Goal: Task Accomplishment & Management: Use online tool/utility

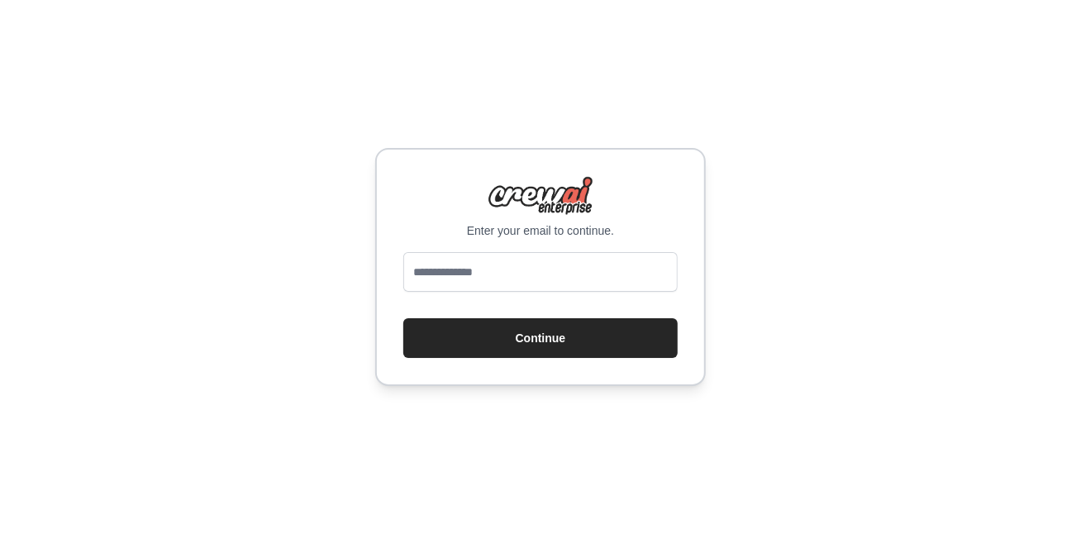
type input "**********"
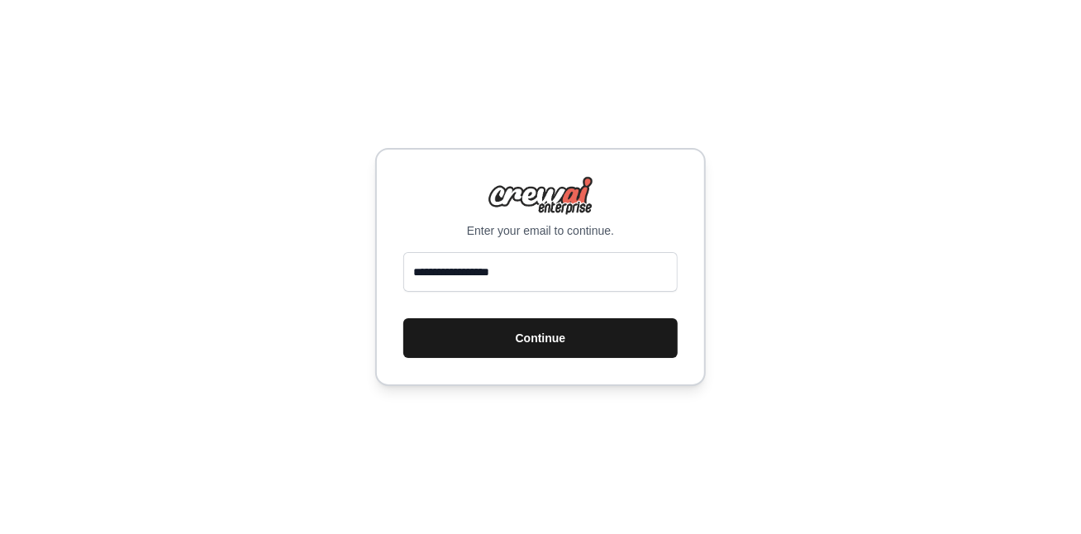
drag, startPoint x: 570, startPoint y: 334, endPoint x: 606, endPoint y: 336, distance: 36.5
click at [568, 336] on button "Continue" at bounding box center [540, 338] width 274 height 40
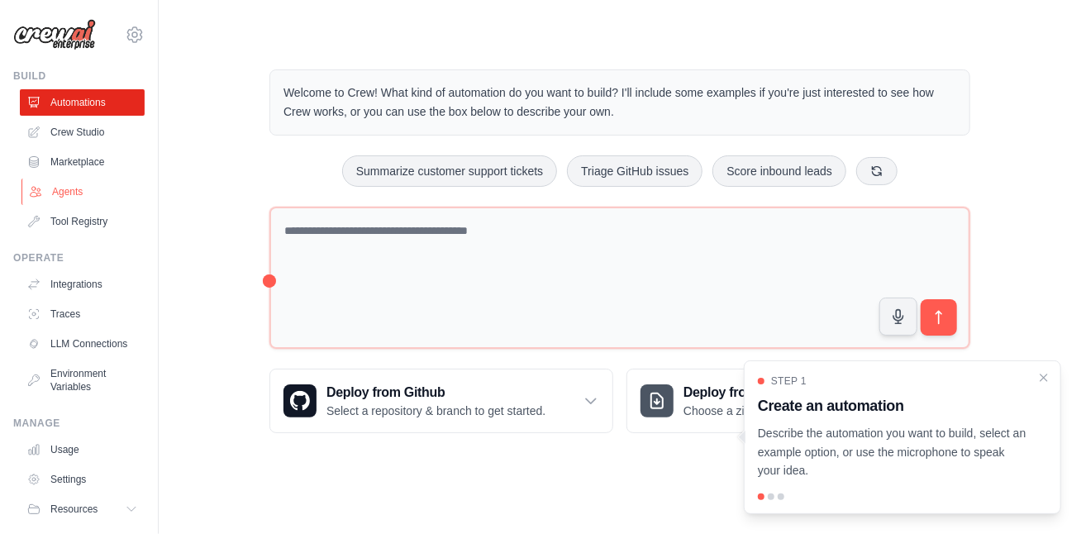
drag, startPoint x: 93, startPoint y: 195, endPoint x: 103, endPoint y: 193, distance: 10.9
click at [92, 195] on link "Agents" at bounding box center [83, 192] width 125 height 26
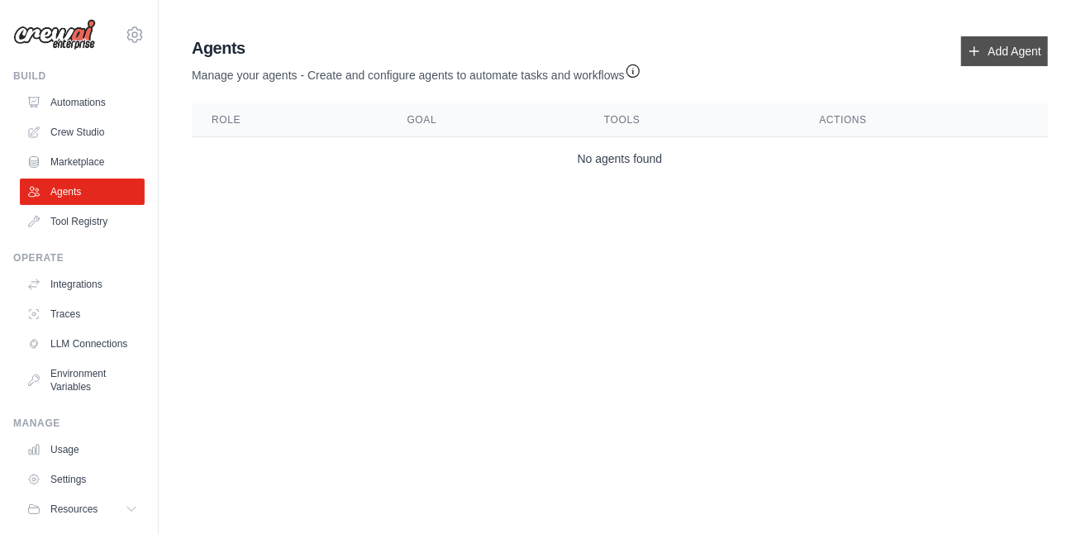
click at [1030, 56] on link "Add Agent" at bounding box center [1004, 51] width 87 height 30
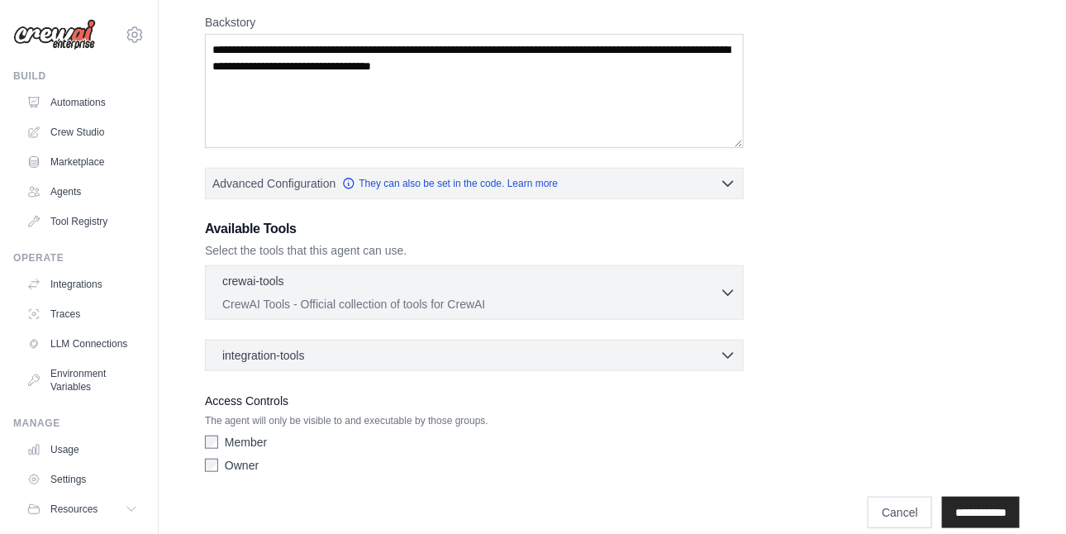
scroll to position [274, 0]
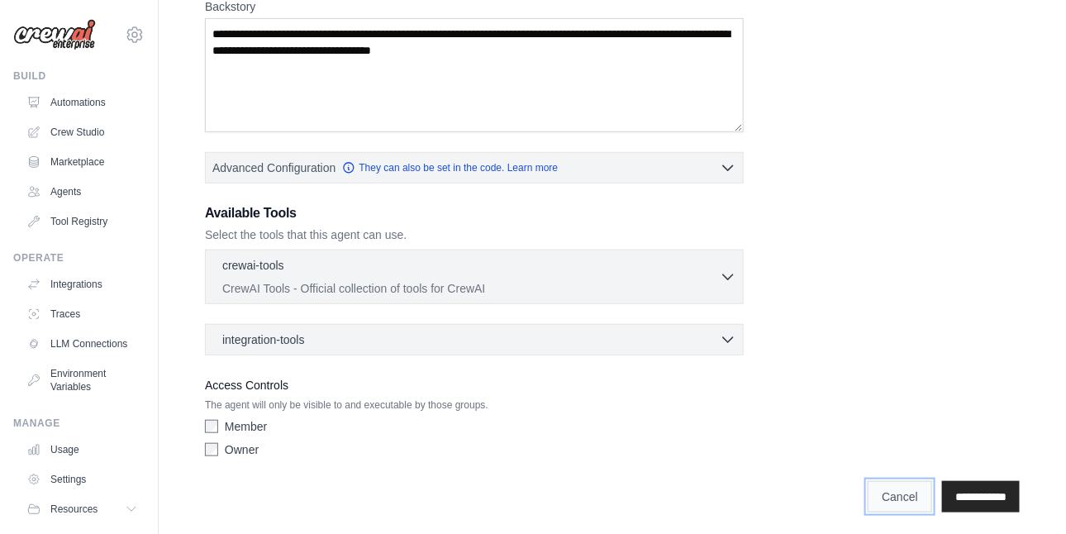
click at [896, 493] on link "Cancel" at bounding box center [900, 496] width 64 height 31
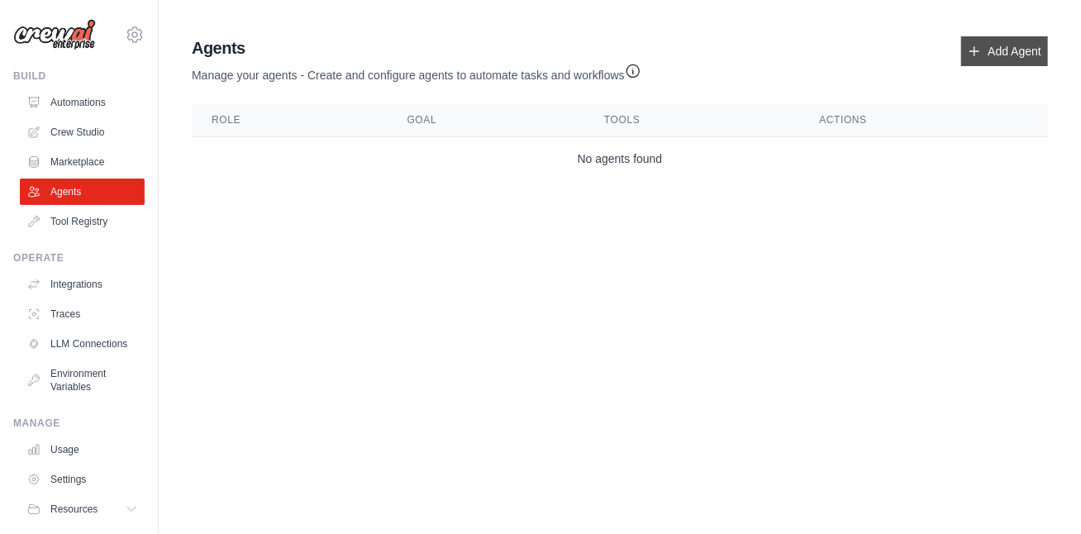
click at [1006, 60] on link "Add Agent" at bounding box center [1004, 51] width 87 height 30
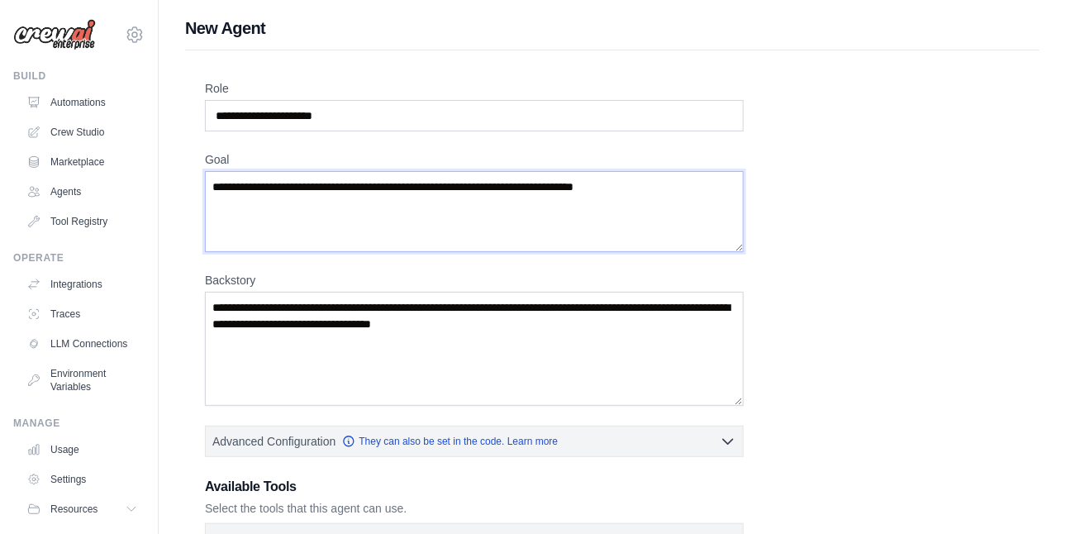
drag, startPoint x: 670, startPoint y: 182, endPoint x: 463, endPoint y: 203, distance: 208.5
click at [464, 203] on textarea "Goal" at bounding box center [474, 211] width 539 height 81
click at [263, 186] on textarea "Goal" at bounding box center [474, 211] width 539 height 81
drag, startPoint x: 245, startPoint y: 305, endPoint x: 299, endPoint y: 302, distance: 53.8
click at [299, 302] on textarea "Backstory" at bounding box center [474, 349] width 539 height 114
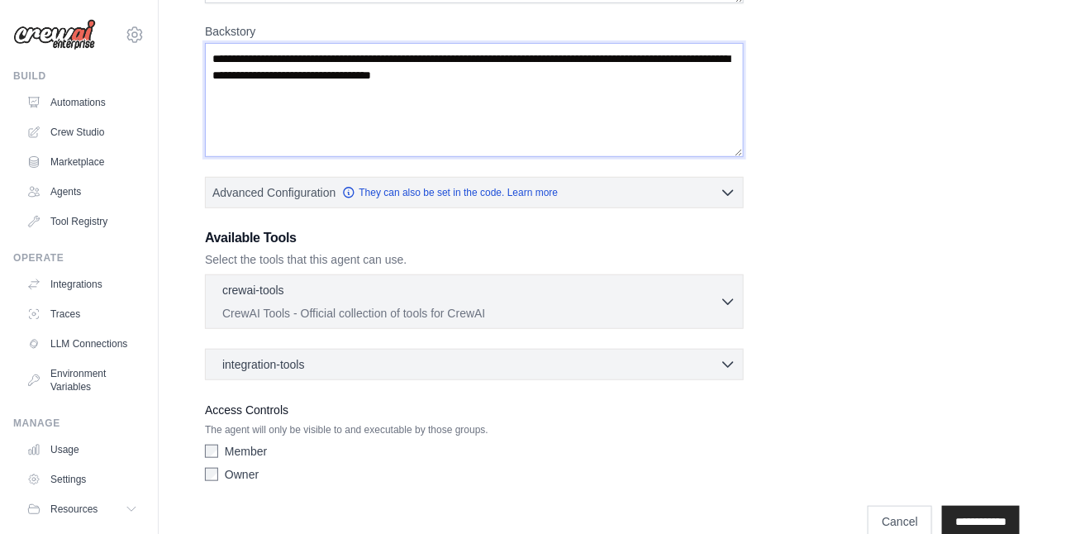
scroll to position [274, 0]
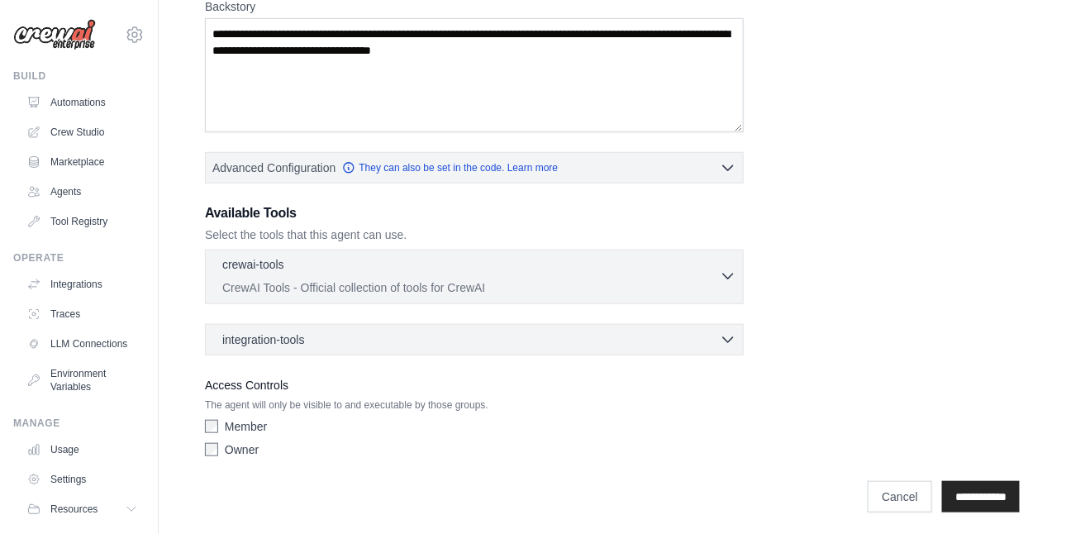
click at [734, 277] on icon "button" at bounding box center [728, 276] width 17 height 17
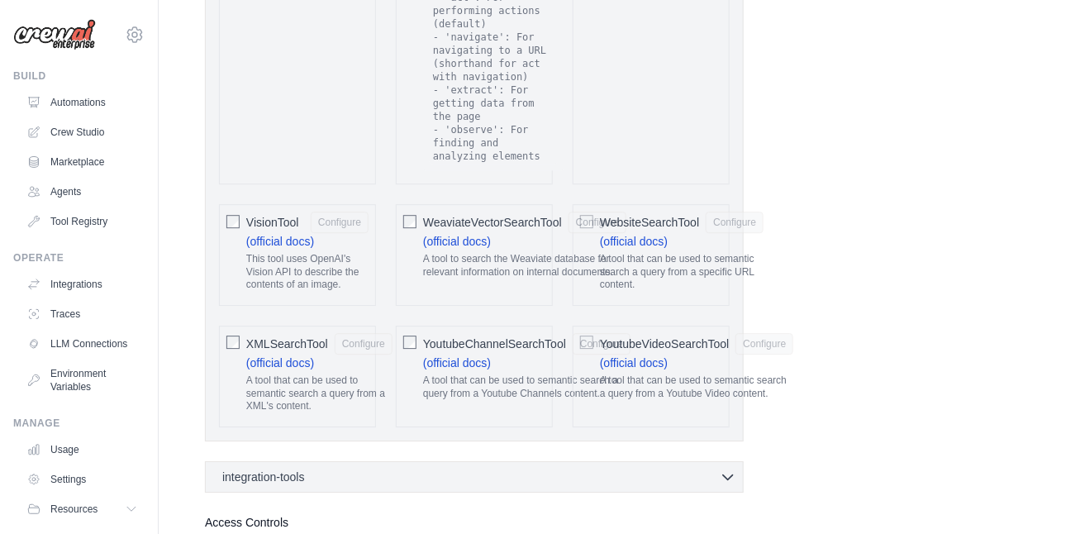
scroll to position [3547, 0]
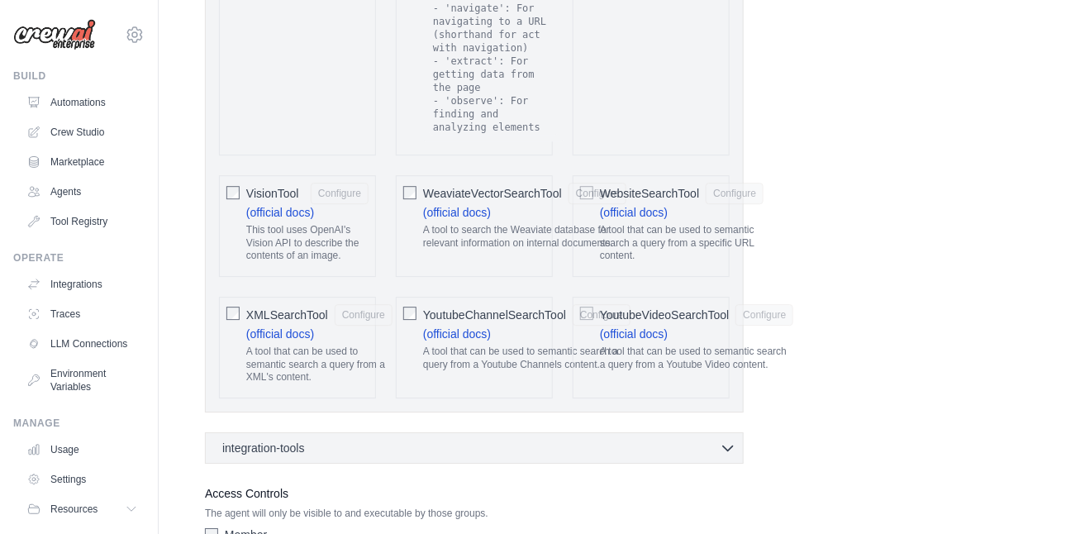
click at [737, 432] on div "integration-tools 0 selected Notion Google Sheets Box Jira" at bounding box center [474, 447] width 539 height 31
click at [728, 439] on icon "button" at bounding box center [728, 447] width 17 height 17
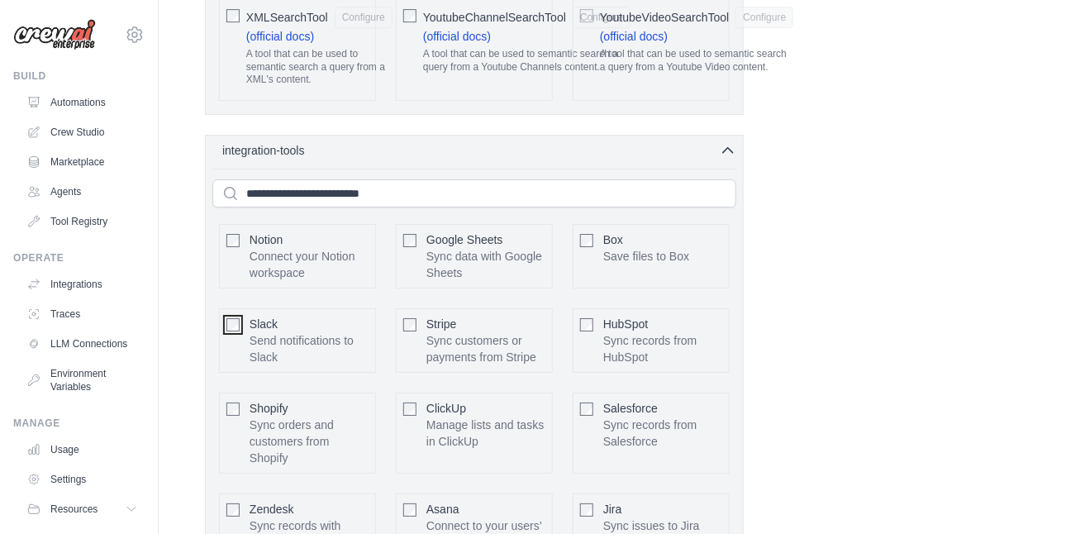
scroll to position [3944, 0]
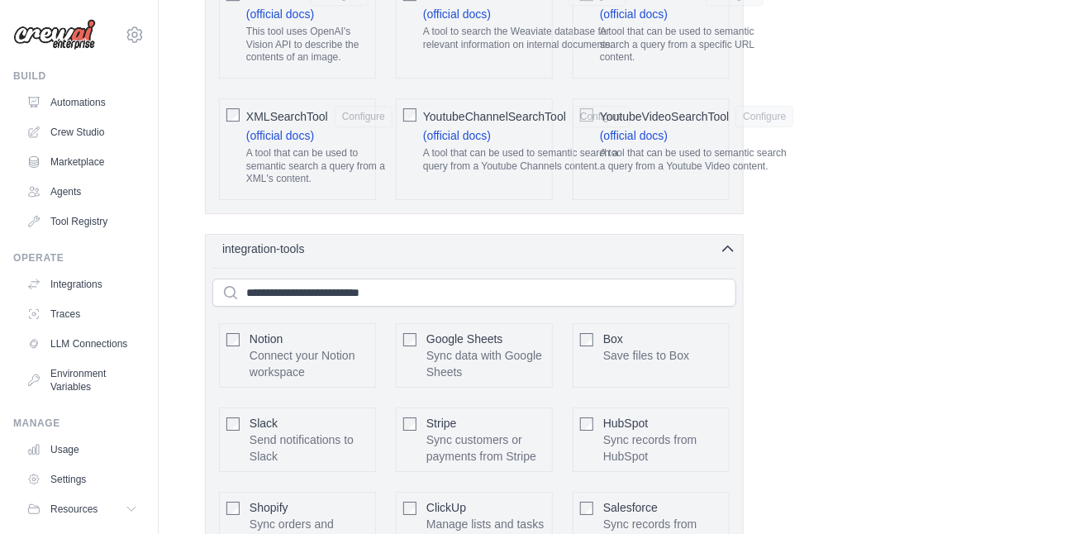
click at [360, 241] on div "integration-tools 0 selected" at bounding box center [479, 249] width 514 height 17
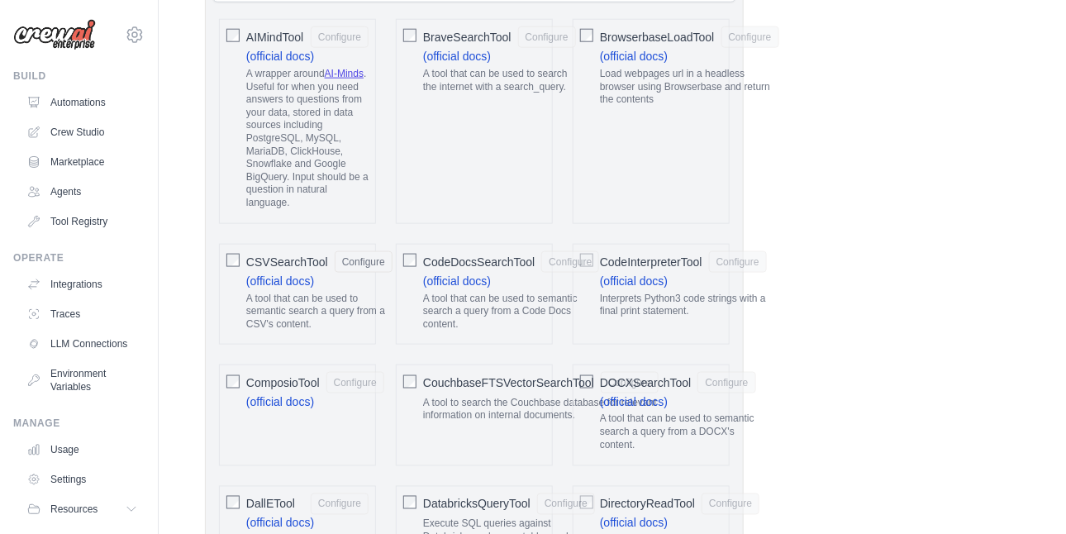
scroll to position [121, 0]
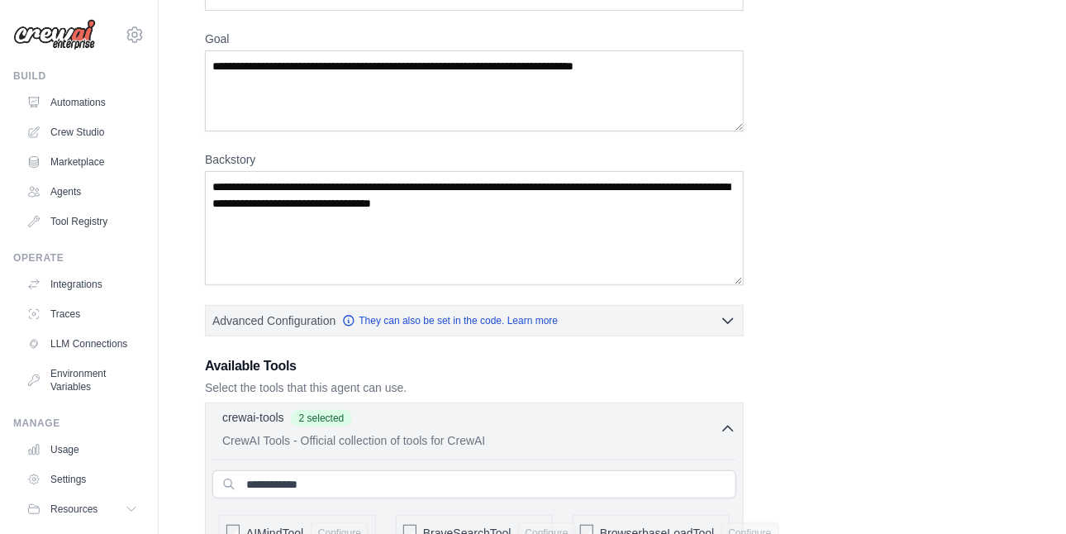
click at [622, 419] on div "crewai-tools 2 selected" at bounding box center [471, 419] width 498 height 20
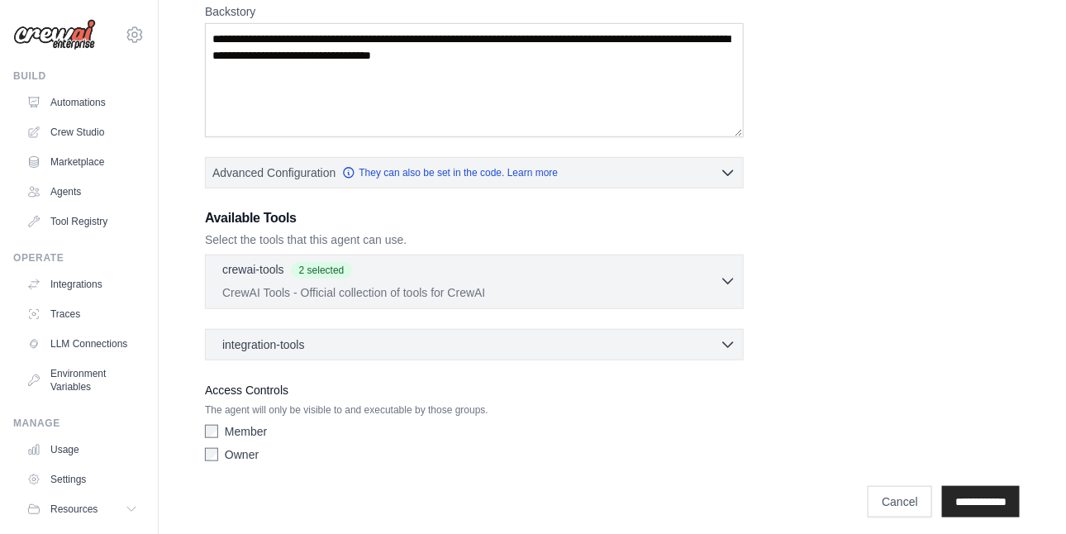
scroll to position [274, 0]
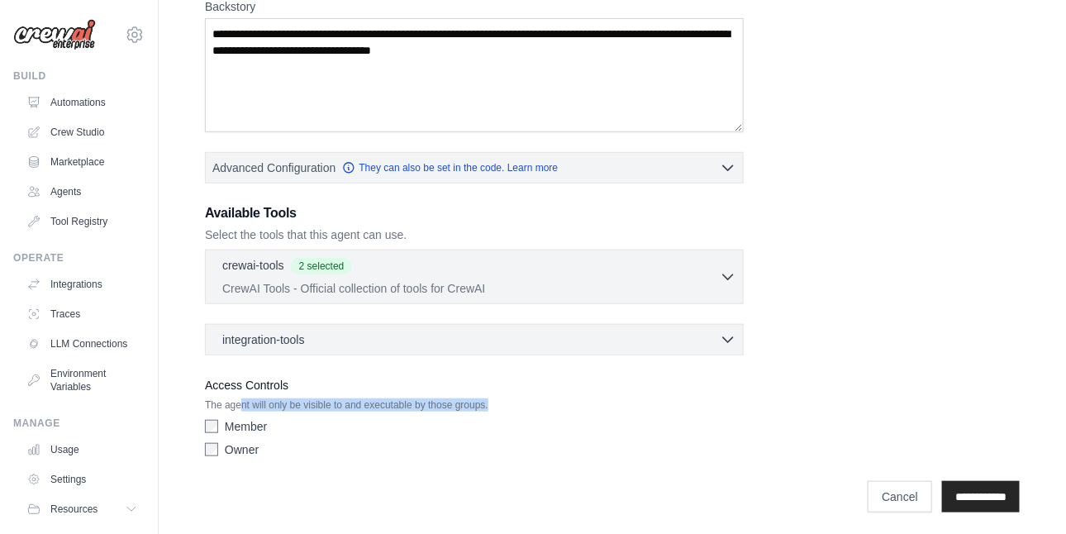
drag, startPoint x: 241, startPoint y: 403, endPoint x: 499, endPoint y: 396, distance: 258.8
click at [499, 398] on p "The agent will only be visible to and executable by those groups." at bounding box center [474, 404] width 539 height 13
drag, startPoint x: 499, startPoint y: 396, endPoint x: 343, endPoint y: 408, distance: 156.7
click at [343, 408] on div "Access Controls The agent will only be visible to and executable by those group…" at bounding box center [474, 419] width 539 height 89
click at [278, 436] on div "Member Owner" at bounding box center [474, 441] width 539 height 46
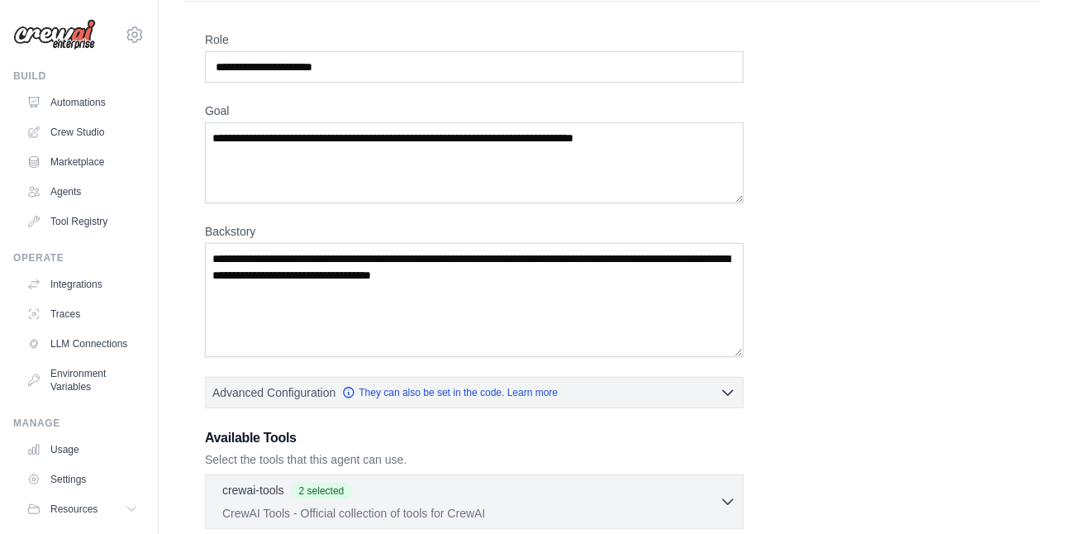
scroll to position [0, 0]
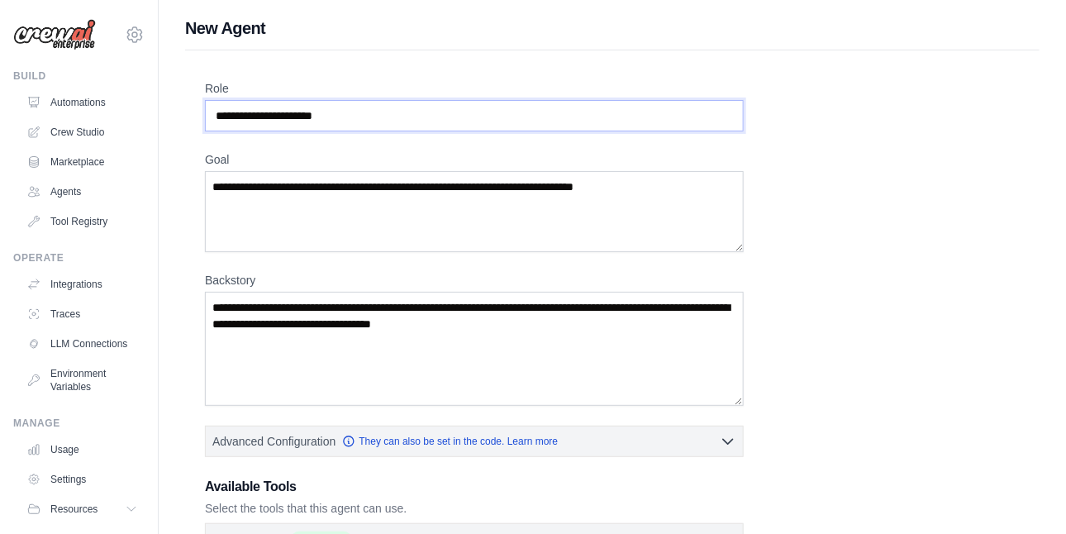
click at [369, 109] on input "Role" at bounding box center [474, 115] width 539 height 31
type input "*******"
click at [269, 201] on textarea "Goal" at bounding box center [474, 211] width 539 height 81
drag, startPoint x: 279, startPoint y: 111, endPoint x: 213, endPoint y: 111, distance: 66.1
click at [210, 111] on input "*******" at bounding box center [474, 115] width 539 height 31
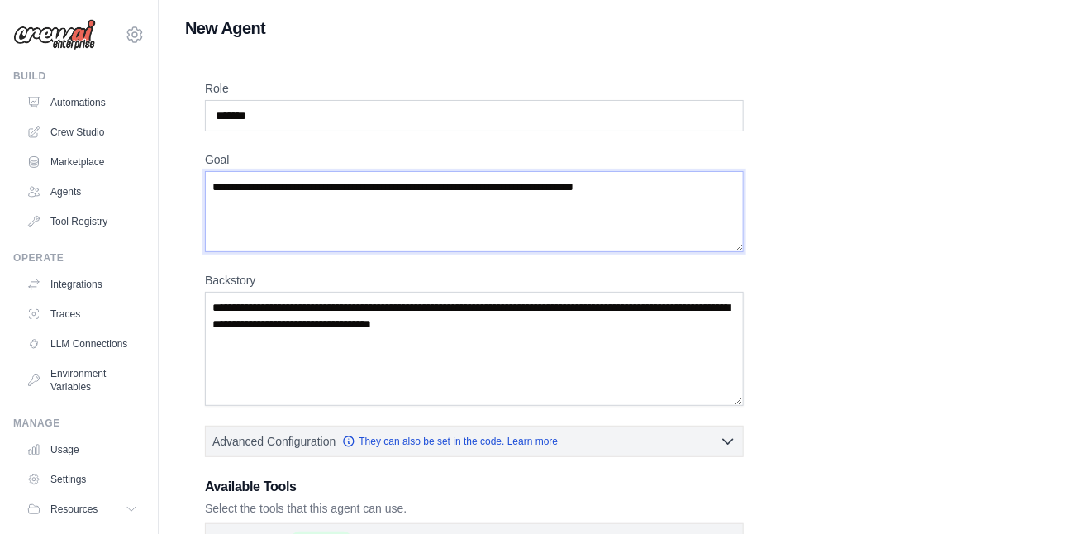
click at [249, 186] on textarea "Goal" at bounding box center [474, 211] width 539 height 81
type textarea "**********"
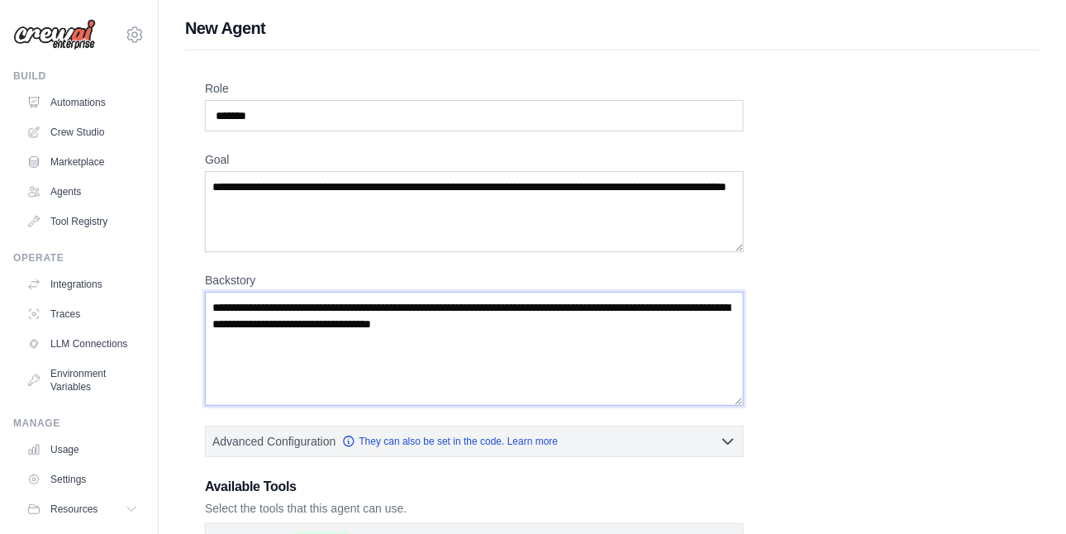
click at [298, 297] on textarea "Backstory" at bounding box center [474, 349] width 539 height 114
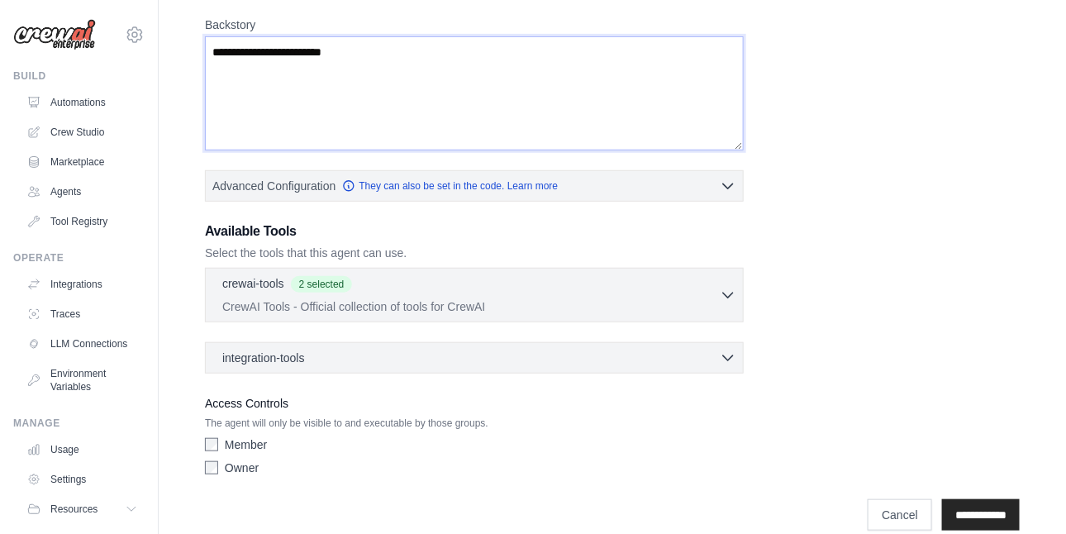
scroll to position [274, 0]
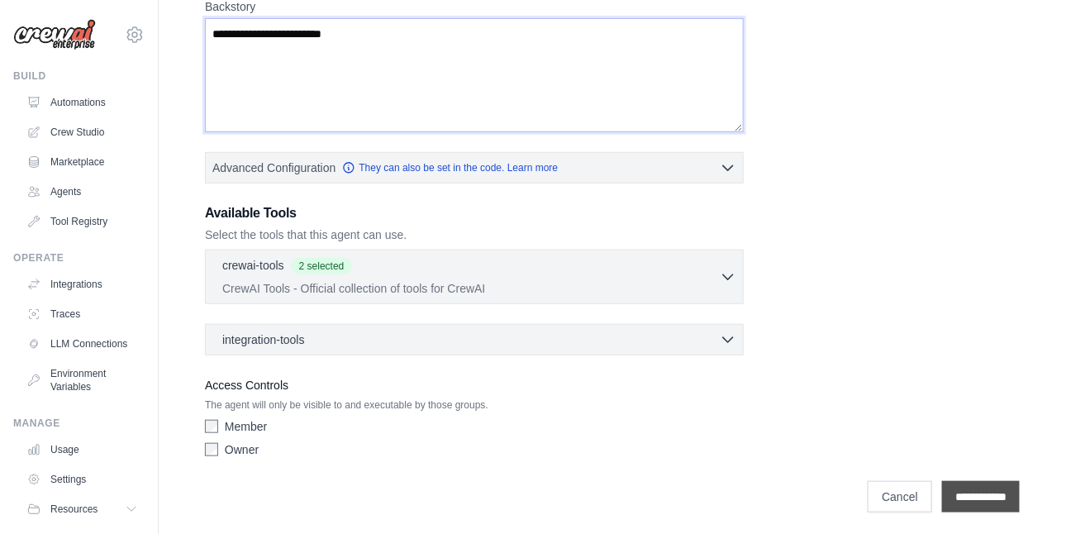
type textarea "**********"
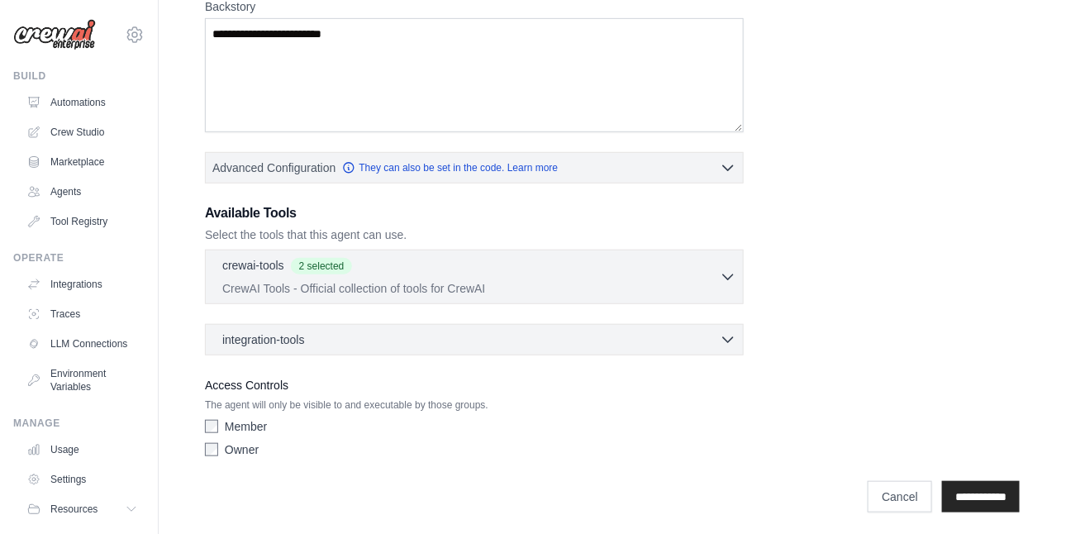
drag, startPoint x: 977, startPoint y: 490, endPoint x: 843, endPoint y: 504, distance: 134.6
click at [978, 490] on input "**********" at bounding box center [981, 496] width 78 height 31
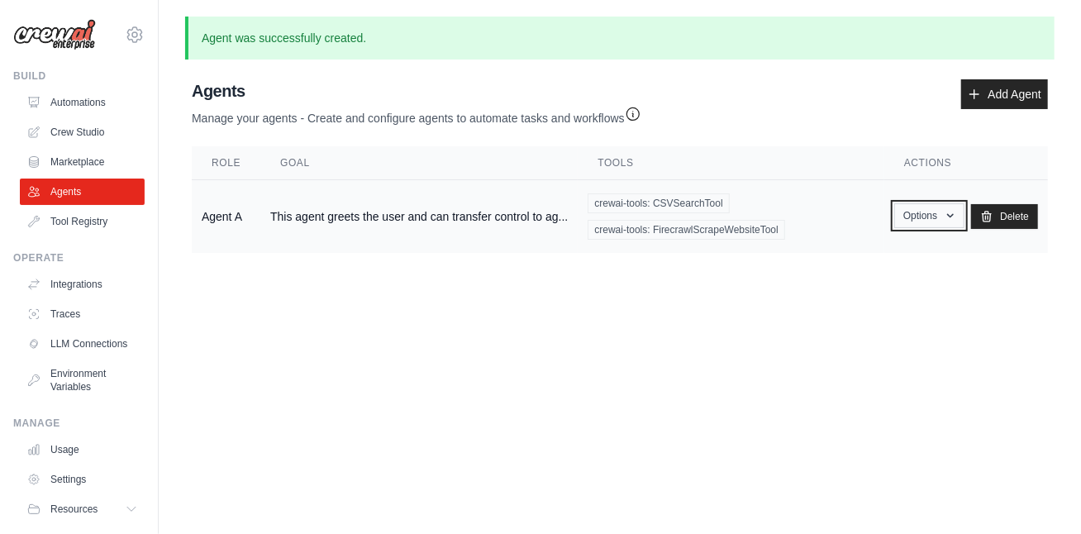
click at [953, 217] on icon "button" at bounding box center [950, 215] width 13 height 13
click at [524, 296] on body "787ankur@gmail.com Settings Build Automations Crew Studio" at bounding box center [540, 267] width 1081 height 534
click at [82, 284] on link "Integrations" at bounding box center [83, 284] width 125 height 26
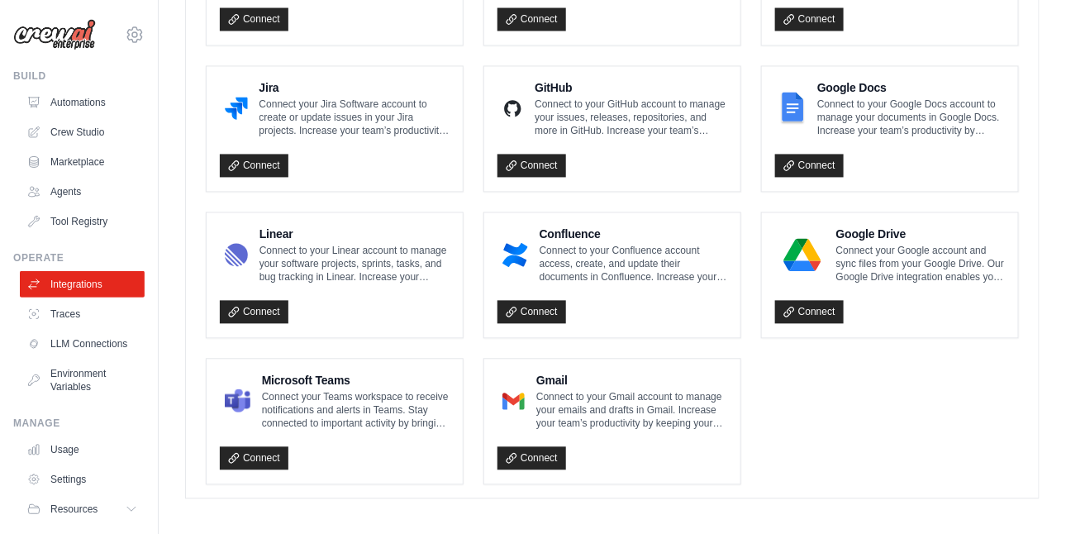
scroll to position [816, 0]
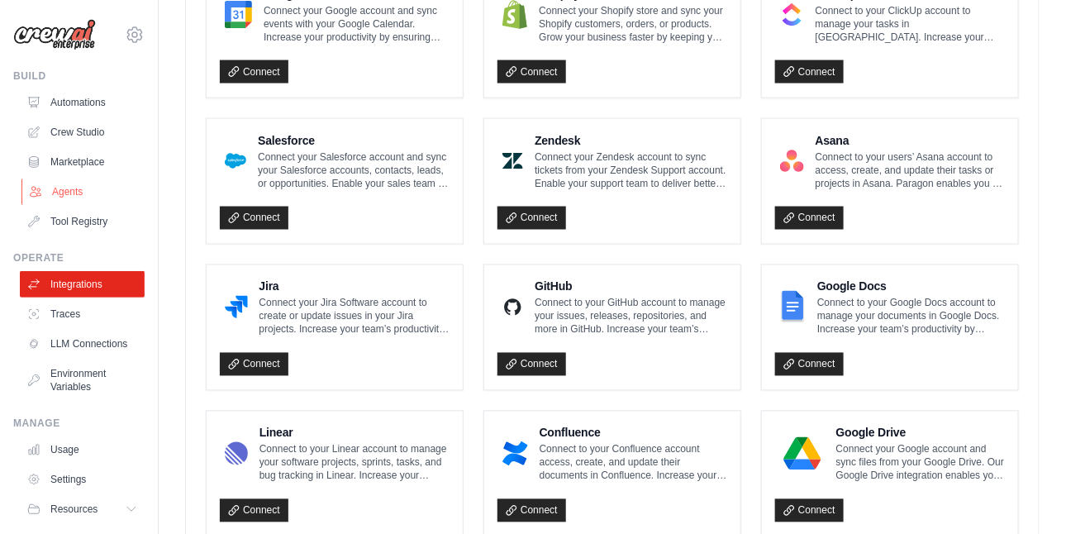
click at [79, 200] on link "Agents" at bounding box center [83, 192] width 125 height 26
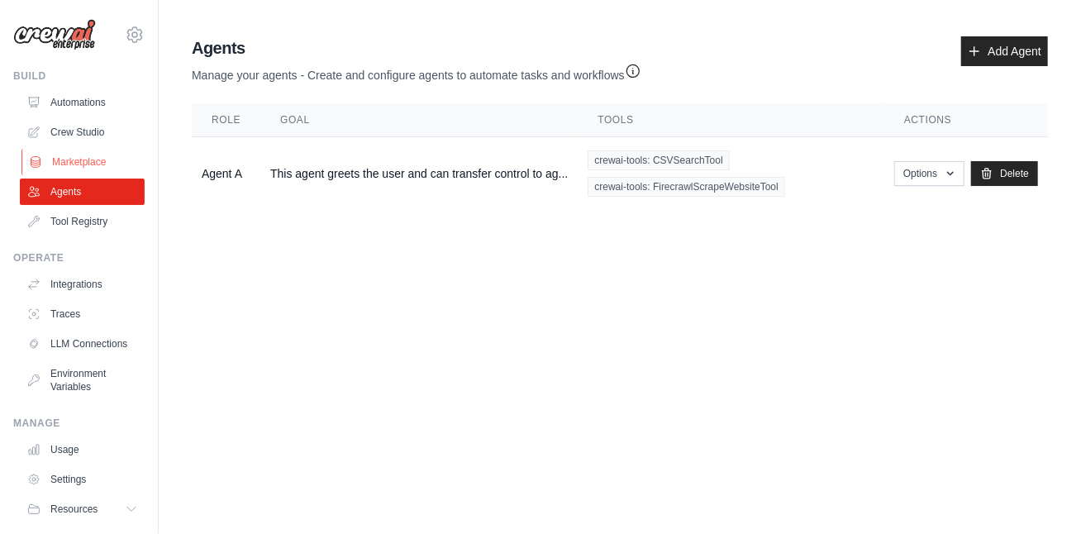
click at [98, 169] on link "Marketplace" at bounding box center [83, 162] width 125 height 26
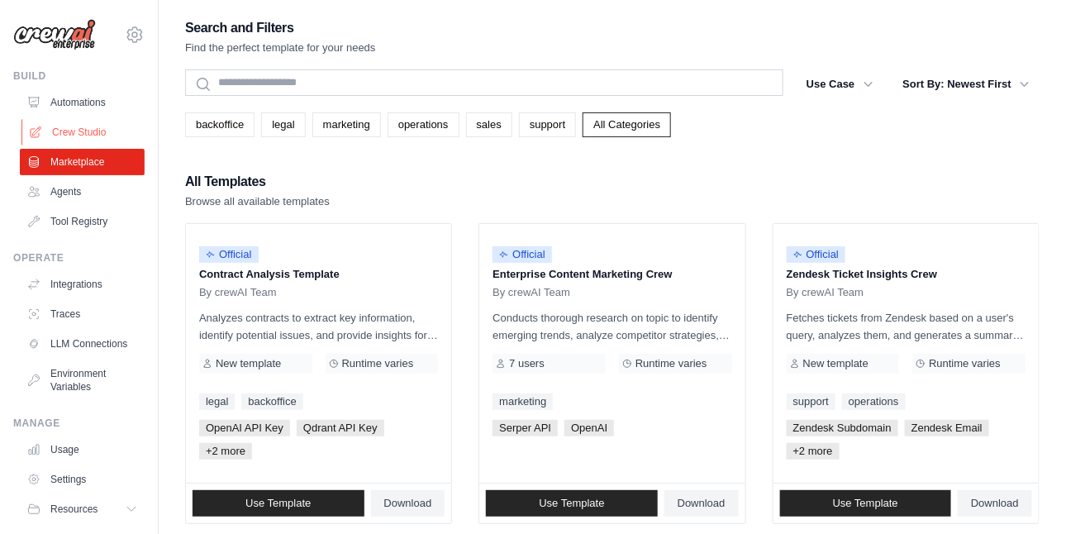
click at [82, 137] on link "Crew Studio" at bounding box center [83, 132] width 125 height 26
click at [68, 132] on link "Crew Studio" at bounding box center [83, 132] width 125 height 26
click at [69, 132] on link "Crew Studio" at bounding box center [83, 132] width 125 height 26
click at [69, 131] on link "Crew Studio" at bounding box center [83, 132] width 125 height 26
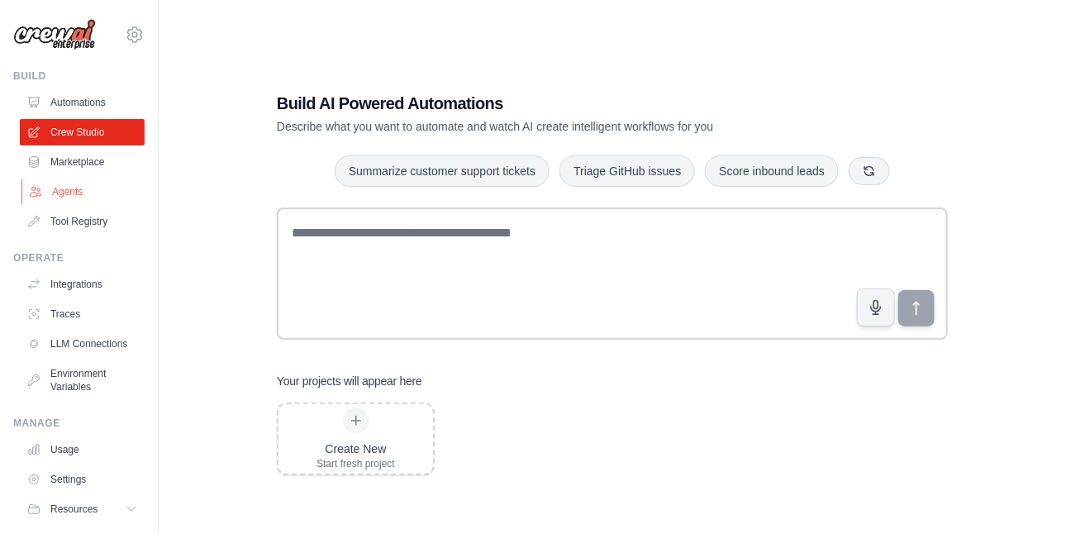
click at [86, 198] on link "Agents" at bounding box center [83, 192] width 125 height 26
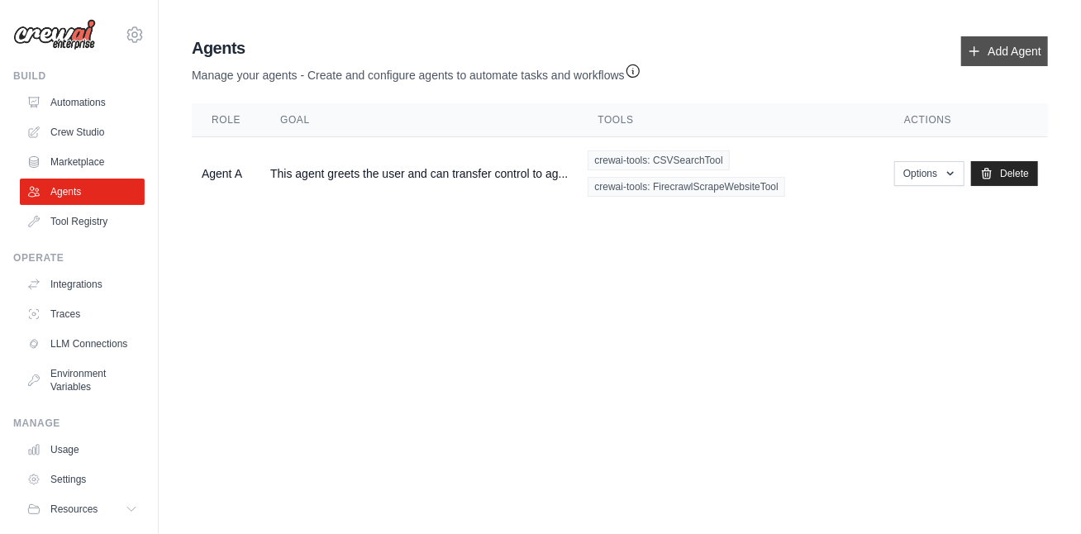
click at [985, 62] on link "Add Agent" at bounding box center [1004, 51] width 87 height 30
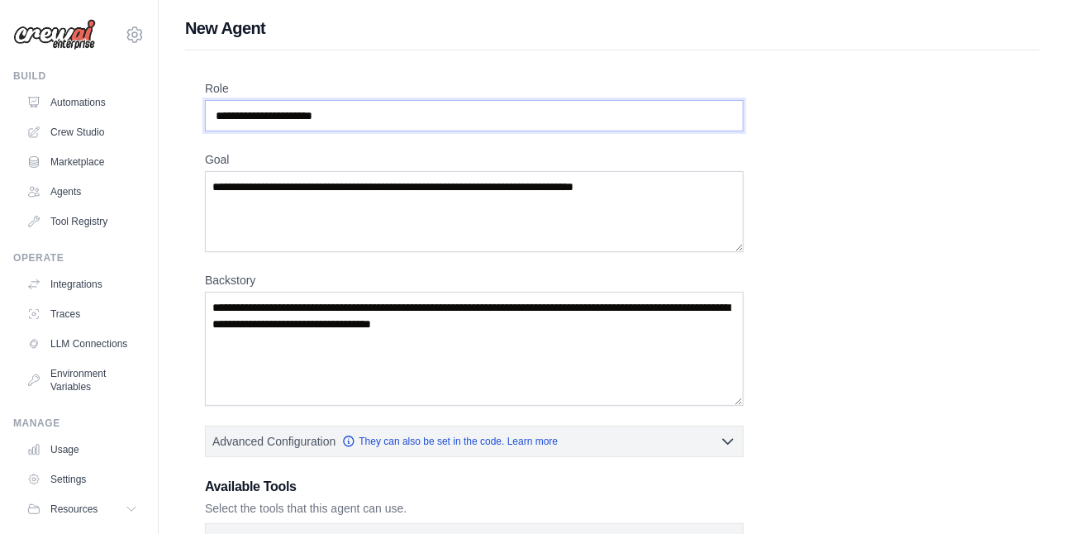
click at [321, 124] on input "Role" at bounding box center [474, 115] width 539 height 31
type input "*******"
click at [301, 188] on textarea "Goal" at bounding box center [474, 211] width 539 height 81
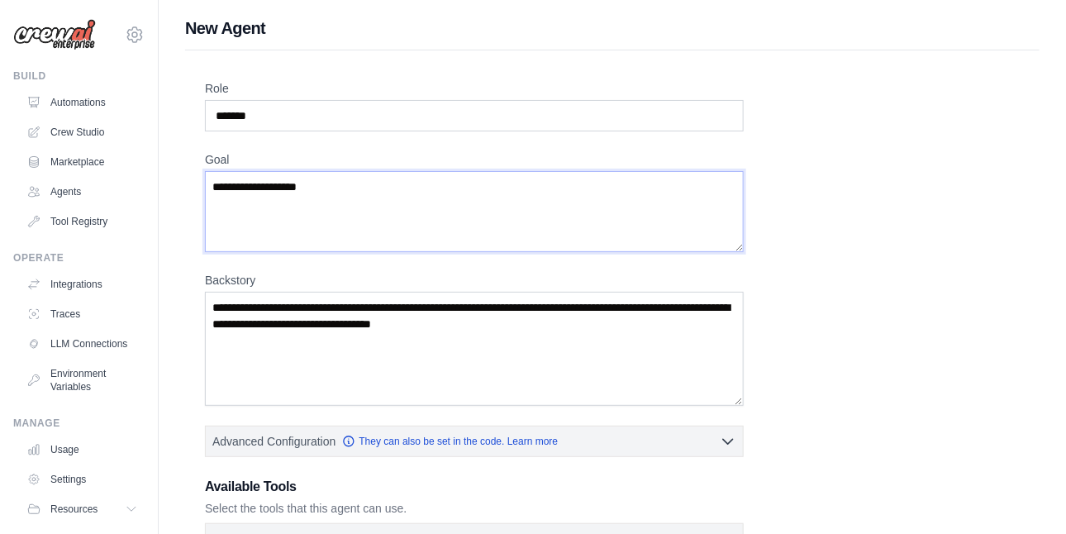
type textarea "**********"
click at [408, 305] on textarea "Backstory" at bounding box center [474, 349] width 539 height 114
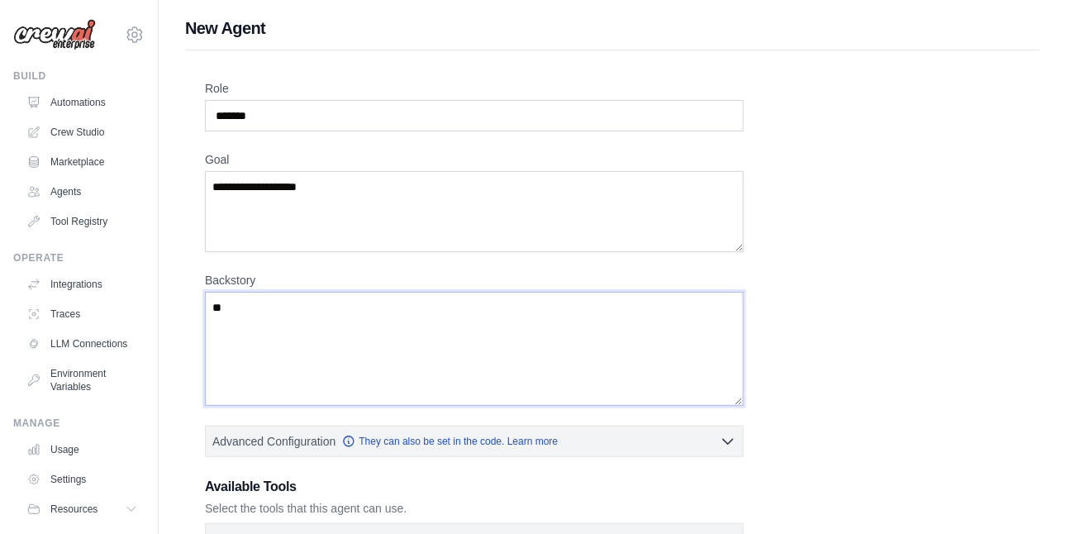
type textarea "*"
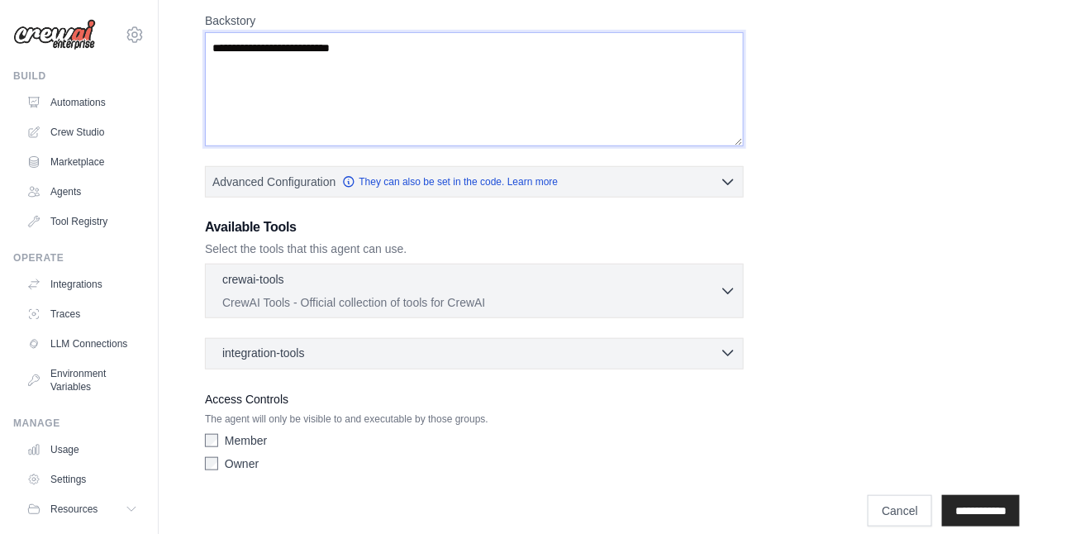
scroll to position [274, 0]
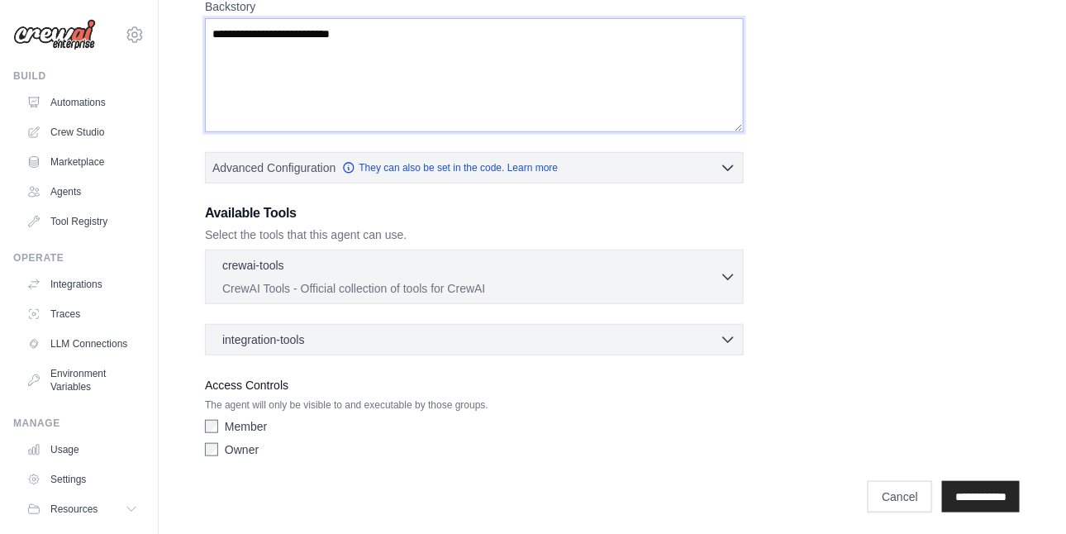
type textarea "**********"
click at [219, 422] on div "Member" at bounding box center [474, 426] width 539 height 17
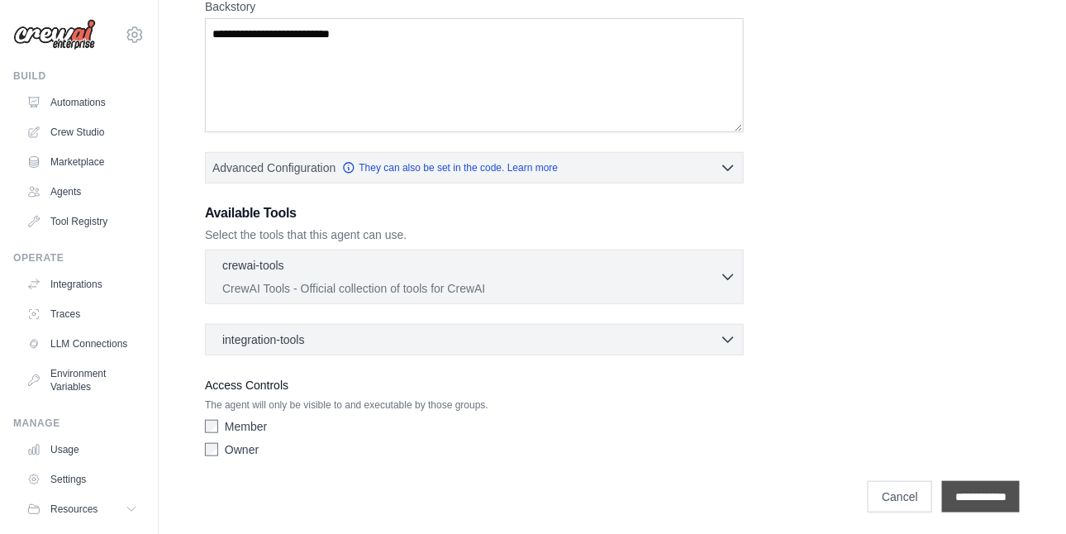
drag, startPoint x: 982, startPoint y: 495, endPoint x: 989, endPoint y: 500, distance: 8.9
click at [983, 494] on input "**********" at bounding box center [981, 496] width 78 height 31
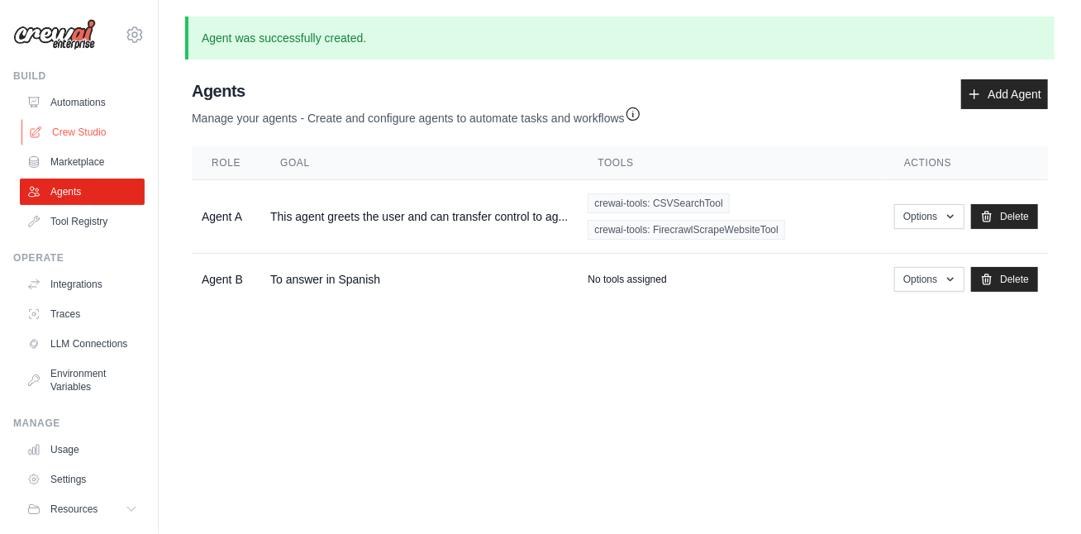
click at [75, 134] on link "Crew Studio" at bounding box center [83, 132] width 125 height 26
click at [83, 131] on link "Crew Studio" at bounding box center [83, 132] width 125 height 26
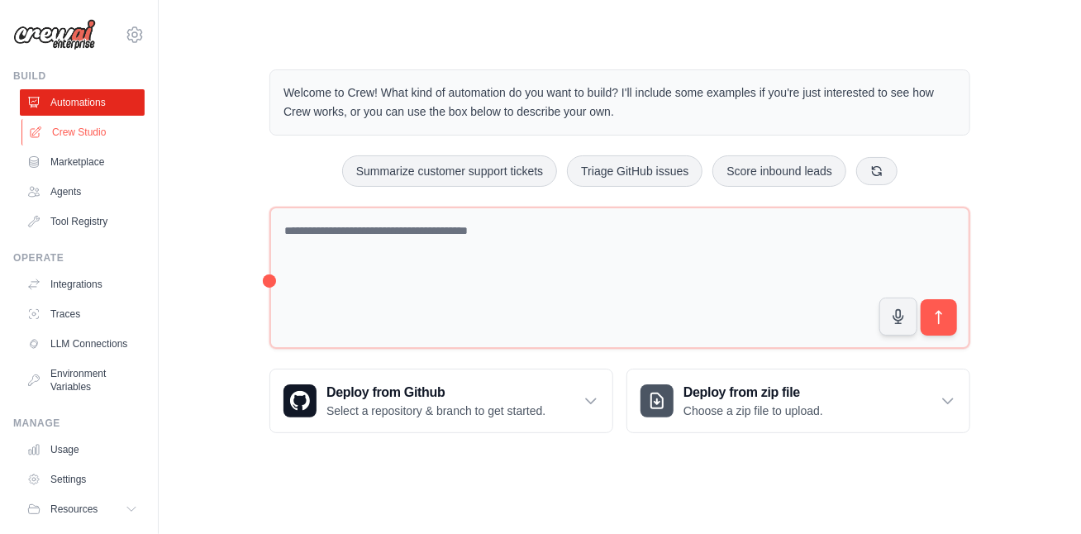
click at [93, 130] on link "Crew Studio" at bounding box center [83, 132] width 125 height 26
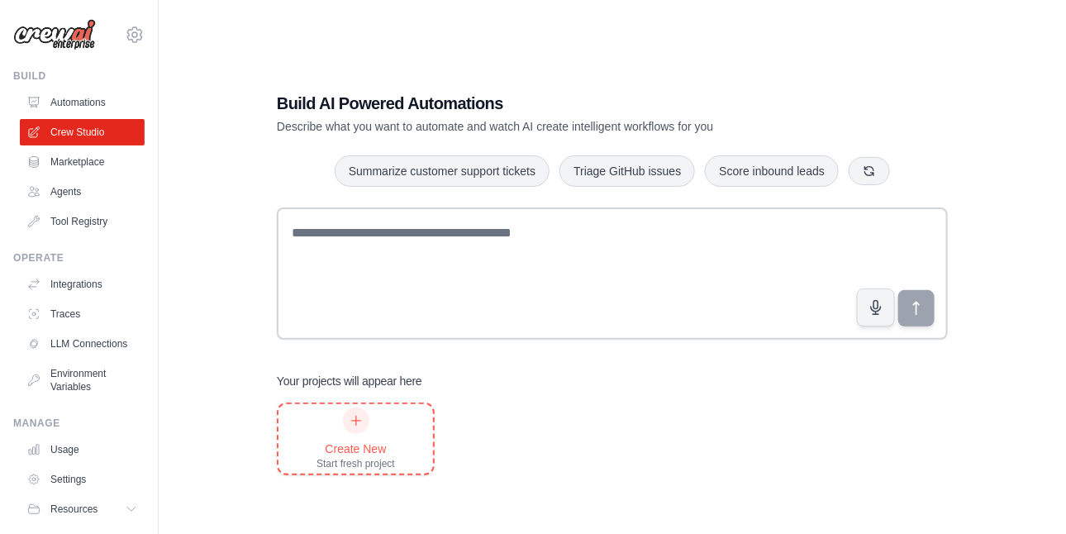
click at [359, 427] on icon at bounding box center [356, 420] width 13 height 13
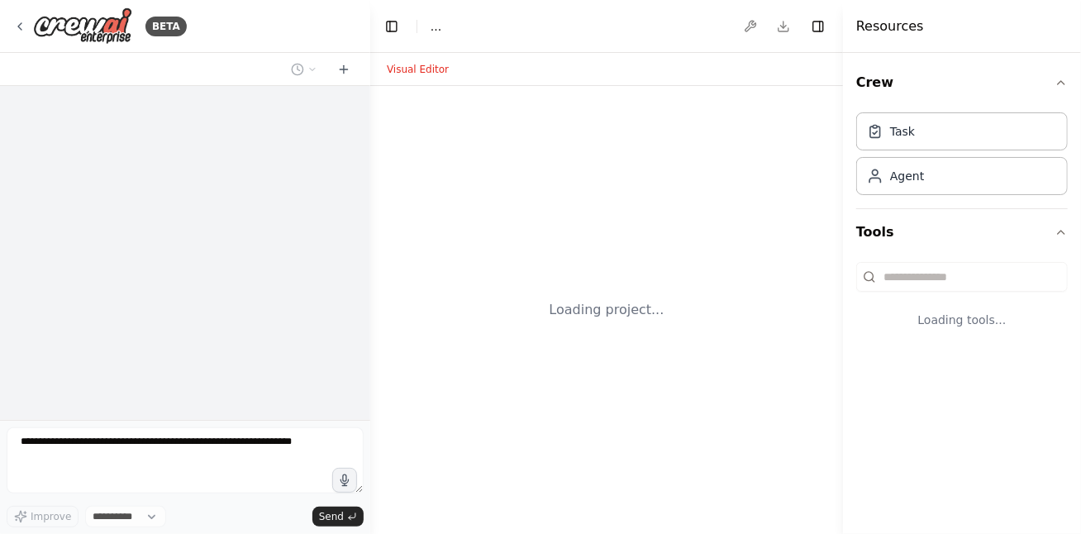
select select "****"
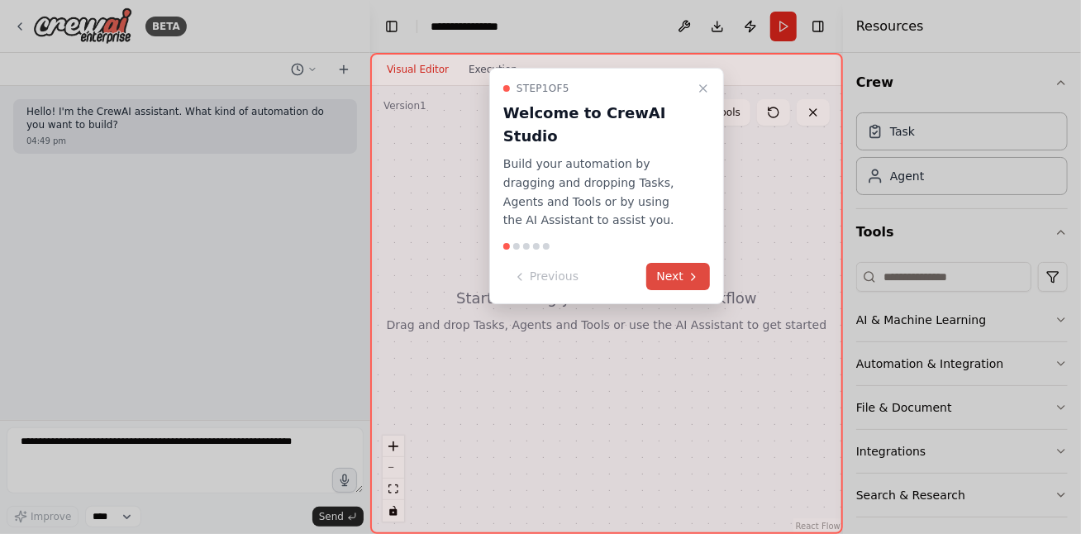
click at [672, 263] on button "Next" at bounding box center [678, 276] width 64 height 27
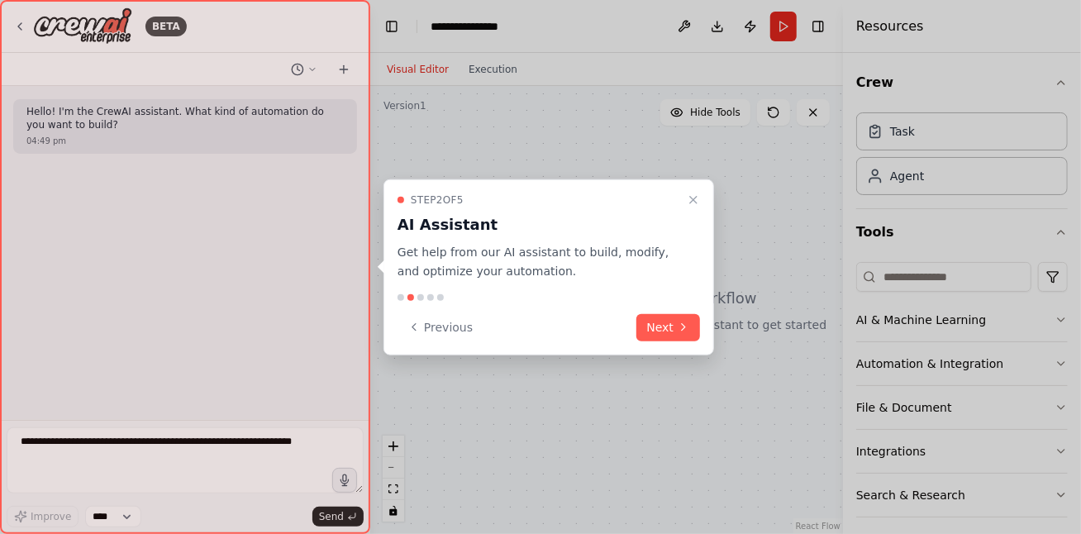
click at [673, 245] on p "Get help from our AI assistant to build, modify, and optimize your automation." at bounding box center [539, 262] width 283 height 38
click at [670, 313] on button "Next" at bounding box center [668, 326] width 64 height 27
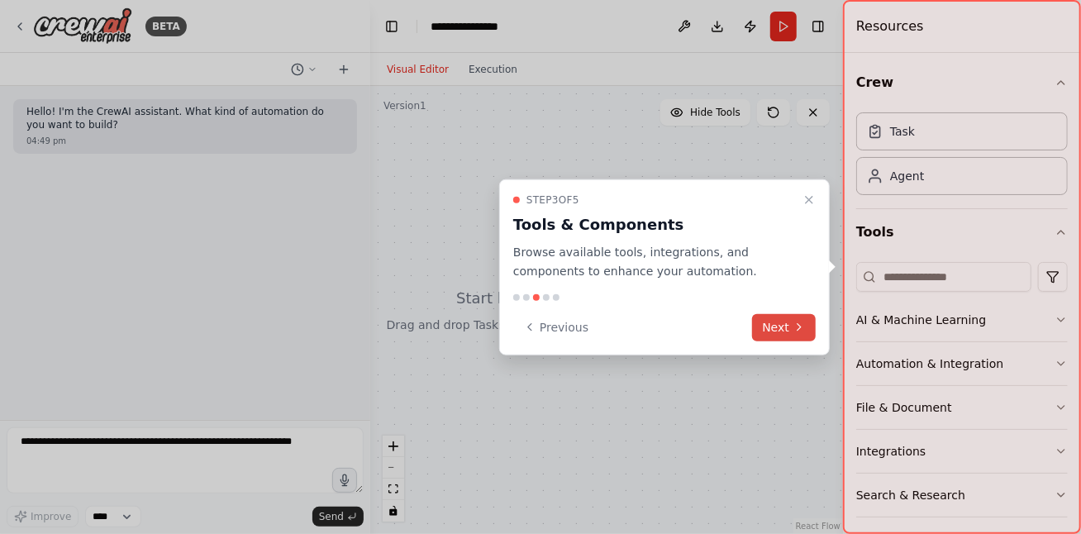
click at [815, 323] on button "Next" at bounding box center [784, 326] width 64 height 27
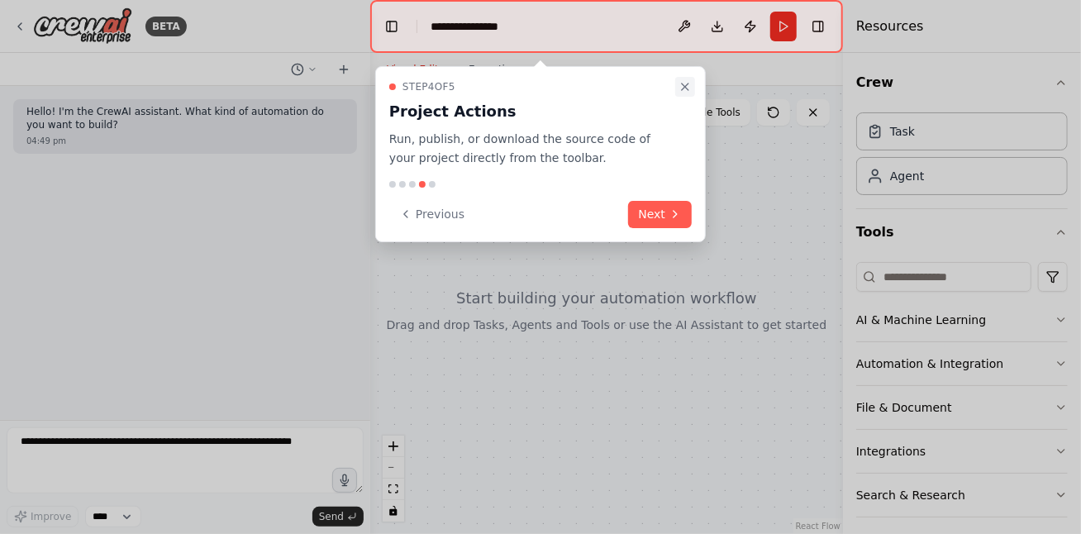
click at [683, 88] on icon "Close walkthrough" at bounding box center [685, 86] width 7 height 7
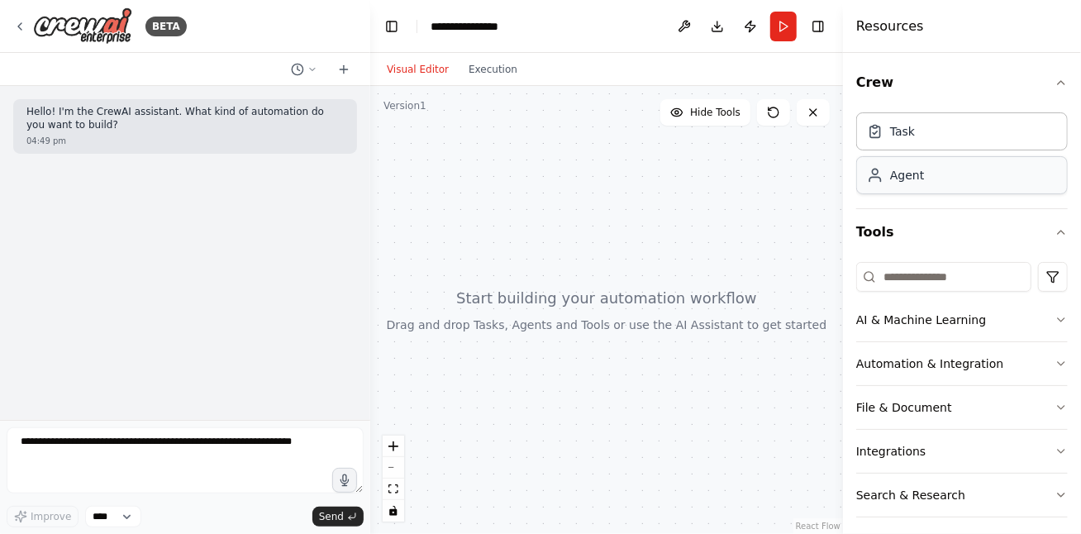
click at [941, 183] on div "Agent" at bounding box center [962, 175] width 212 height 38
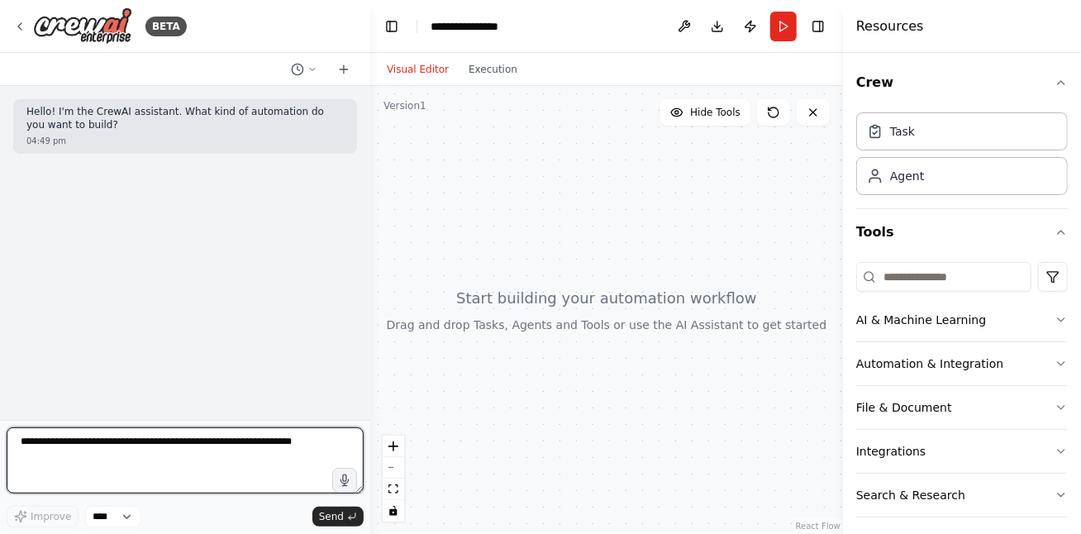
click at [74, 450] on textarea at bounding box center [185, 460] width 357 height 66
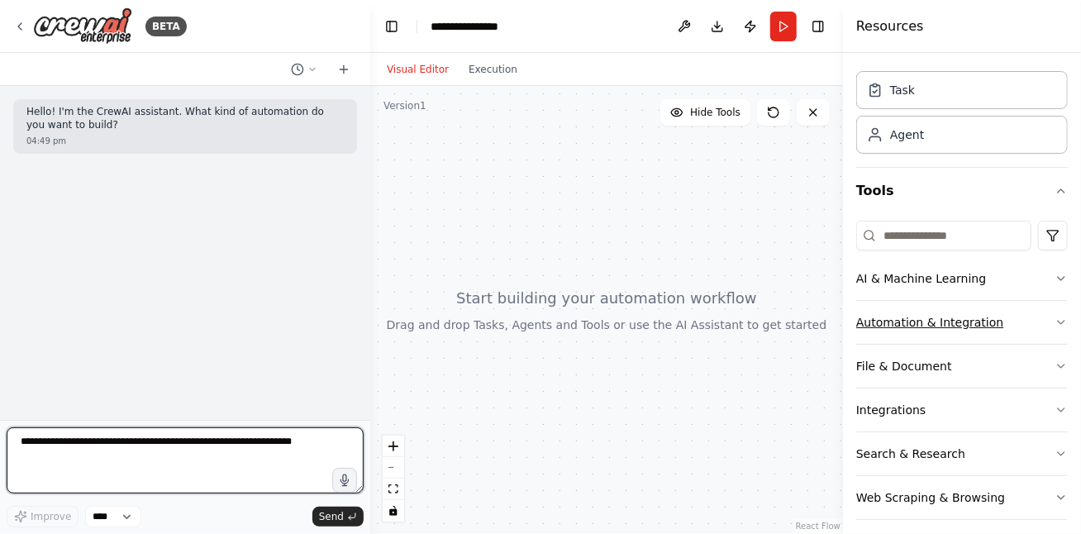
scroll to position [50, 0]
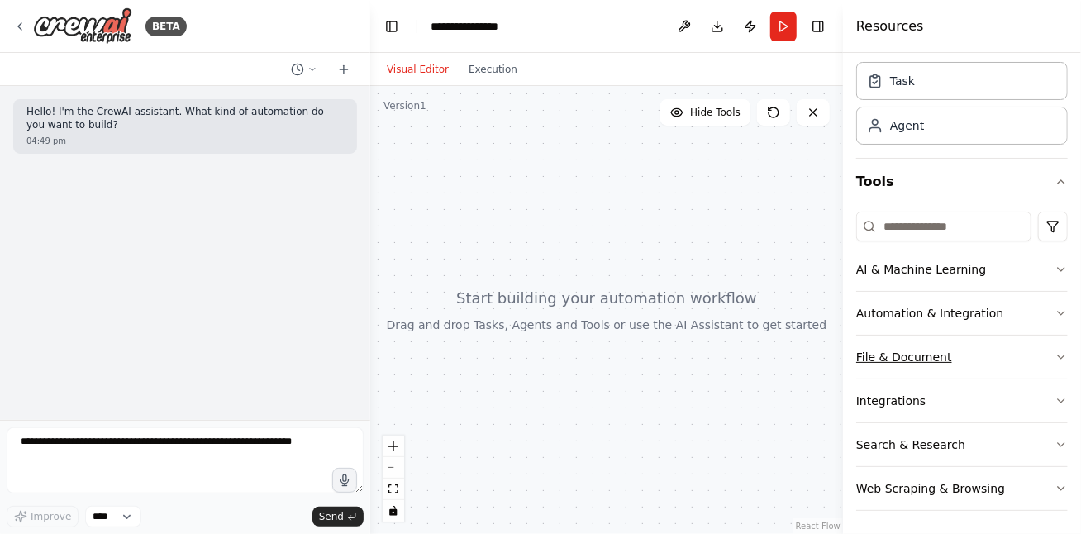
click at [1055, 356] on icon "button" at bounding box center [1061, 356] width 13 height 13
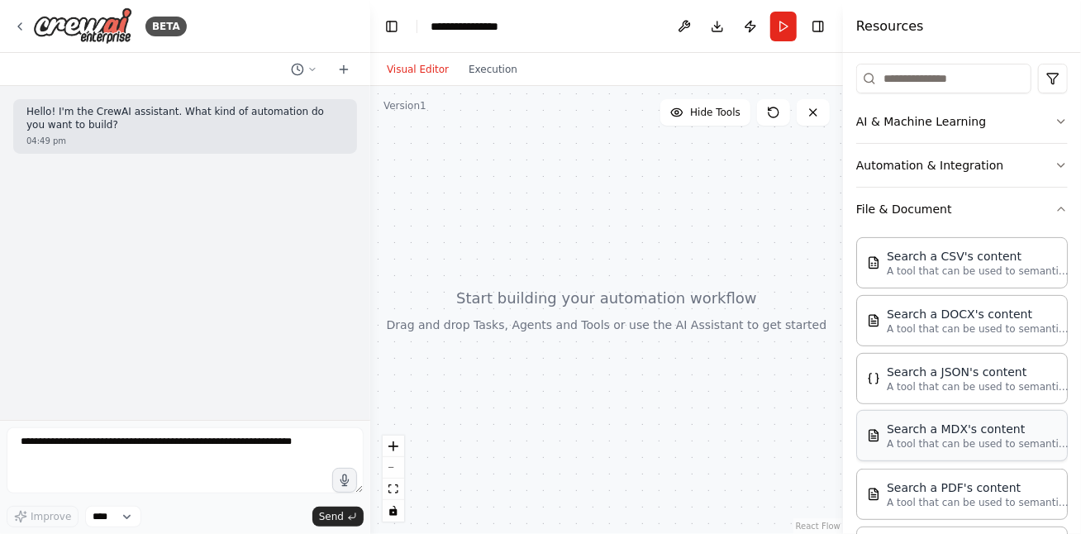
scroll to position [298, 0]
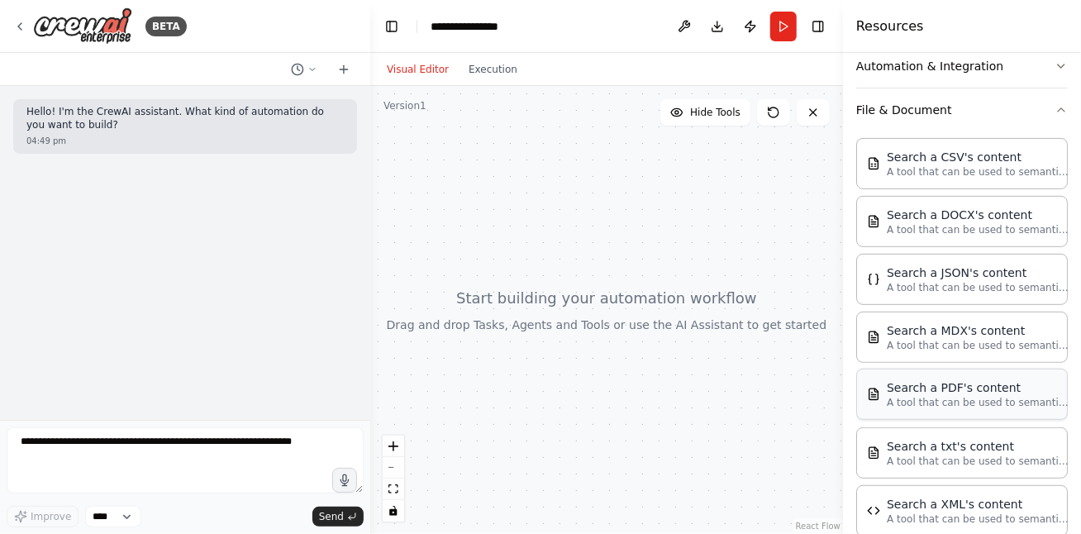
click at [952, 390] on div "Search a PDF's content" at bounding box center [978, 387] width 182 height 17
click at [948, 390] on div "Search a PDF's content" at bounding box center [978, 387] width 182 height 17
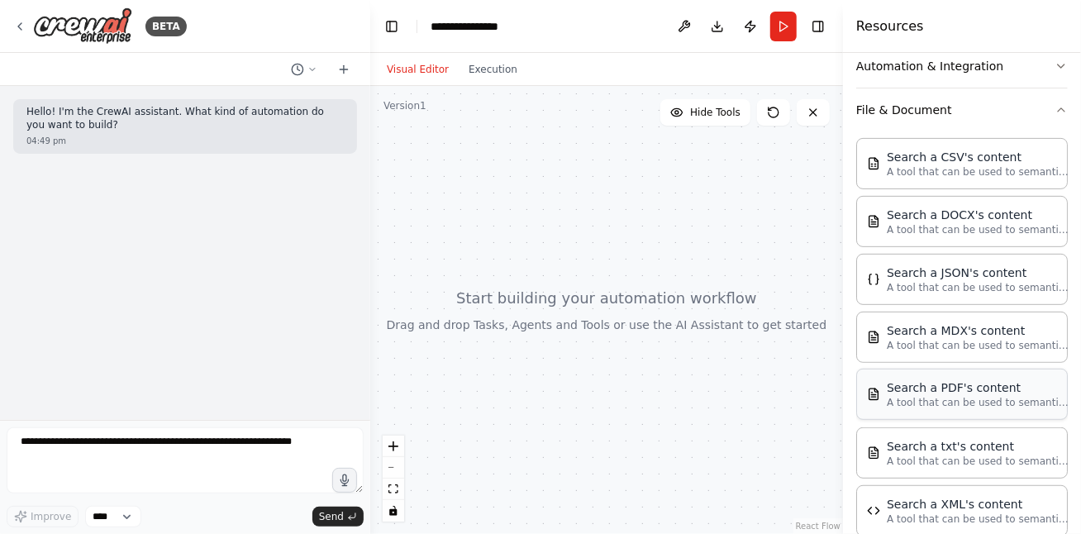
click at [948, 390] on div "Search a PDF's content" at bounding box center [978, 387] width 182 height 17
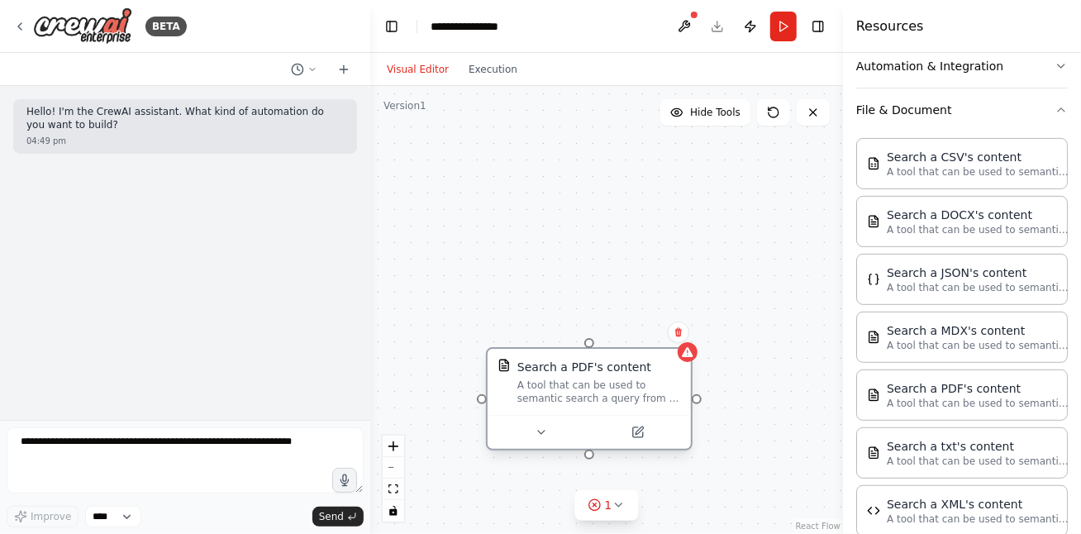
drag, startPoint x: 620, startPoint y: 422, endPoint x: 581, endPoint y: 402, distance: 44.0
click at [581, 402] on div "Search a PDF's content A tool that can be used to semantic search a query from …" at bounding box center [589, 382] width 203 height 66
click at [1003, 105] on button "File & Document" at bounding box center [962, 109] width 212 height 43
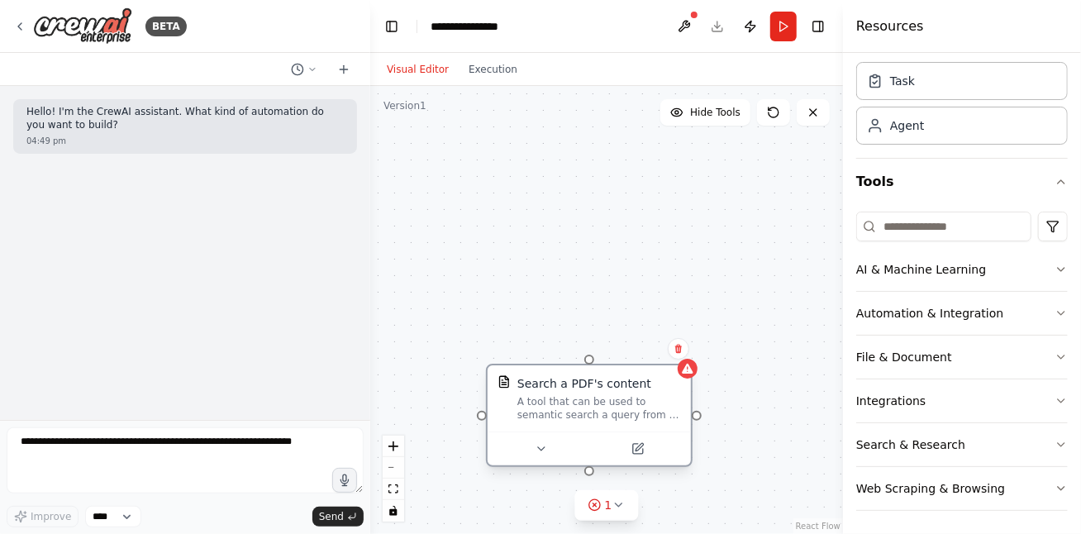
drag, startPoint x: 589, startPoint y: 348, endPoint x: 586, endPoint y: 365, distance: 16.9
click at [586, 365] on div "Search a PDF's content A tool that can be used to semantic search a query from …" at bounding box center [589, 398] width 203 height 66
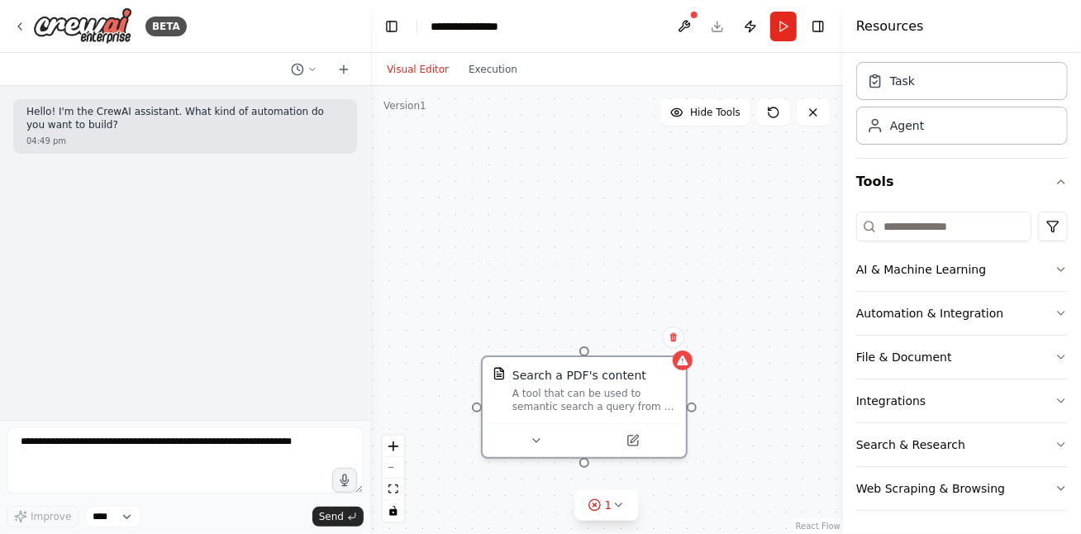
drag, startPoint x: 591, startPoint y: 352, endPoint x: 586, endPoint y: 340, distance: 13.4
click at [586, 340] on div "Search a PDF's content A tool that can be used to semantic search a query from …" at bounding box center [606, 310] width 473 height 448
click at [533, 430] on icon at bounding box center [536, 436] width 13 height 13
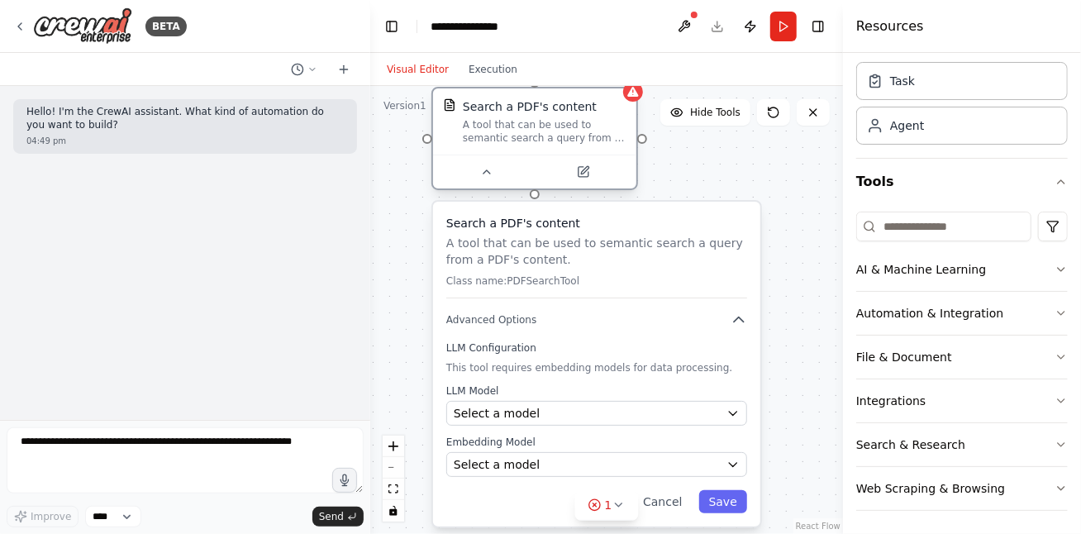
drag, startPoint x: 616, startPoint y: 393, endPoint x: 570, endPoint y: 119, distance: 277.5
click at [570, 119] on div "A tool that can be used to semantic search a query from a PDF's content." at bounding box center [545, 131] width 164 height 26
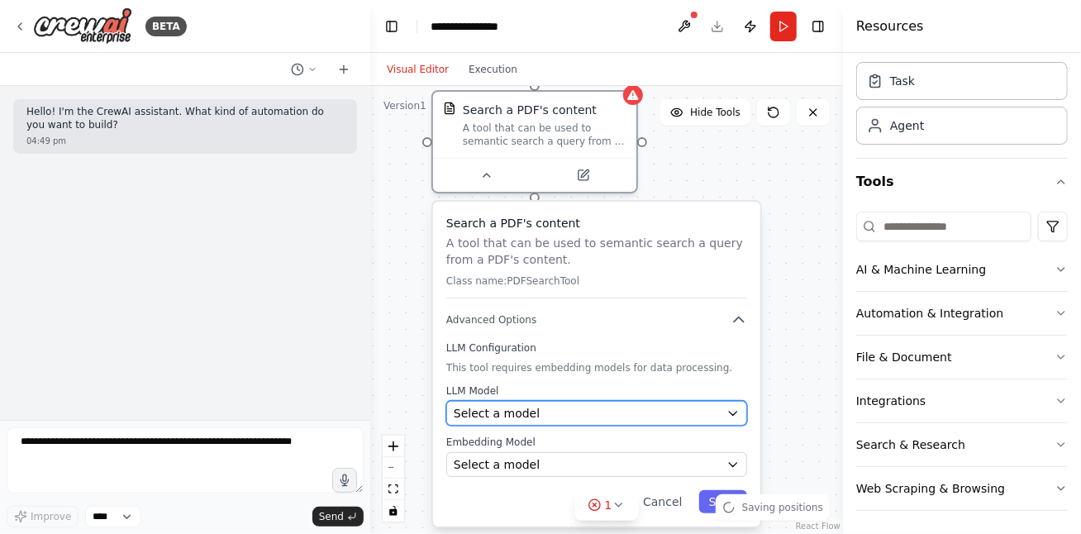
click at [731, 412] on icon "button" at bounding box center [732, 414] width 7 height 4
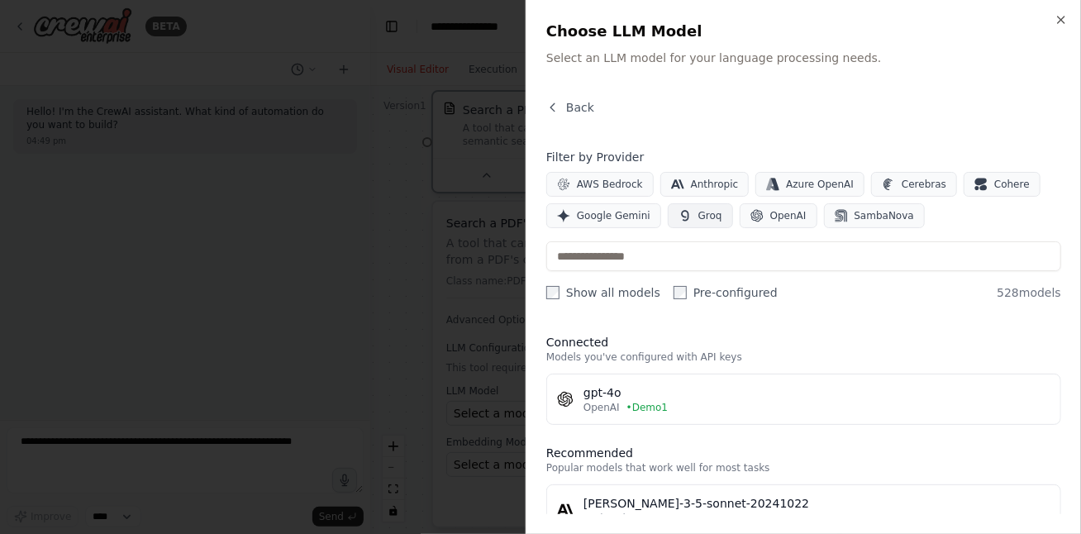
click at [699, 215] on span "Groq" at bounding box center [710, 215] width 24 height 13
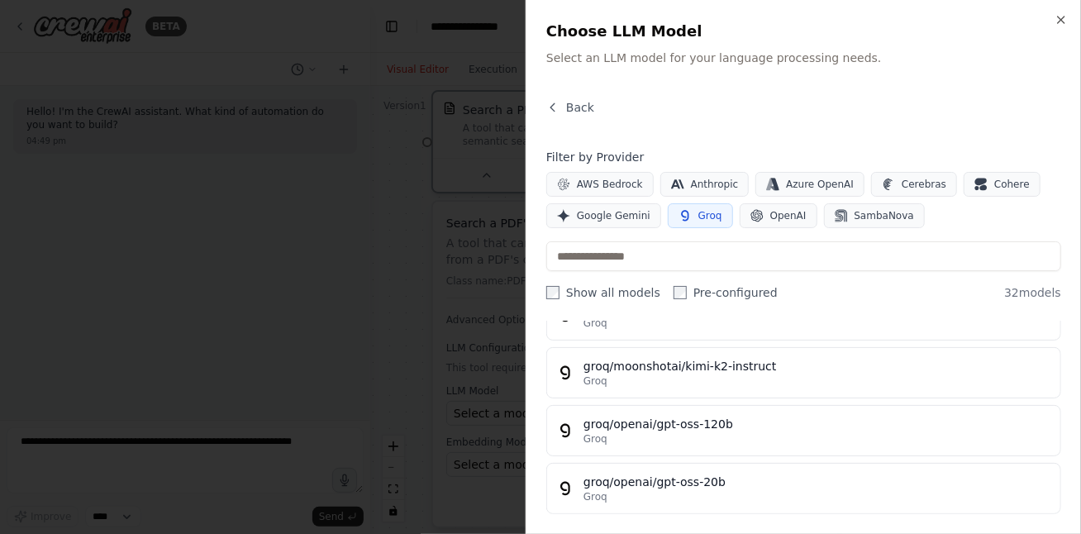
scroll to position [1488, 0]
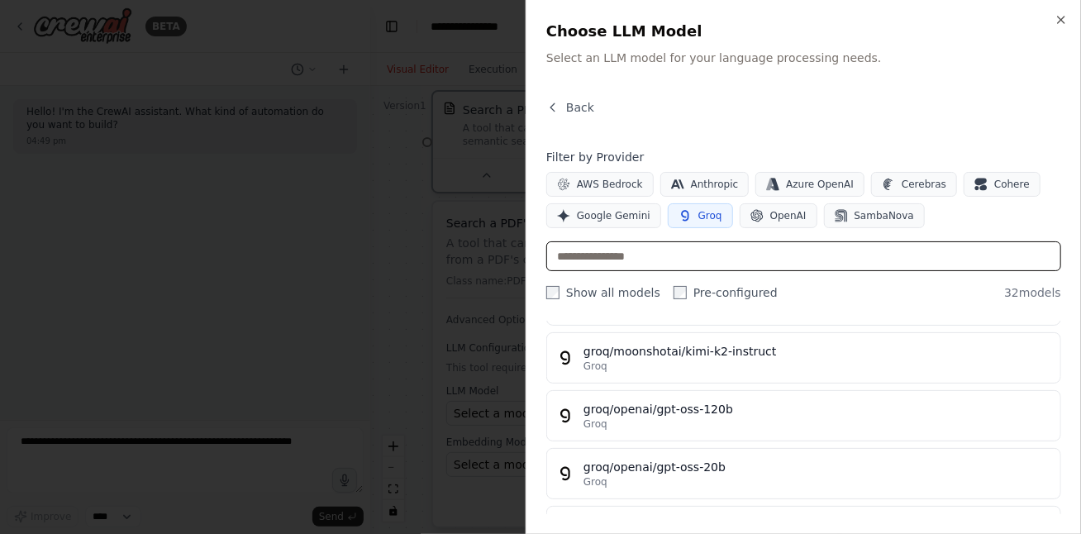
click at [641, 255] on input "text" at bounding box center [803, 256] width 515 height 30
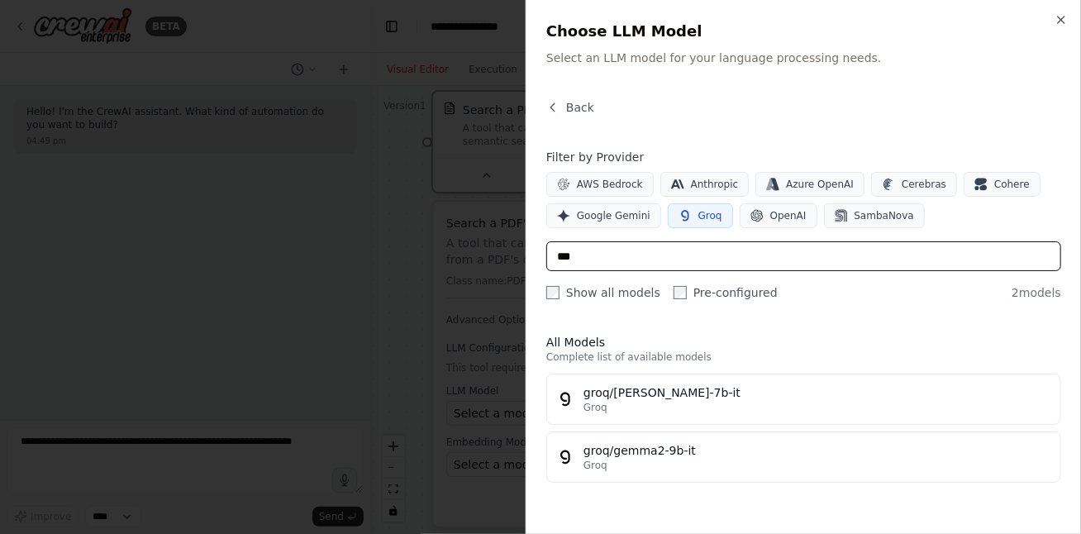
scroll to position [0, 0]
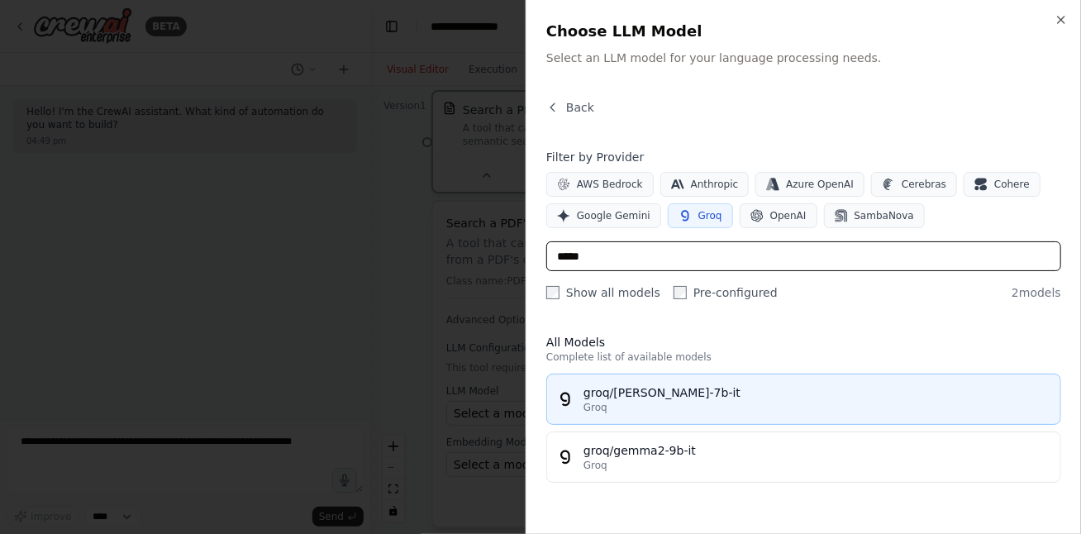
type input "*****"
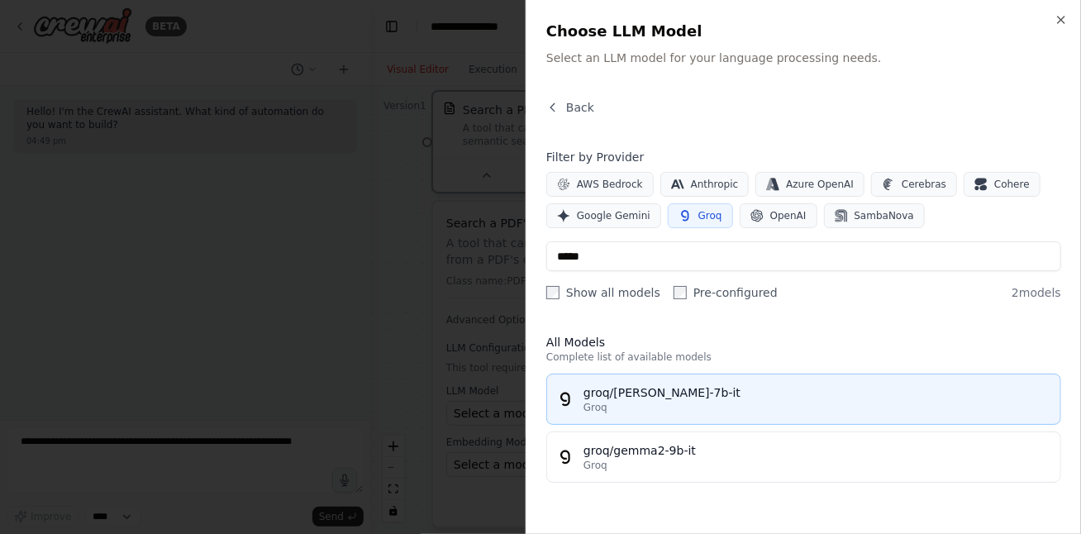
click at [837, 378] on button "groq/gemma-7b-it Groq" at bounding box center [803, 399] width 515 height 51
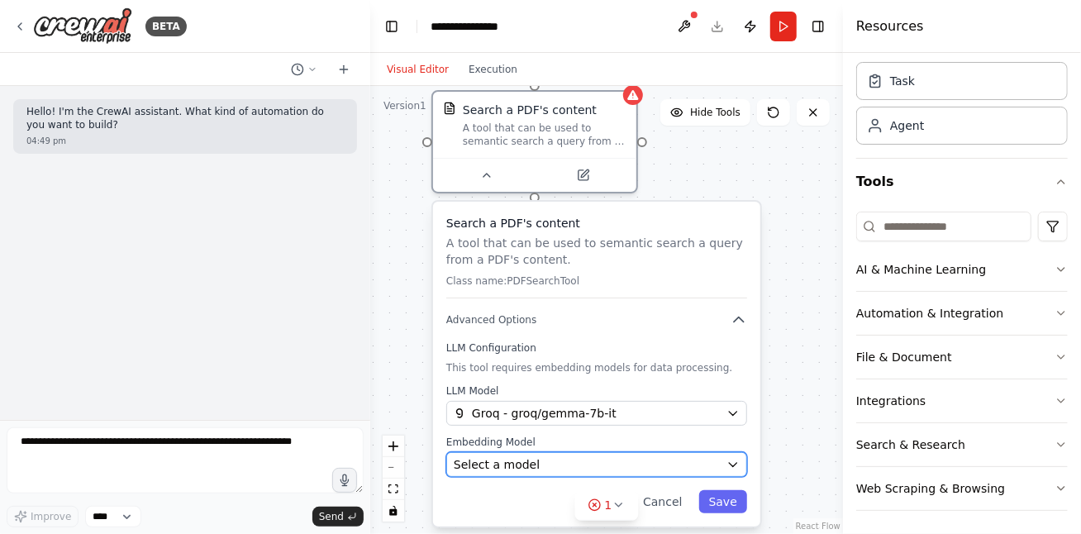
click at [544, 459] on div "Select a model" at bounding box center [587, 464] width 266 height 17
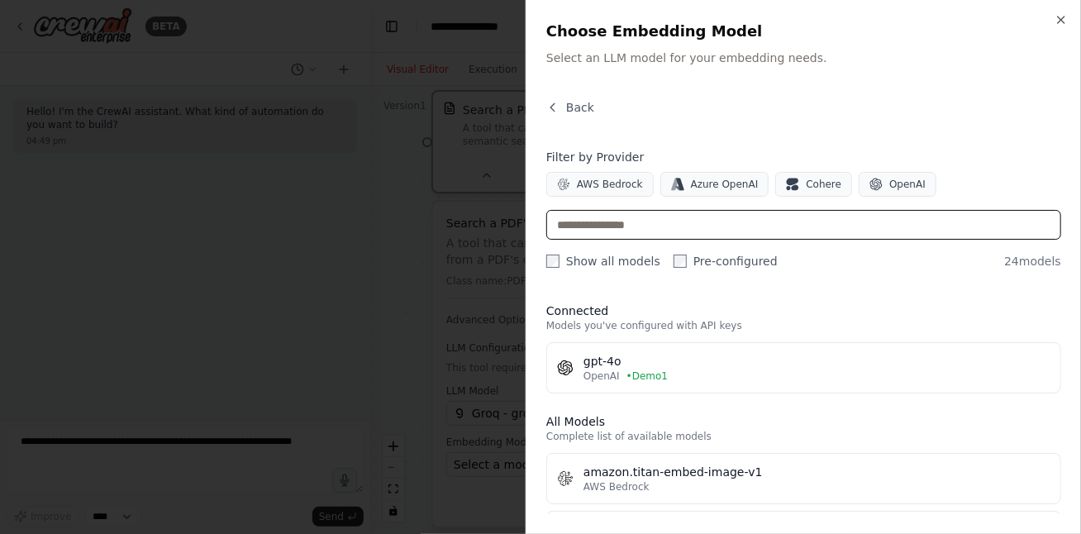
click at [610, 227] on input "text" at bounding box center [803, 225] width 515 height 30
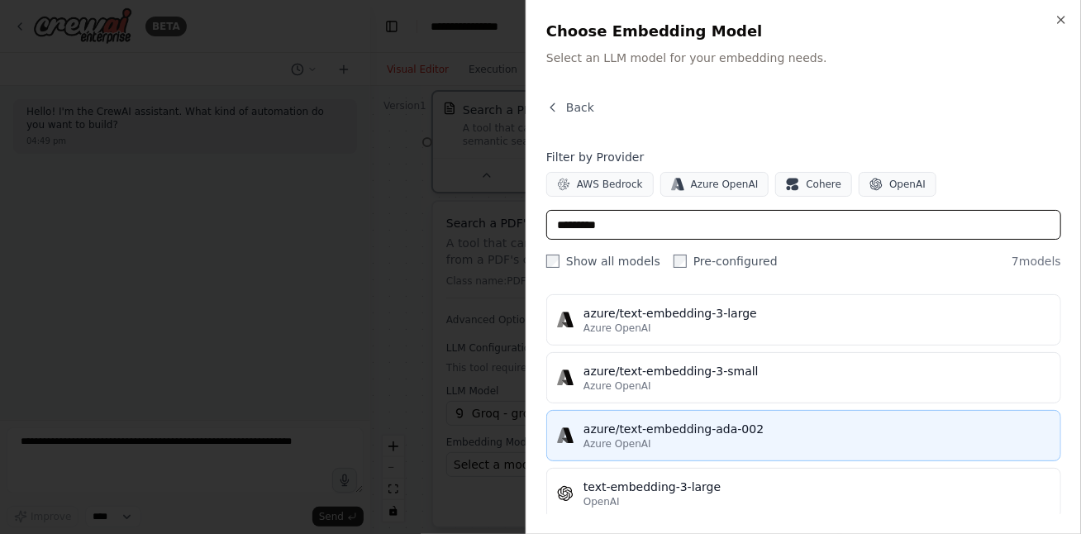
scroll to position [36, 0]
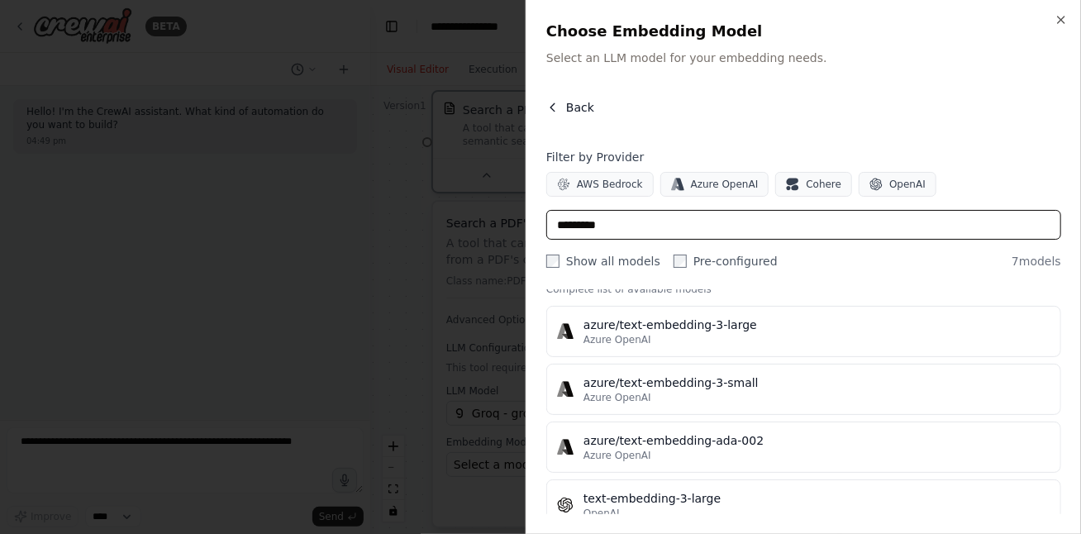
type input "*********"
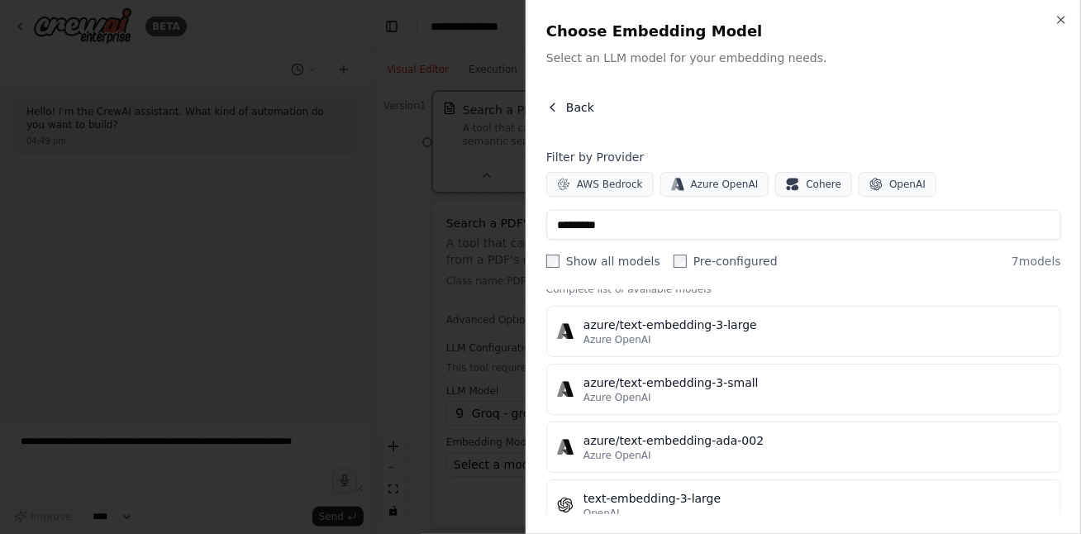
click at [553, 108] on icon "button" at bounding box center [552, 107] width 13 height 13
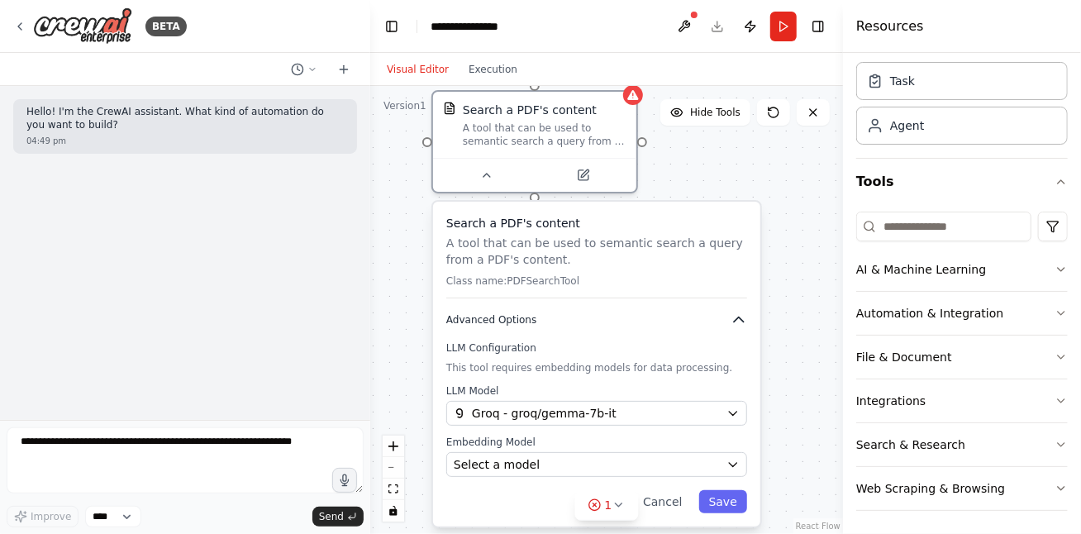
click at [742, 322] on icon "button" at bounding box center [739, 320] width 17 height 17
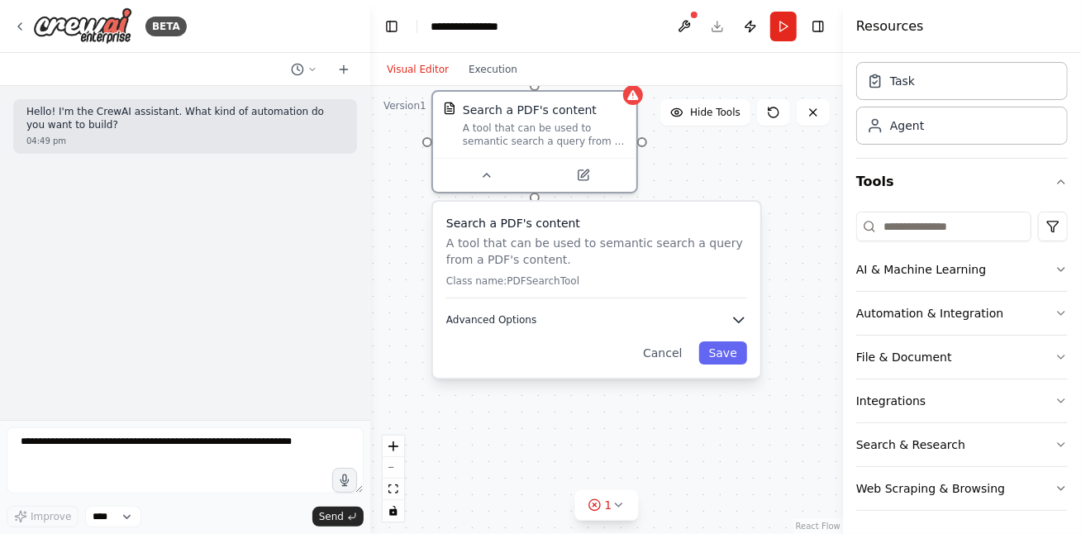
click at [734, 317] on icon "button" at bounding box center [739, 320] width 17 height 17
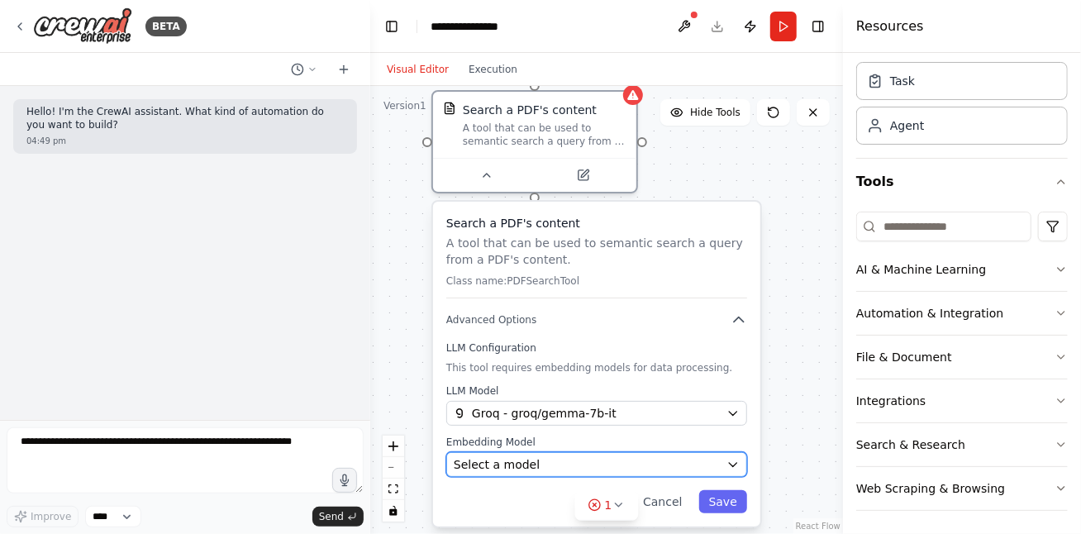
click at [736, 459] on icon "button" at bounding box center [733, 464] width 13 height 13
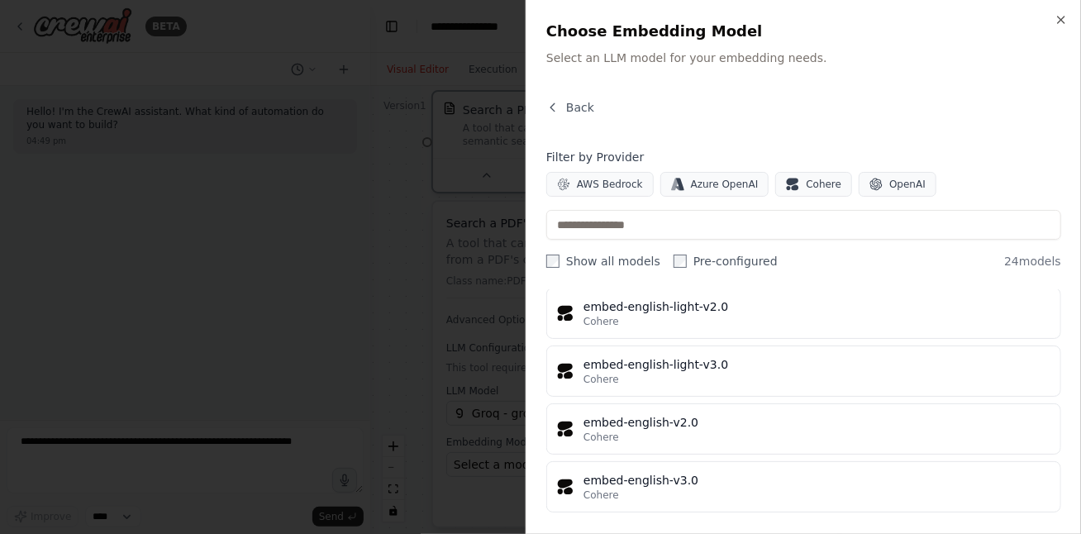
scroll to position [965, 0]
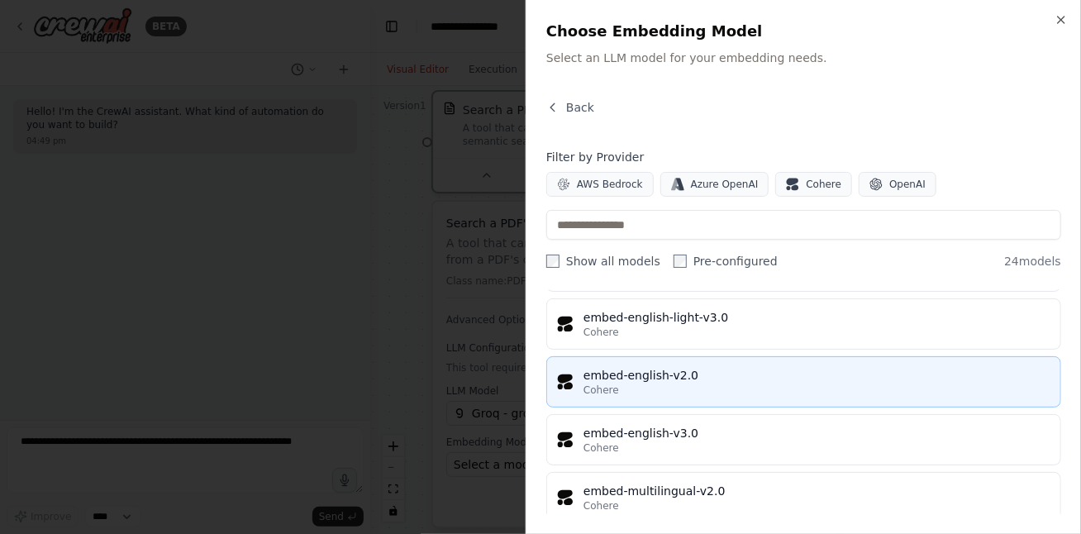
click at [667, 384] on div "Cohere" at bounding box center [817, 390] width 467 height 13
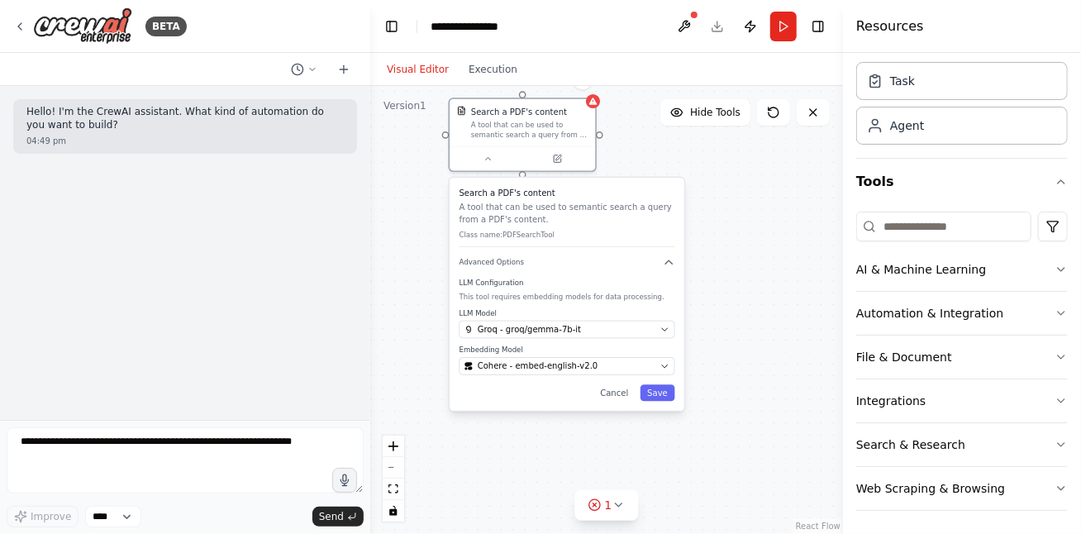
drag, startPoint x: 595, startPoint y: 309, endPoint x: 541, endPoint y: 302, distance: 55.1
click at [586, 245] on div "Search a PDF's content A tool that can be used to semantic search a query from …" at bounding box center [567, 294] width 235 height 233
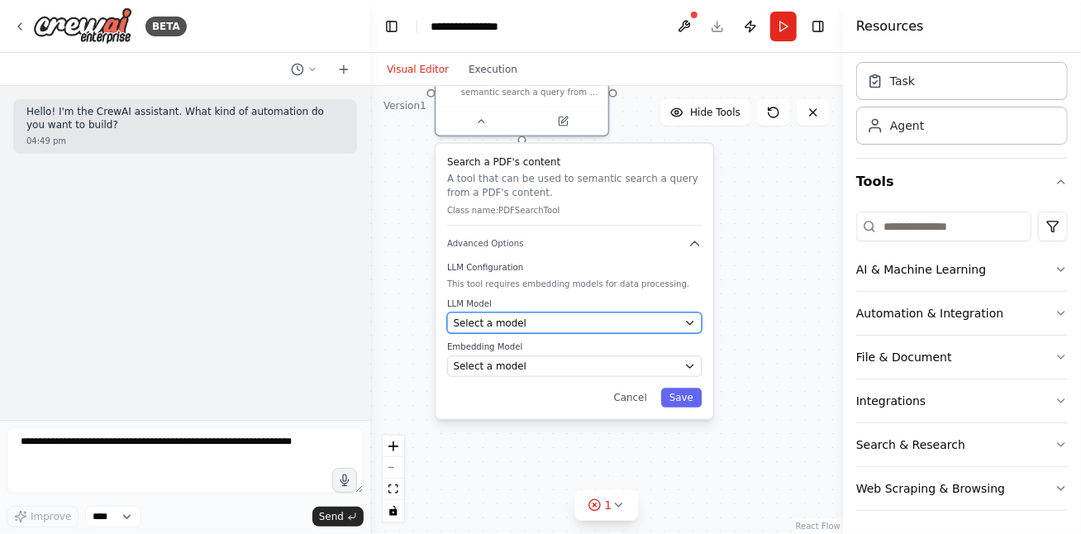
click at [546, 322] on div "Select a model" at bounding box center [567, 323] width 226 height 14
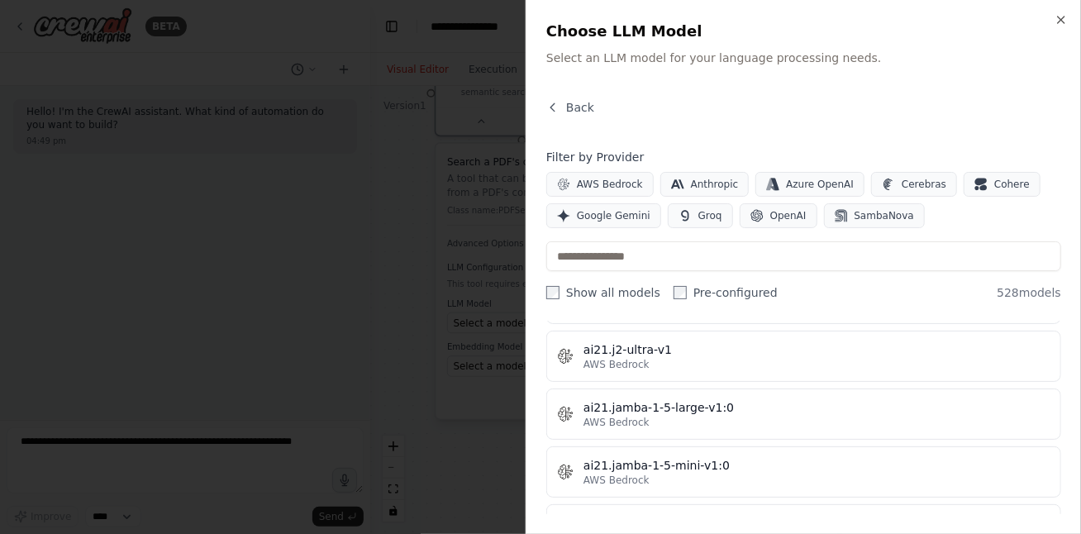
scroll to position [794, 0]
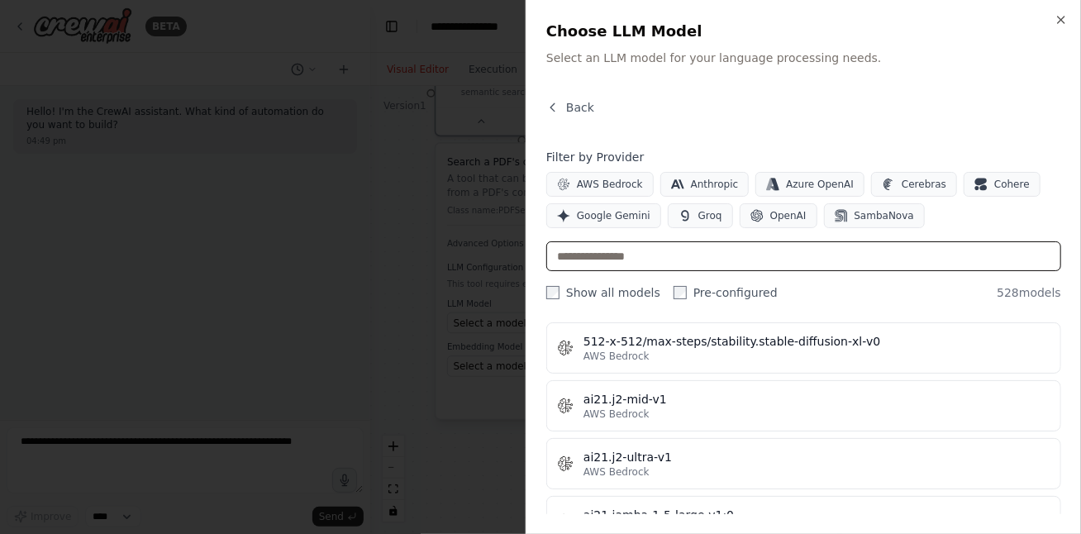
click at [604, 259] on input "text" at bounding box center [803, 256] width 515 height 30
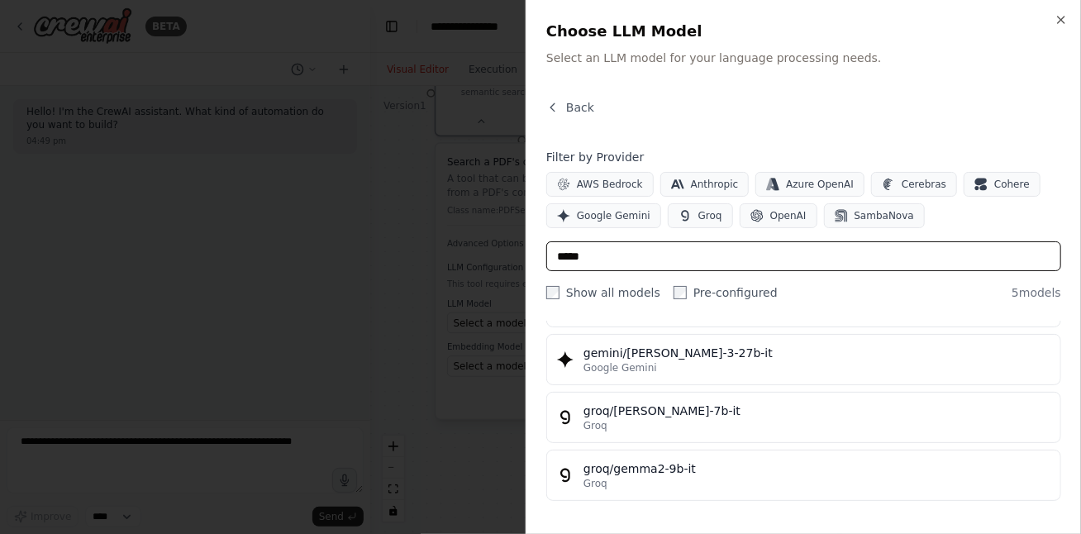
scroll to position [151, 0]
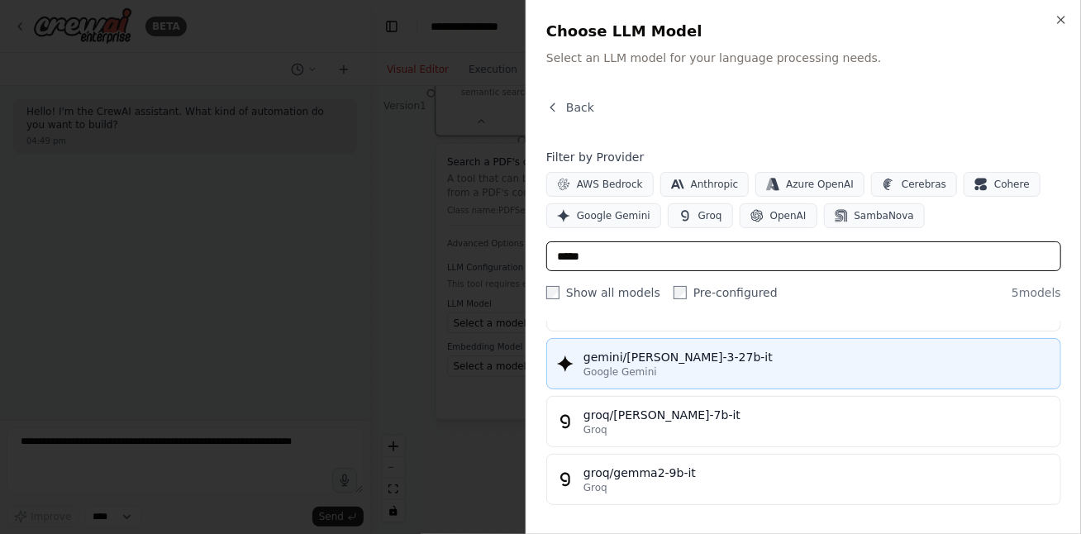
type input "*****"
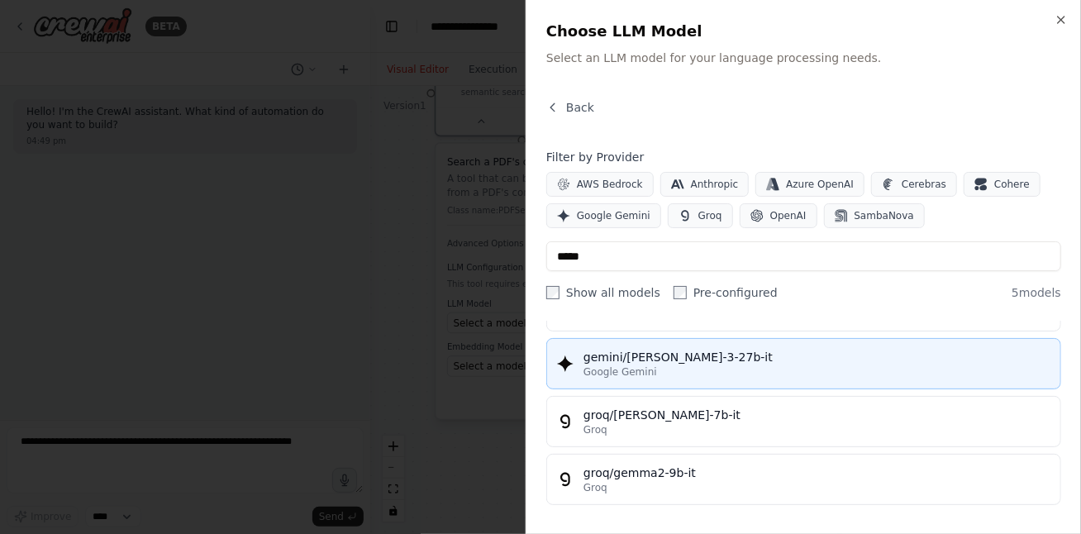
click at [620, 365] on span "Google Gemini" at bounding box center [621, 371] width 74 height 13
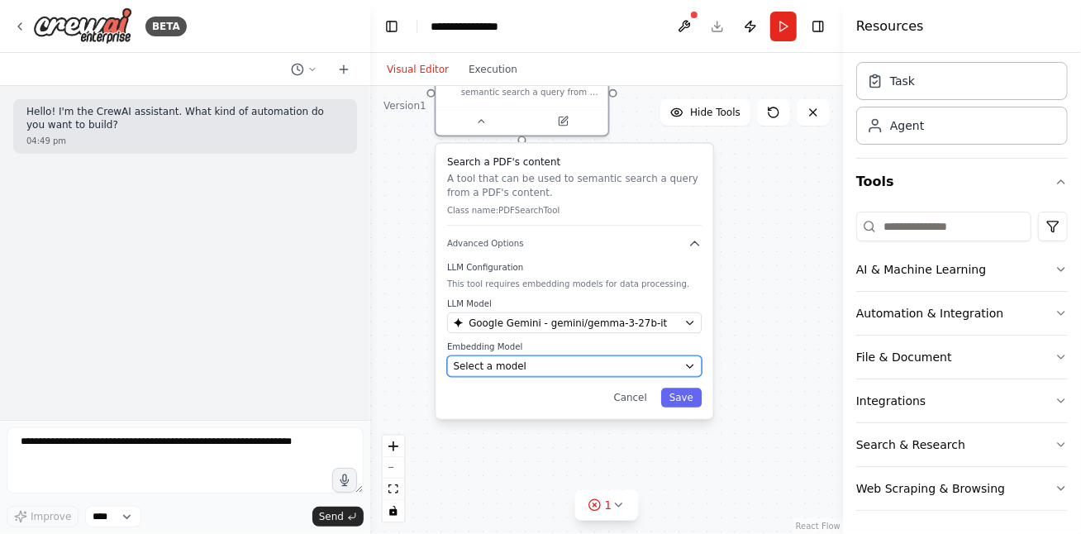
click at [539, 364] on div "Select a model" at bounding box center [567, 367] width 226 height 14
click at [690, 365] on icon "button" at bounding box center [690, 366] width 7 height 3
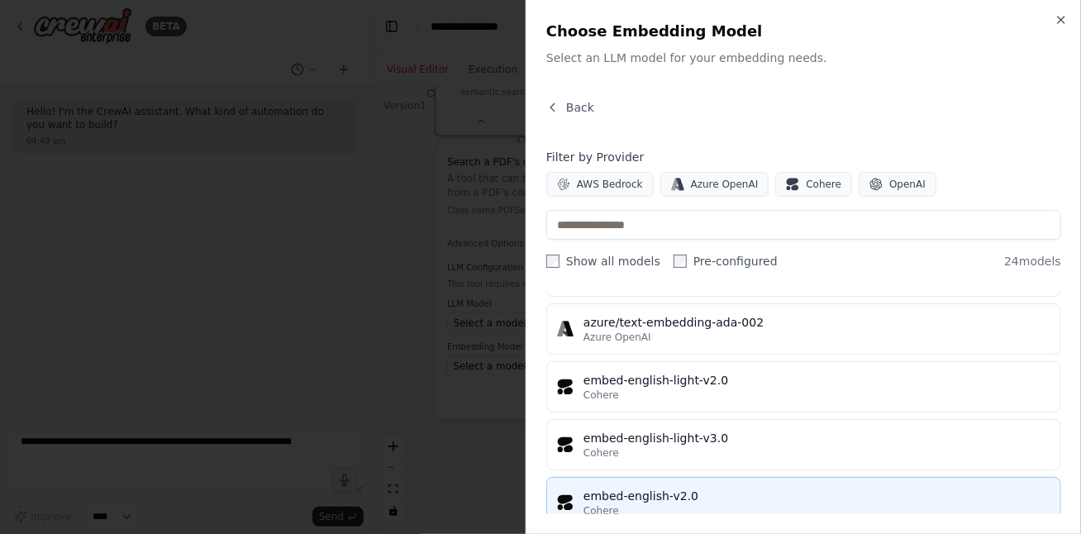
scroll to position [992, 0]
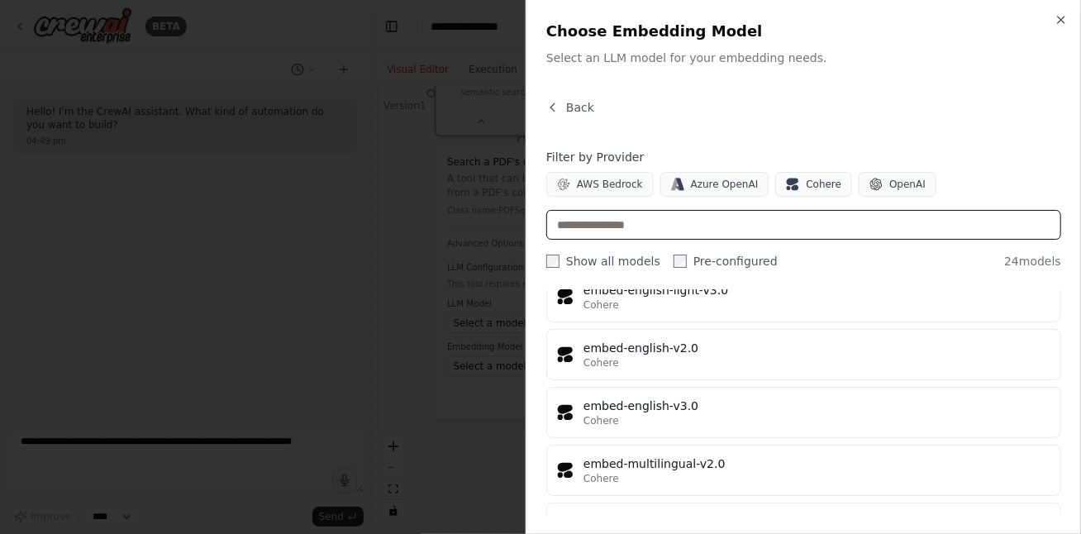
click at [617, 230] on input "text" at bounding box center [803, 225] width 515 height 30
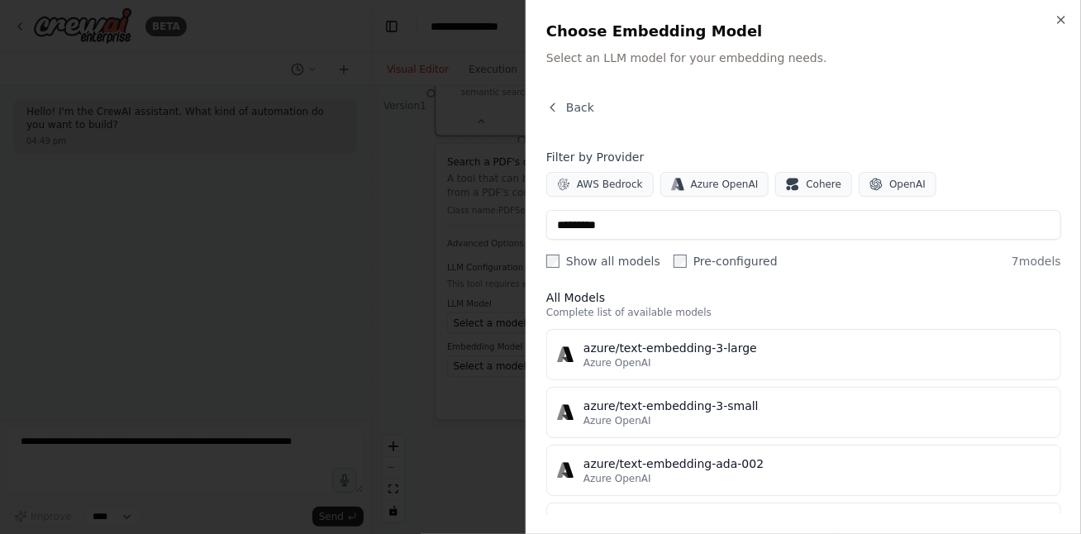
scroll to position [0, 0]
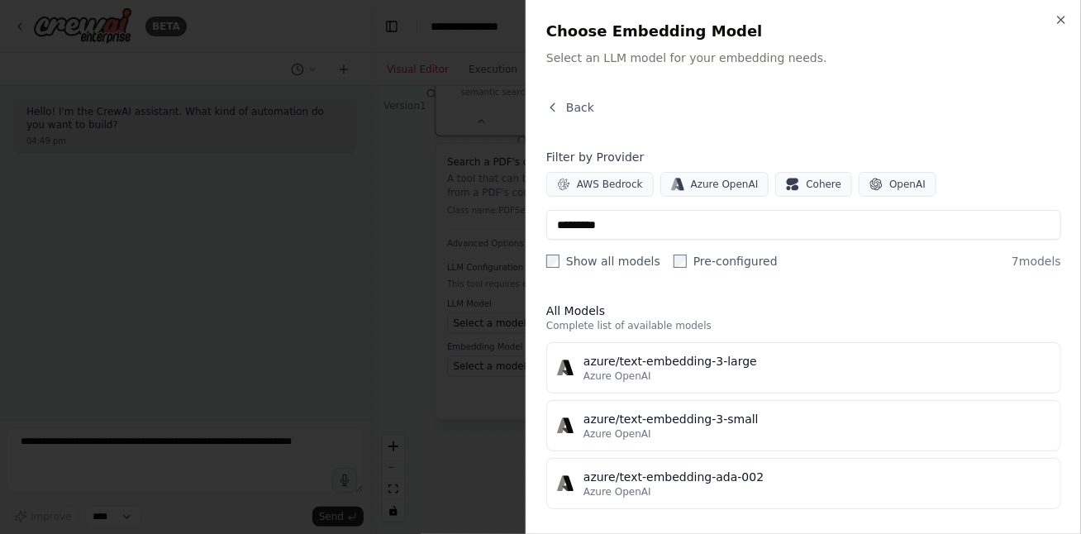
drag, startPoint x: 647, startPoint y: 313, endPoint x: 674, endPoint y: 314, distance: 27.3
click at [646, 313] on h3 "All Models" at bounding box center [803, 311] width 515 height 17
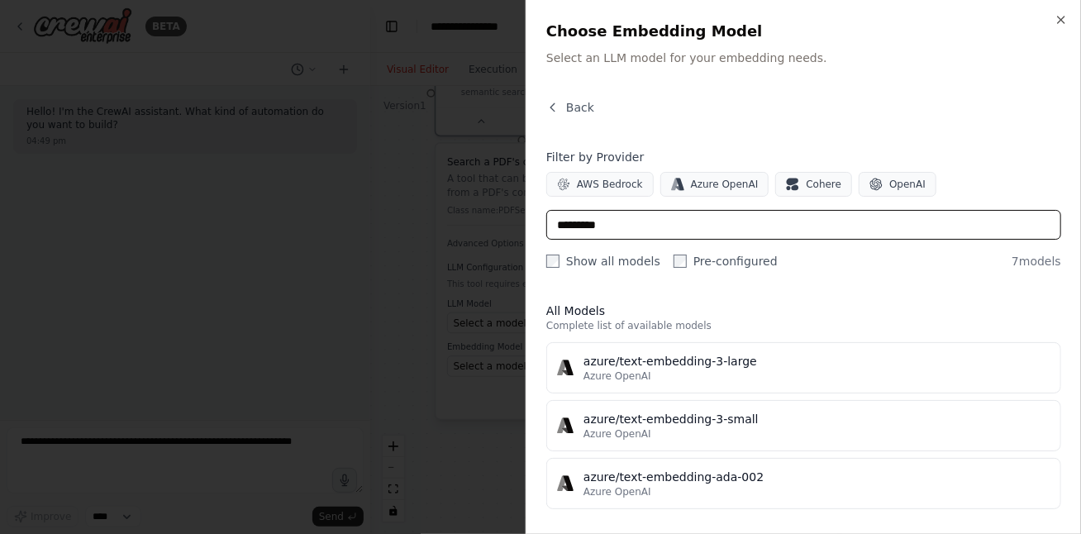
click at [638, 221] on input "*********" at bounding box center [803, 225] width 515 height 30
type input "*"
type input "*********"
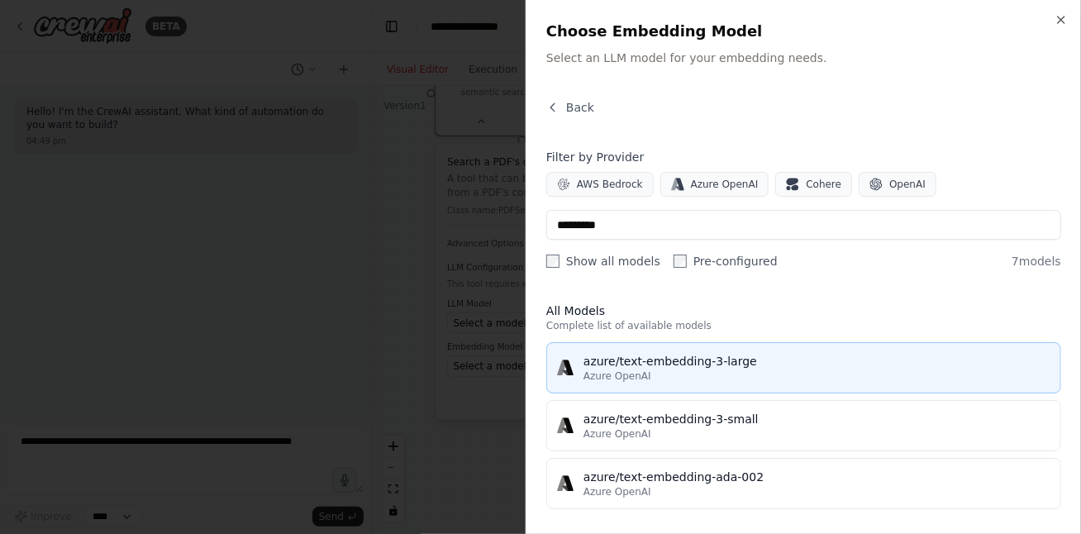
click at [680, 365] on div "azure/text-embedding-3-large" at bounding box center [817, 361] width 467 height 17
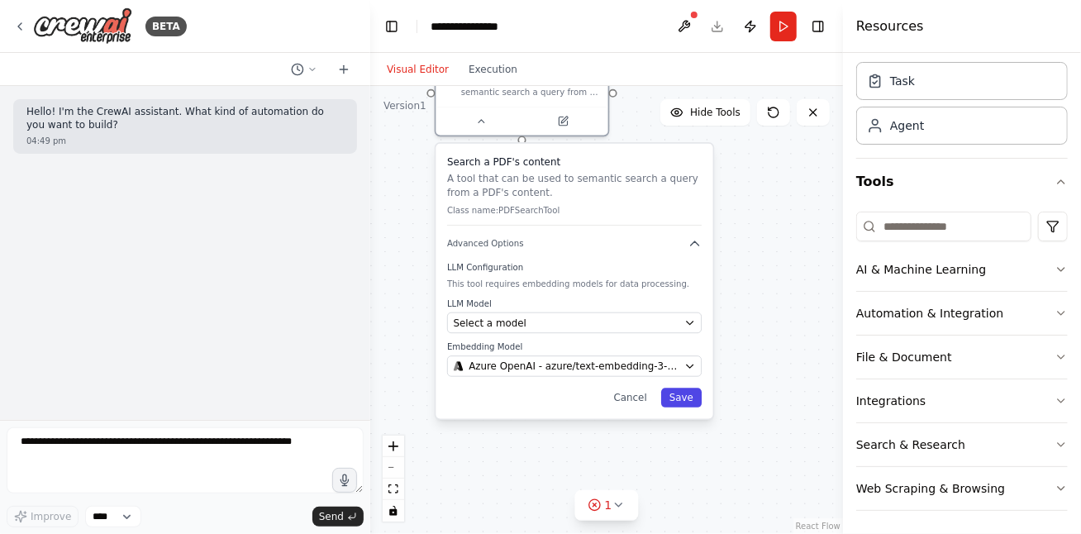
click at [684, 401] on button "Save" at bounding box center [681, 398] width 41 height 20
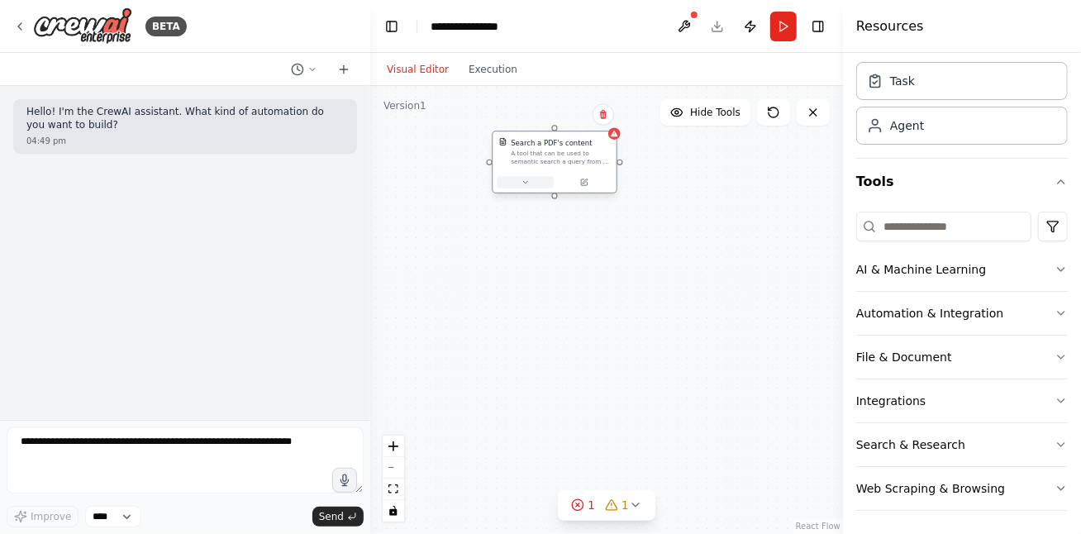
click at [523, 183] on icon at bounding box center [526, 183] width 8 height 8
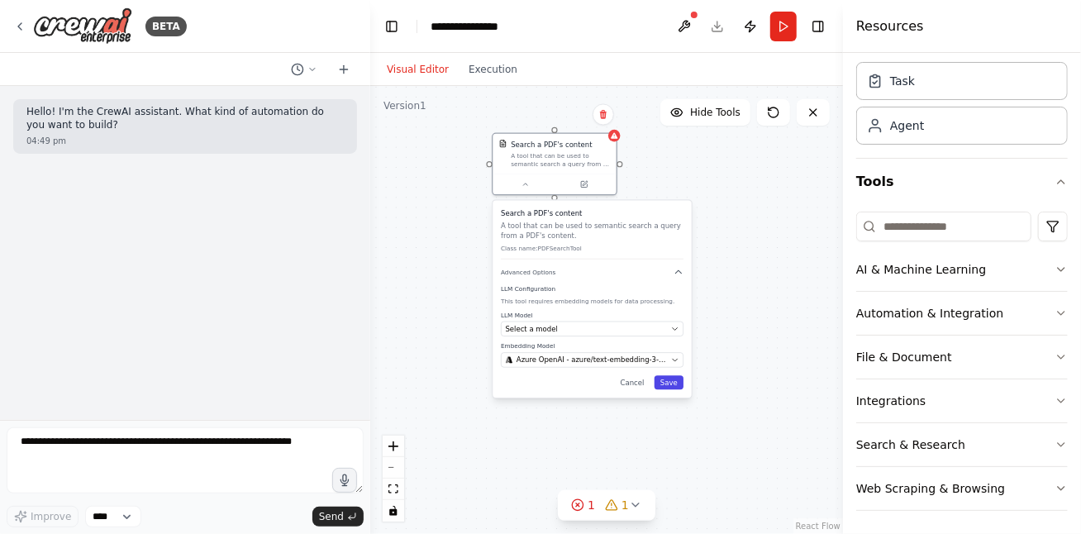
click at [670, 381] on button "Save" at bounding box center [669, 382] width 29 height 14
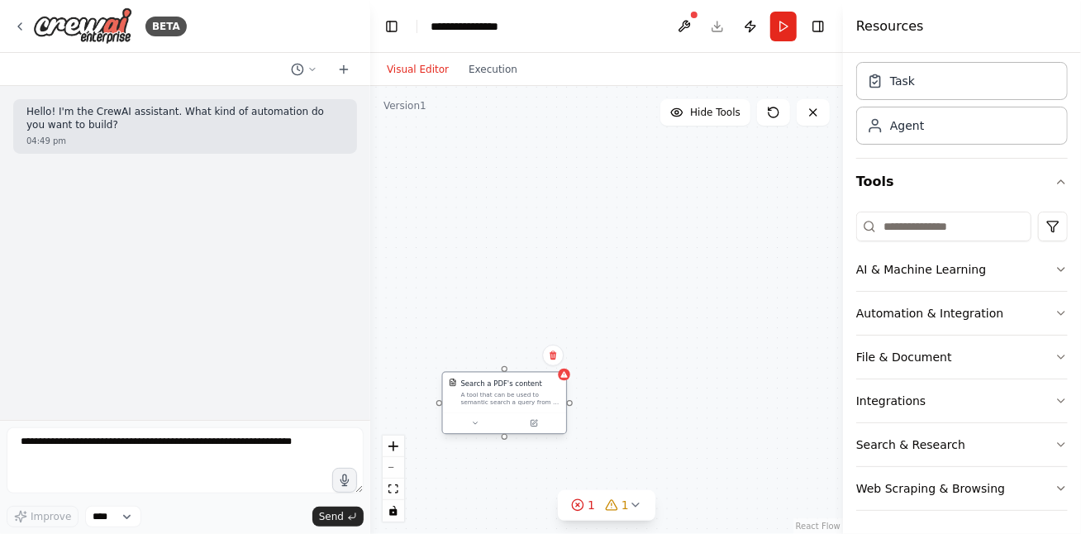
drag, startPoint x: 536, startPoint y: 163, endPoint x: 483, endPoint y: 407, distance: 249.5
click at [483, 407] on div "Search a PDF's content A tool that can be used to semantic search a query from …" at bounding box center [504, 393] width 123 height 41
click at [598, 237] on icon at bounding box center [596, 239] width 8 height 8
click at [595, 238] on icon at bounding box center [595, 238] width 4 height 2
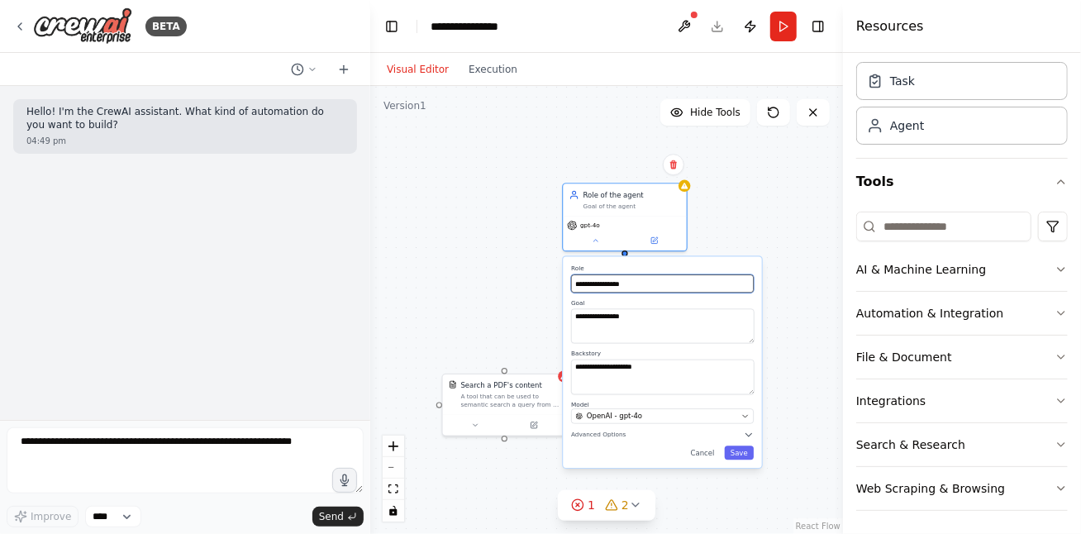
click at [651, 288] on input "**********" at bounding box center [662, 283] width 183 height 18
click at [608, 435] on span "Advanced Options" at bounding box center [598, 435] width 55 height 8
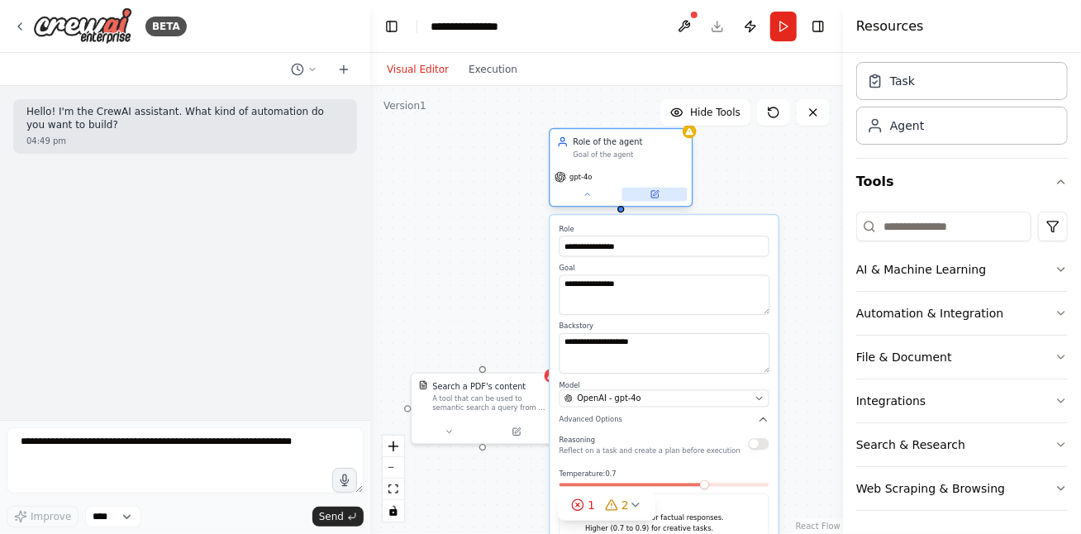
drag, startPoint x: 631, startPoint y: 212, endPoint x: 629, endPoint y: 187, distance: 25.7
click at [629, 188] on button at bounding box center [654, 195] width 65 height 14
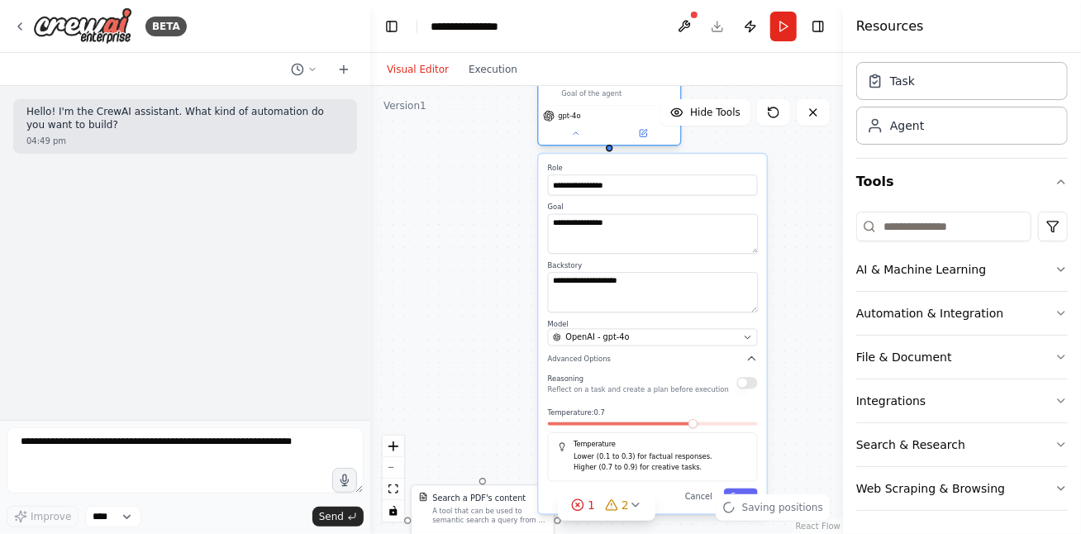
drag, startPoint x: 622, startPoint y: 175, endPoint x: 608, endPoint y: 97, distance: 79.8
click at [608, 110] on div "gpt-4o" at bounding box center [609, 116] width 132 height 12
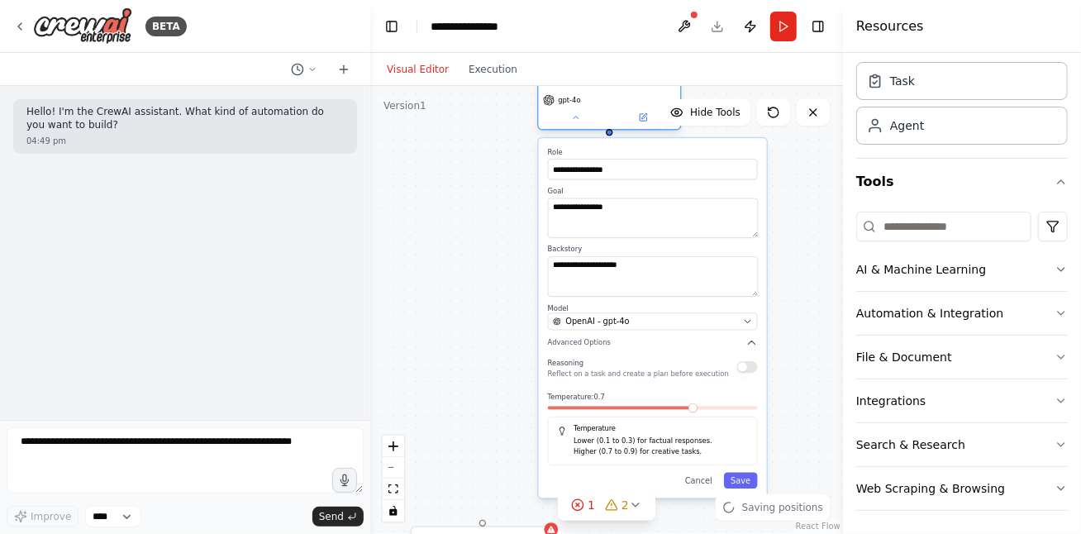
click at [608, 107] on div "gpt-4o" at bounding box center [610, 109] width 142 height 40
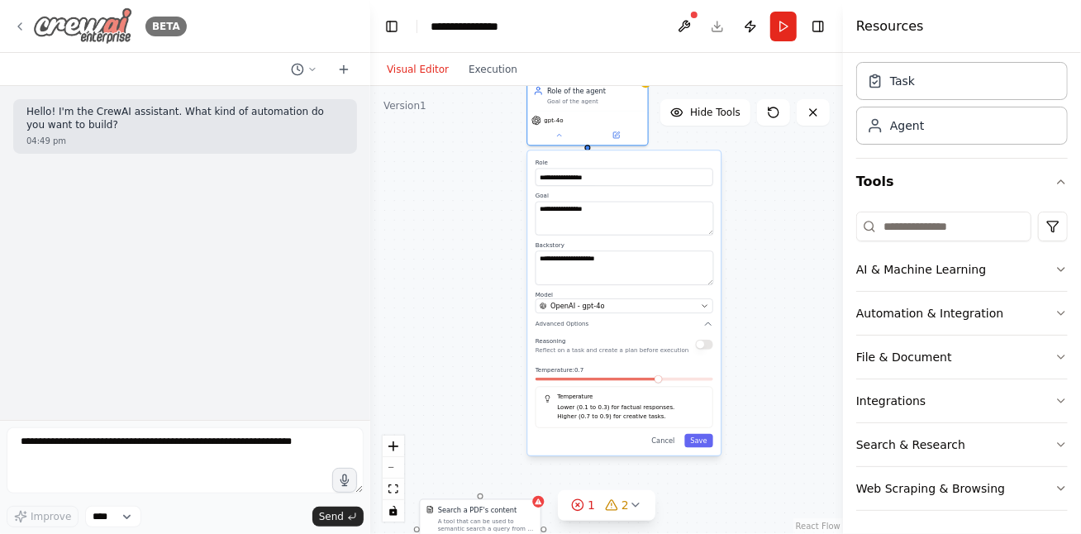
click at [20, 23] on icon at bounding box center [19, 26] width 13 height 13
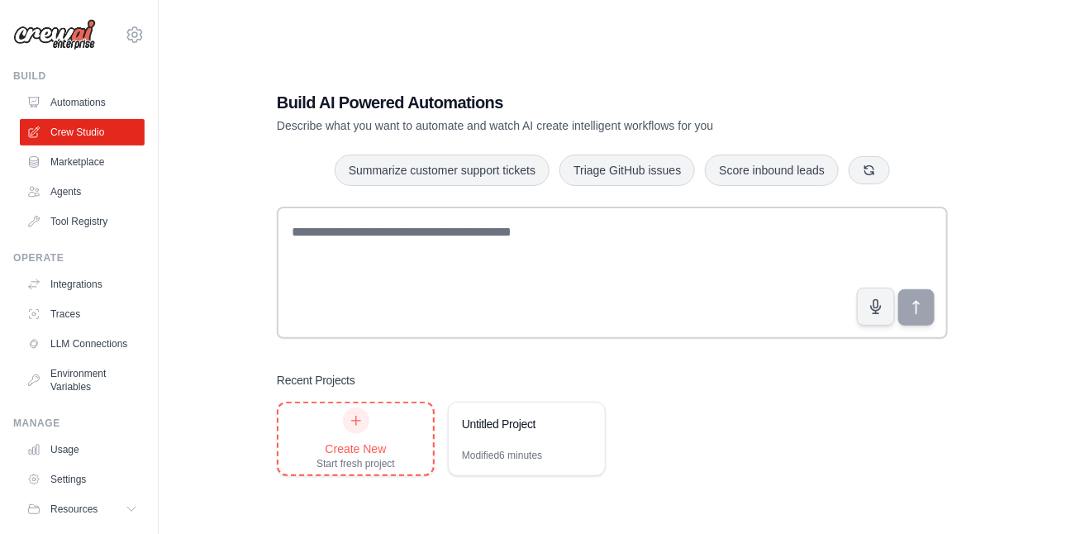
click at [359, 428] on div at bounding box center [356, 420] width 26 height 26
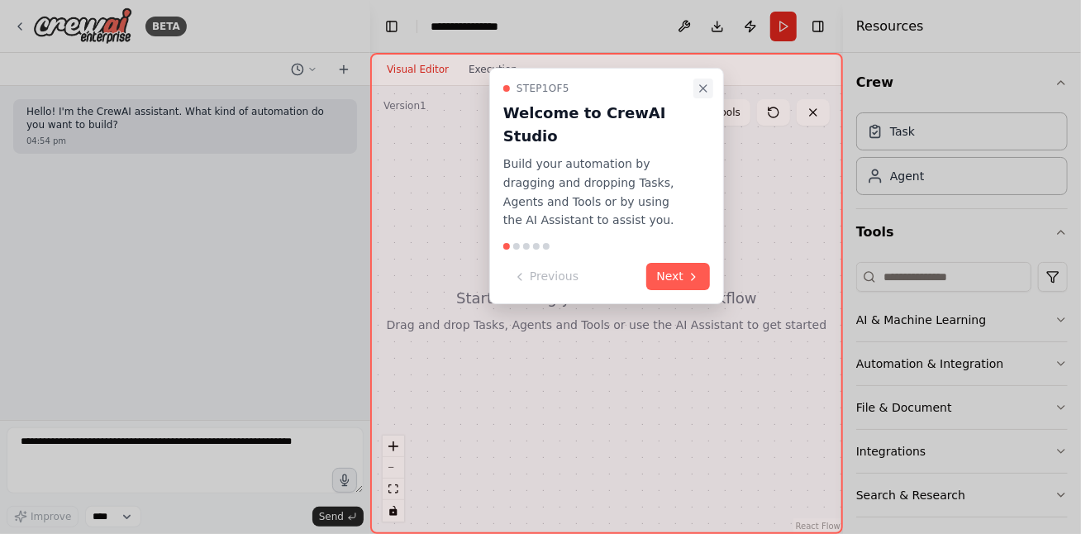
click at [707, 85] on icon "Close walkthrough" at bounding box center [703, 88] width 7 height 7
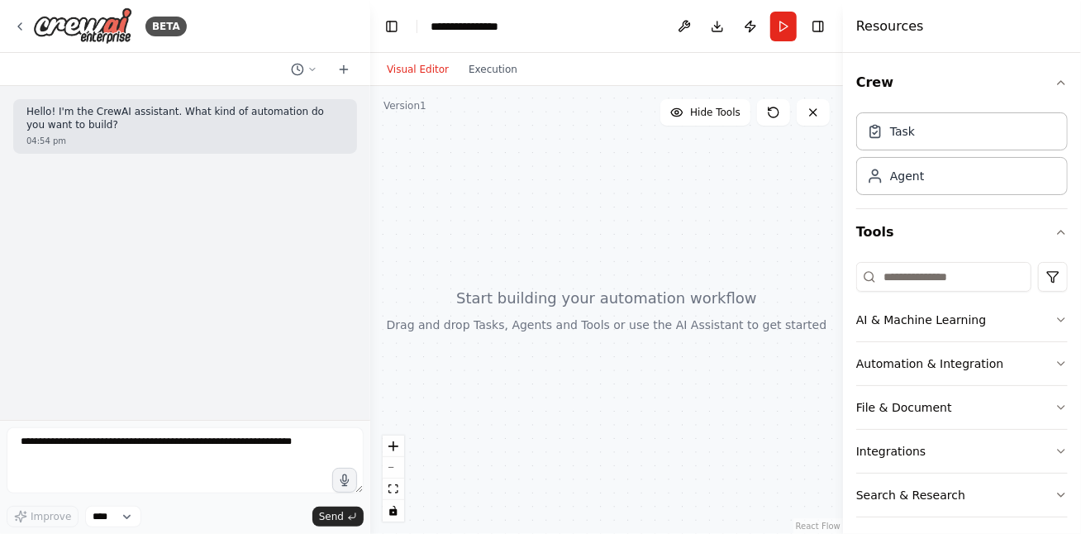
click at [493, 80] on div "Visual Editor Execution" at bounding box center [452, 69] width 150 height 33
click at [492, 71] on button "Execution" at bounding box center [493, 70] width 69 height 20
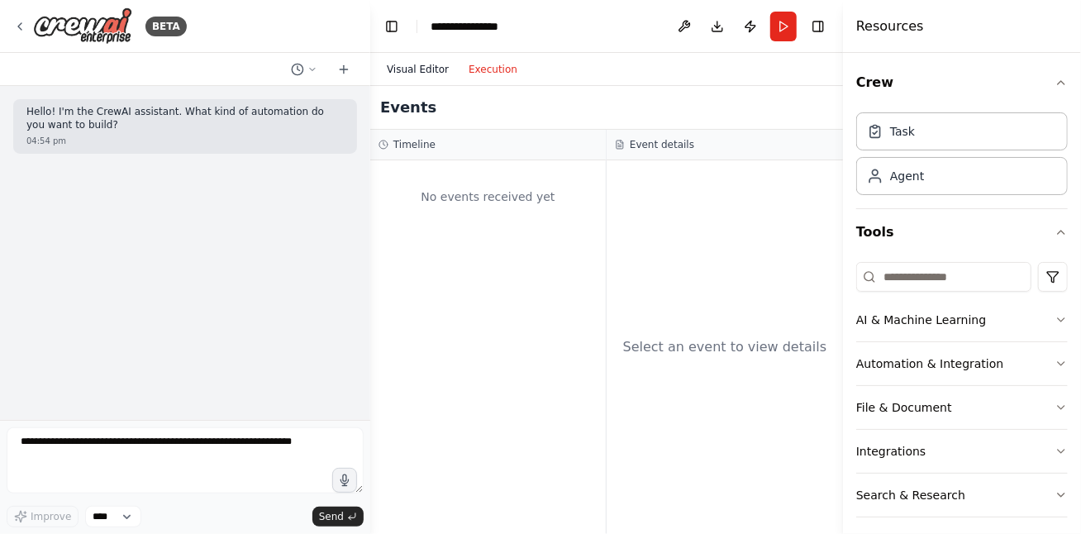
click at [424, 73] on button "Visual Editor" at bounding box center [418, 70] width 82 height 20
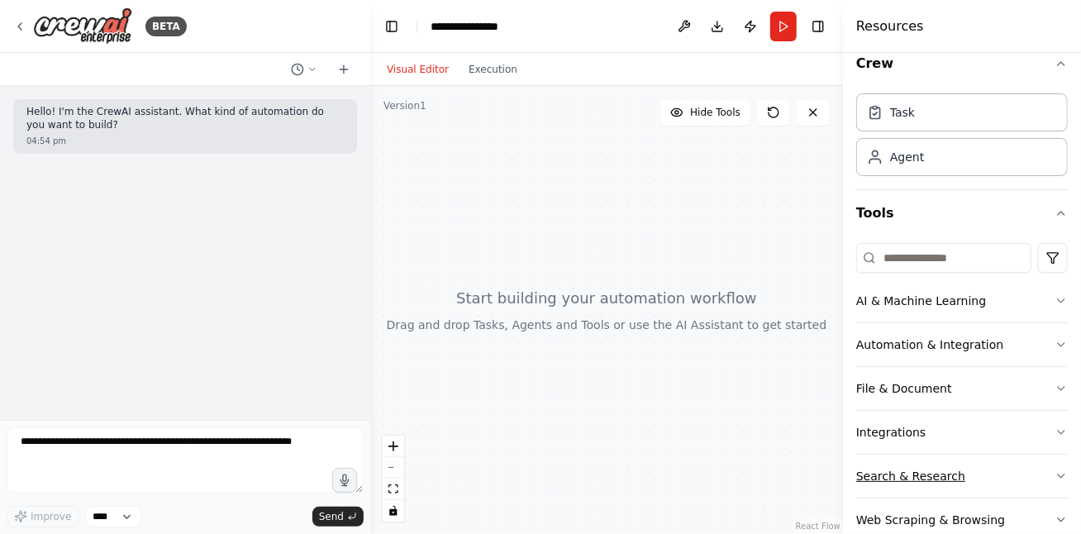
scroll to position [50, 0]
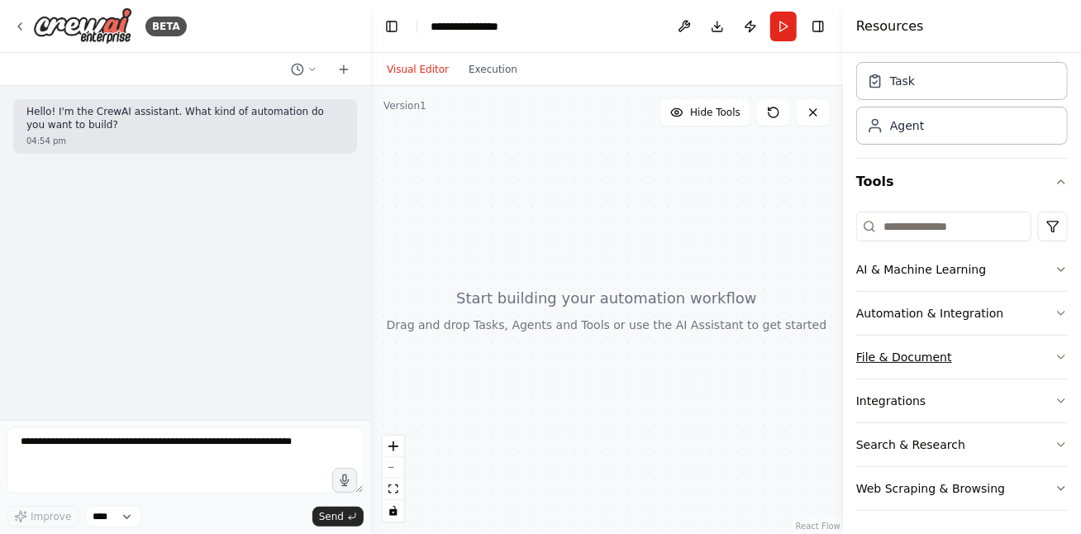
click at [907, 355] on button "File & Document" at bounding box center [962, 357] width 212 height 43
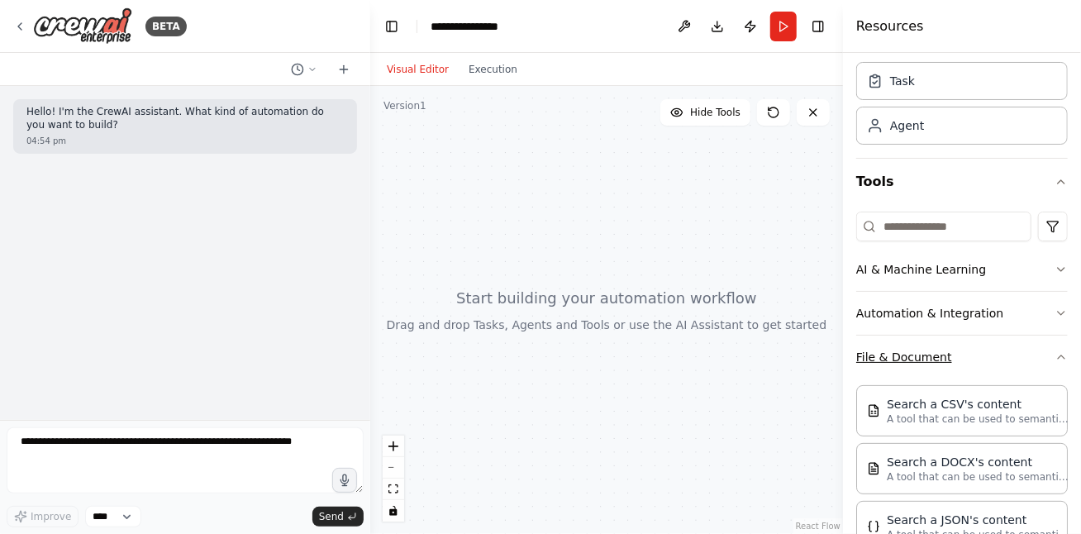
click at [946, 364] on button "File & Document" at bounding box center [962, 357] width 212 height 43
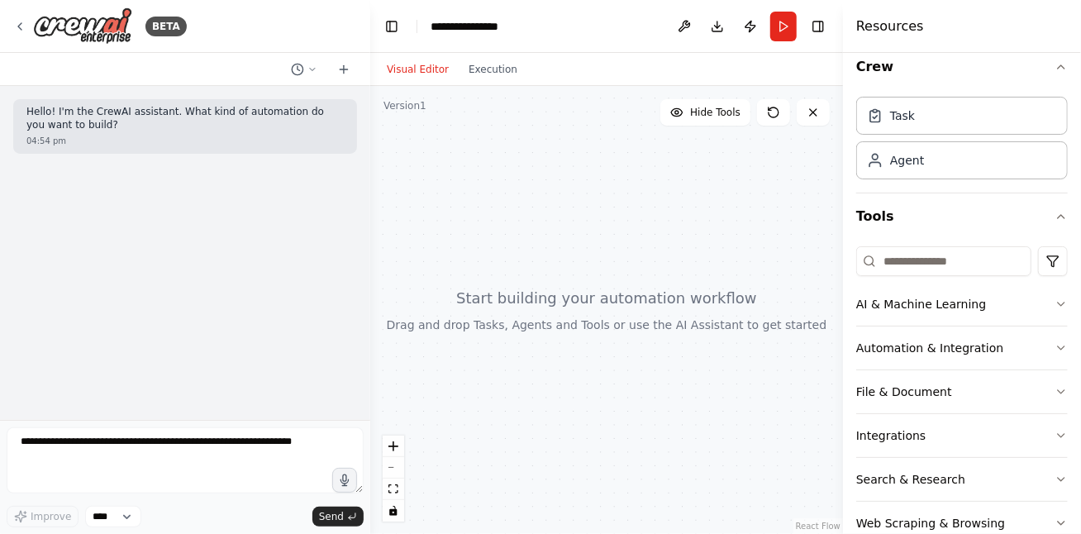
scroll to position [0, 0]
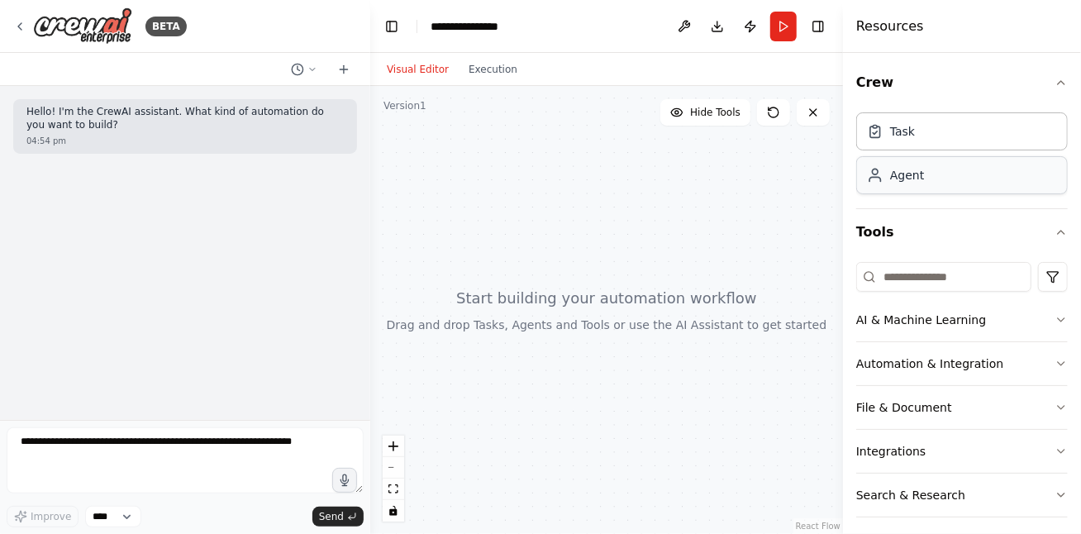
click at [916, 172] on div "Agent" at bounding box center [907, 175] width 34 height 17
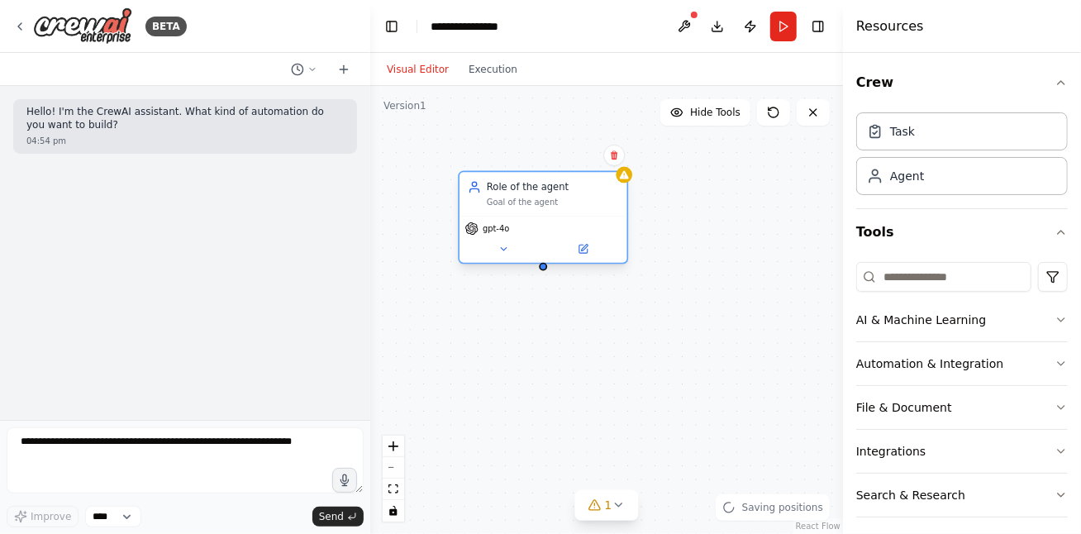
drag, startPoint x: 646, startPoint y: 273, endPoint x: 542, endPoint y: 217, distance: 118.3
click at [542, 217] on div "gpt-4o" at bounding box center [544, 239] width 168 height 47
click at [508, 248] on button at bounding box center [503, 249] width 77 height 17
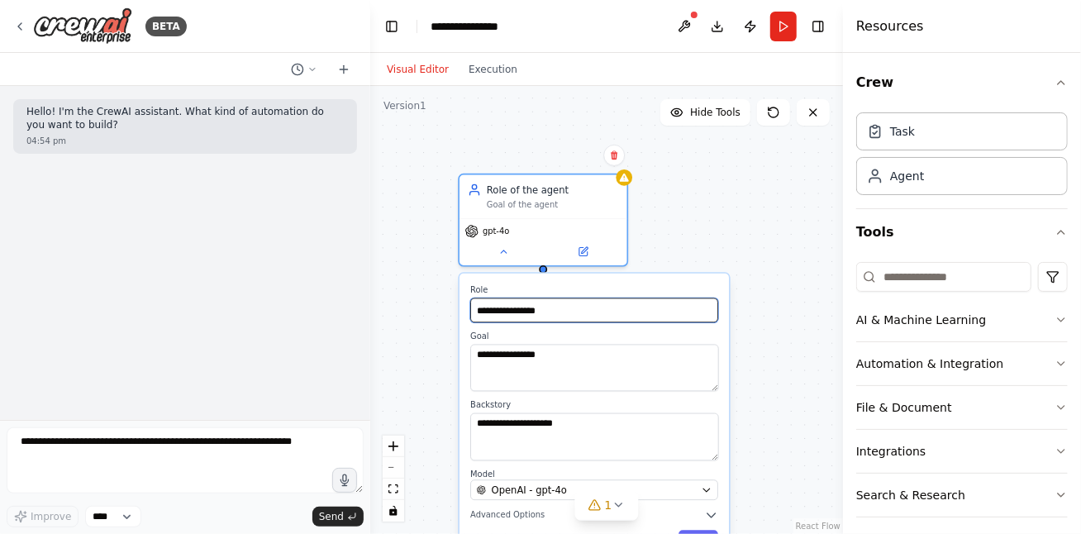
drag, startPoint x: 560, startPoint y: 305, endPoint x: 461, endPoint y: 301, distance: 98.4
click at [436, 303] on div "**********" at bounding box center [606, 310] width 473 height 448
type input "**********"
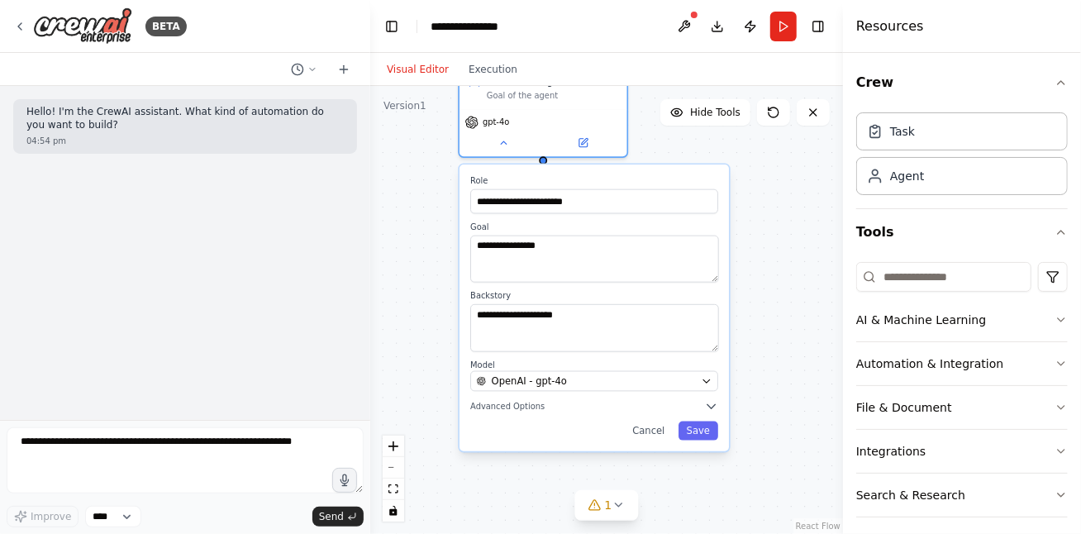
drag, startPoint x: 647, startPoint y: 279, endPoint x: 649, endPoint y: 170, distance: 108.3
click at [649, 170] on div "**********" at bounding box center [594, 307] width 269 height 286
click at [558, 248] on textarea "**********" at bounding box center [594, 259] width 249 height 47
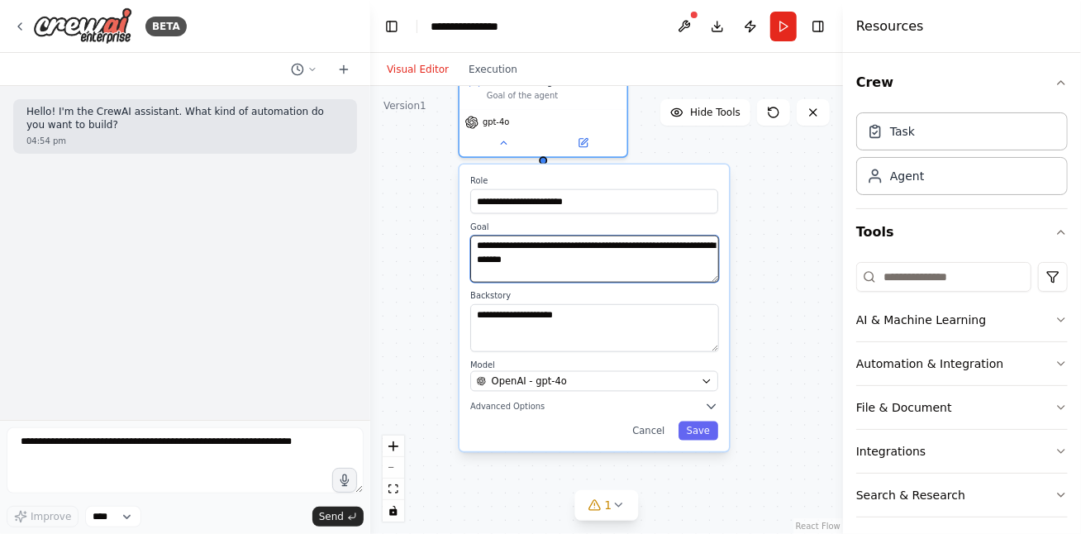
type textarea "**********"
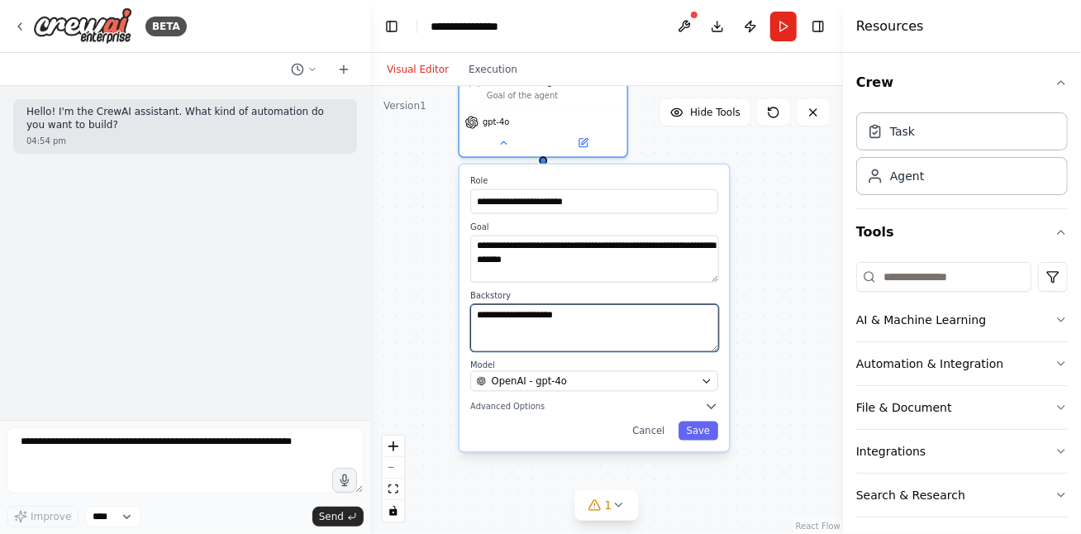
click at [574, 323] on textarea "**********" at bounding box center [594, 327] width 249 height 47
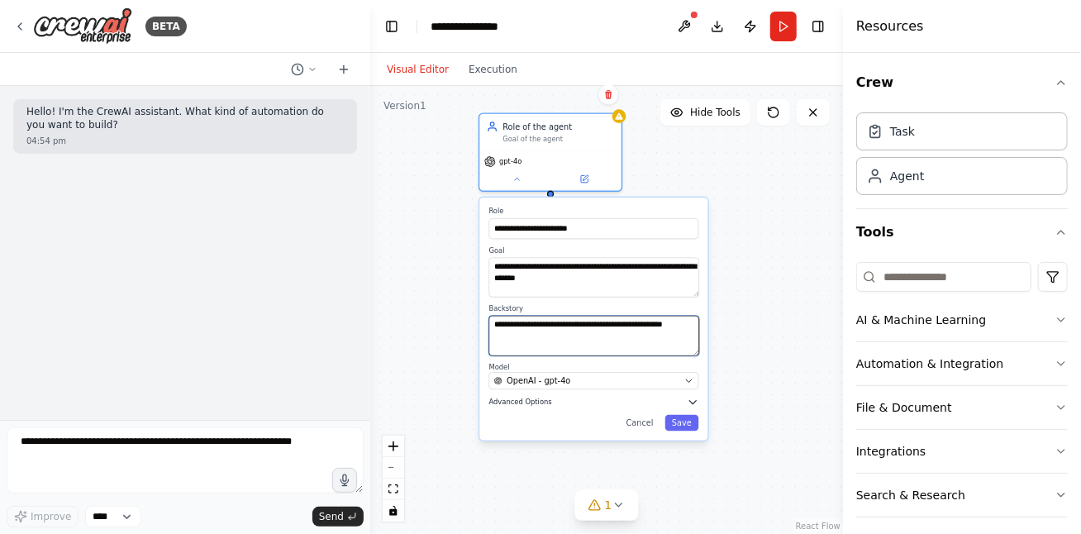
type textarea "**********"
click at [695, 402] on icon "button" at bounding box center [693, 402] width 12 height 12
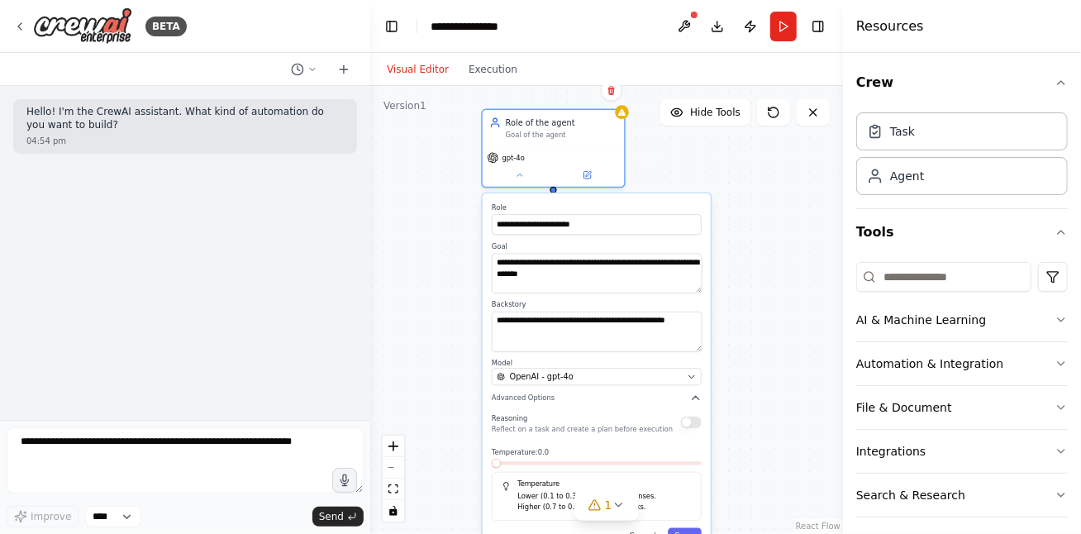
click at [492, 468] on span at bounding box center [496, 463] width 9 height 9
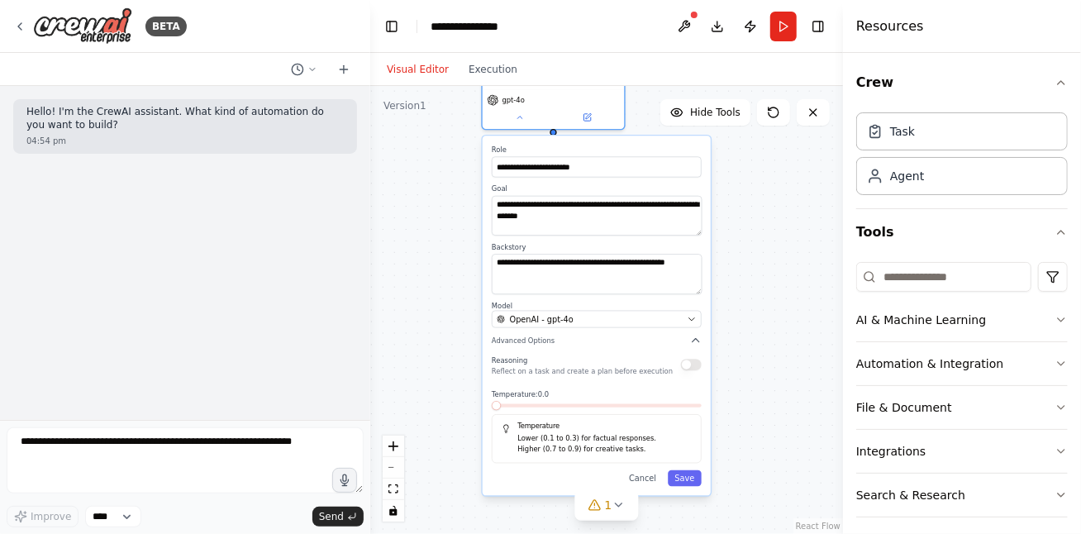
drag, startPoint x: 649, startPoint y: 203, endPoint x: 647, endPoint y: 146, distance: 56.2
click at [647, 146] on label "Role" at bounding box center [597, 149] width 210 height 9
click at [690, 366] on button "button" at bounding box center [691, 365] width 21 height 12
click at [694, 479] on button "Save" at bounding box center [685, 478] width 34 height 17
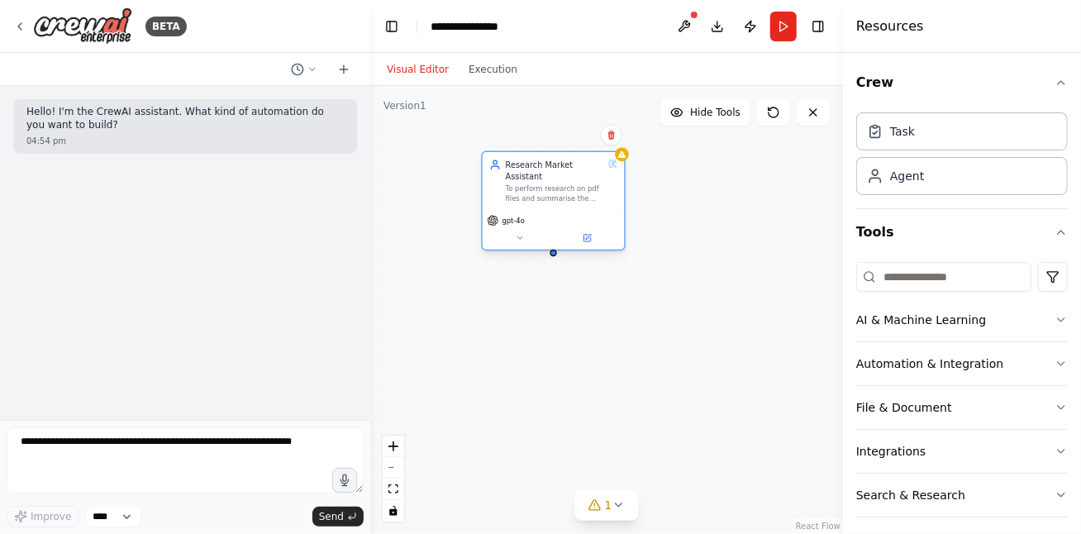
drag, startPoint x: 553, startPoint y: 104, endPoint x: 550, endPoint y: 204, distance: 100.1
click at [550, 215] on div "gpt-4o" at bounding box center [553, 221] width 132 height 12
click at [516, 233] on icon at bounding box center [519, 237] width 9 height 9
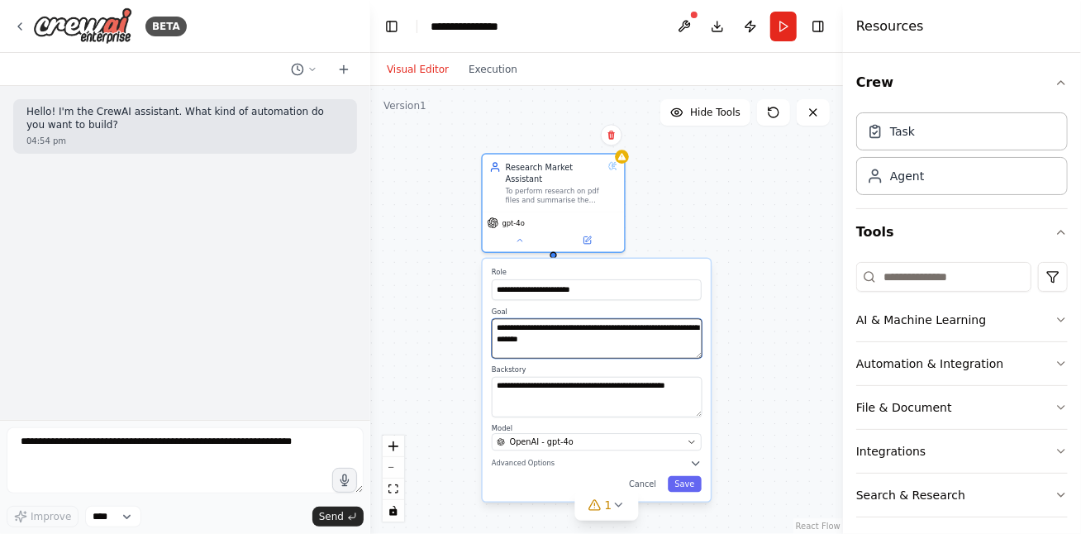
drag, startPoint x: 612, startPoint y: 326, endPoint x: 499, endPoint y: 320, distance: 112.6
click at [478, 313] on div "**********" at bounding box center [606, 310] width 473 height 448
click at [612, 334] on textarea "**********" at bounding box center [597, 339] width 211 height 40
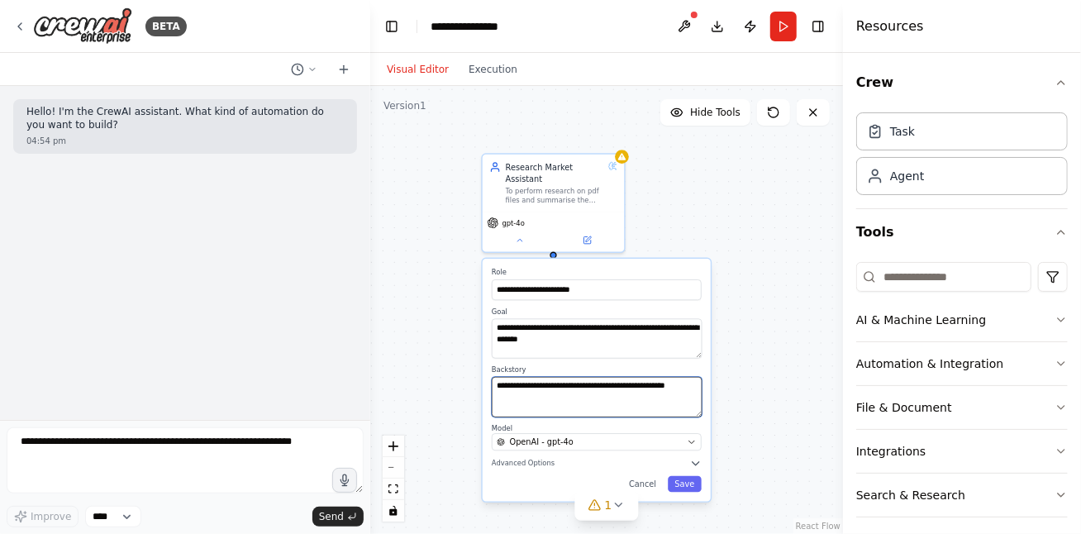
drag, startPoint x: 539, startPoint y: 392, endPoint x: 498, endPoint y: 378, distance: 43.7
click at [476, 369] on div "**********" at bounding box center [606, 310] width 473 height 448
click at [528, 392] on textarea "**********" at bounding box center [597, 397] width 211 height 40
click at [541, 387] on textarea "**********" at bounding box center [597, 397] width 211 height 40
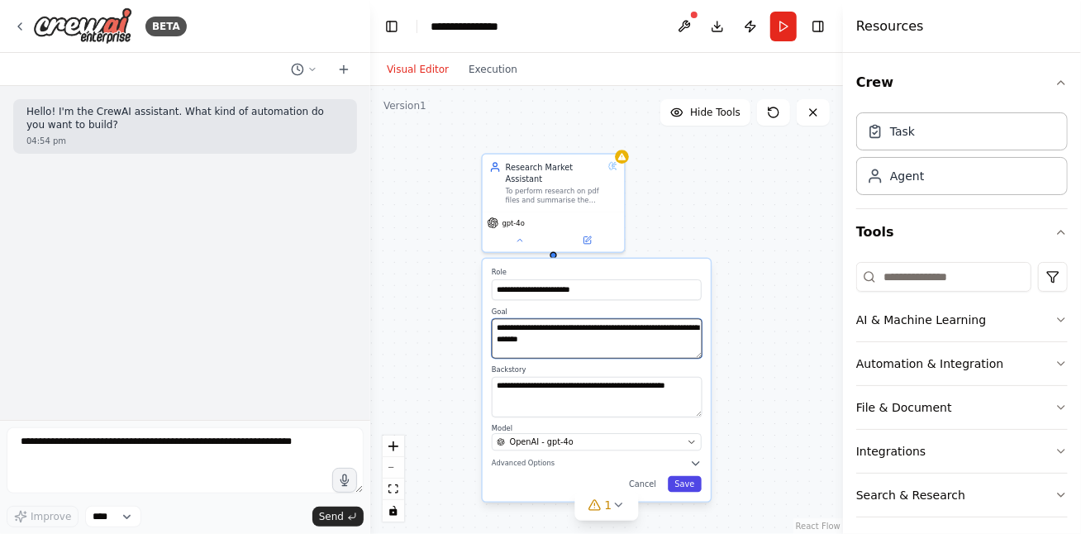
type textarea "**********"
click at [684, 476] on button "Save" at bounding box center [685, 484] width 34 height 17
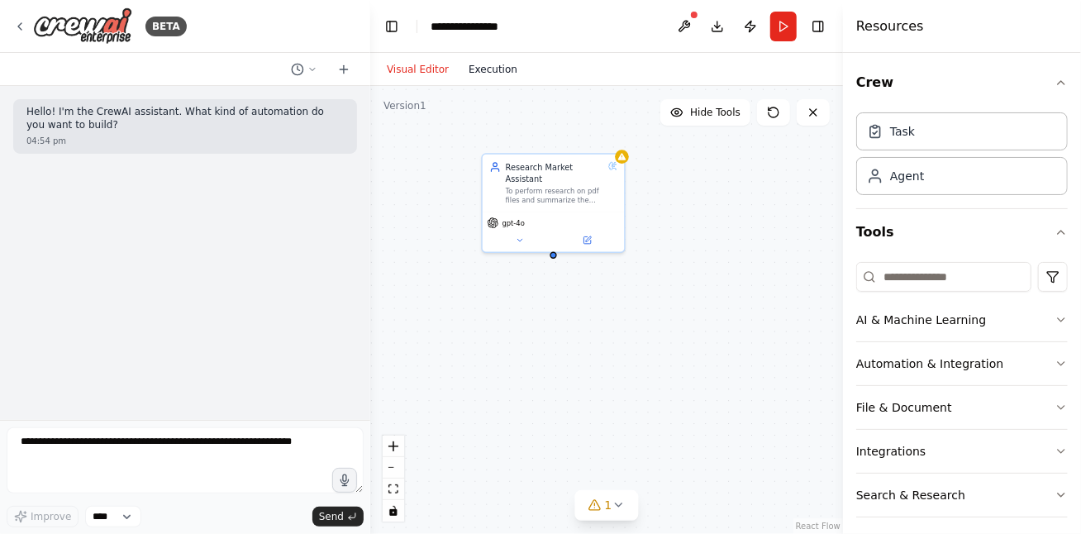
click at [483, 74] on button "Execution" at bounding box center [493, 70] width 69 height 20
click at [423, 76] on button "Visual Editor" at bounding box center [418, 70] width 82 height 20
click at [564, 35] on header "**********" at bounding box center [606, 26] width 473 height 53
click at [784, 26] on button "Run" at bounding box center [783, 27] width 26 height 30
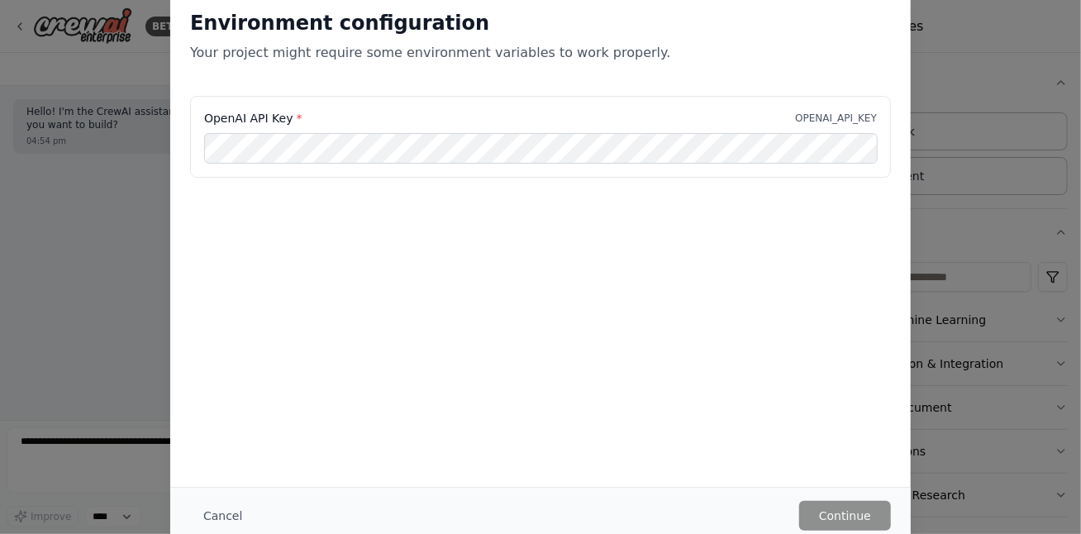
click at [967, 73] on div "Environment configuration Your project might require some environment variables…" at bounding box center [540, 267] width 1081 height 534
click at [207, 504] on button "Cancel" at bounding box center [222, 516] width 65 height 30
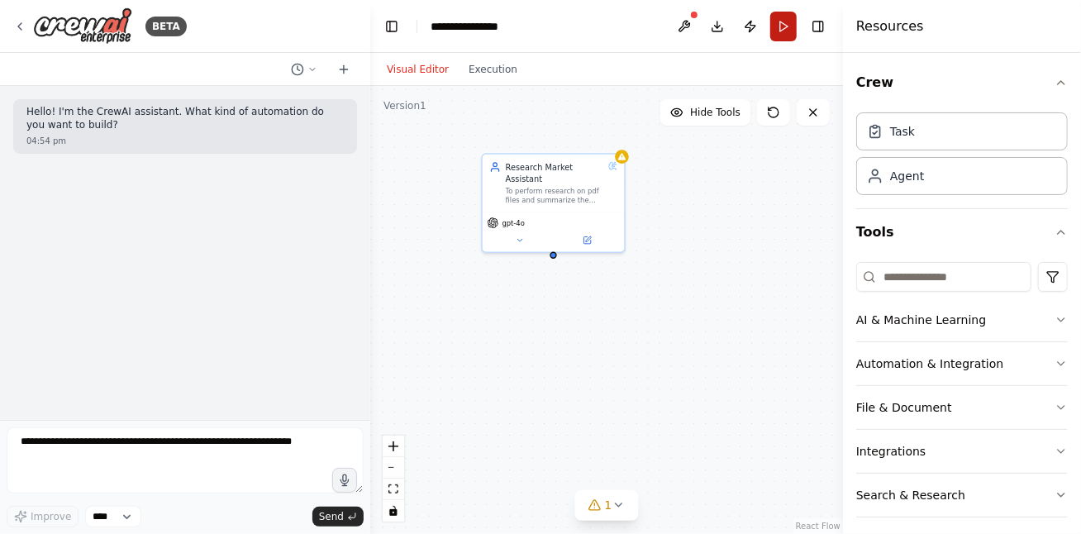
click at [789, 31] on button "Run" at bounding box center [783, 27] width 26 height 30
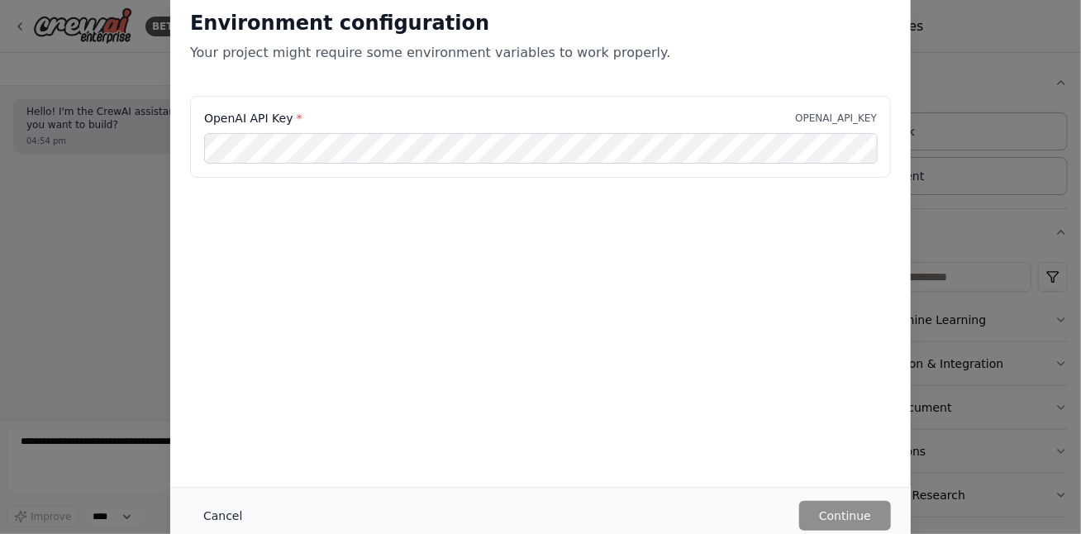
click at [216, 511] on button "Cancel" at bounding box center [222, 516] width 65 height 30
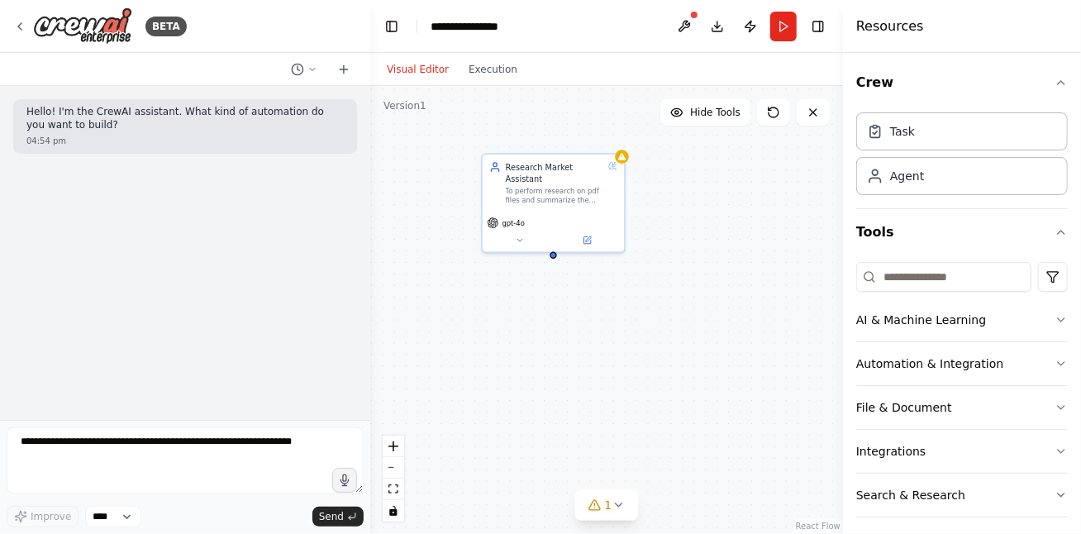
drag, startPoint x: 787, startPoint y: 26, endPoint x: 788, endPoint y: 35, distance: 8.3
click at [788, 26] on button "Run" at bounding box center [783, 27] width 26 height 30
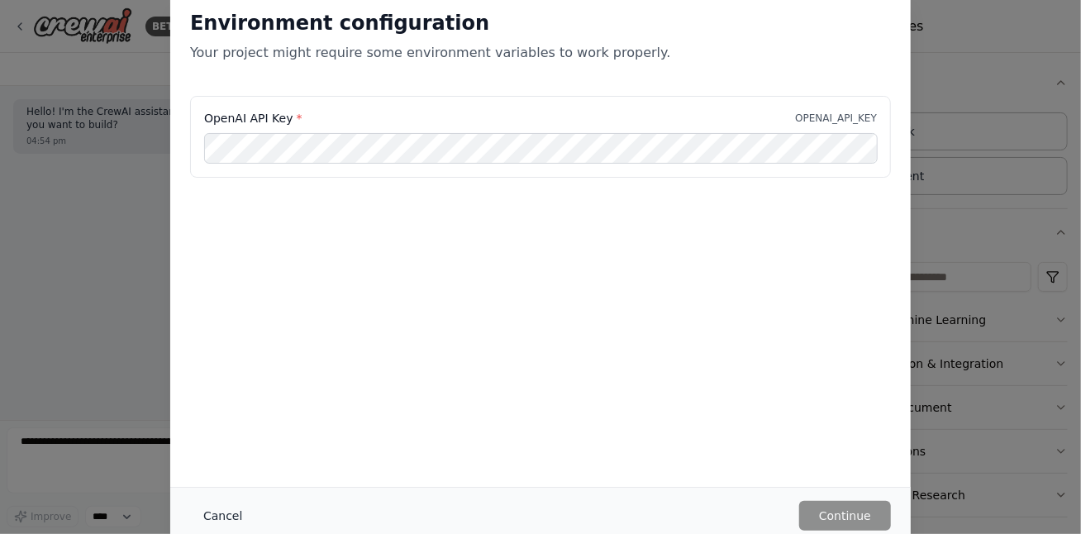
click at [212, 507] on button "Cancel" at bounding box center [222, 516] width 65 height 30
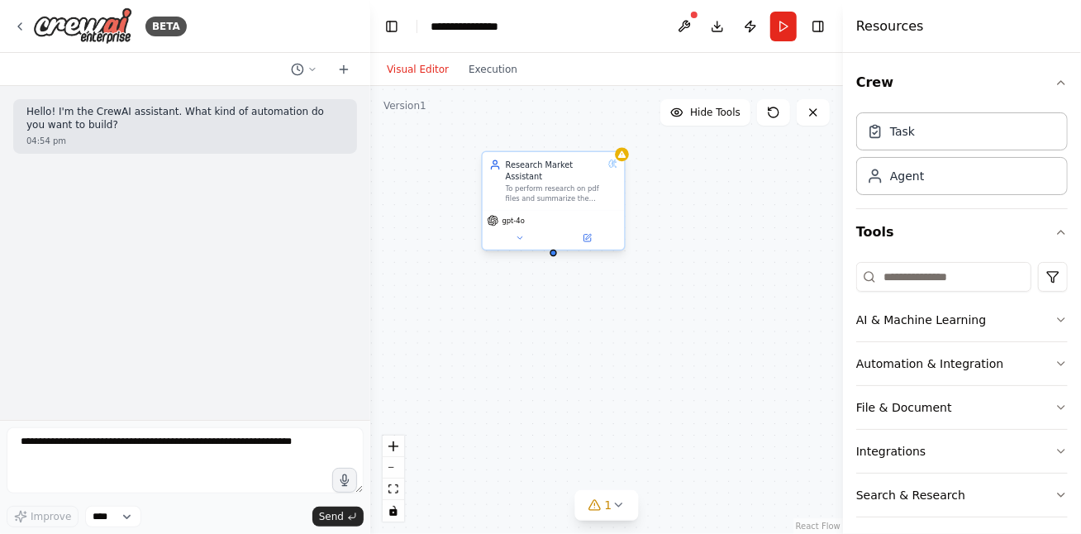
click at [516, 216] on span "gpt-4o" at bounding box center [514, 220] width 22 height 9
click at [521, 237] on icon at bounding box center [519, 238] width 5 height 2
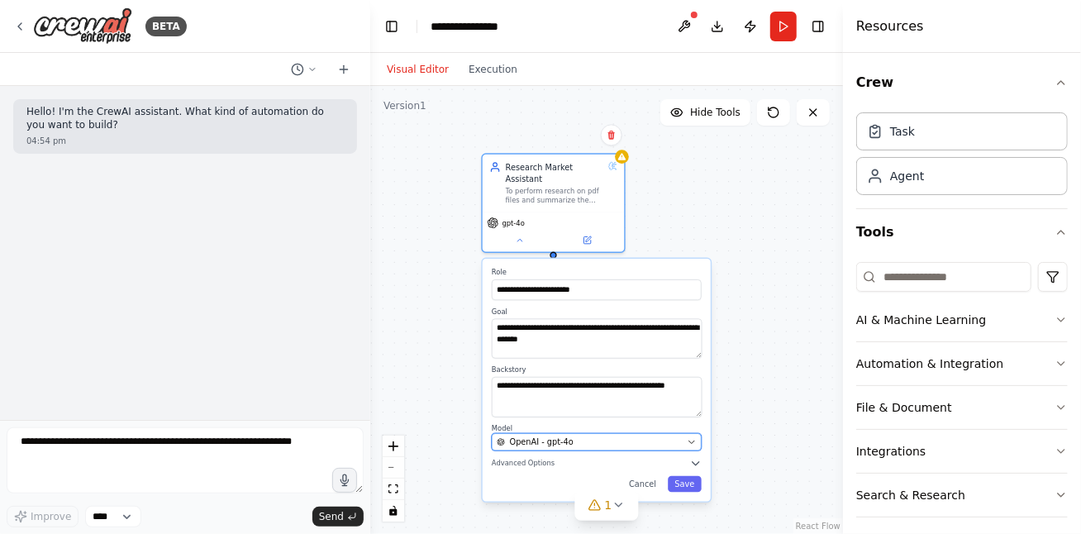
click at [687, 437] on icon "button" at bounding box center [691, 441] width 9 height 9
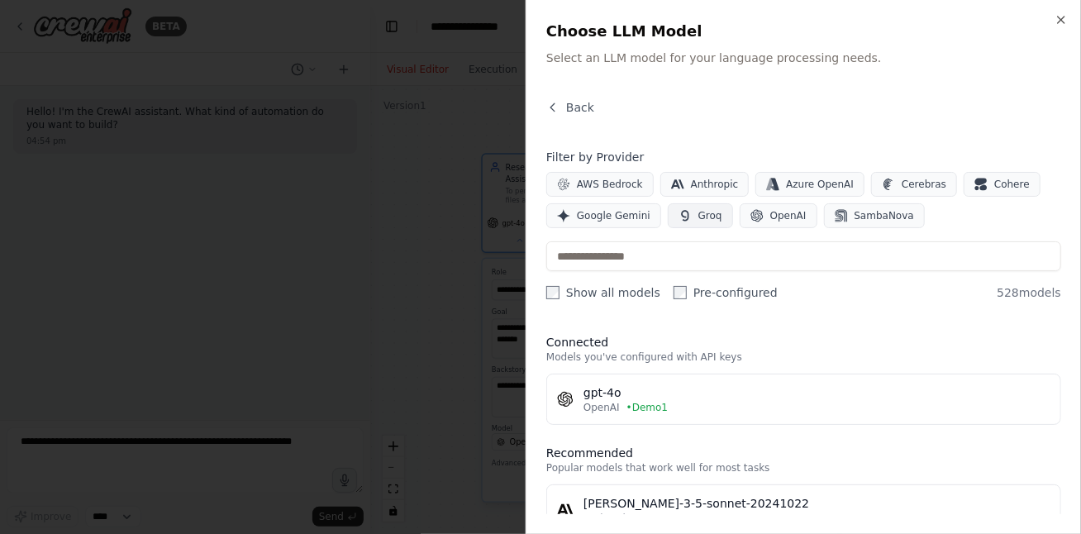
click at [702, 213] on span "Groq" at bounding box center [710, 215] width 24 height 13
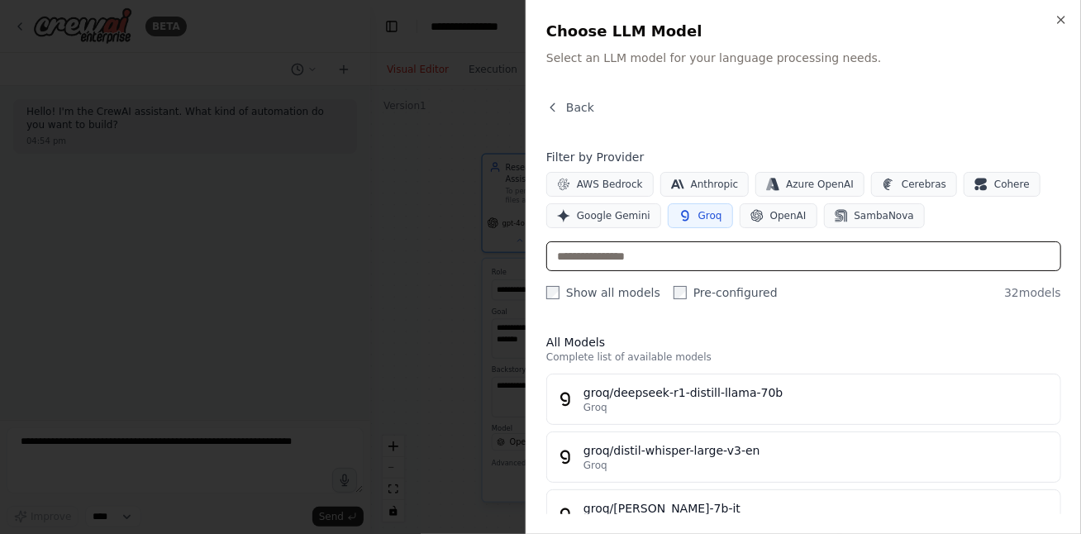
drag, startPoint x: 603, startPoint y: 256, endPoint x: 614, endPoint y: 265, distance: 14.1
click at [604, 255] on input "text" at bounding box center [803, 256] width 515 height 30
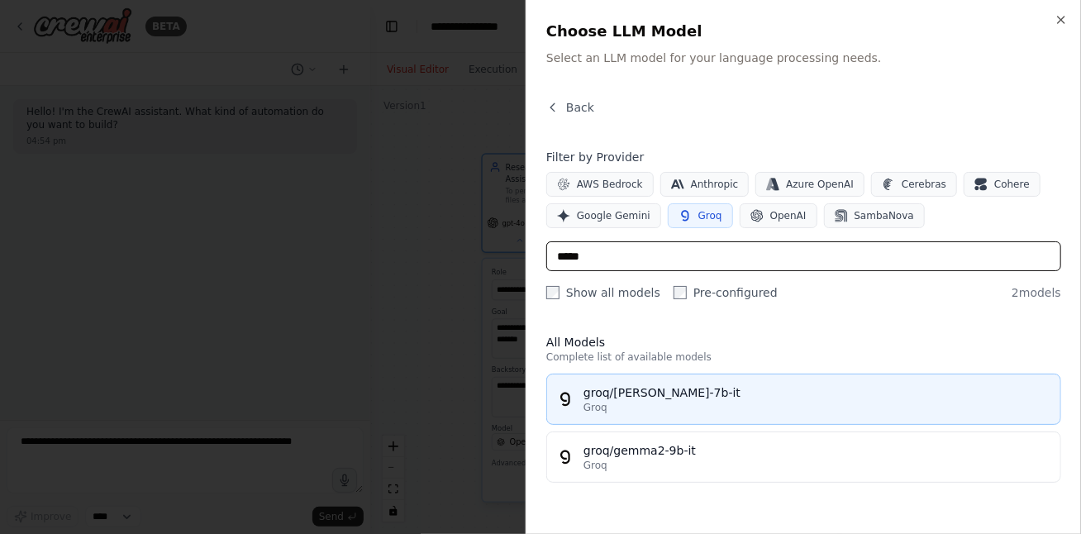
type input "*****"
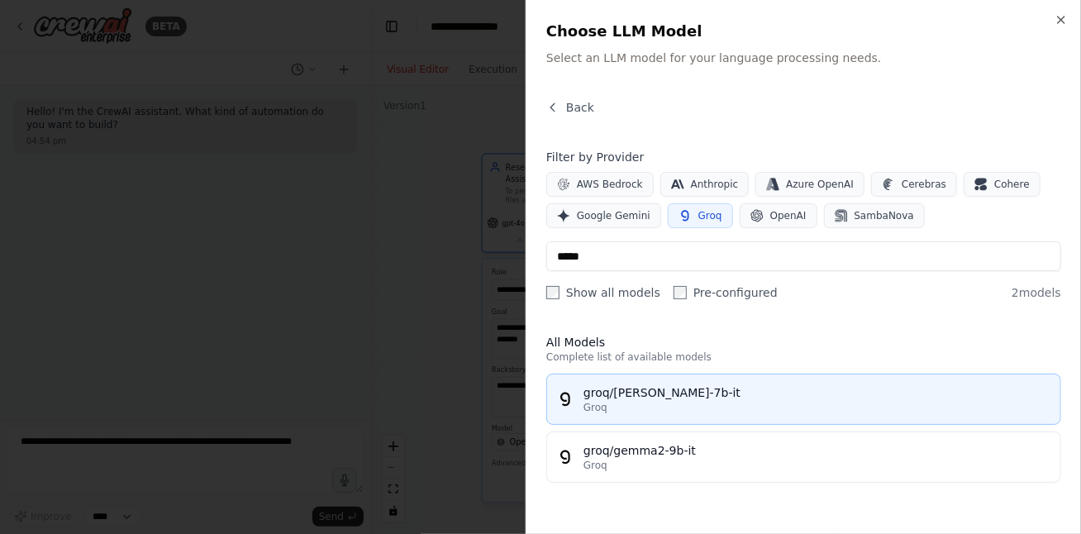
click at [687, 401] on div "Groq" at bounding box center [817, 407] width 467 height 13
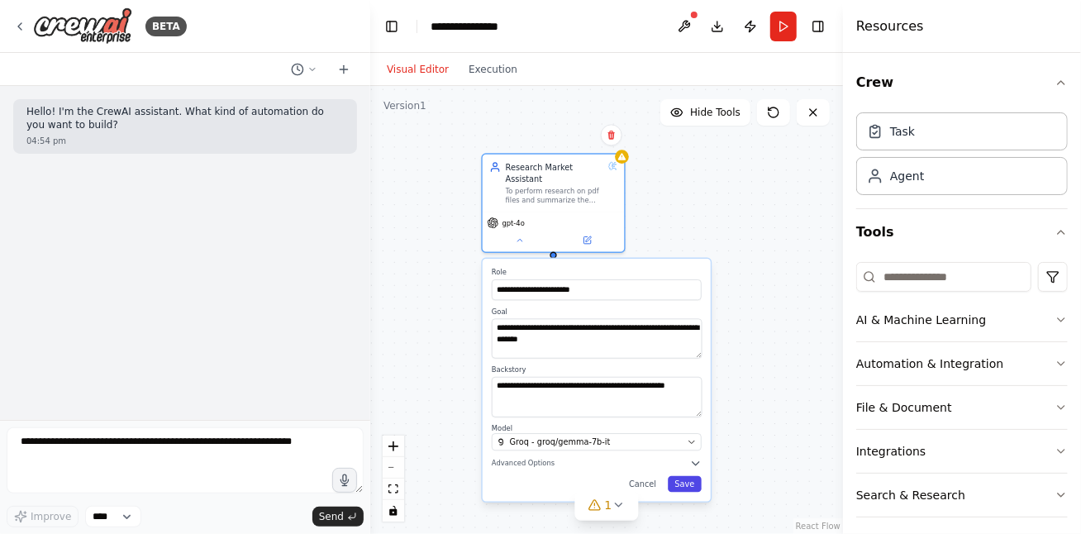
click at [689, 476] on button "Save" at bounding box center [685, 484] width 34 height 17
click at [784, 27] on button "Run" at bounding box center [783, 27] width 26 height 30
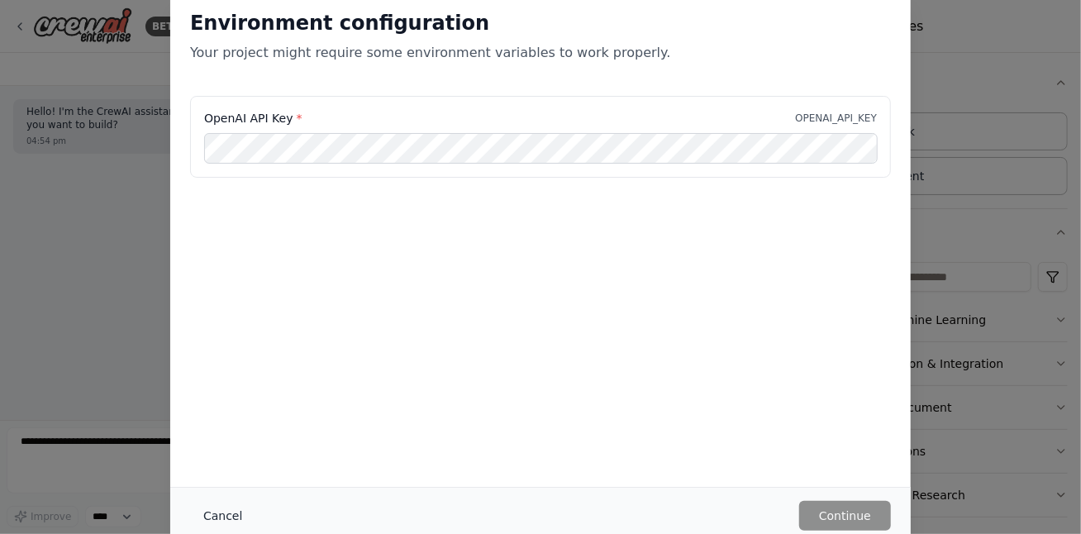
click at [224, 512] on button "Cancel" at bounding box center [222, 516] width 65 height 30
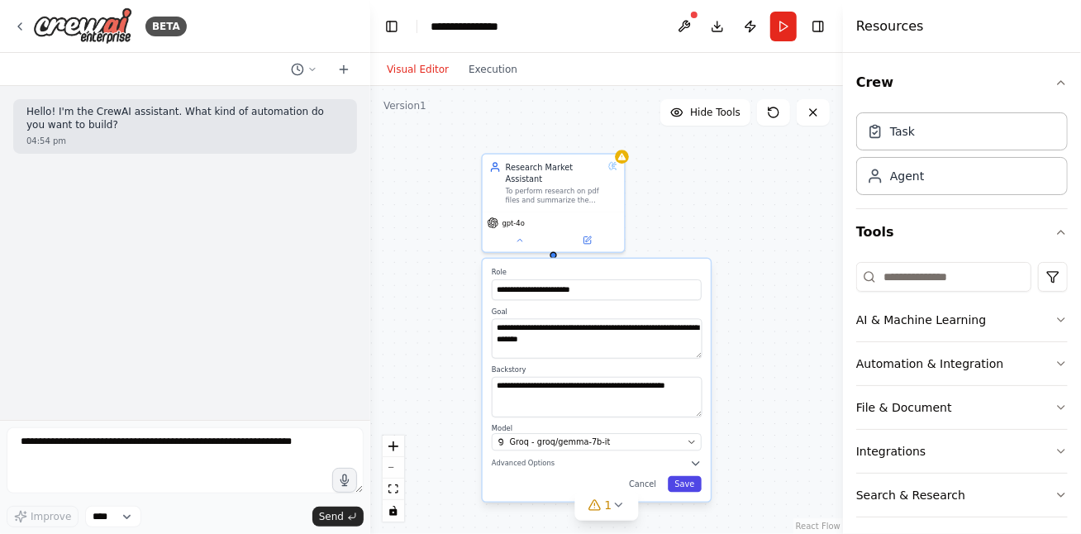
click at [681, 476] on button "Save" at bounding box center [685, 484] width 34 height 17
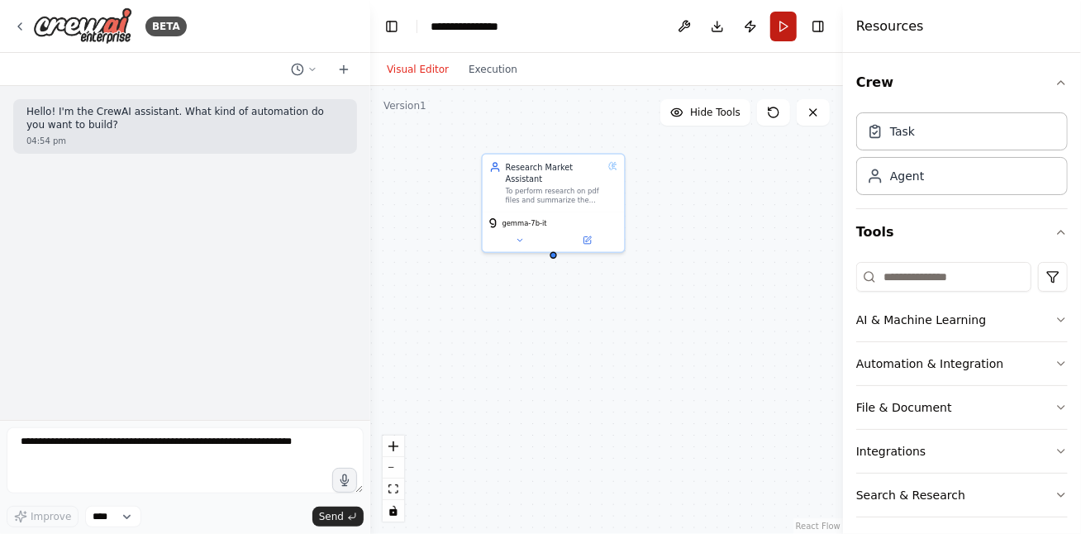
click at [787, 21] on button "Run" at bounding box center [783, 27] width 26 height 30
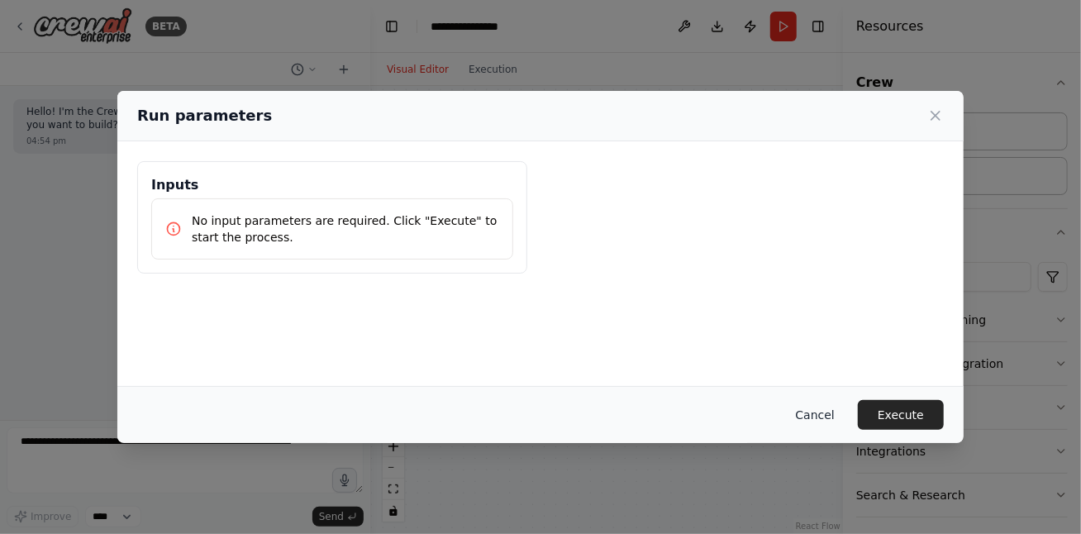
click at [830, 412] on button "Cancel" at bounding box center [815, 415] width 65 height 30
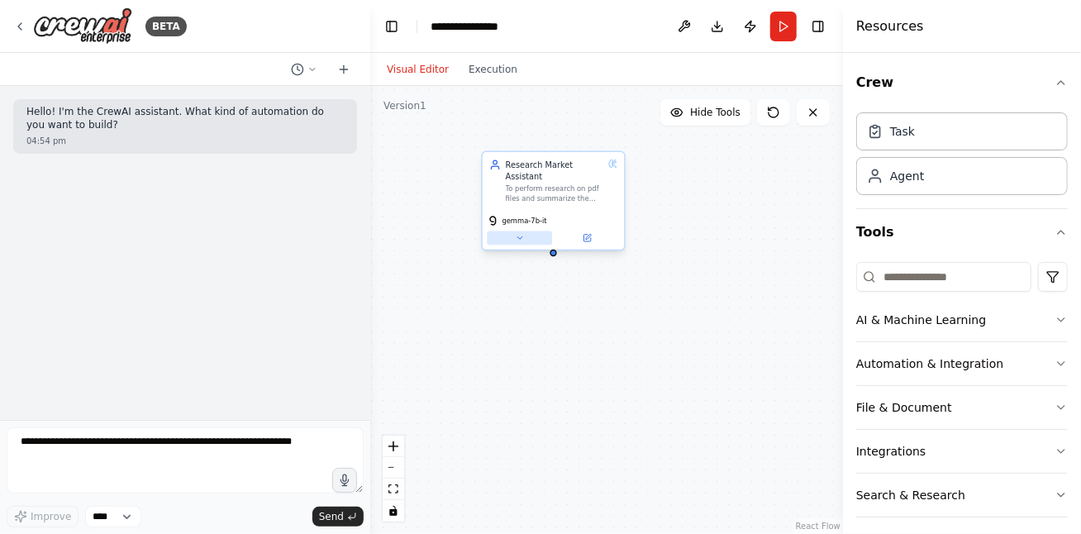
click at [513, 231] on button at bounding box center [519, 238] width 65 height 14
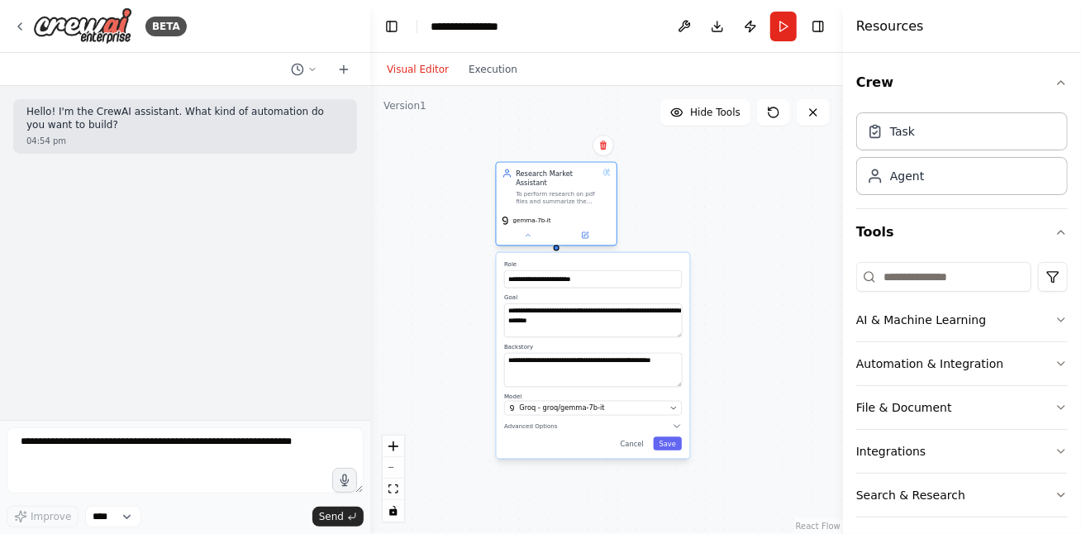
drag, startPoint x: 609, startPoint y: 250, endPoint x: 607, endPoint y: 208, distance: 42.2
click at [607, 216] on div "gemma-7b-it" at bounding box center [556, 221] width 112 height 10
click at [677, 425] on icon "button" at bounding box center [677, 426] width 6 height 2
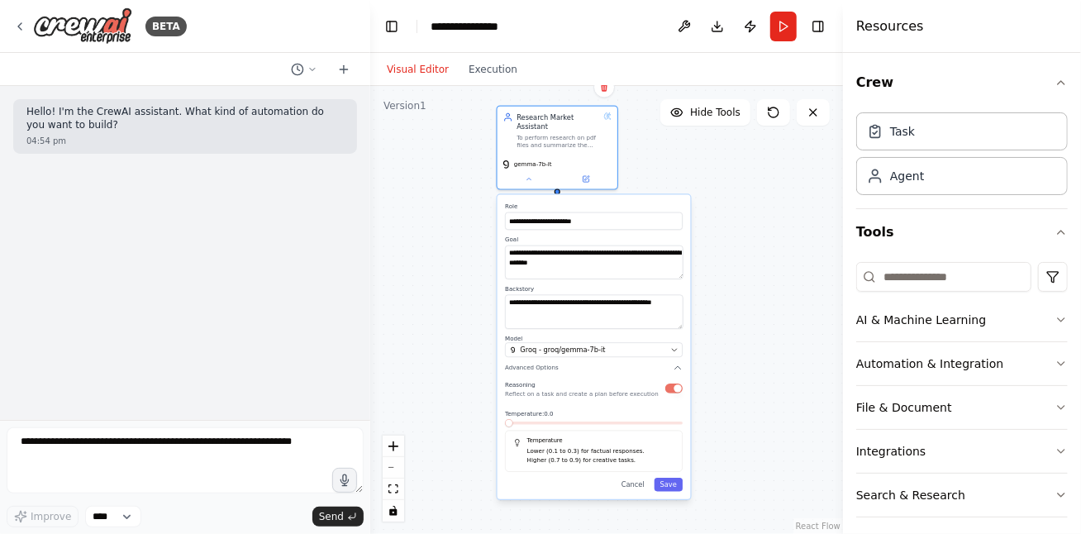
drag, startPoint x: 635, startPoint y: 250, endPoint x: 631, endPoint y: 193, distance: 56.4
click at [631, 203] on label "Role" at bounding box center [594, 206] width 178 height 7
click at [528, 173] on div "gemma-7b-it" at bounding box center [558, 170] width 120 height 34
click at [531, 174] on icon at bounding box center [528, 177] width 7 height 7
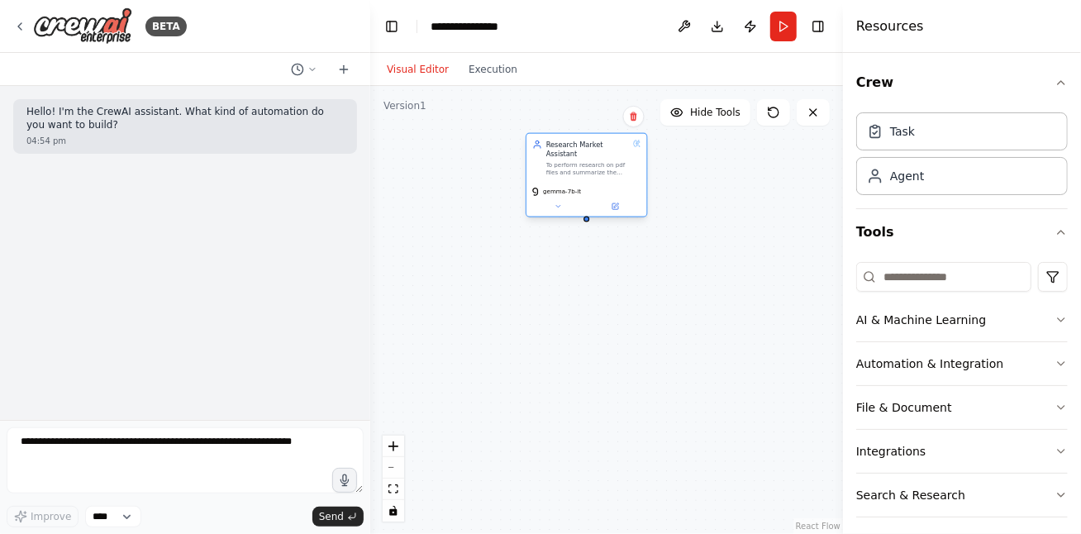
drag, startPoint x: 571, startPoint y: 153, endPoint x: 625, endPoint y: 184, distance: 62.2
click at [603, 187] on div "gemma-7b-it" at bounding box center [587, 192] width 112 height 10
click at [1055, 407] on icon "button" at bounding box center [1061, 407] width 13 height 13
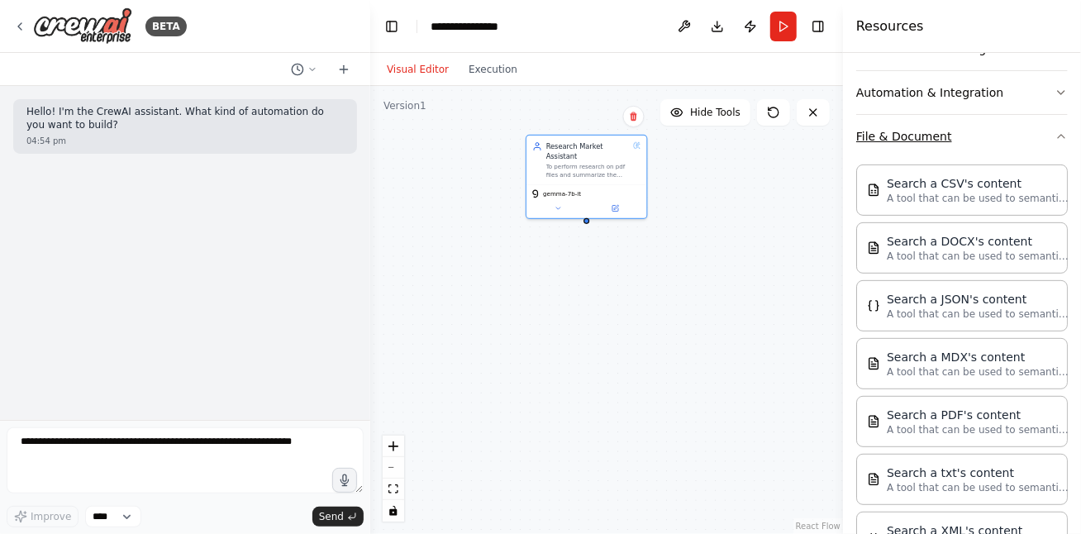
scroll to position [298, 0]
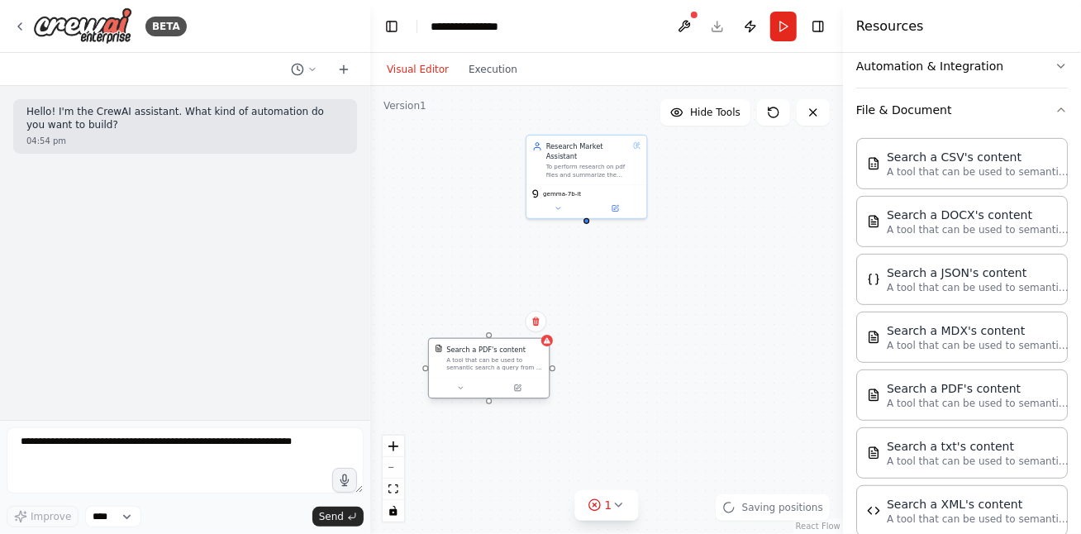
drag, startPoint x: 641, startPoint y: 369, endPoint x: 492, endPoint y: 364, distance: 149.7
click at [488, 365] on div "Search a PDF's content A tool that can be used to semantic search a query from …" at bounding box center [489, 358] width 120 height 39
click at [478, 383] on button at bounding box center [470, 378] width 55 height 12
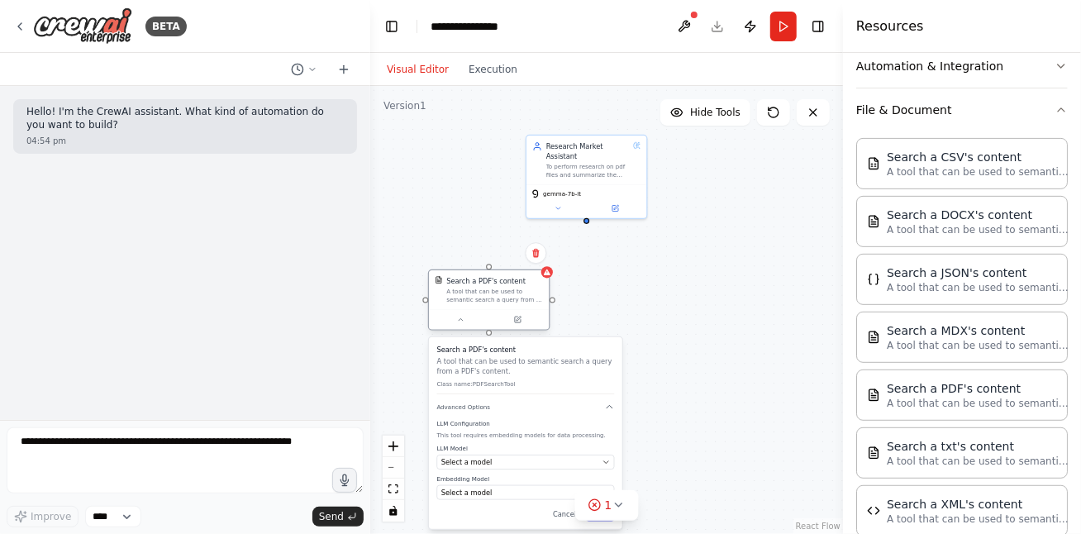
drag, startPoint x: 508, startPoint y: 354, endPoint x: 493, endPoint y: 288, distance: 67.8
click at [493, 288] on div "A tool that can be used to semantic search a query from a PDF's content." at bounding box center [494, 296] width 97 height 16
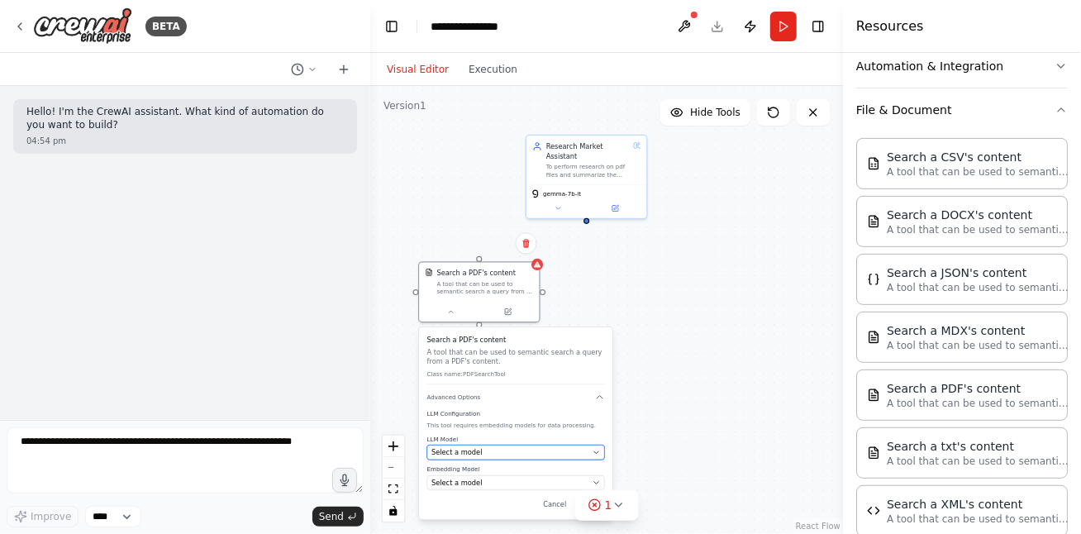
click at [593, 455] on button "Select a model" at bounding box center [516, 452] width 178 height 15
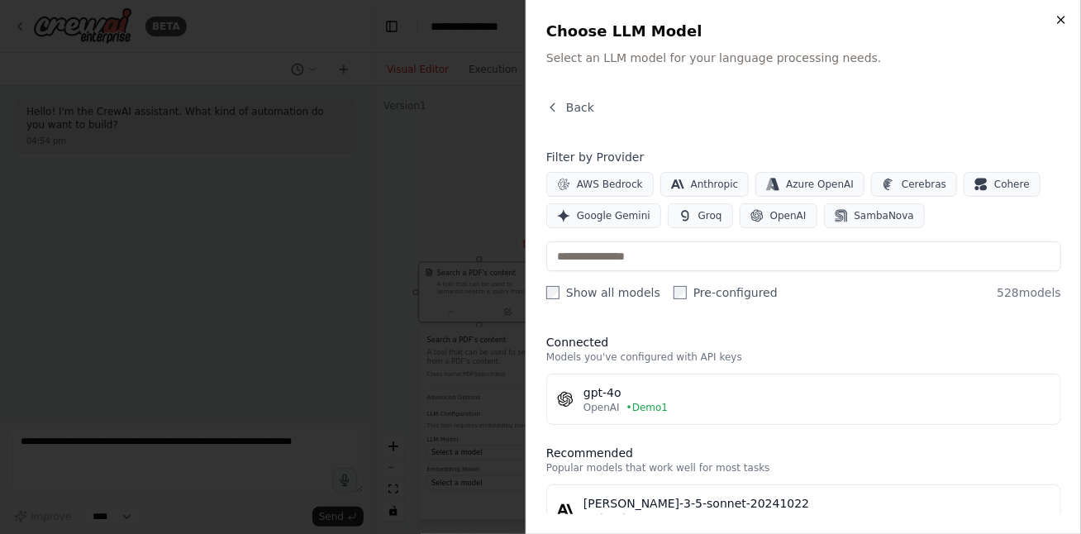
click at [1061, 15] on icon "button" at bounding box center [1061, 19] width 13 height 13
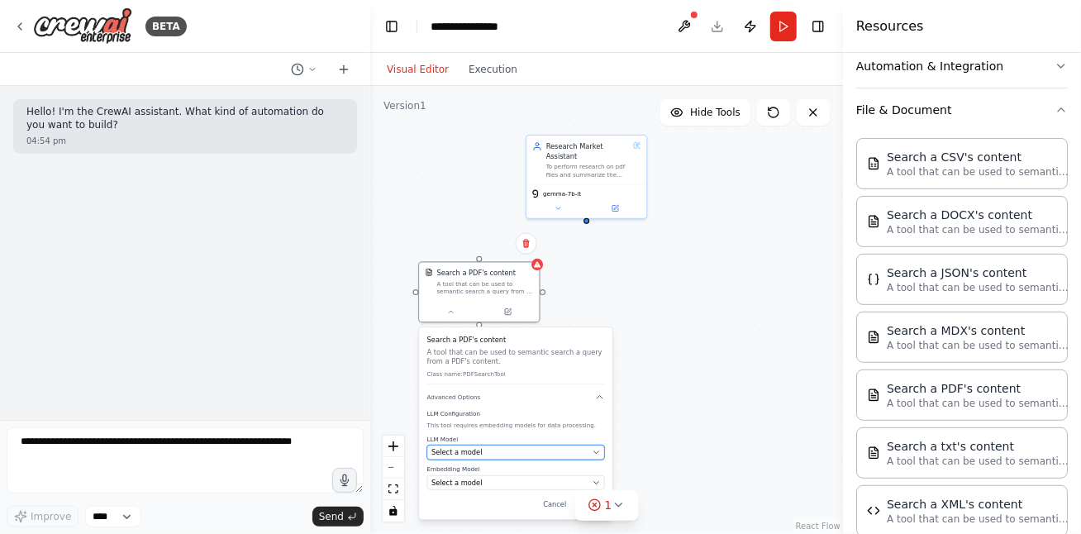
click at [597, 449] on icon "button" at bounding box center [596, 452] width 7 height 7
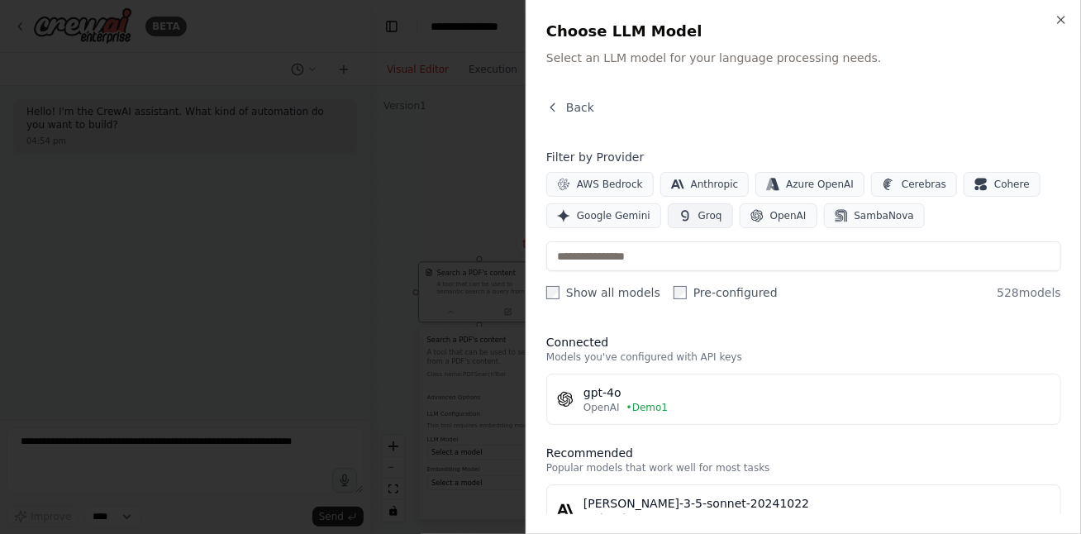
click at [681, 218] on icon "button" at bounding box center [684, 215] width 7 height 11
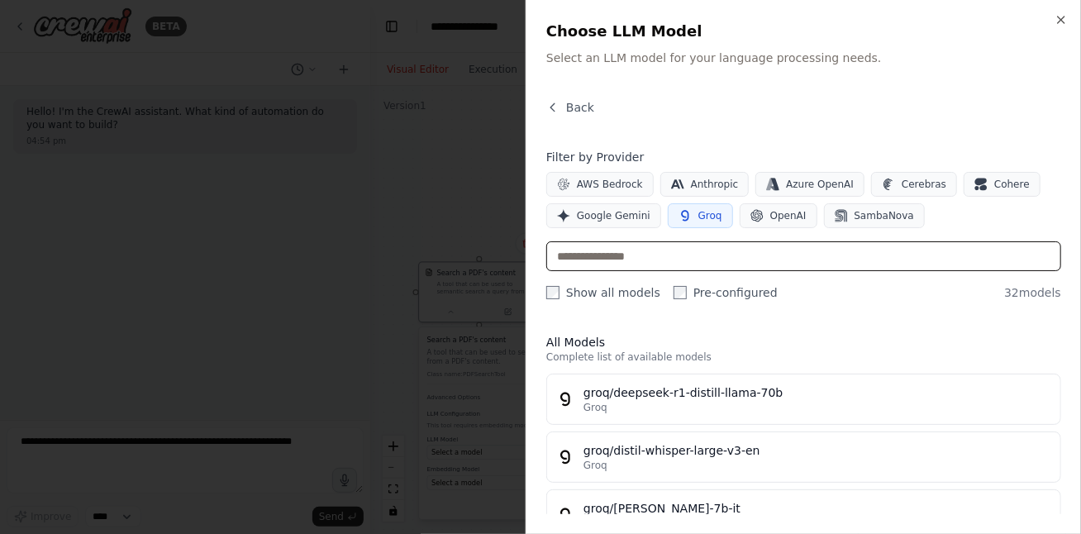
drag, startPoint x: 593, startPoint y: 253, endPoint x: 603, endPoint y: 259, distance: 12.2
click at [593, 253] on input "text" at bounding box center [803, 256] width 515 height 30
type input "*"
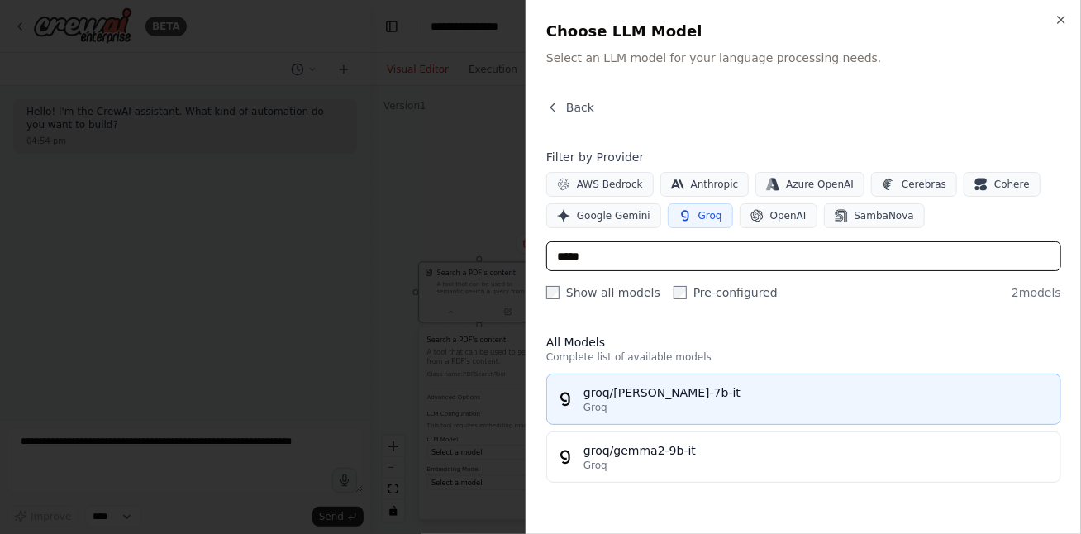
type input "*****"
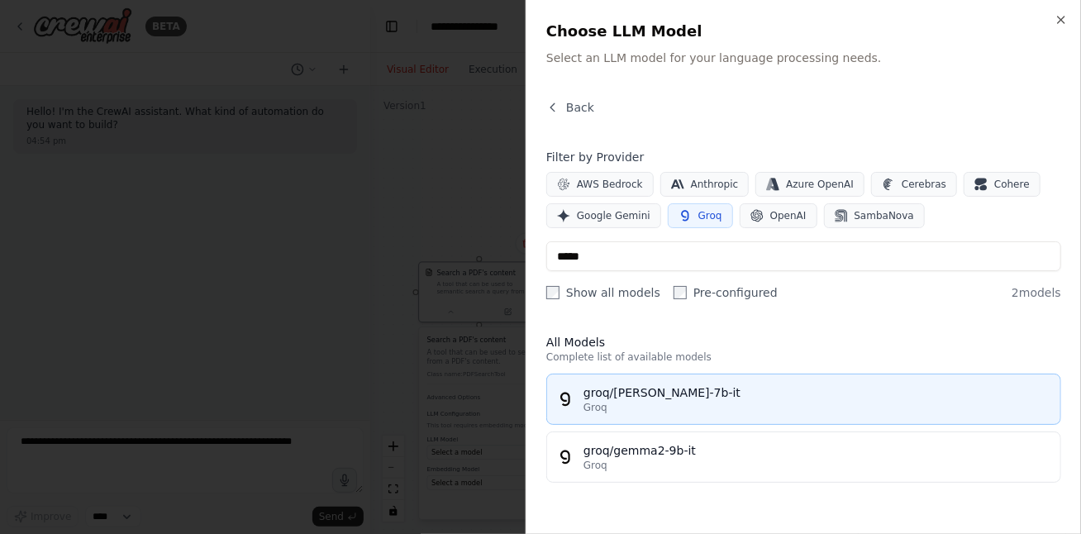
click at [636, 403] on div "Groq" at bounding box center [817, 407] width 467 height 13
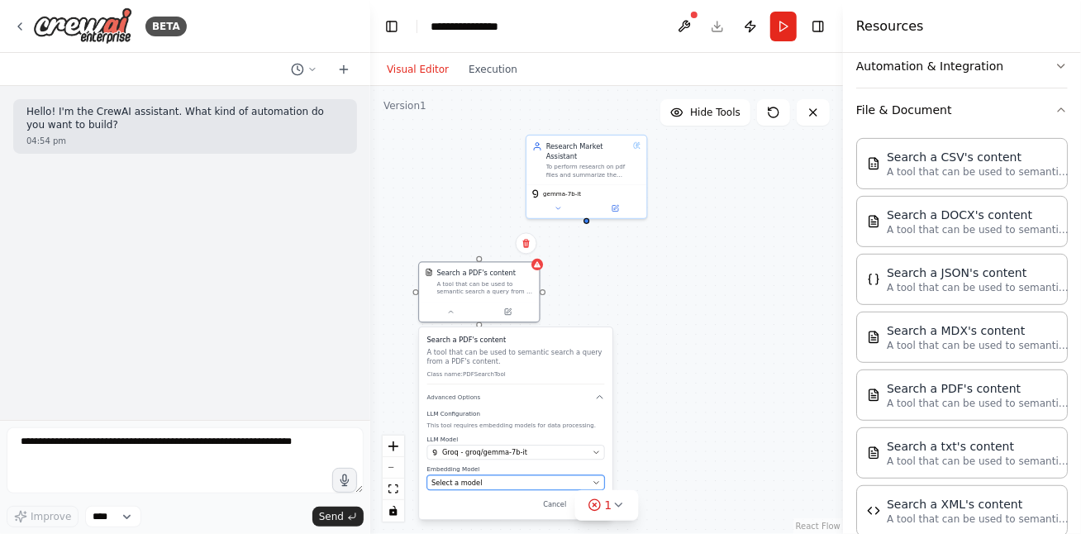
click at [467, 478] on span "Select a model" at bounding box center [456, 483] width 51 height 10
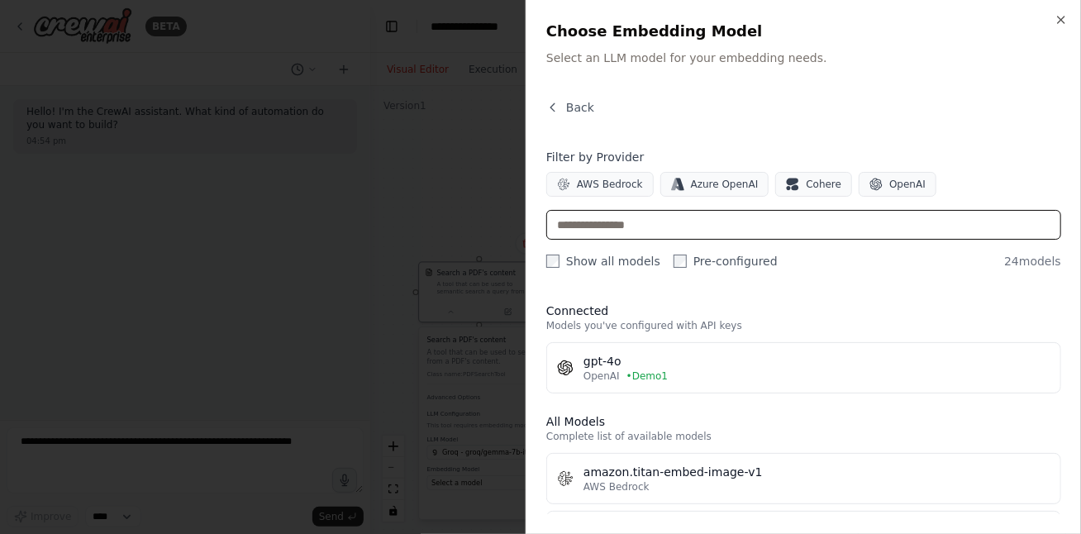
click at [583, 222] on input "text" at bounding box center [803, 225] width 515 height 30
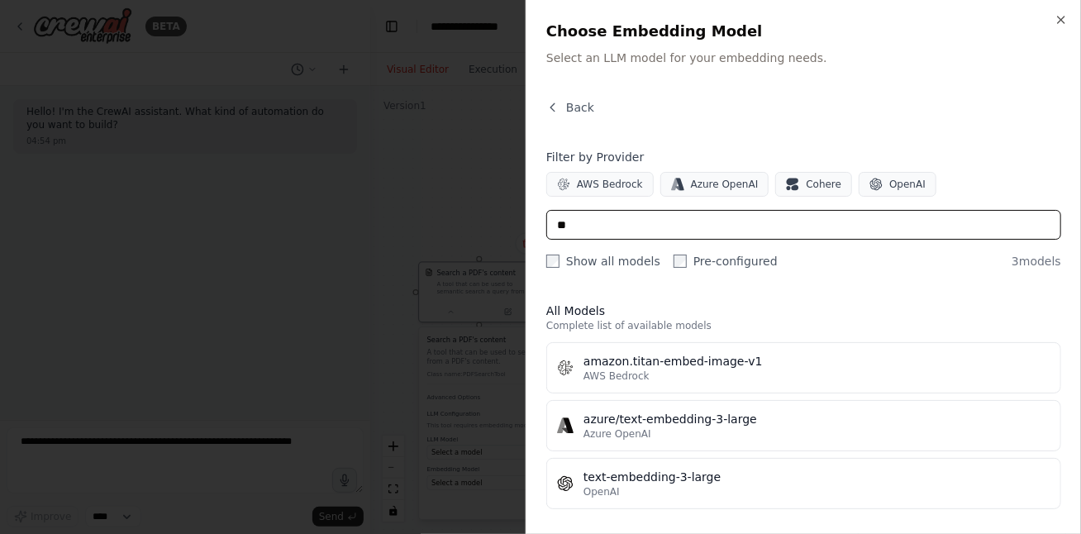
type input "*"
type input "*********"
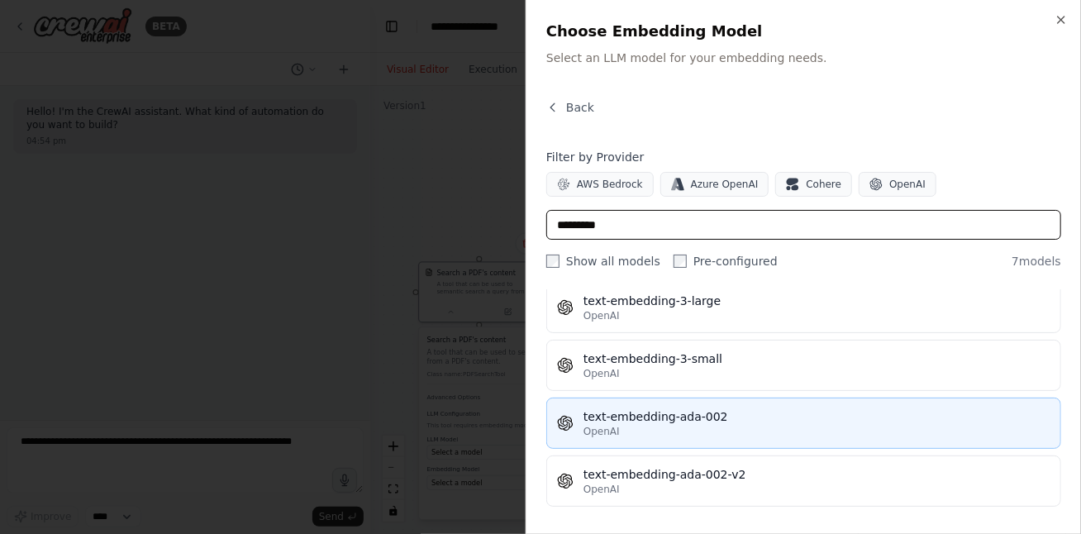
scroll to position [235, 0]
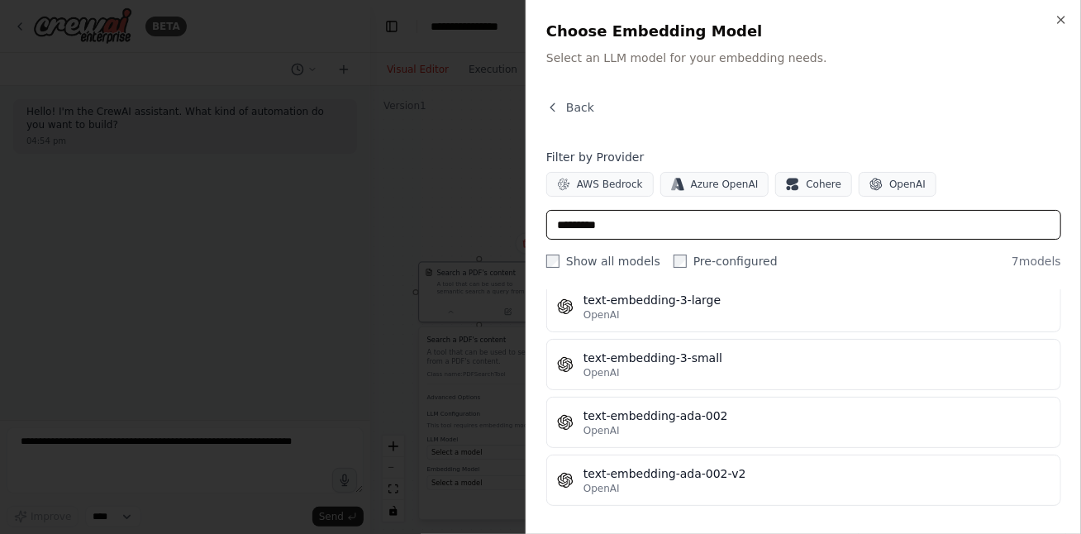
drag, startPoint x: 625, startPoint y: 226, endPoint x: 504, endPoint y: 208, distance: 121.9
click at [504, 208] on body "**********" at bounding box center [540, 267] width 1081 height 534
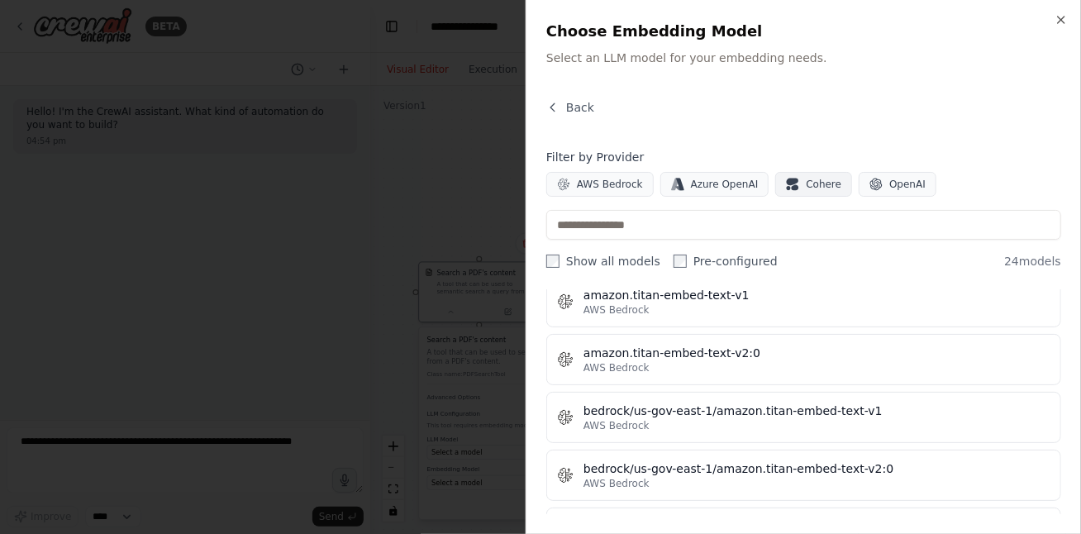
click at [800, 192] on button "Cohere" at bounding box center [813, 184] width 77 height 25
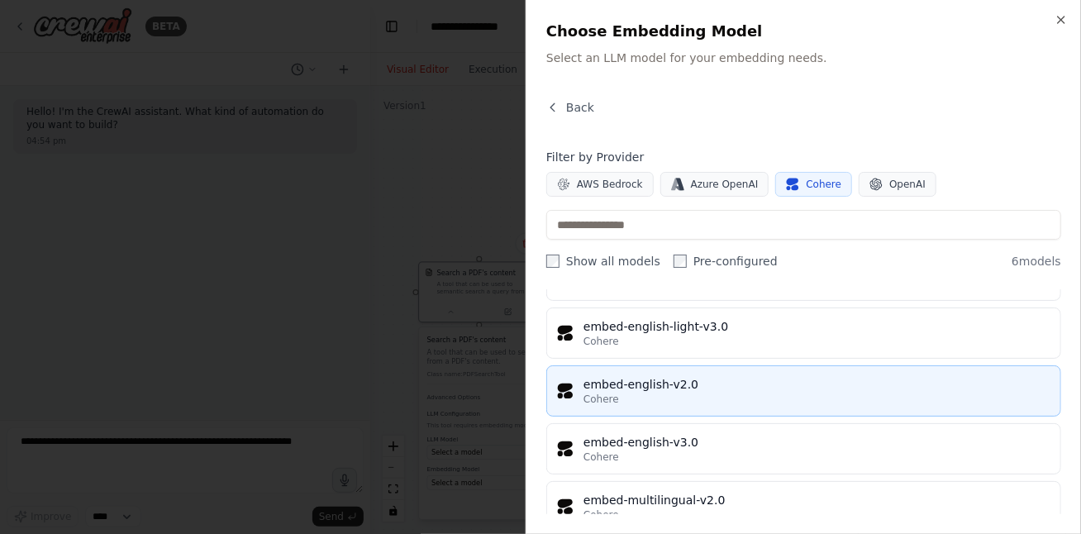
scroll to position [0, 0]
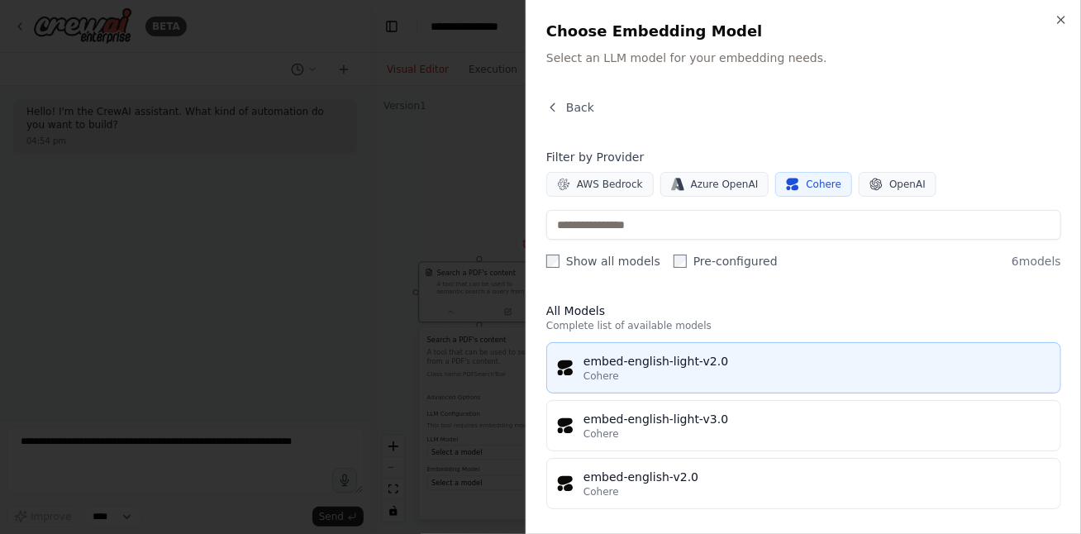
click at [658, 369] on div "Cohere" at bounding box center [817, 375] width 467 height 13
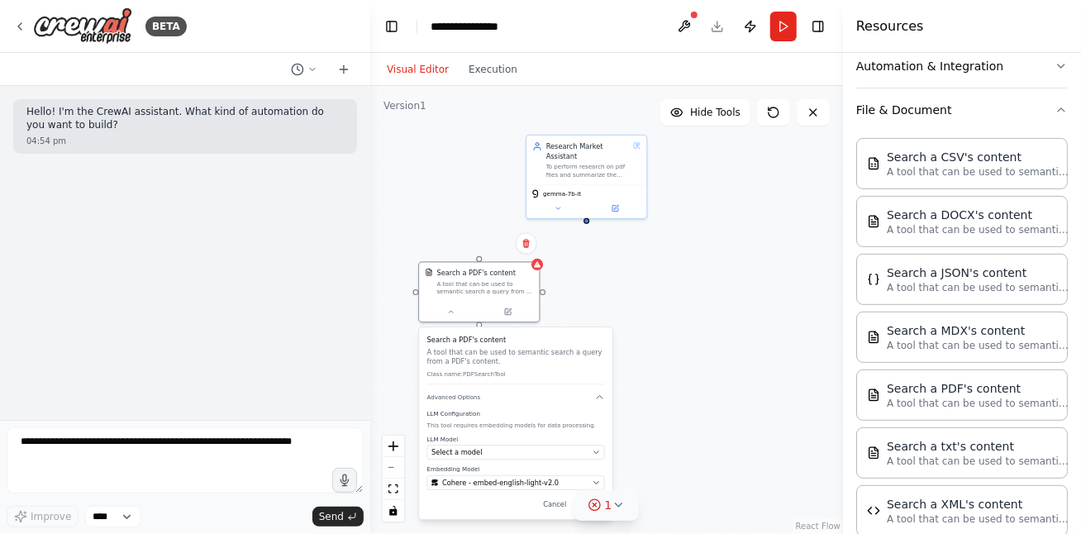
click at [622, 506] on icon at bounding box center [618, 504] width 13 height 13
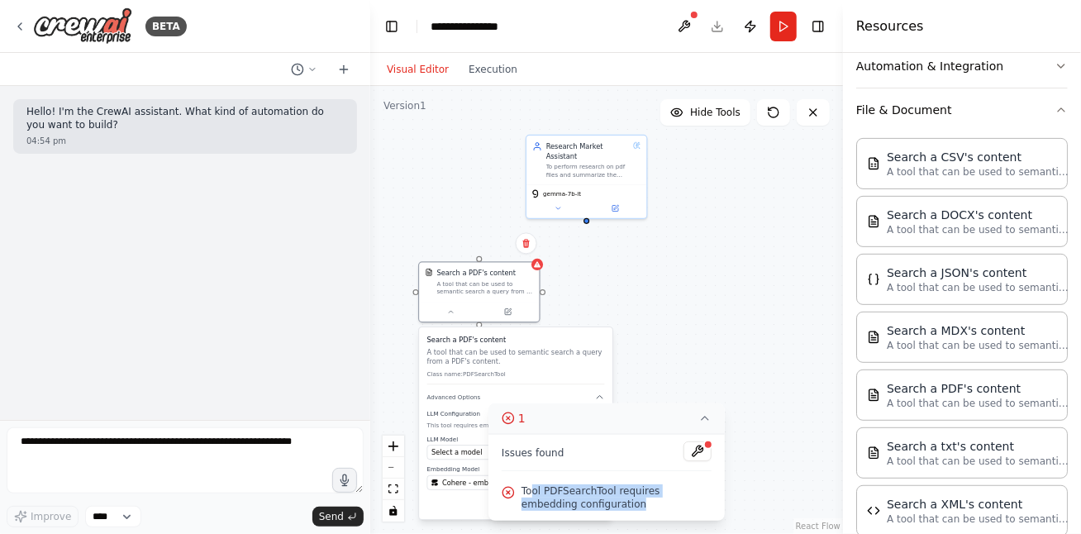
drag, startPoint x: 534, startPoint y: 494, endPoint x: 584, endPoint y: 512, distance: 52.5
click at [584, 512] on div "Tool PDFSearchTool requires embedding configuration" at bounding box center [607, 497] width 210 height 33
drag, startPoint x: 584, startPoint y: 512, endPoint x: 564, endPoint y: 498, distance: 24.3
click at [565, 498] on span "Tool PDFSearchTool requires embedding configuration" at bounding box center [617, 497] width 190 height 26
click at [703, 454] on button at bounding box center [698, 451] width 28 height 20
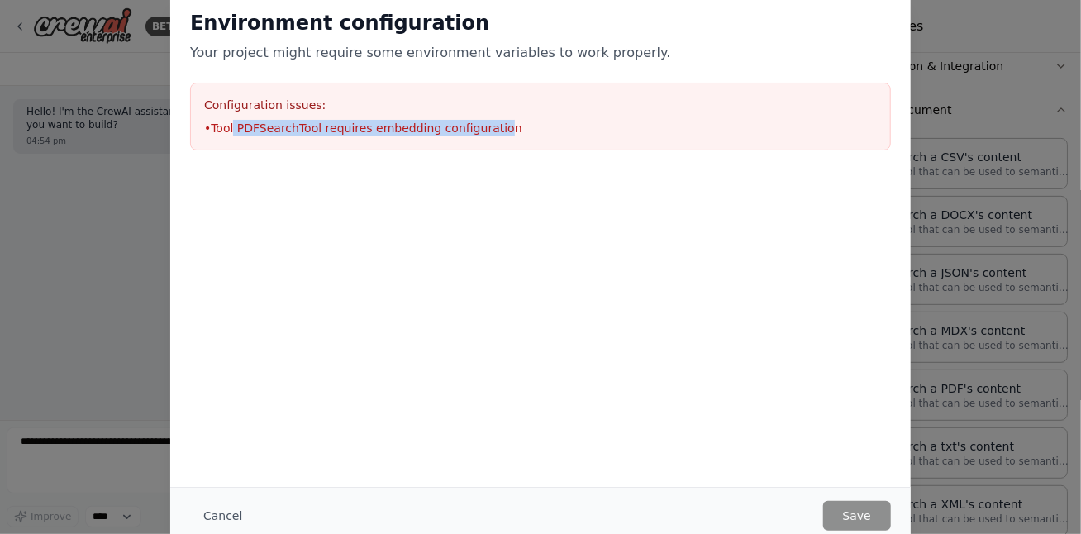
drag, startPoint x: 234, startPoint y: 134, endPoint x: 484, endPoint y: 131, distance: 250.5
click at [484, 131] on li "• Tool PDFSearchTool requires embedding configuration" at bounding box center [540, 128] width 673 height 17
click at [218, 518] on button "Cancel" at bounding box center [222, 516] width 65 height 30
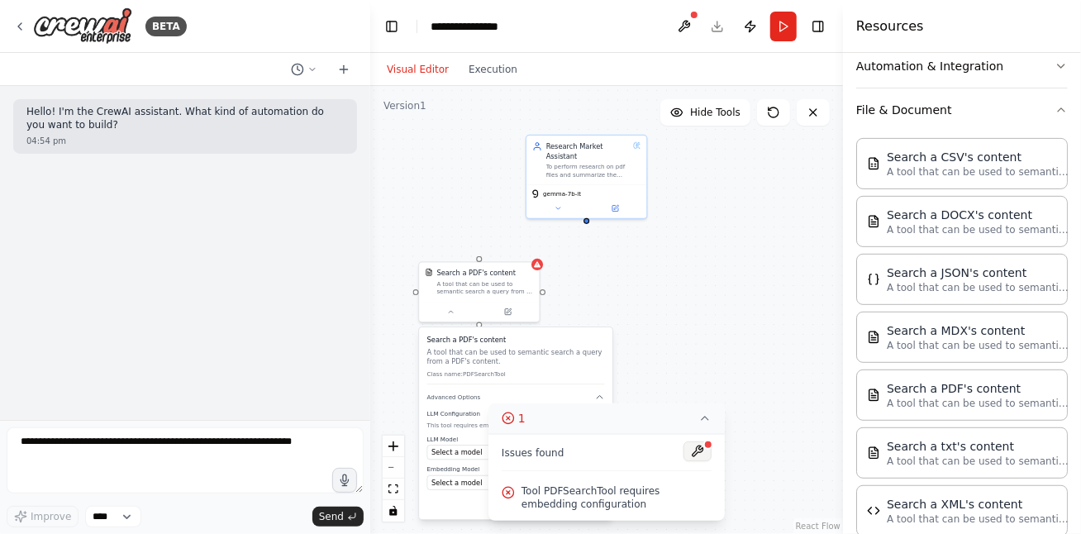
click at [705, 451] on button at bounding box center [698, 451] width 28 height 20
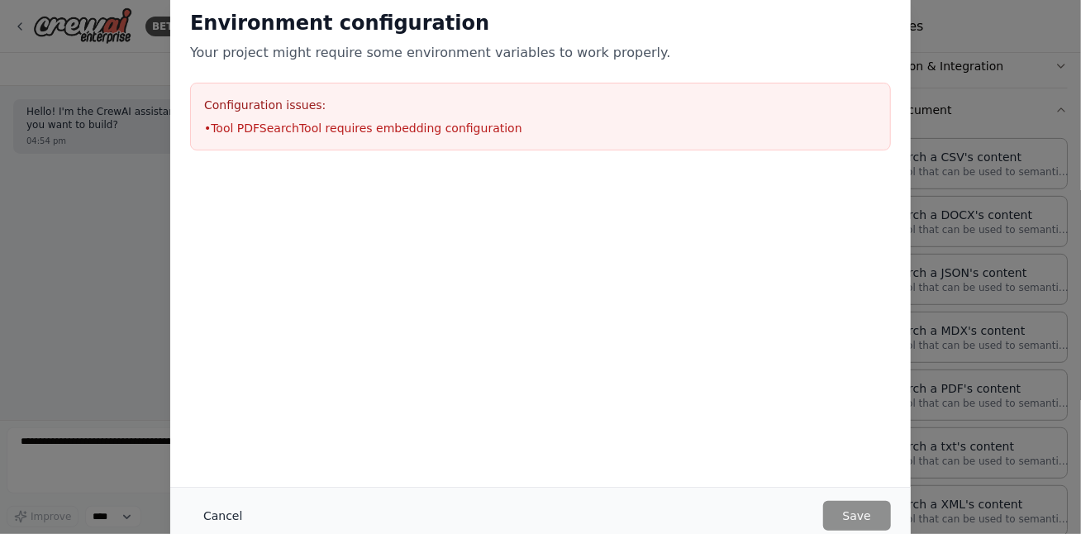
click at [226, 517] on button "Cancel" at bounding box center [222, 516] width 65 height 30
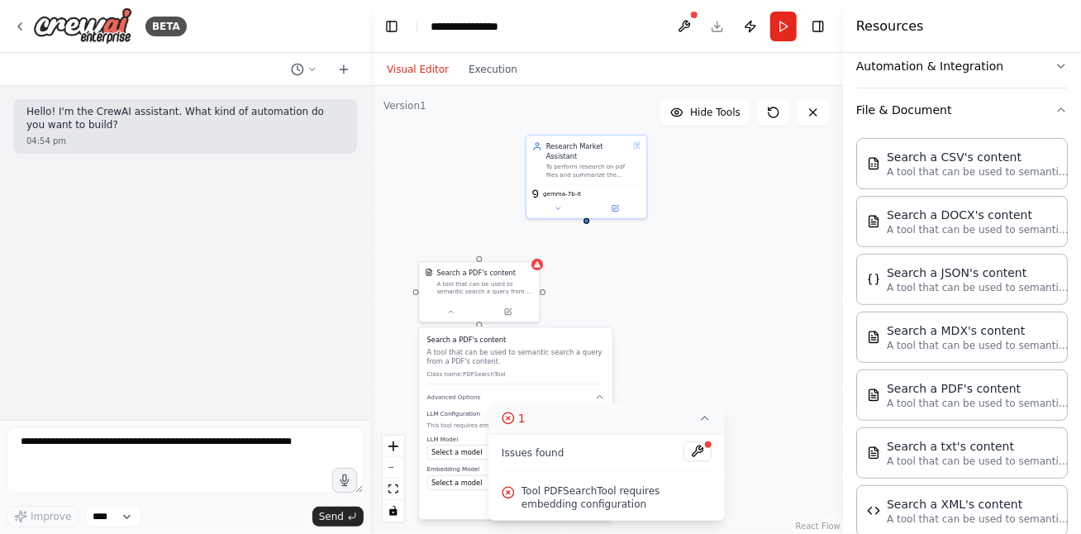
click at [462, 503] on div "Cancel Save" at bounding box center [516, 505] width 178 height 14
click at [694, 449] on button at bounding box center [698, 451] width 28 height 20
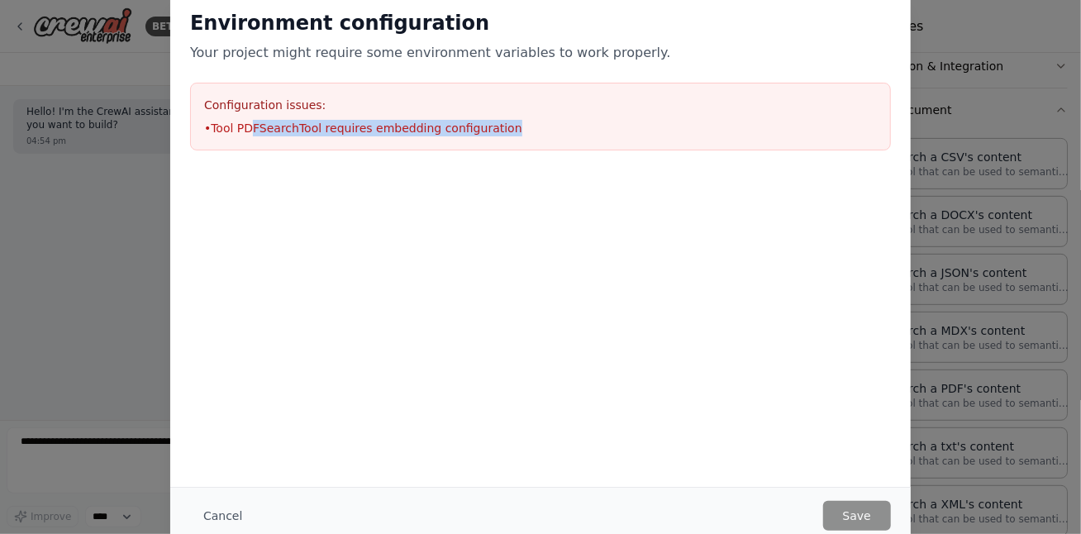
drag, startPoint x: 250, startPoint y: 126, endPoint x: 493, endPoint y: 125, distance: 242.2
click at [493, 125] on li "• Tool PDFSearchTool requires embedding configuration" at bounding box center [540, 128] width 673 height 17
click at [230, 517] on button "Cancel" at bounding box center [222, 516] width 65 height 30
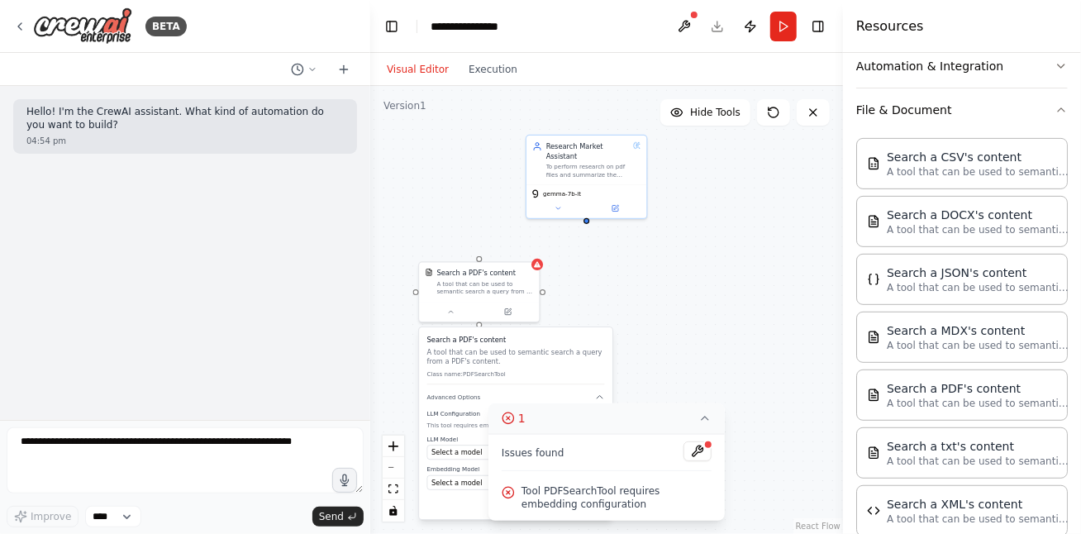
click at [443, 506] on div "Cancel Save" at bounding box center [516, 505] width 178 height 14
click at [511, 420] on icon at bounding box center [508, 418] width 13 height 13
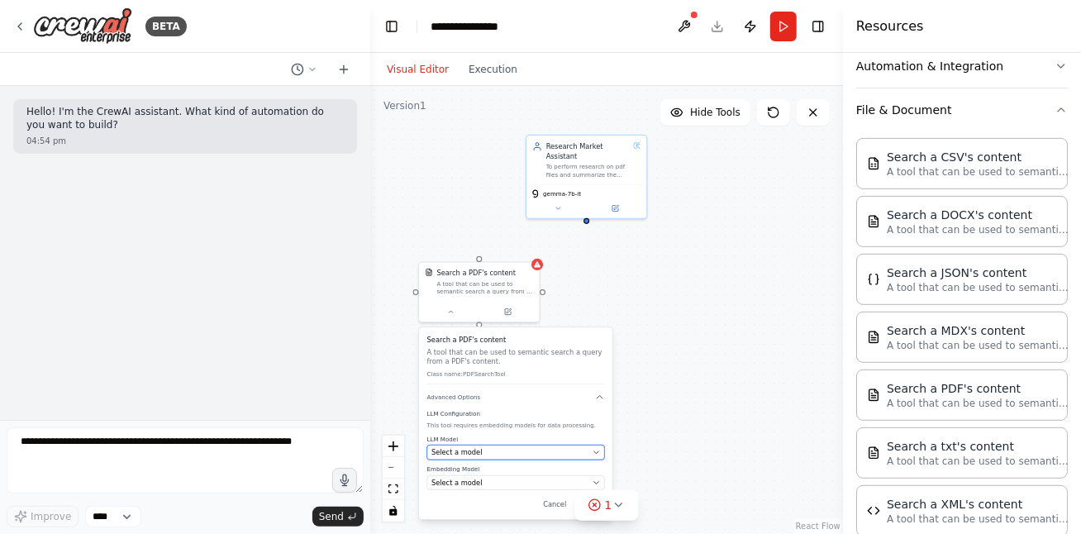
click at [598, 453] on icon "button" at bounding box center [596, 452] width 7 height 7
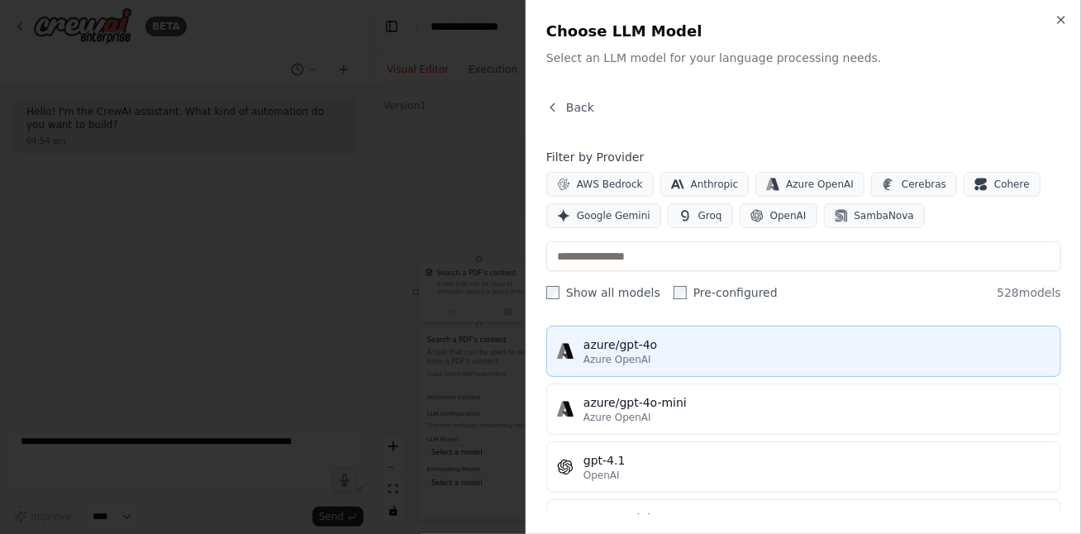
scroll to position [298, 0]
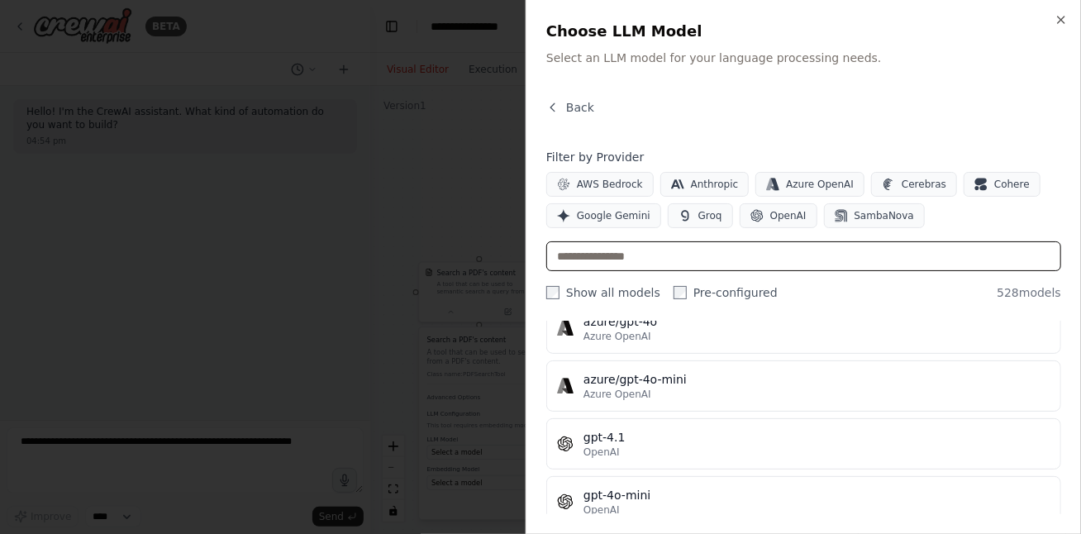
click at [593, 254] on input "text" at bounding box center [803, 256] width 515 height 30
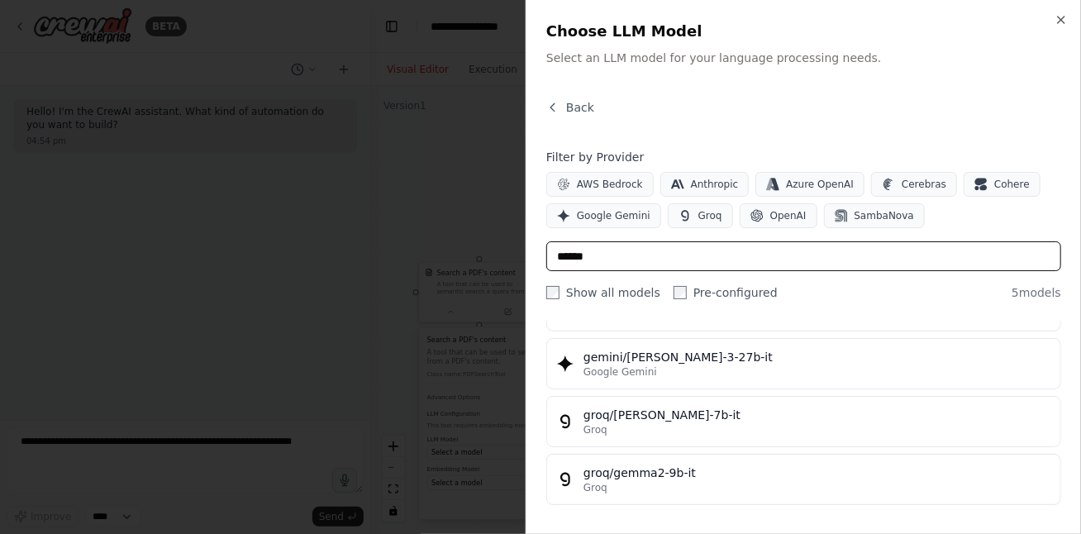
scroll to position [0, 0]
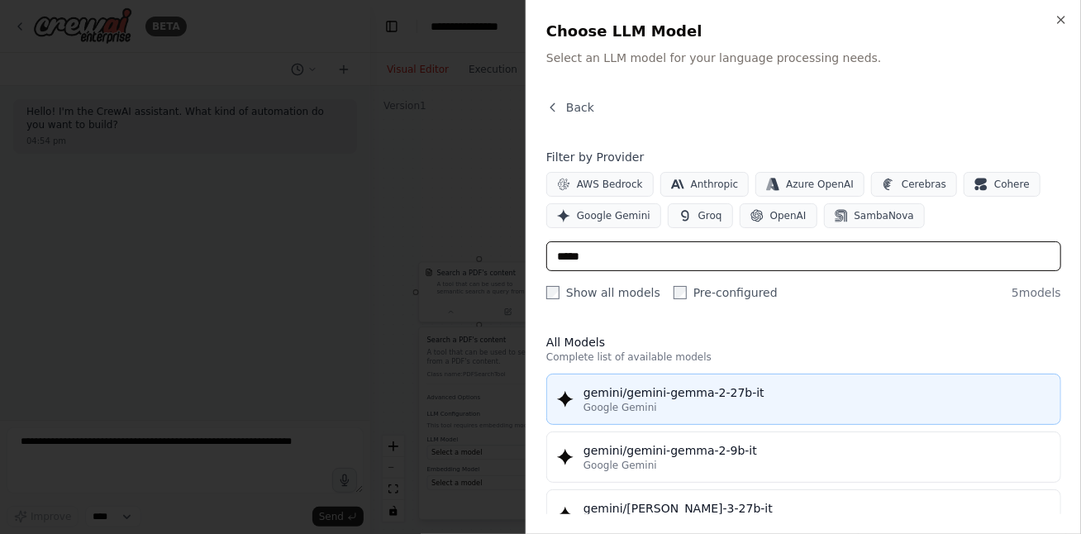
type input "*****"
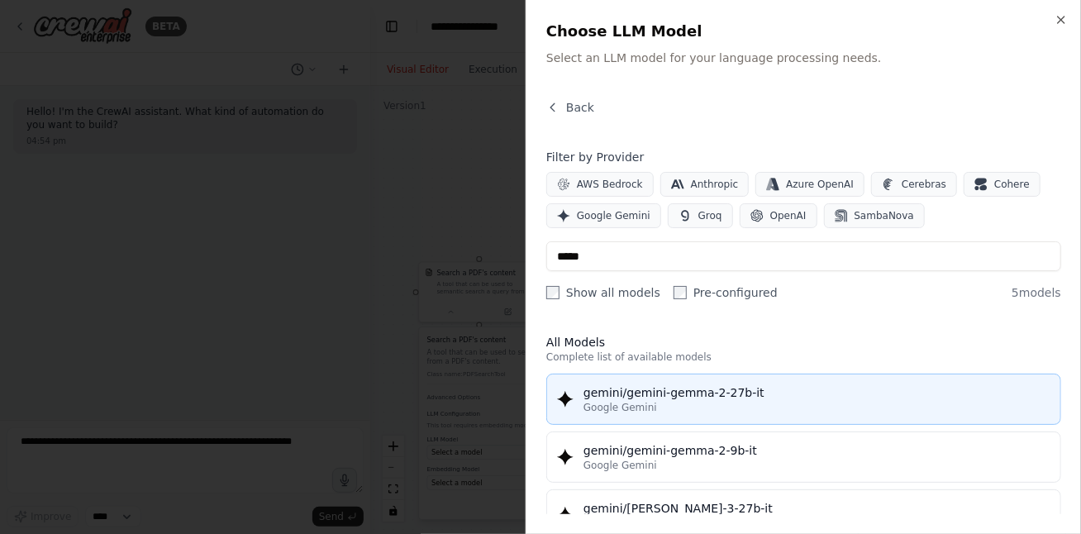
click at [632, 405] on span "Google Gemini" at bounding box center [621, 407] width 74 height 13
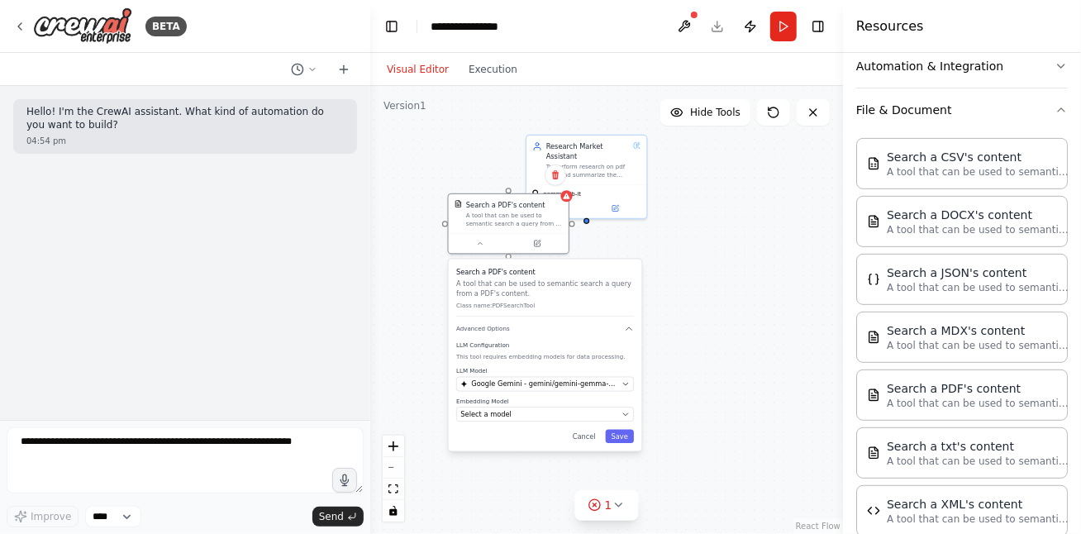
drag, startPoint x: 554, startPoint y: 343, endPoint x: 579, endPoint y: 341, distance: 24.9
click at [583, 277] on div "Search a PDF's content A tool that can be used to semantic search a query from …" at bounding box center [545, 292] width 178 height 50
click at [622, 413] on icon "button" at bounding box center [625, 414] width 7 height 7
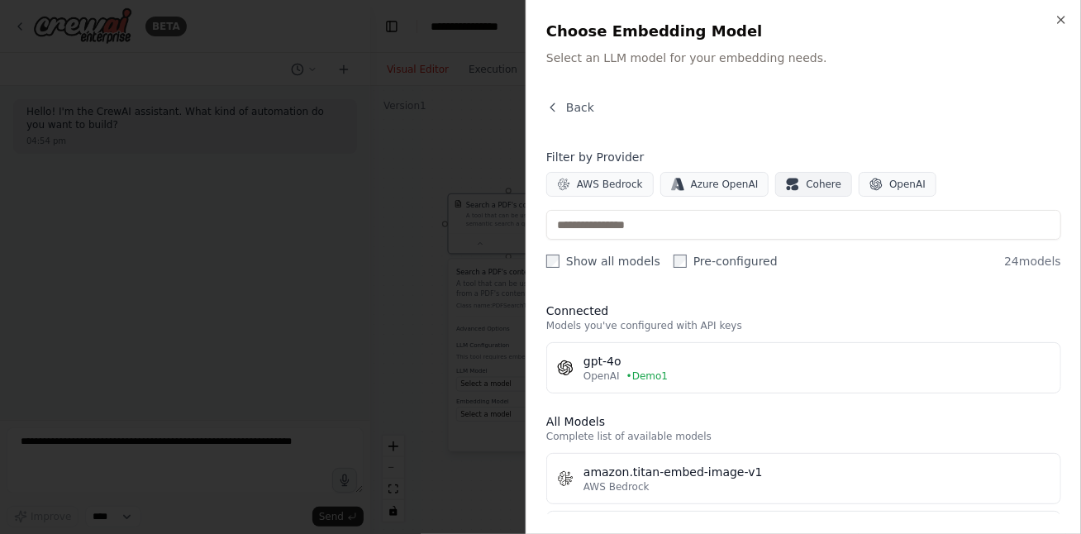
click at [811, 184] on span "Cohere" at bounding box center [824, 184] width 36 height 13
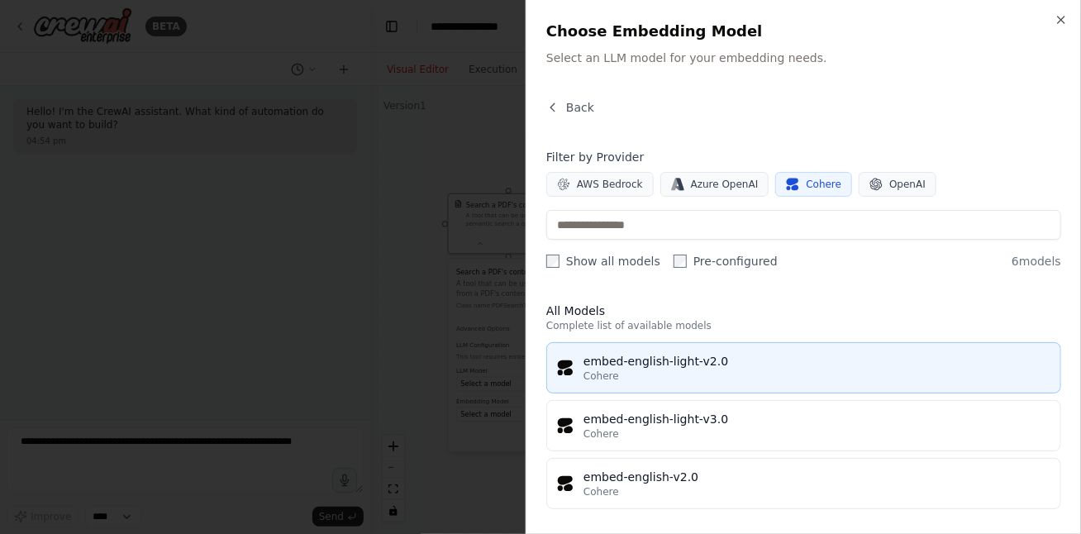
click at [655, 373] on div "Cohere" at bounding box center [817, 375] width 467 height 13
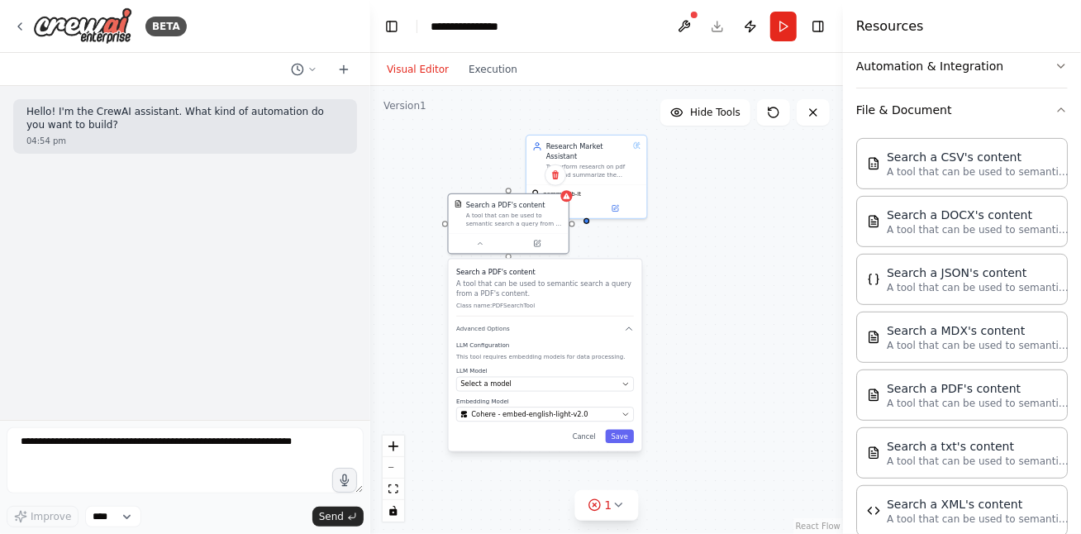
click at [622, 446] on div "Search a PDF's content A tool that can be used to semantic search a query from …" at bounding box center [545, 355] width 193 height 192
click at [629, 440] on button "Save" at bounding box center [620, 437] width 28 height 14
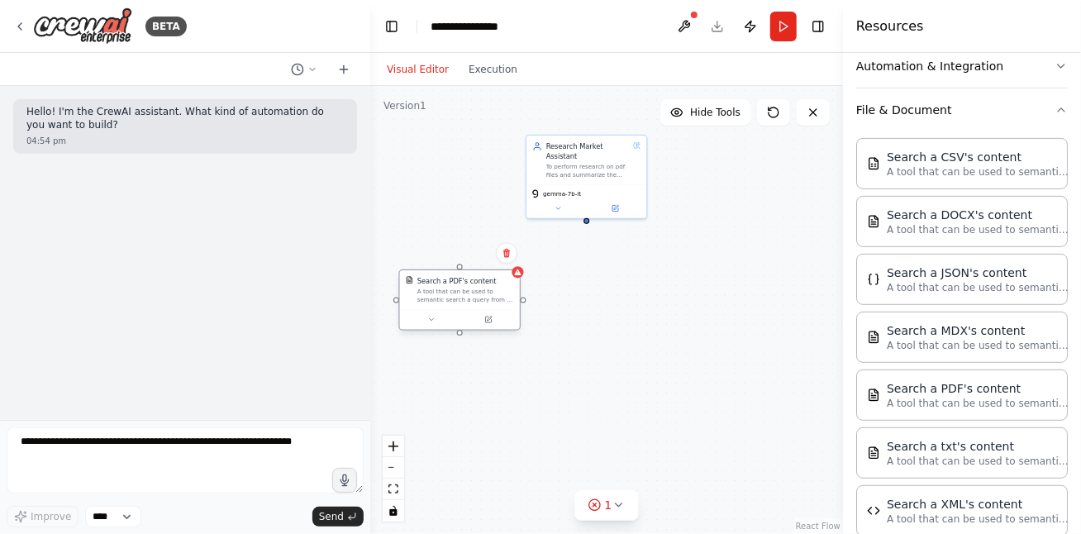
drag, startPoint x: 507, startPoint y: 206, endPoint x: 456, endPoint y: 288, distance: 96.8
click at [456, 288] on div "Search a PDF's content A tool that can be used to semantic search a query from …" at bounding box center [465, 289] width 97 height 27
click at [434, 318] on icon at bounding box center [430, 319] width 7 height 7
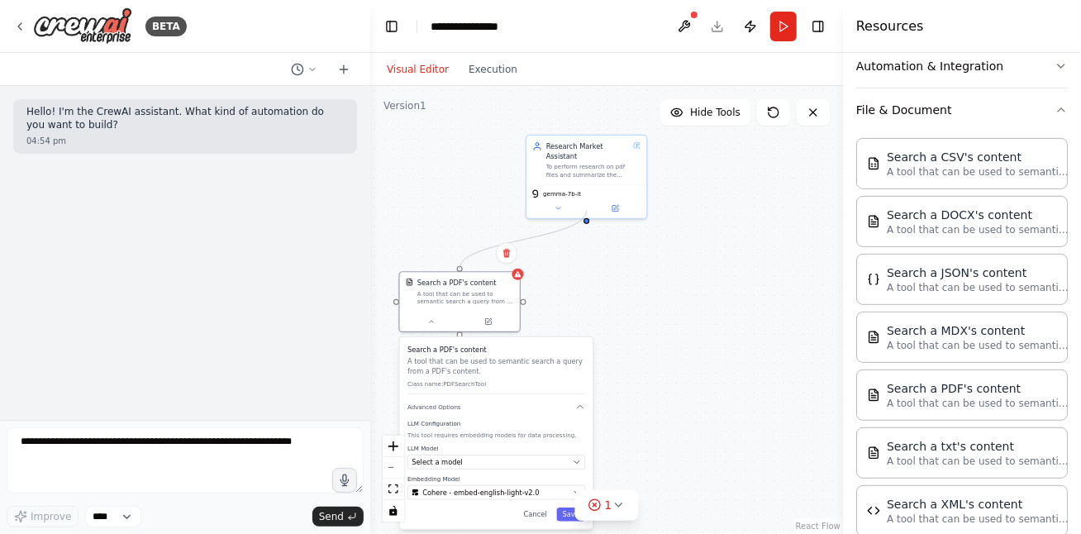
drag, startPoint x: 460, startPoint y: 267, endPoint x: 588, endPoint y: 213, distance: 138.9
click at [588, 222] on div "Research Market Assistant To perform research on pdf files and summarize the an…" at bounding box center [557, 354] width 279 height 265
click at [699, 316] on div ".deletable-edge-delete-btn { width: 20px; height: 20px; border: 0px solid #ffff…" at bounding box center [606, 310] width 473 height 448
click at [546, 233] on icon "Edge from 39ac4cd8-75dd-4acc-824e-35b5c64fa1ab to 2ad2cf68-4f89-4775-aa47-0e4a5…" at bounding box center [523, 240] width 127 height 52
click at [525, 241] on icon at bounding box center [523, 240] width 7 height 8
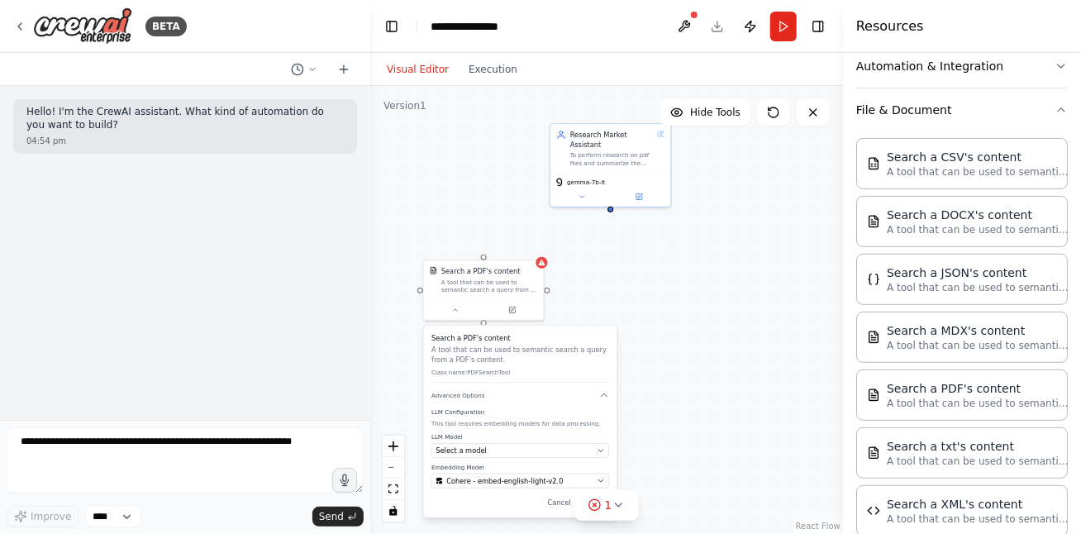
drag, startPoint x: 587, startPoint y: 217, endPoint x: 616, endPoint y: 201, distance: 33.3
click at [616, 201] on div "Research Market Assistant To perform research on pdf files and summarize the an…" at bounding box center [606, 310] width 473 height 448
click at [632, 258] on div "Research Market Assistant To perform research on pdf files and summarize the an…" at bounding box center [606, 310] width 473 height 448
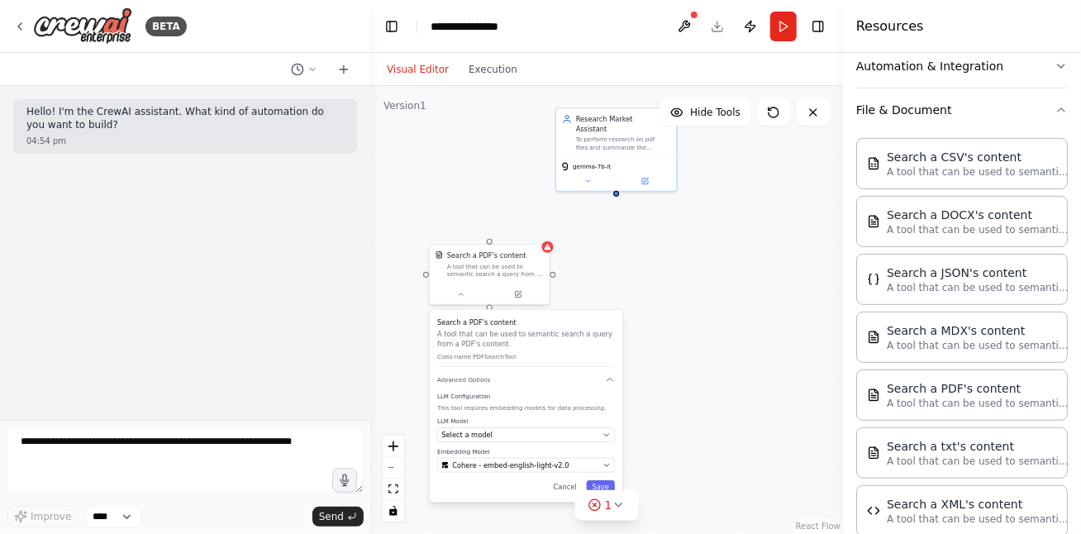
drag, startPoint x: 614, startPoint y: 200, endPoint x: 615, endPoint y: 189, distance: 10.8
click at [615, 189] on div "Research Market Assistant To perform research on pdf files and summarize the an…" at bounding box center [606, 310] width 473 height 448
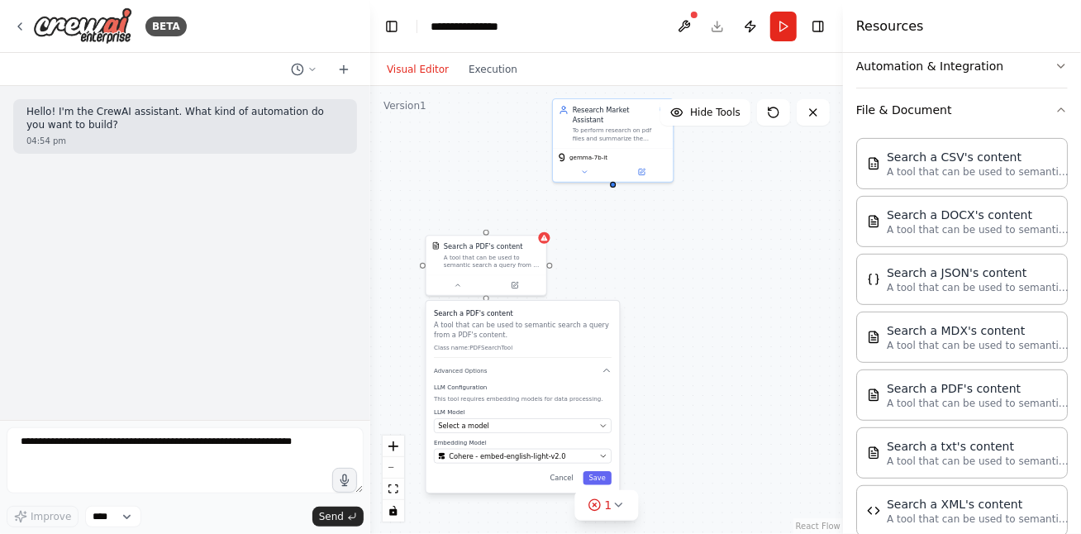
drag, startPoint x: 615, startPoint y: 208, endPoint x: 612, endPoint y: 193, distance: 15.2
click at [612, 193] on div "Research Market Assistant To perform research on pdf files and summarize the an…" at bounding box center [606, 310] width 473 height 448
click at [586, 207] on div "Research Market Assistant To perform research on pdf files and summarize the an…" at bounding box center [606, 310] width 473 height 448
drag, startPoint x: 488, startPoint y: 226, endPoint x: 642, endPoint y: 203, distance: 156.3
click at [611, 172] on div "Research Market Assistant To perform research on pdf files and summarize the an…" at bounding box center [606, 310] width 473 height 448
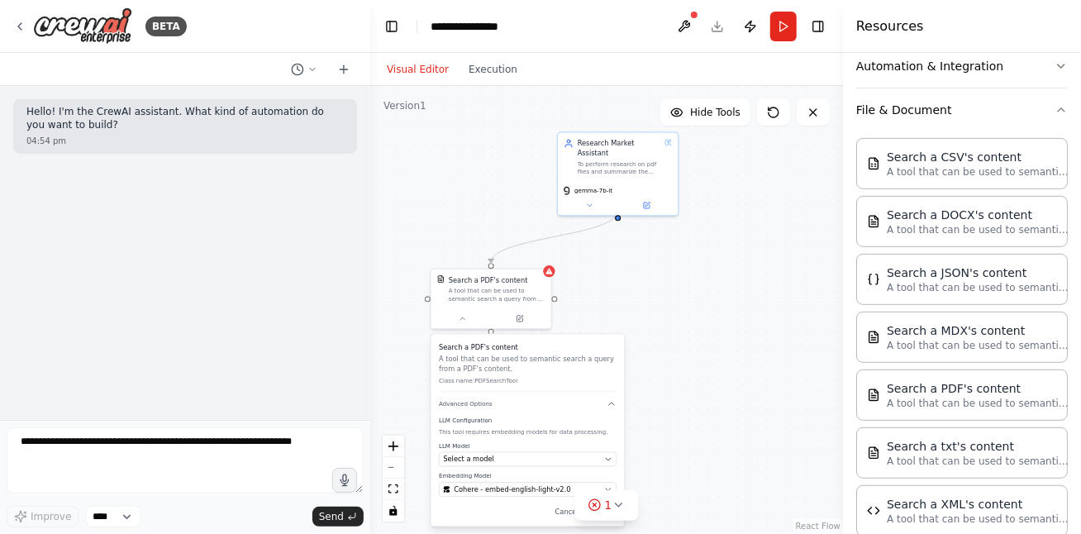
drag, startPoint x: 651, startPoint y: 246, endPoint x: 655, endPoint y: 284, distance: 37.5
click at [655, 284] on div ".deletable-edge-delete-btn { width: 20px; height: 20px; border: 0px solid #ffff…" at bounding box center [606, 310] width 473 height 448
click at [567, 241] on div ".deletable-edge-delete-btn { width: 20px; height: 20px; border: 0px solid #ffff…" at bounding box center [606, 310] width 473 height 448
click at [560, 239] on icon "Edge from 39ac4cd8-75dd-4acc-824e-35b5c64fa1ab to 2ad2cf68-4f89-4775-aa47-0e4a5…" at bounding box center [554, 237] width 127 height 52
click at [556, 236] on icon at bounding box center [554, 236] width 7 height 8
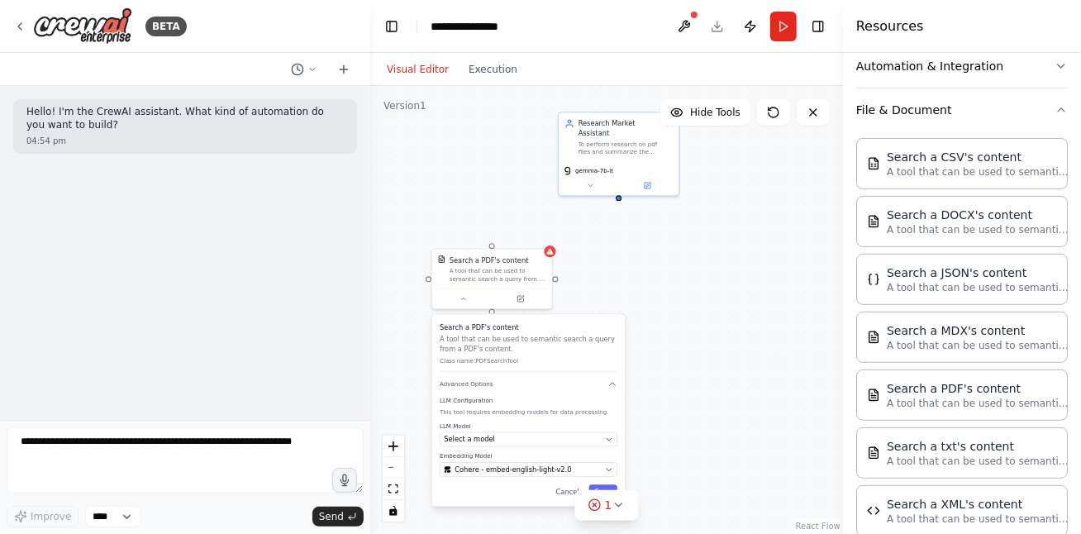
drag, startPoint x: 620, startPoint y: 214, endPoint x: 622, endPoint y: 195, distance: 19.1
click at [622, 195] on div "Research Market Assistant To perform research on pdf files and summarize the an…" at bounding box center [606, 310] width 473 height 448
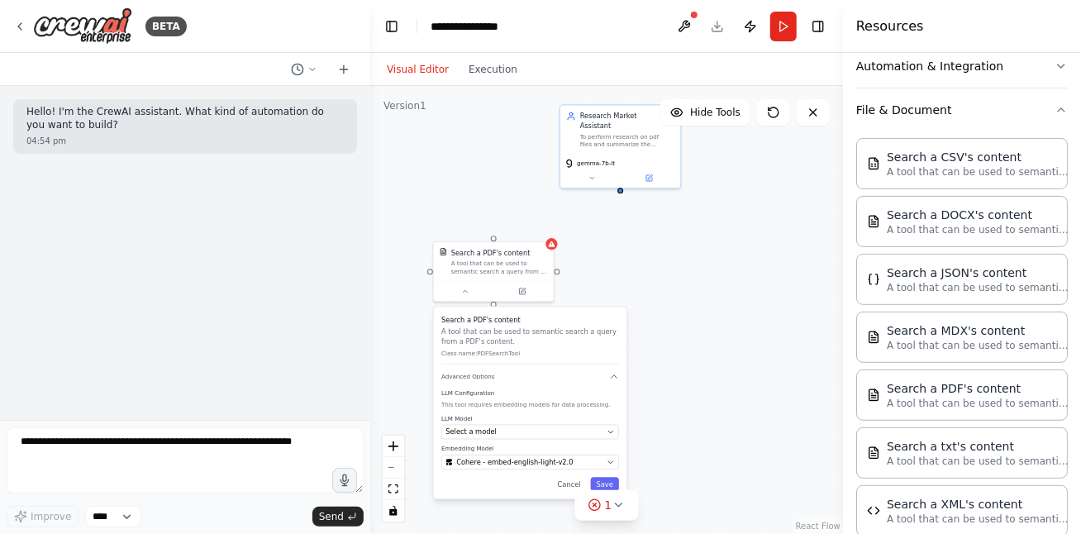
click at [624, 197] on div "Research Market Assistant To perform research on pdf files and summarize the an…" at bounding box center [606, 310] width 473 height 448
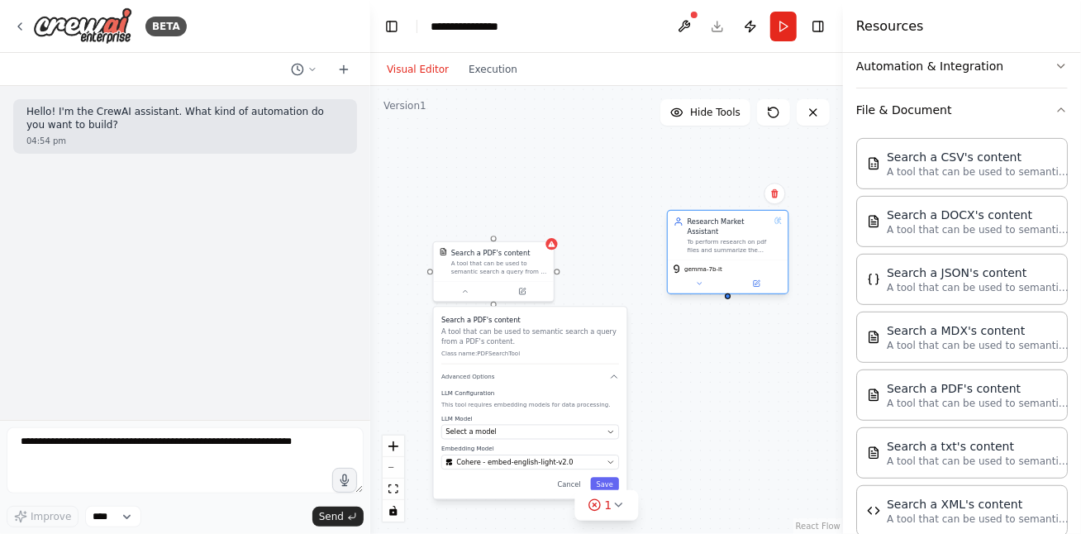
drag, startPoint x: 631, startPoint y: 159, endPoint x: 736, endPoint y: 264, distance: 148.5
click at [736, 265] on div "gemma-7b-it" at bounding box center [728, 277] width 120 height 34
drag, startPoint x: 728, startPoint y: 287, endPoint x: 510, endPoint y: 245, distance: 222.1
click at [494, 245] on div "Research Market Assistant To perform research on pdf files and summarize the an…" at bounding box center [591, 325] width 279 height 265
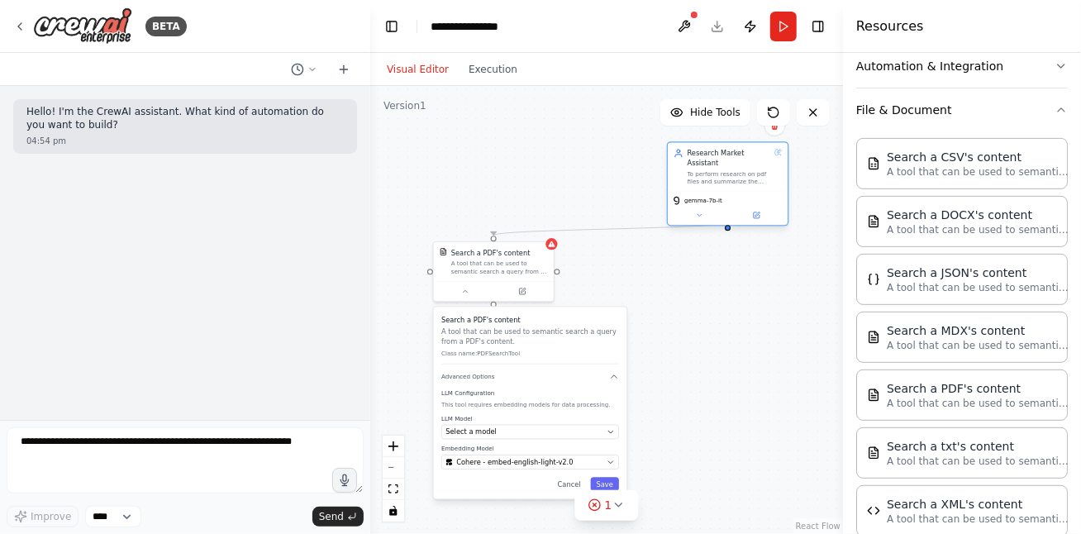
drag, startPoint x: 744, startPoint y: 254, endPoint x: 748, endPoint y: 182, distance: 72.0
click at [748, 191] on div "gemma-7b-it" at bounding box center [728, 208] width 120 height 34
click at [600, 482] on button "Save" at bounding box center [605, 485] width 28 height 14
click at [608, 226] on icon "Edge from 39ac4cd8-75dd-4acc-824e-35b5c64fa1ab to 2ad2cf68-4f89-4775-aa47-0e4a5…" at bounding box center [610, 228] width 234 height 13
click at [615, 226] on button at bounding box center [611, 229] width 11 height 11
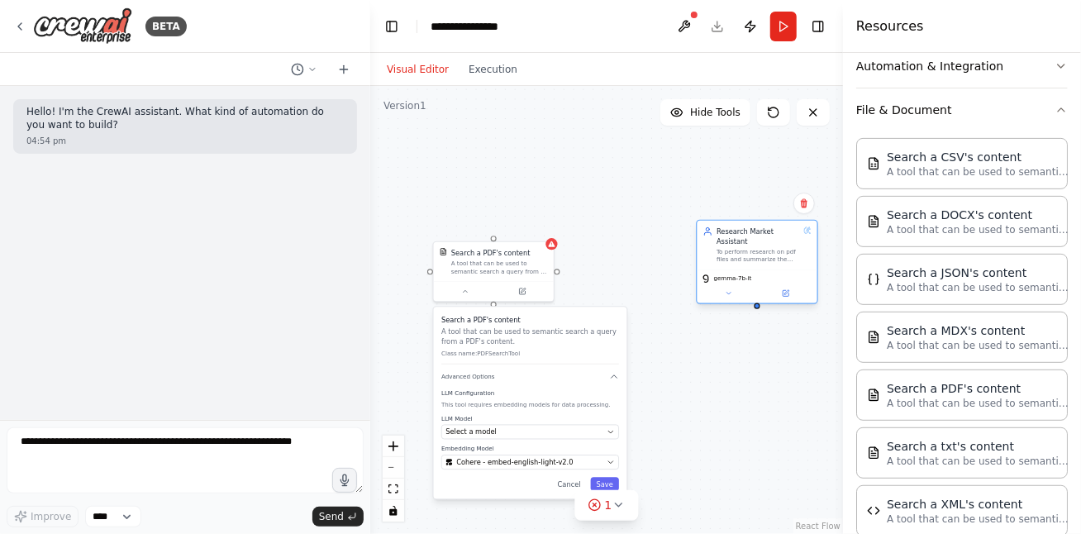
drag, startPoint x: 722, startPoint y: 179, endPoint x: 750, endPoint y: 258, distance: 83.1
click at [750, 258] on div "Research Market Assistant To perform research on pdf files and summarize the an…" at bounding box center [758, 245] width 120 height 49
drag, startPoint x: 496, startPoint y: 235, endPoint x: 753, endPoint y: 218, distance: 257.6
click at [753, 218] on div "Research Market Assistant To perform research on pdf files and summarize the an…" at bounding box center [606, 310] width 473 height 448
click at [553, 245] on div at bounding box center [552, 242] width 12 height 12
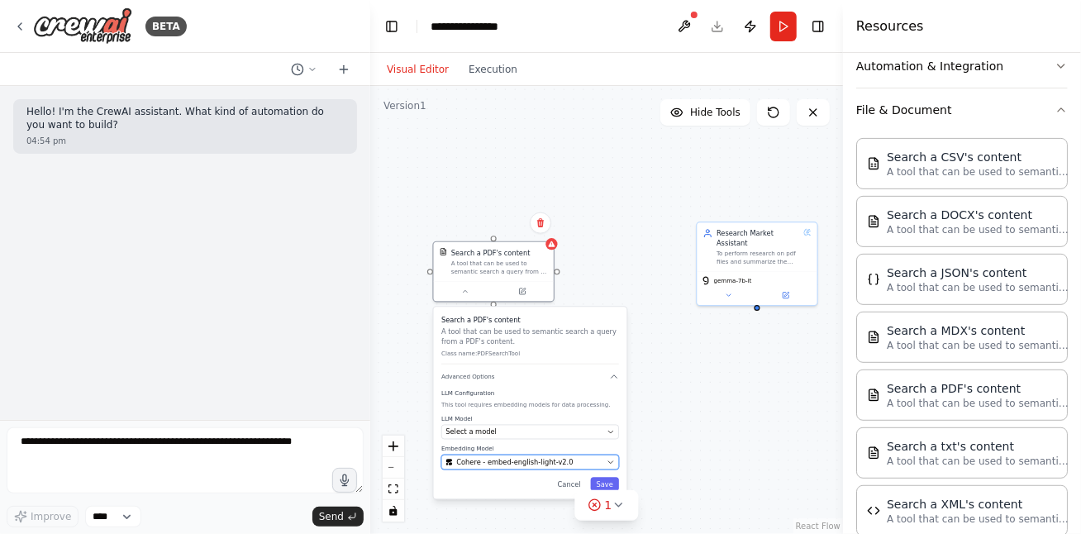
click at [608, 460] on icon "button" at bounding box center [610, 461] width 7 height 7
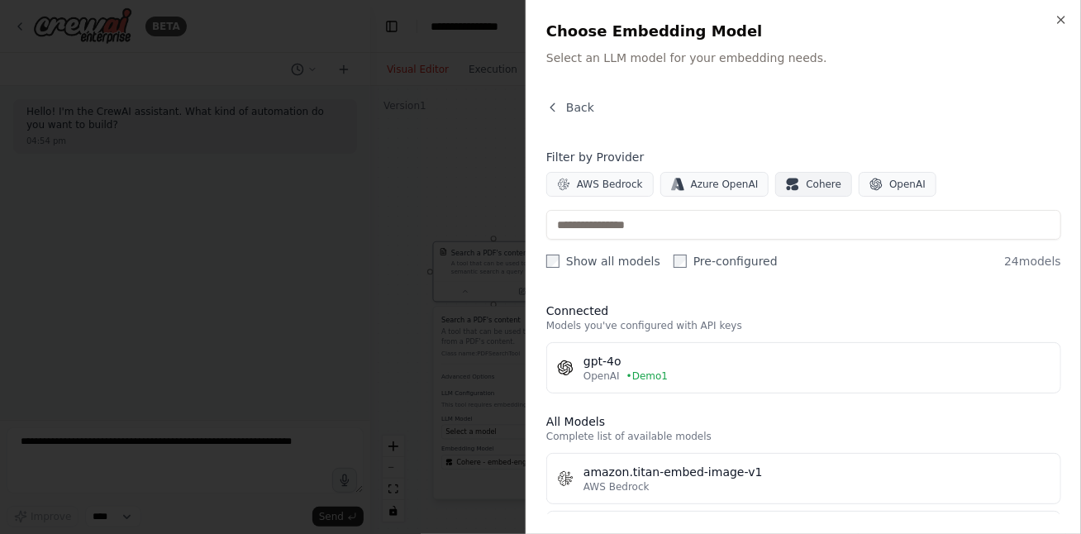
click at [806, 187] on span "Cohere" at bounding box center [824, 184] width 36 height 13
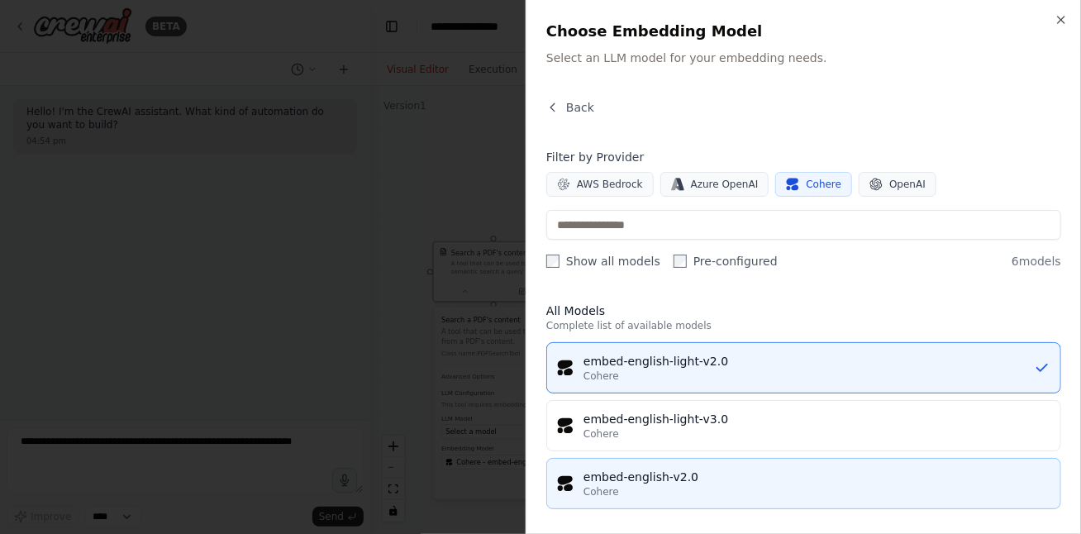
click at [680, 474] on div "embed-english-v2.0" at bounding box center [817, 477] width 467 height 17
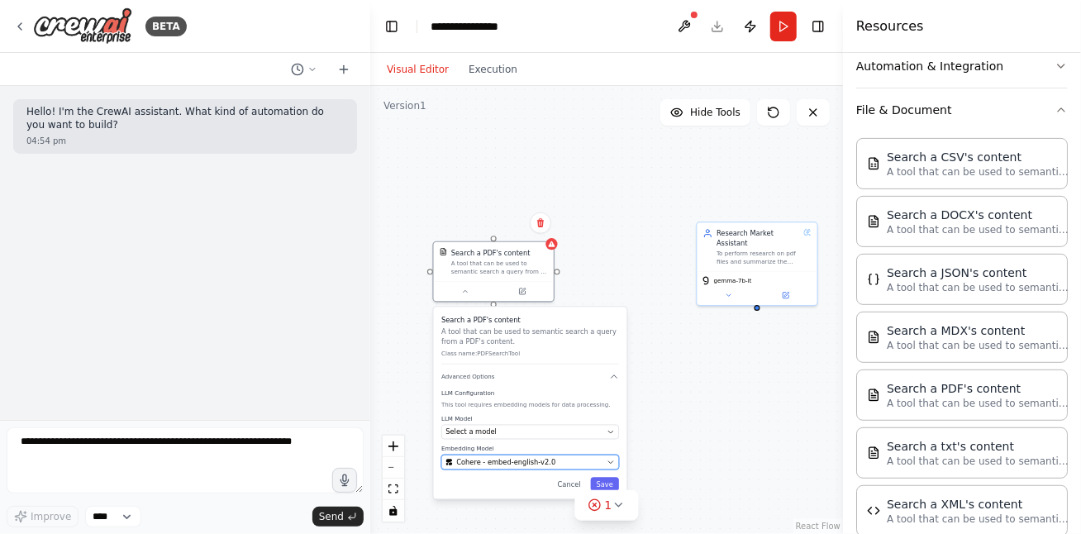
click at [611, 455] on button "Cohere - embed-english-v2.0" at bounding box center [530, 462] width 178 height 15
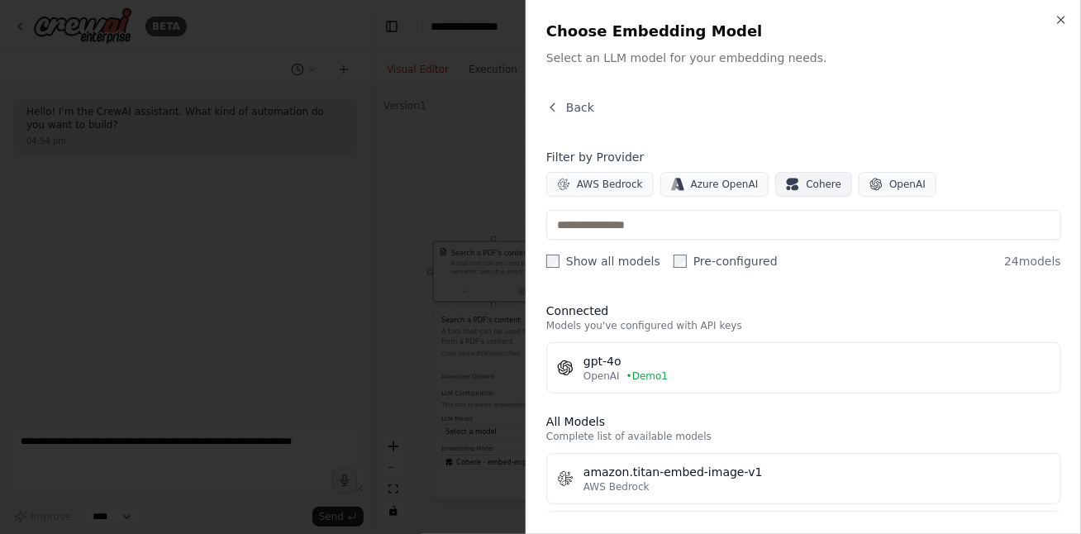
click at [789, 178] on button "Cohere" at bounding box center [813, 184] width 77 height 25
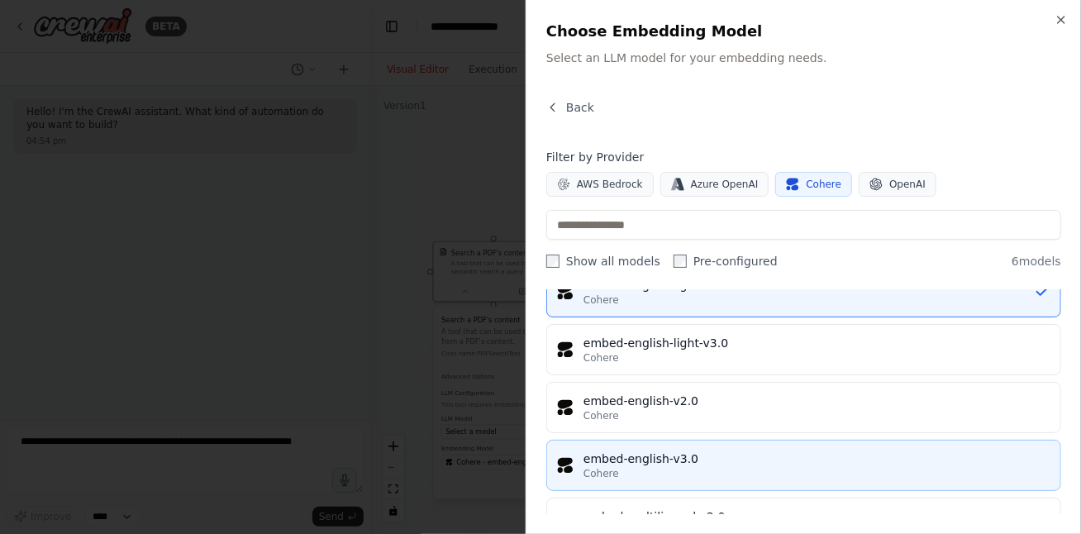
scroll to position [99, 0]
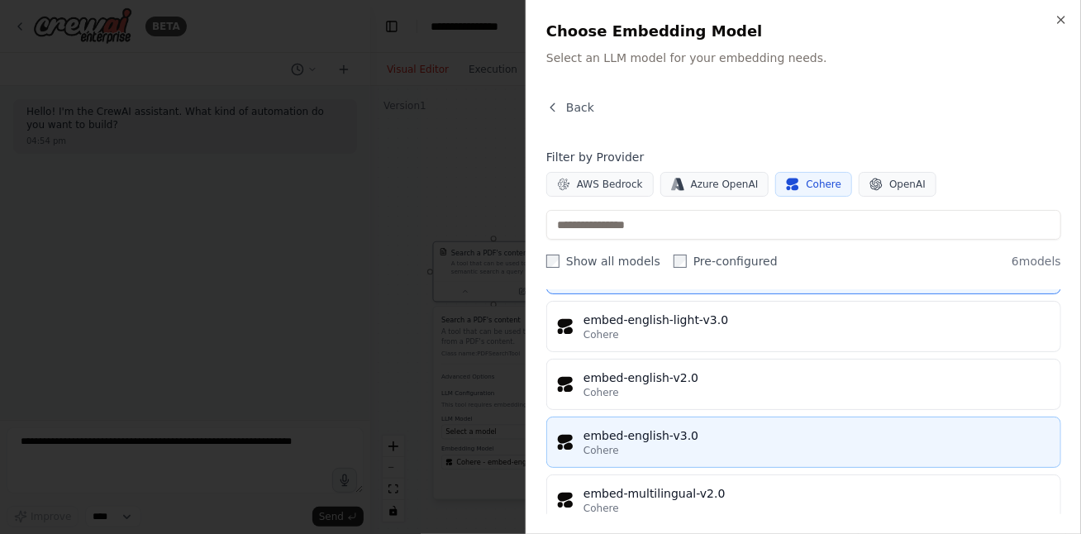
click at [685, 444] on div "Cohere" at bounding box center [817, 450] width 467 height 13
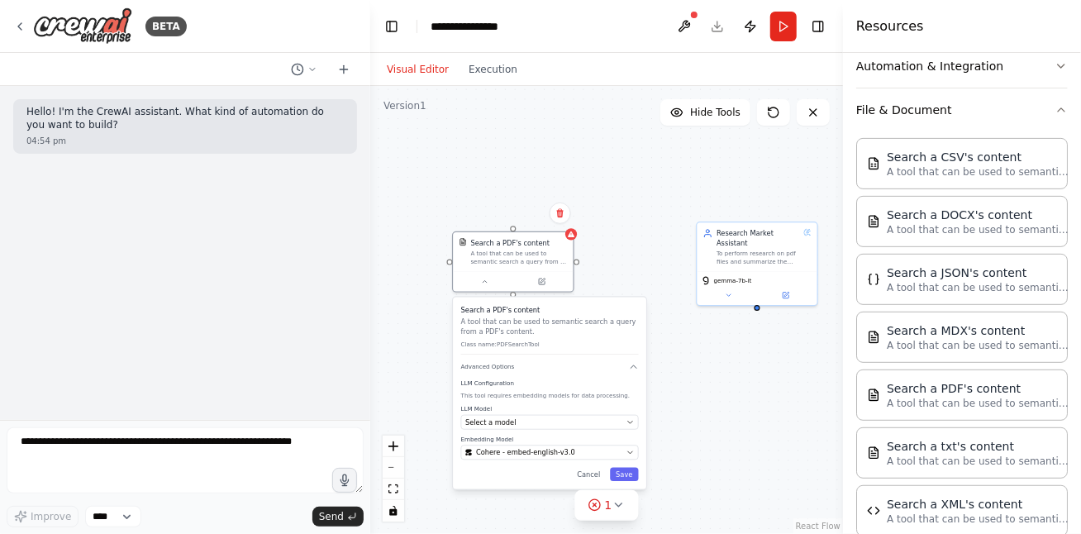
drag, startPoint x: 609, startPoint y: 486, endPoint x: 612, endPoint y: 462, distance: 24.2
click at [623, 472] on button "Save" at bounding box center [624, 475] width 28 height 14
click at [542, 422] on div "Select a model" at bounding box center [543, 422] width 157 height 10
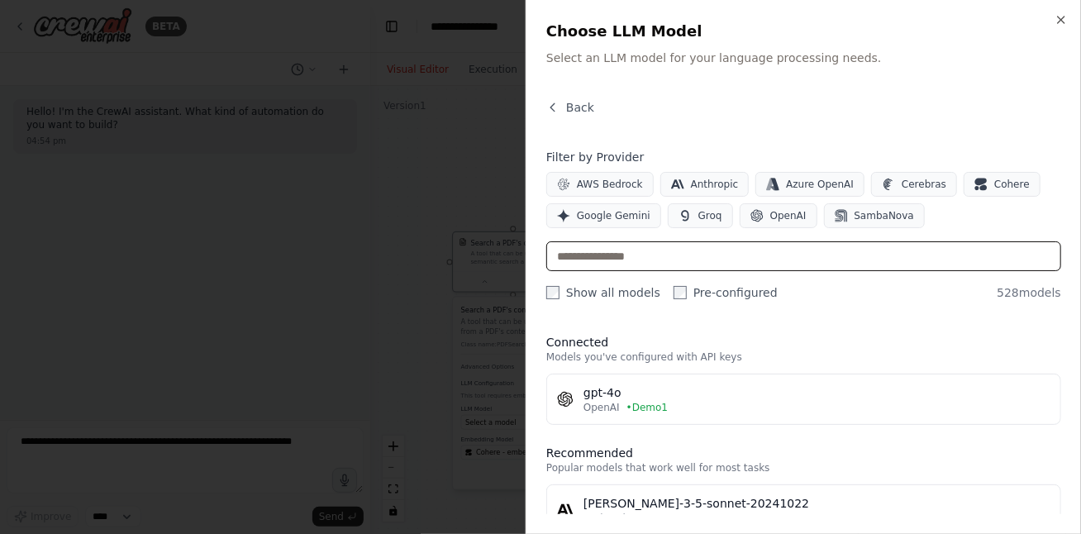
click at [606, 251] on input "text" at bounding box center [803, 256] width 515 height 30
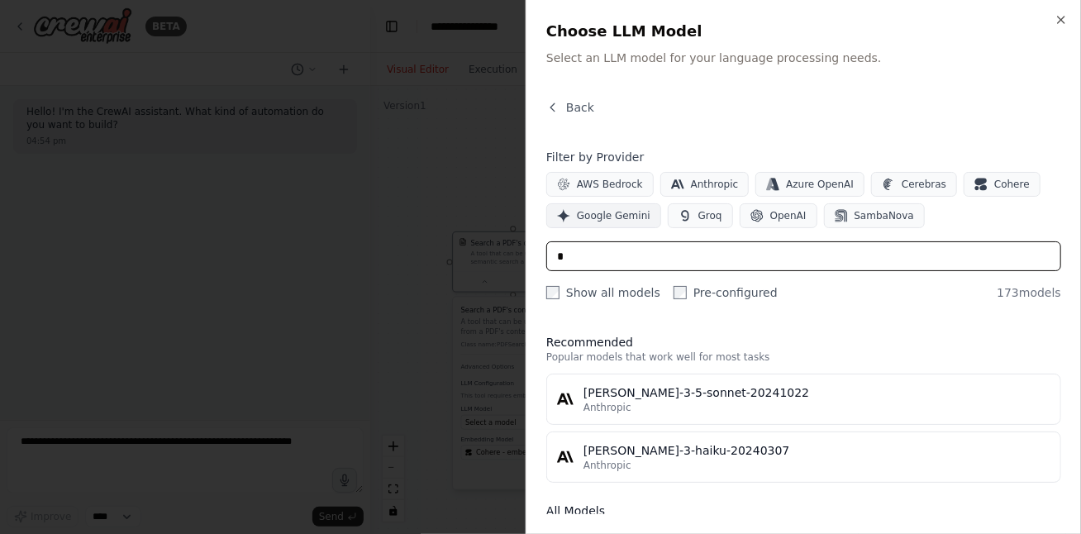
type input "*"
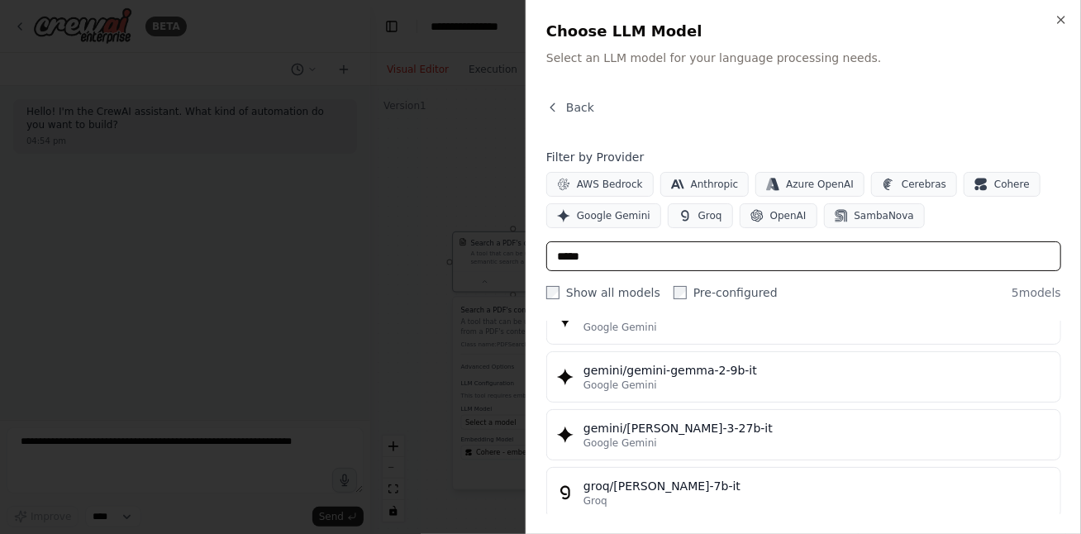
scroll to position [151, 0]
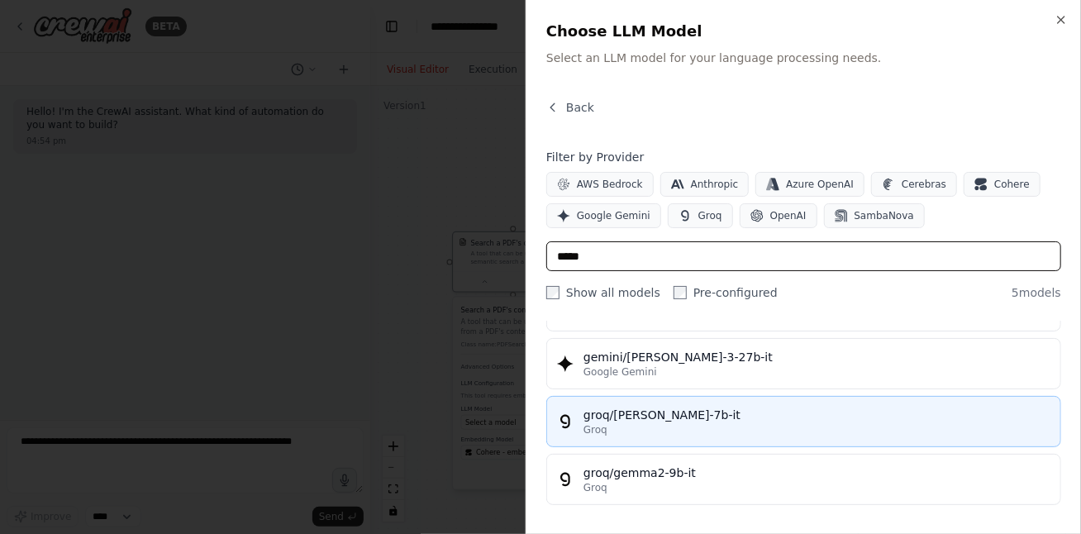
type input "*****"
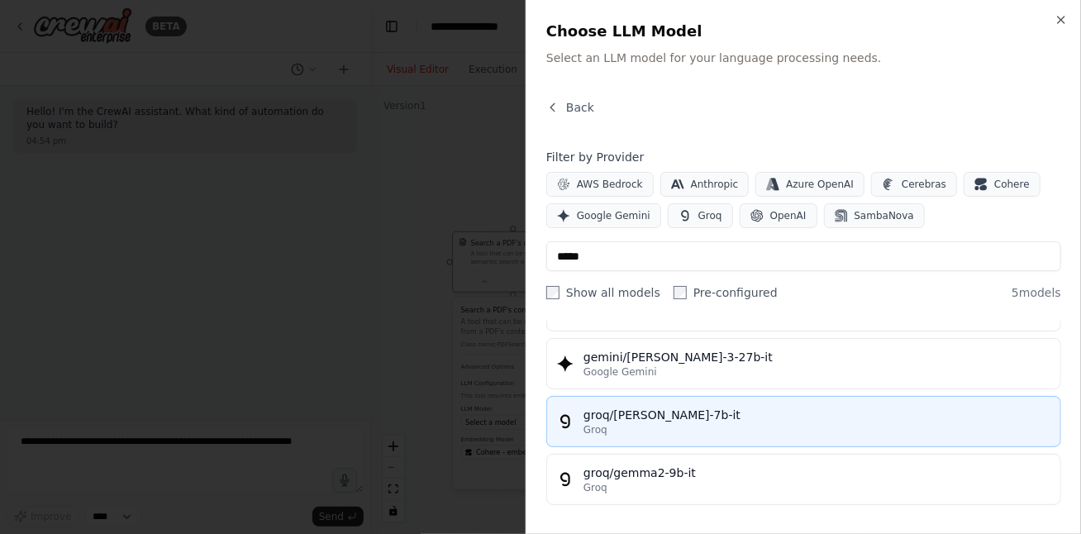
click at [672, 407] on div "groq/gemma-7b-it" at bounding box center [817, 415] width 467 height 17
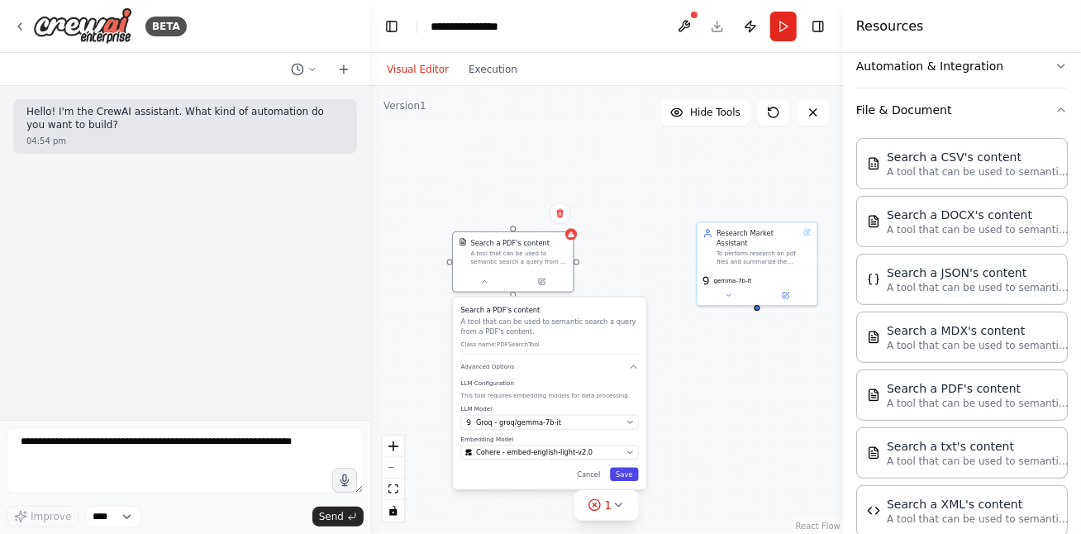
click at [634, 471] on button "Save" at bounding box center [624, 475] width 28 height 14
click at [633, 423] on icon "button" at bounding box center [630, 421] width 7 height 7
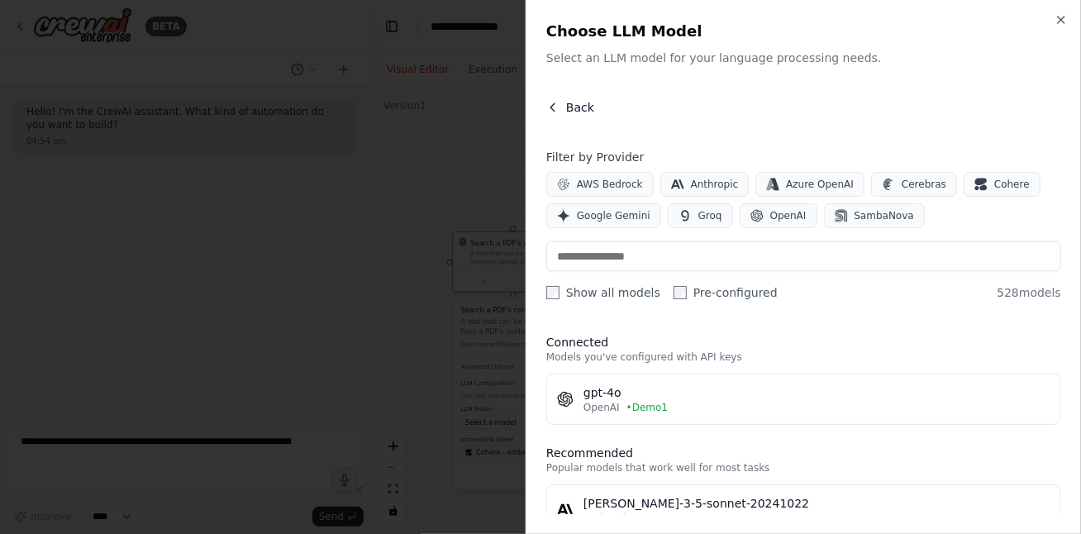
click at [551, 106] on icon "button" at bounding box center [552, 106] width 4 height 7
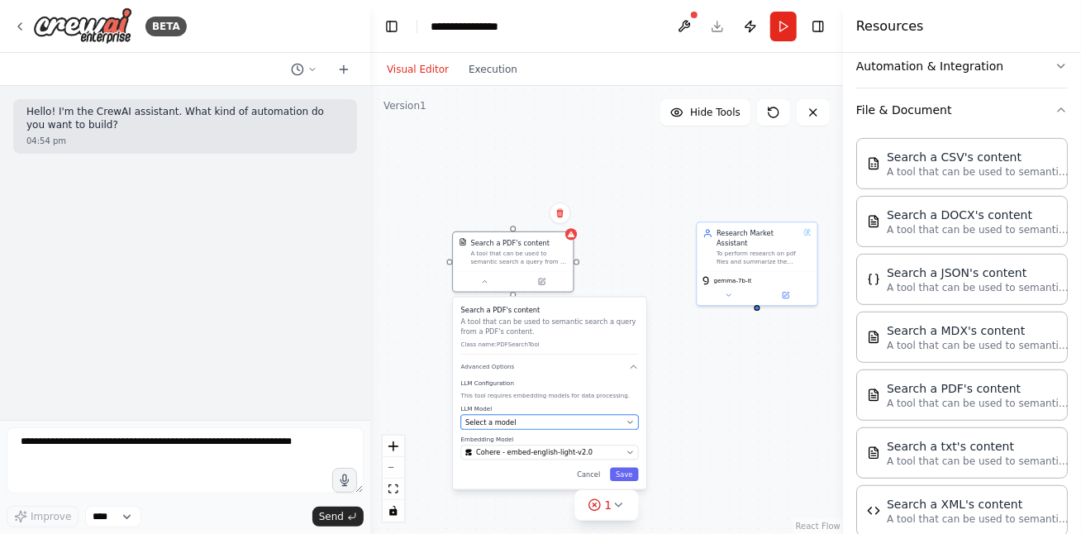
click at [509, 420] on div "Select a model" at bounding box center [543, 422] width 157 height 10
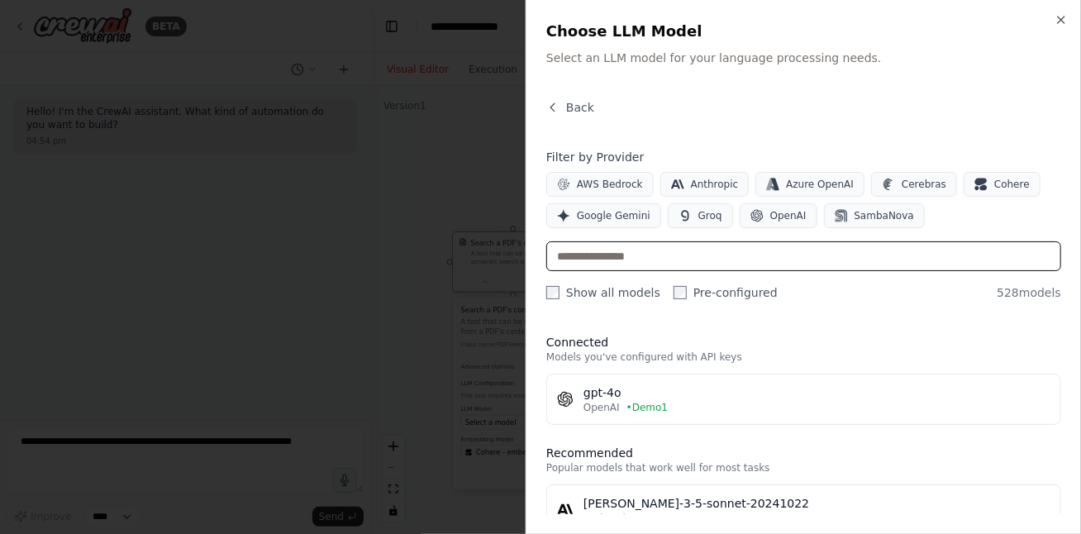
click at [623, 259] on input "text" at bounding box center [803, 256] width 515 height 30
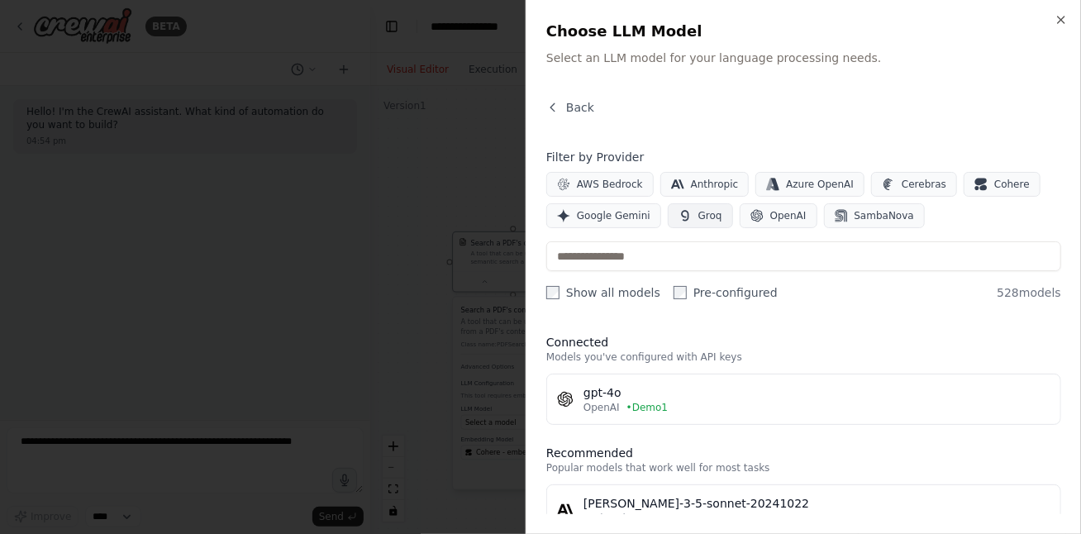
click at [688, 217] on button "Groq" at bounding box center [700, 215] width 65 height 25
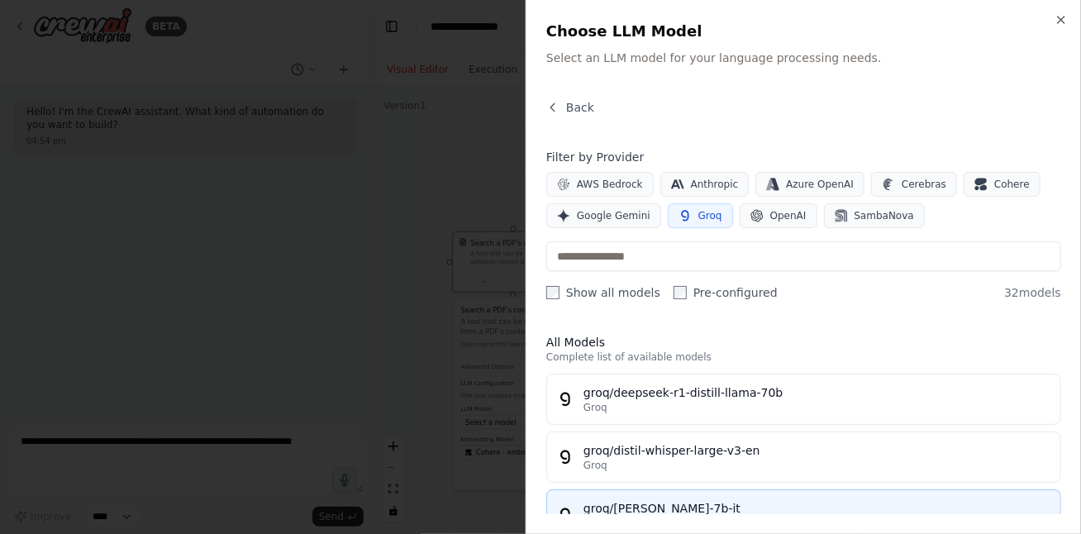
click at [628, 507] on div "groq/gemma-7b-it" at bounding box center [817, 508] width 467 height 17
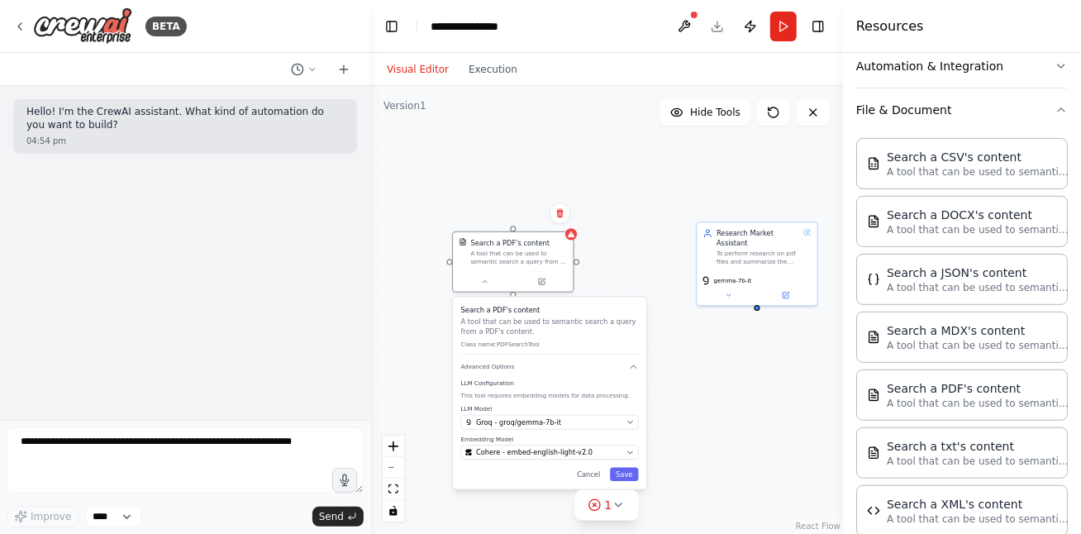
click at [519, 473] on div "Cancel Save" at bounding box center [550, 475] width 178 height 14
click at [627, 449] on icon "button" at bounding box center [630, 452] width 7 height 7
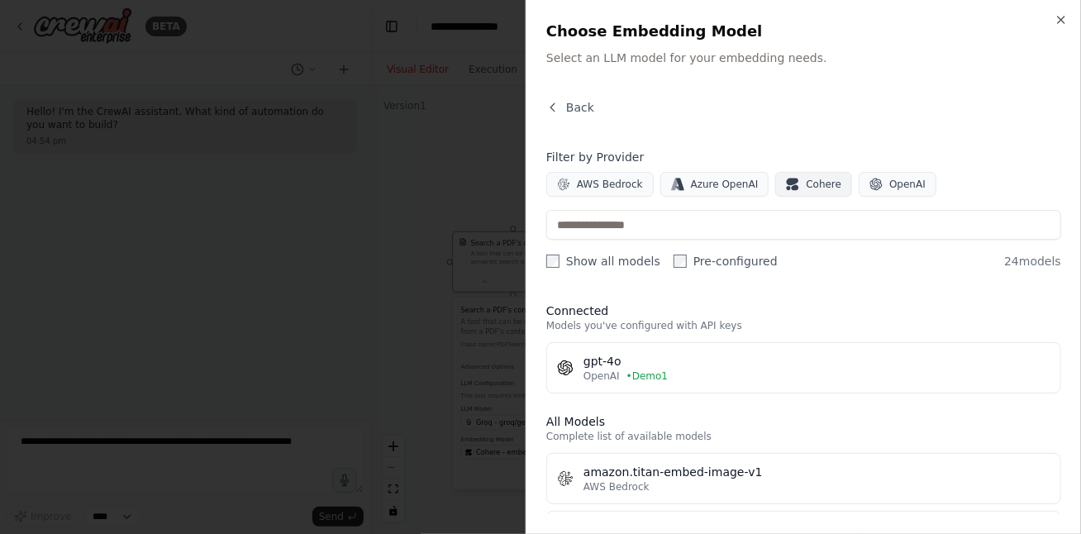
click at [813, 183] on span "Cohere" at bounding box center [824, 184] width 36 height 13
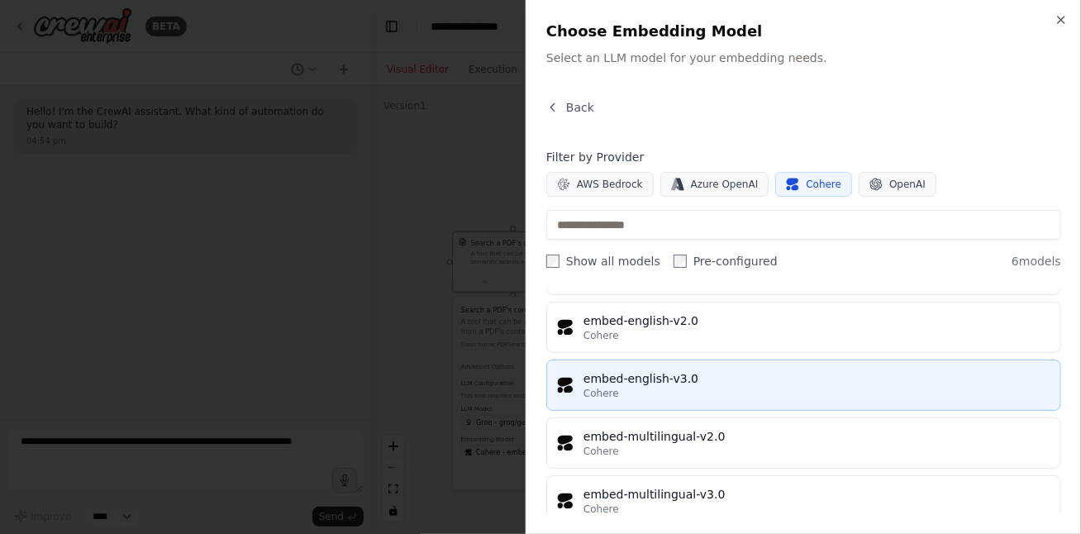
scroll to position [178, 0]
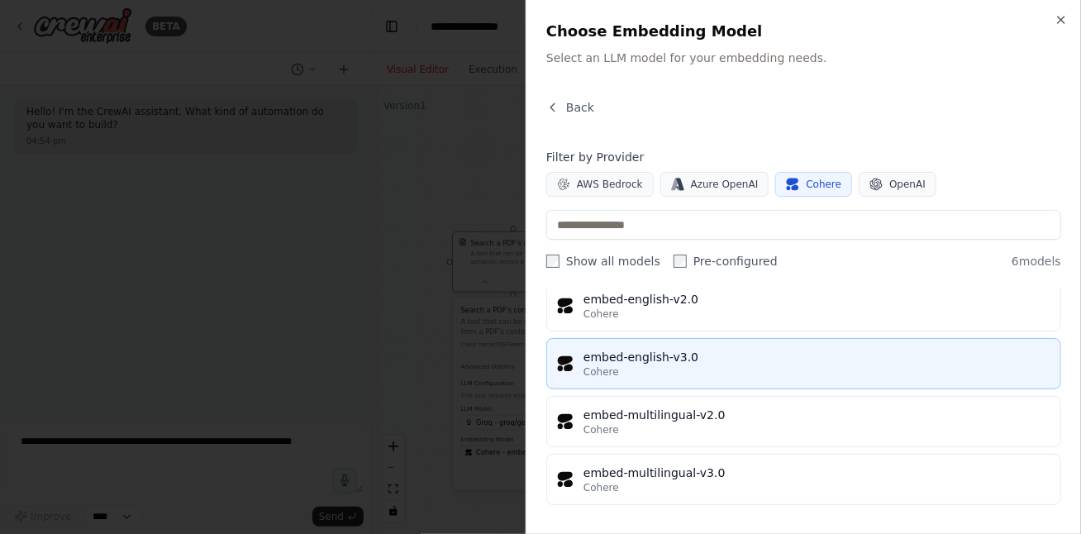
click at [680, 357] on div "embed-english-v3.0" at bounding box center [817, 357] width 467 height 17
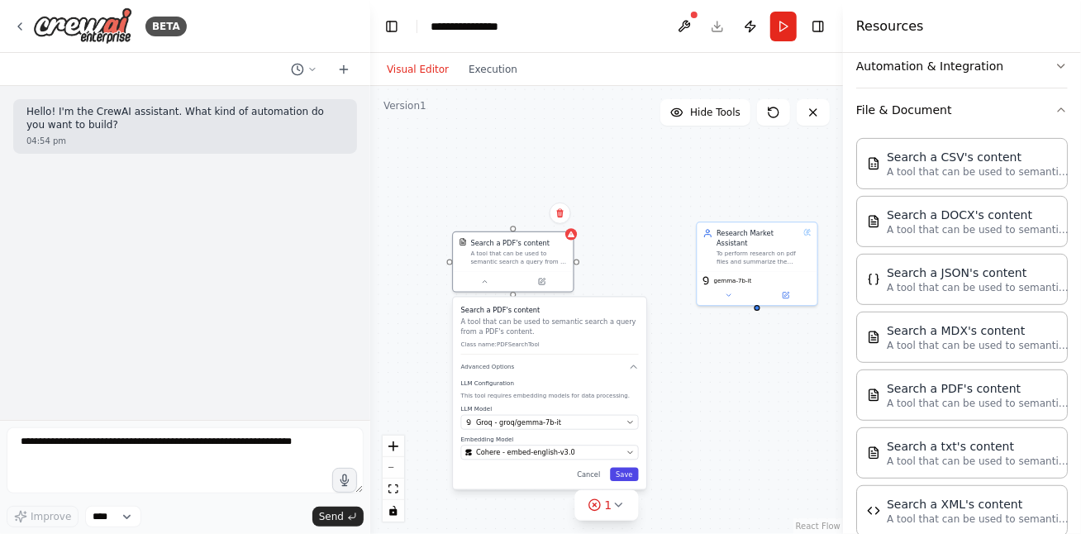
click at [631, 474] on button "Save" at bounding box center [624, 475] width 28 height 14
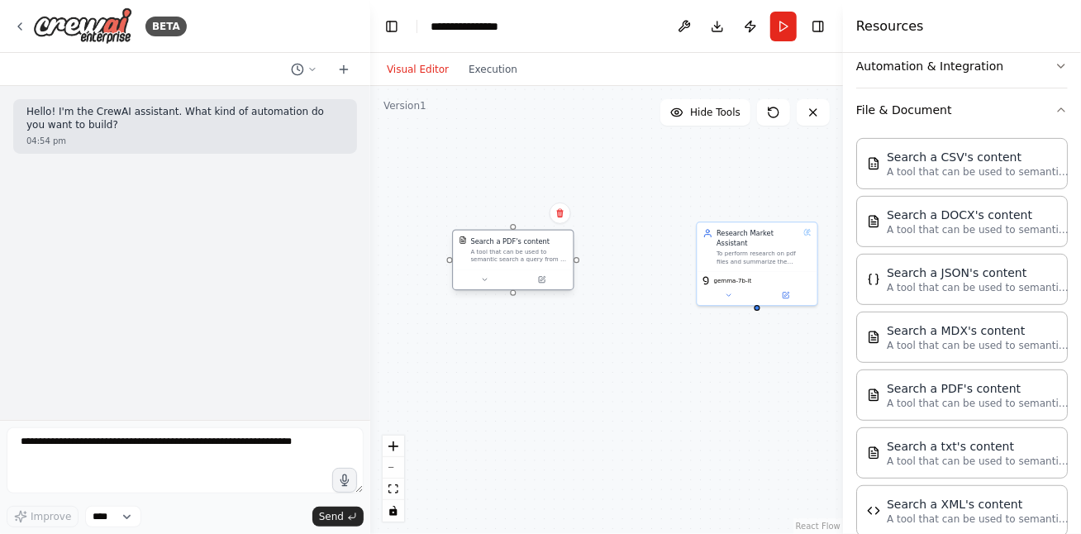
click at [484, 280] on icon at bounding box center [484, 279] width 7 height 7
click at [484, 284] on button at bounding box center [484, 280] width 55 height 12
click at [503, 188] on div "Research Market Assistant To perform research on pdf files and summarize the an…" at bounding box center [606, 310] width 473 height 448
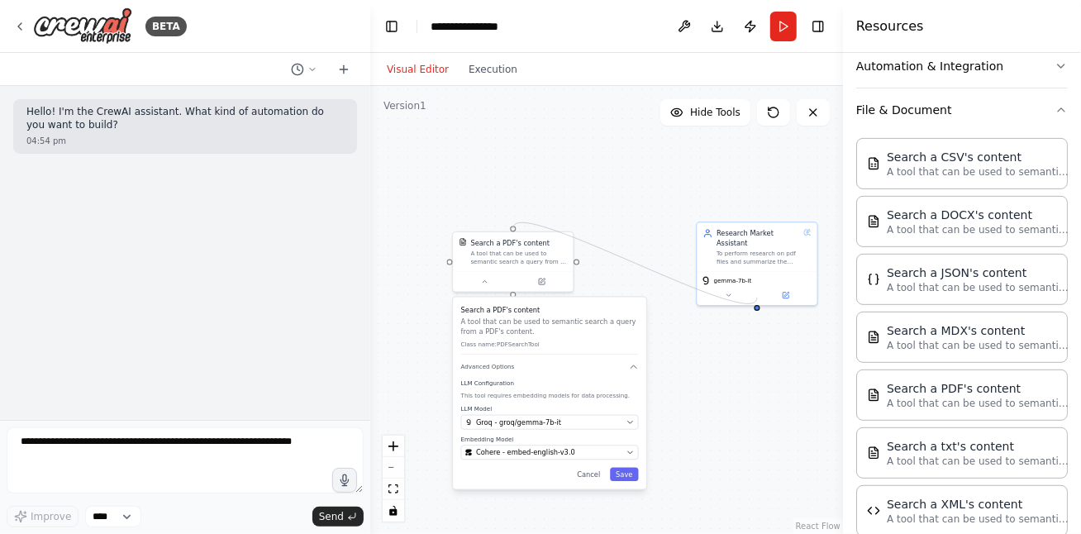
drag, startPoint x: 513, startPoint y: 217, endPoint x: 755, endPoint y: 353, distance: 277.9
click at [758, 305] on div "Research Market Assistant To perform research on pdf files and summarize the an…" at bounding box center [606, 310] width 473 height 448
drag, startPoint x: 755, startPoint y: 250, endPoint x: 732, endPoint y: 164, distance: 88.2
click at [732, 169] on div "To perform research on pdf files and summarize the answers for user questions" at bounding box center [739, 177] width 83 height 16
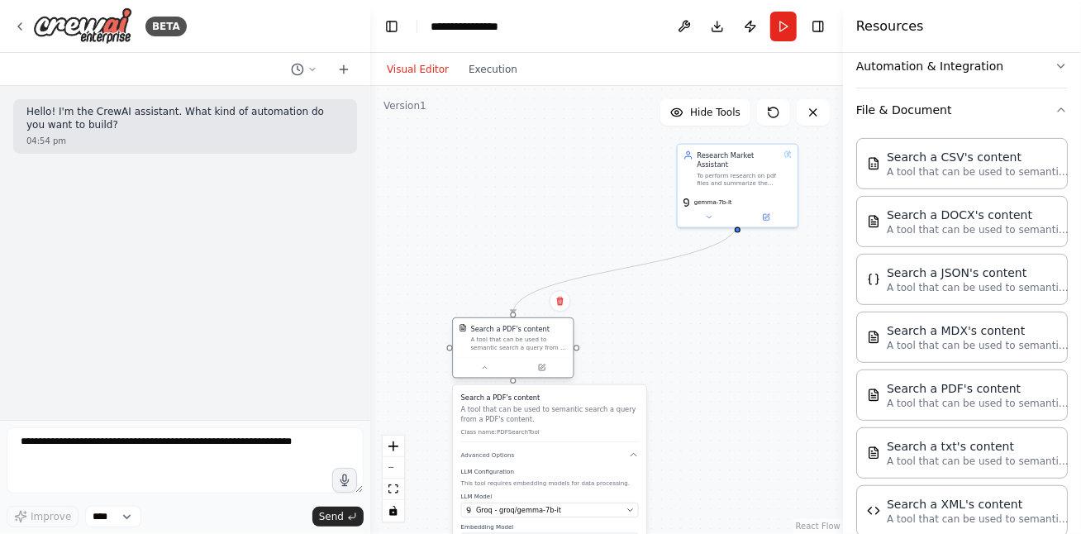
drag, startPoint x: 529, startPoint y: 261, endPoint x: 524, endPoint y: 353, distance: 91.9
click at [524, 353] on div "Search a PDF's content A tool that can be used to semantic search a query from …" at bounding box center [513, 337] width 120 height 39
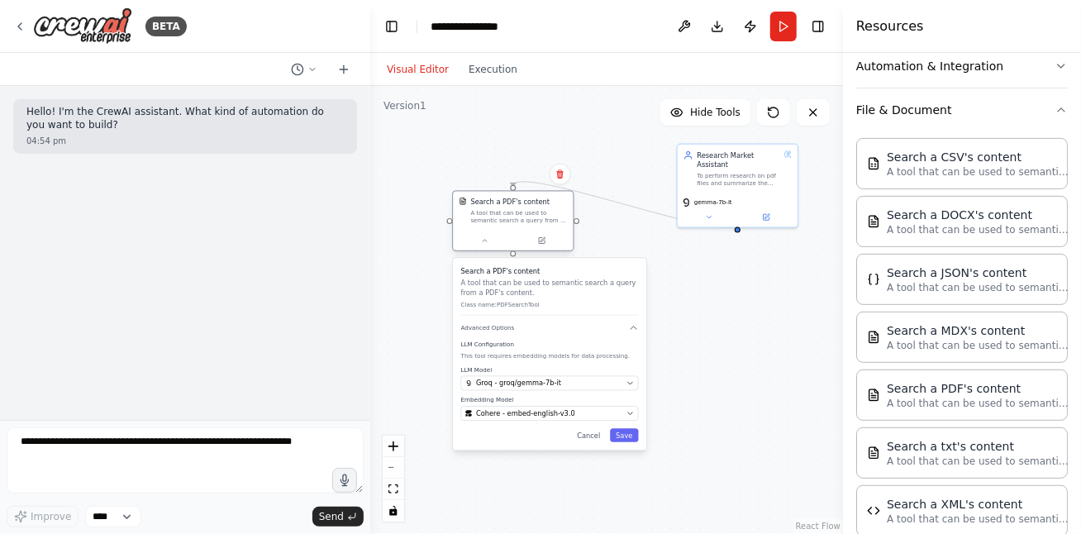
drag, startPoint x: 522, startPoint y: 346, endPoint x: 519, endPoint y: 215, distance: 131.5
click at [519, 215] on div "A tool that can be used to semantic search a query from a PDF's content." at bounding box center [519, 217] width 97 height 16
click at [633, 206] on icon "Edge from 39ac4cd8-75dd-4acc-824e-35b5c64fa1ab to 2ad2cf68-4f89-4775-aa47-0e4a5…" at bounding box center [625, 204] width 225 height 45
click at [626, 206] on icon at bounding box center [625, 204] width 7 height 8
click at [629, 442] on div "Search a PDF's content A tool that can be used to semantic search a query from …" at bounding box center [549, 354] width 193 height 192
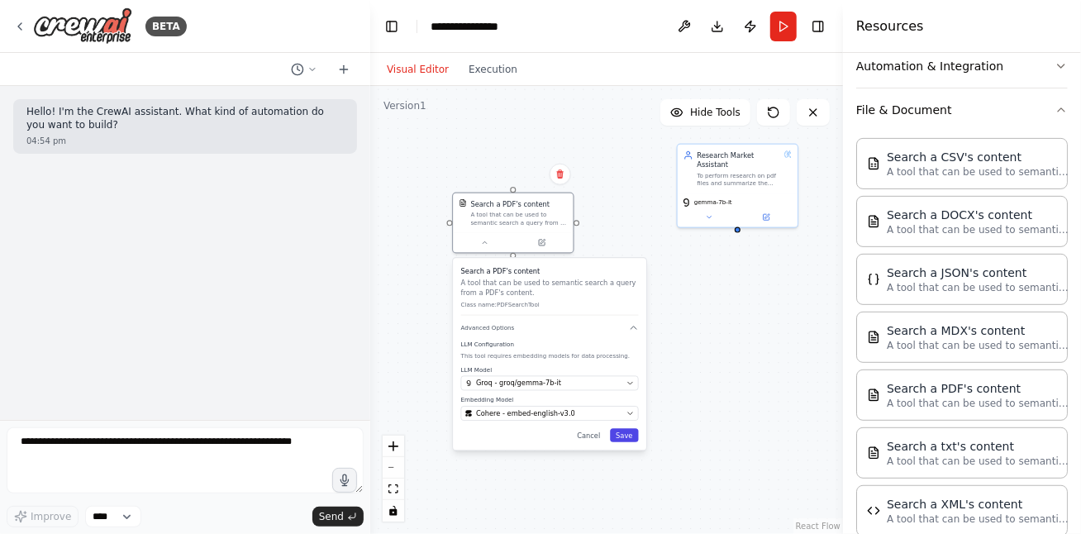
click at [631, 433] on button "Save" at bounding box center [624, 435] width 28 height 14
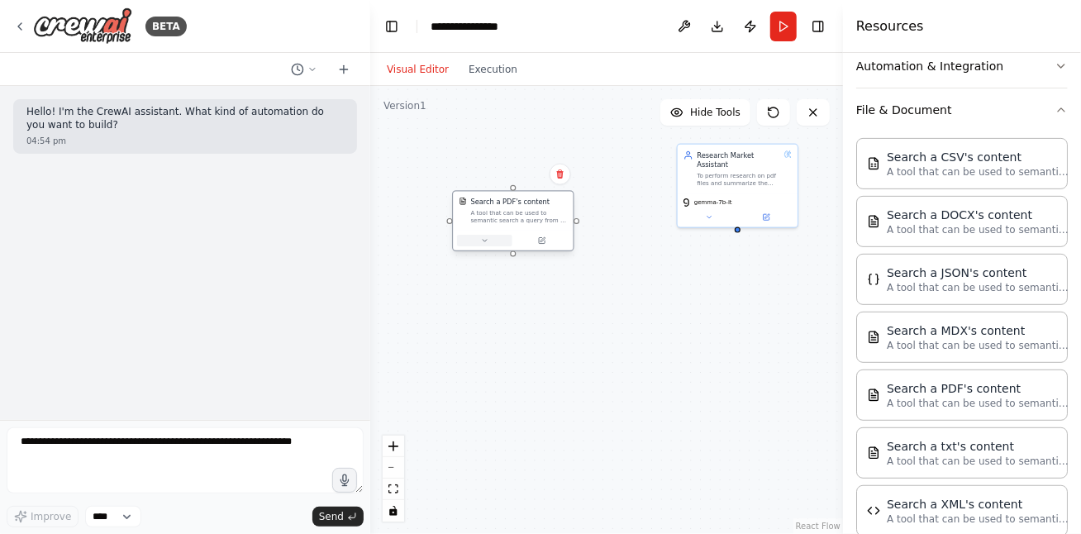
click at [511, 235] on button at bounding box center [484, 241] width 55 height 12
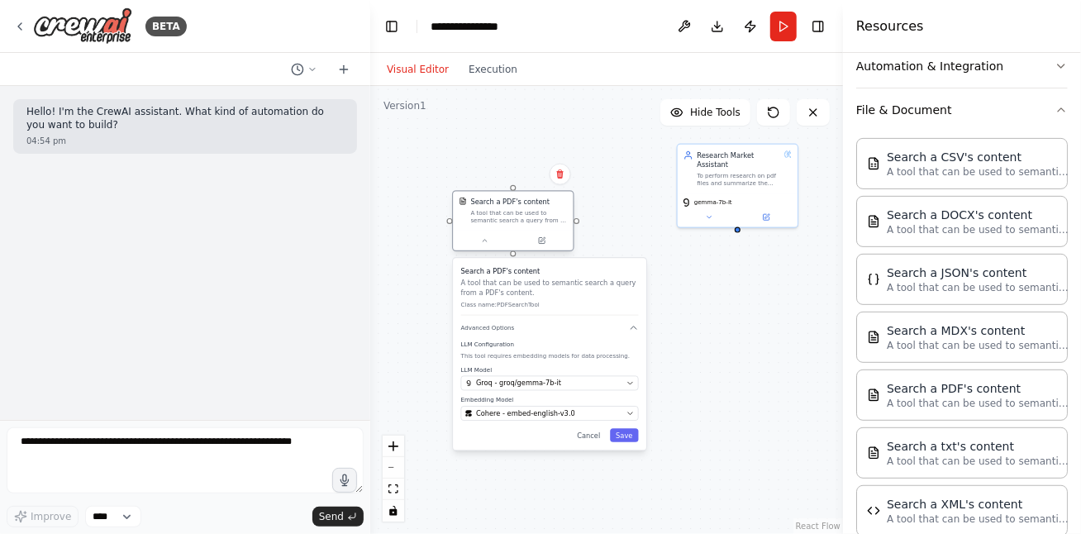
click at [529, 221] on div "A tool that can be used to semantic search a query from a PDF's content." at bounding box center [519, 217] width 97 height 16
click at [786, 24] on button "Run" at bounding box center [783, 27] width 26 height 30
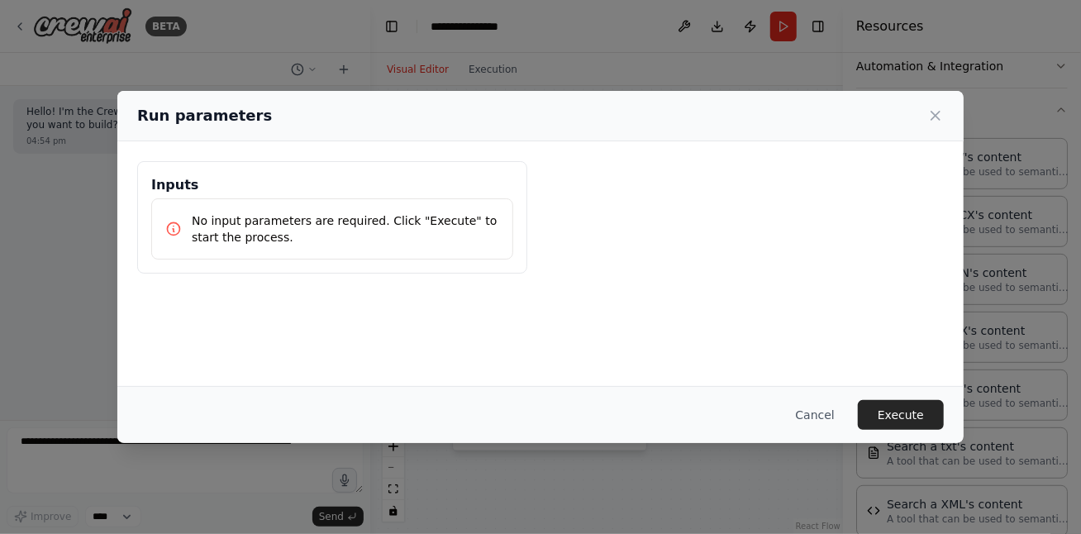
drag, startPoint x: 913, startPoint y: 422, endPoint x: 638, endPoint y: 433, distance: 274.6
click at [913, 422] on button "Execute" at bounding box center [901, 415] width 86 height 30
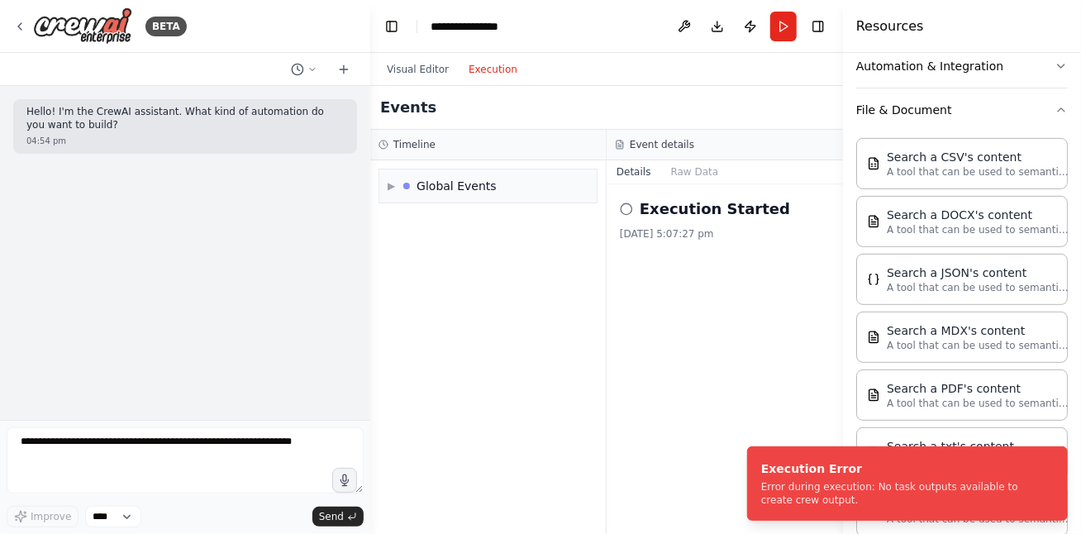
click at [472, 67] on button "Execution" at bounding box center [493, 70] width 69 height 20
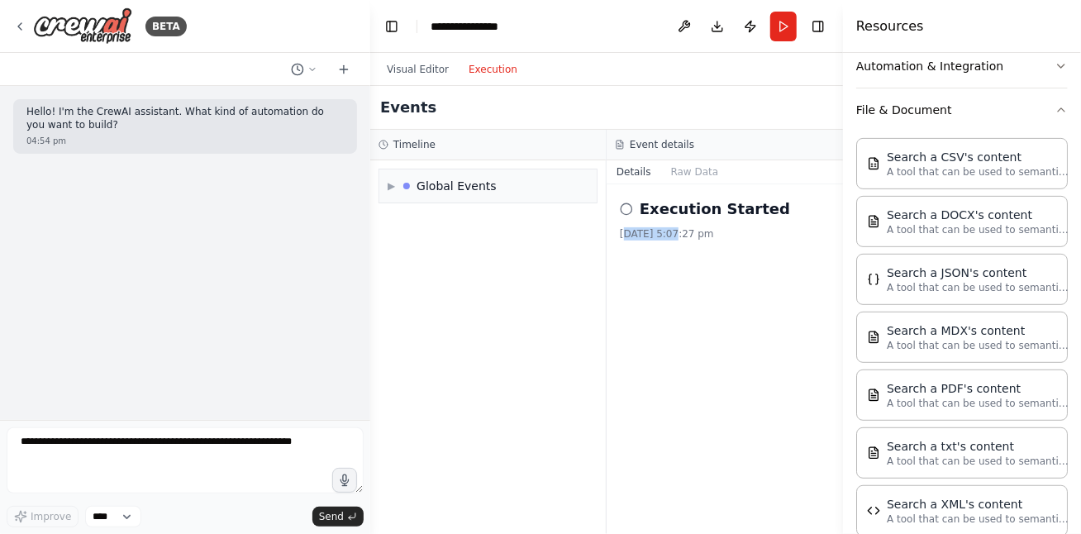
drag, startPoint x: 625, startPoint y: 235, endPoint x: 670, endPoint y: 232, distance: 45.5
click at [670, 232] on div "13/8/2025, 5:07:27 pm" at bounding box center [725, 233] width 210 height 13
drag, startPoint x: 670, startPoint y: 232, endPoint x: 709, endPoint y: 236, distance: 39.0
click at [709, 236] on div "13/8/2025, 5:07:27 pm" at bounding box center [725, 233] width 210 height 13
drag, startPoint x: 709, startPoint y: 236, endPoint x: 668, endPoint y: 262, distance: 49.1
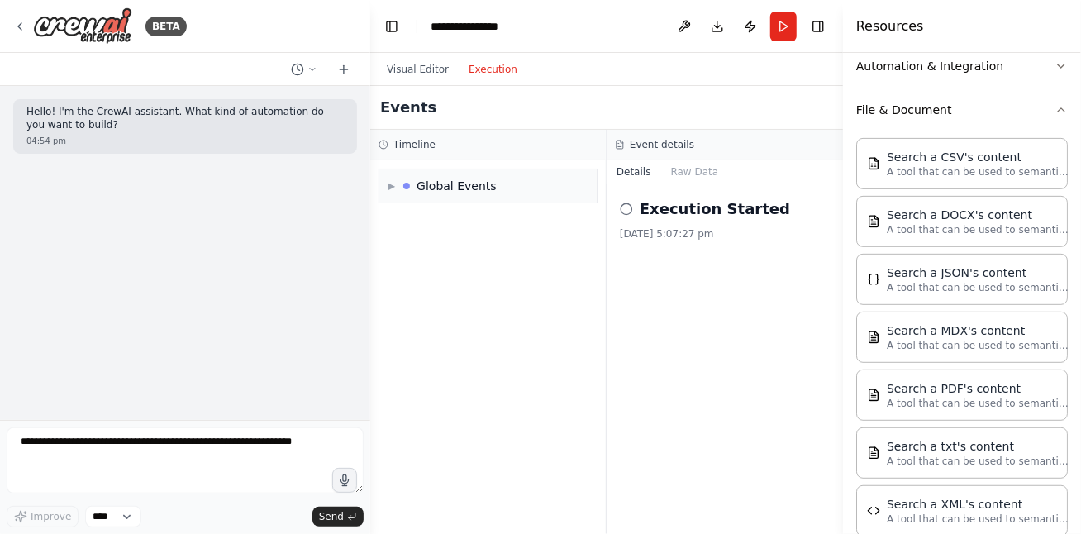
click at [668, 262] on div "Execution Started 13/8/2025, 5:07:27 pm" at bounding box center [725, 359] width 236 height 350
drag, startPoint x: 681, startPoint y: 233, endPoint x: 714, endPoint y: 231, distance: 33.1
click at [714, 231] on div "13/8/2025, 5:07:27 pm" at bounding box center [725, 233] width 210 height 13
click at [693, 233] on div "13/8/2025, 5:07:27 pm" at bounding box center [725, 233] width 210 height 13
click at [546, 188] on div "▶ Global Events" at bounding box center [487, 185] width 217 height 33
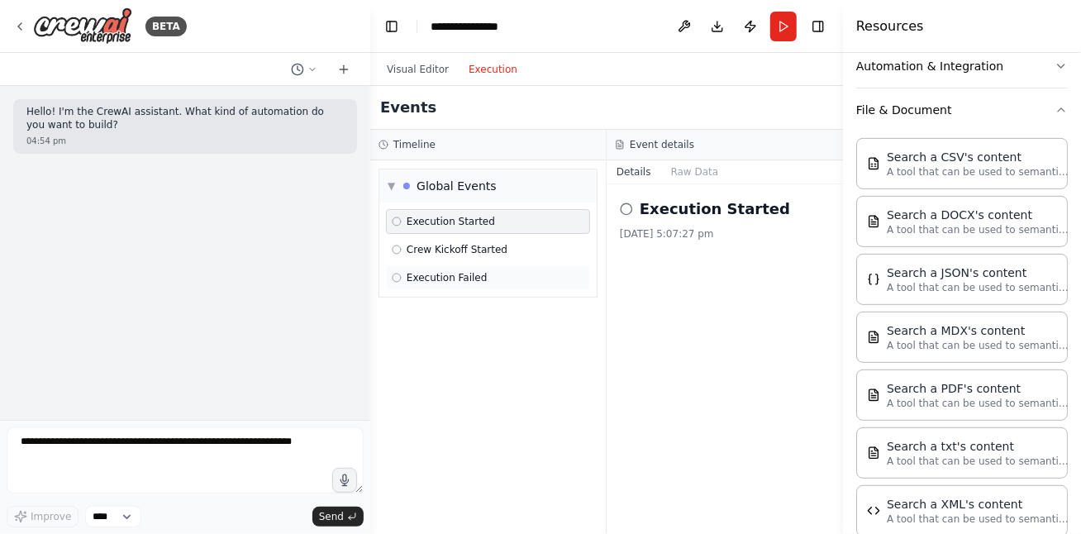
click at [438, 276] on span "Execution Failed" at bounding box center [447, 277] width 81 height 13
click at [541, 279] on div "Execution Failed" at bounding box center [488, 277] width 193 height 13
click at [484, 279] on div "Execution Failed" at bounding box center [488, 277] width 193 height 13
click at [485, 278] on div "Execution Failed" at bounding box center [488, 277] width 193 height 13
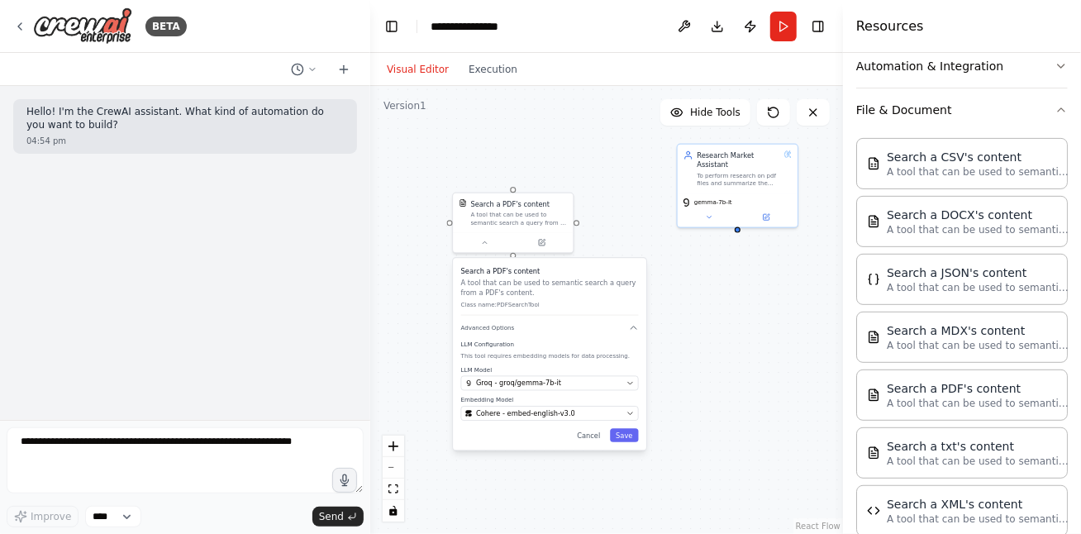
click at [425, 64] on button "Visual Editor" at bounding box center [418, 70] width 82 height 20
click at [784, 26] on button "Run" at bounding box center [783, 27] width 26 height 30
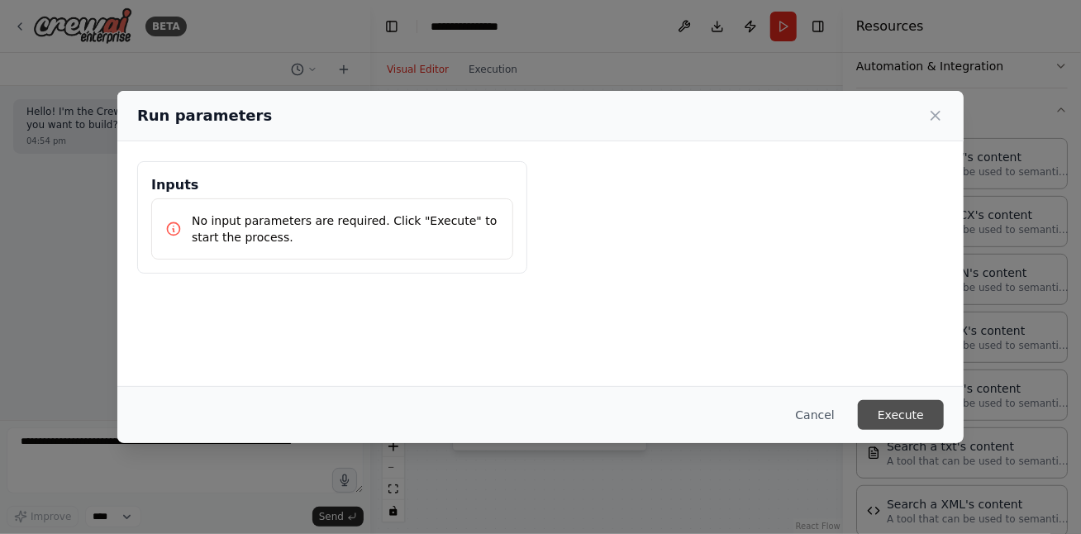
click at [903, 401] on button "Execute" at bounding box center [901, 415] width 86 height 30
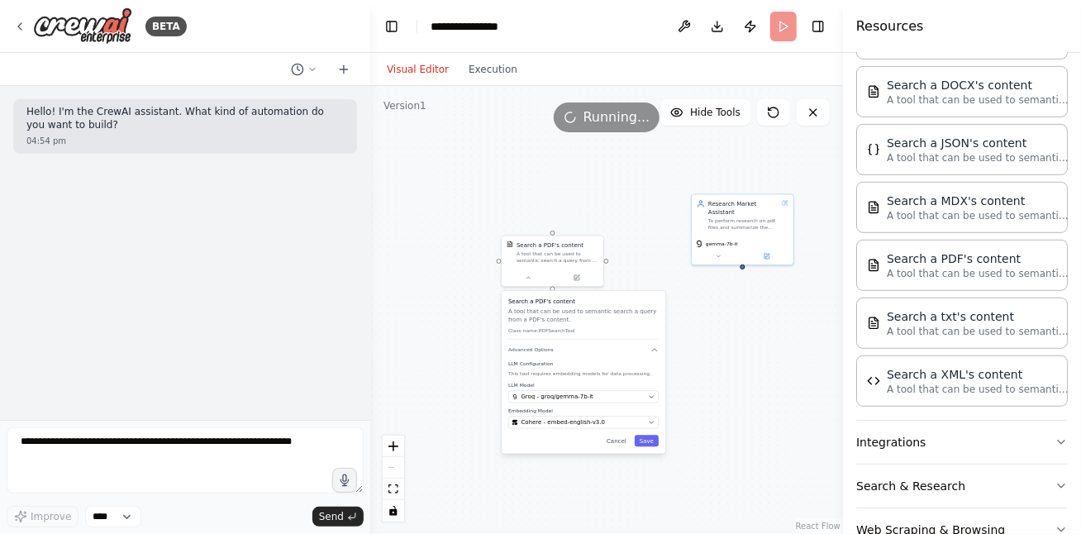
scroll to position [465, 0]
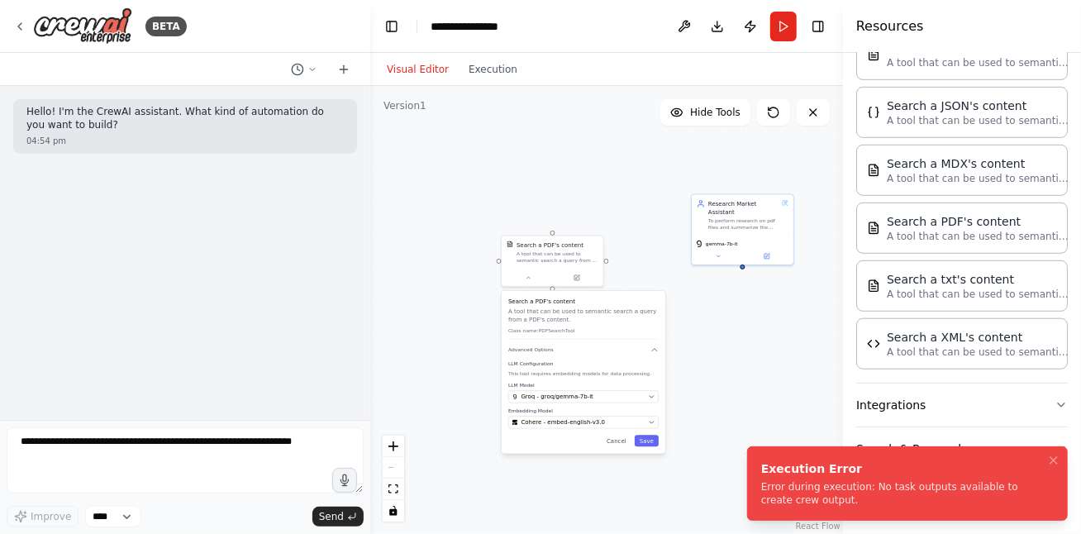
click at [820, 488] on div "Error during execution: No task outputs available to create crew output." at bounding box center [904, 493] width 286 height 26
click at [847, 486] on div "Error during execution: No task outputs available to create crew output." at bounding box center [904, 493] width 286 height 26
drag, startPoint x: 940, startPoint y: 480, endPoint x: 788, endPoint y: 442, distance: 156.8
click at [761, 480] on div "Error during execution: No task outputs available to create crew output." at bounding box center [904, 493] width 286 height 26
drag, startPoint x: 846, startPoint y: 476, endPoint x: 808, endPoint y: 466, distance: 38.5
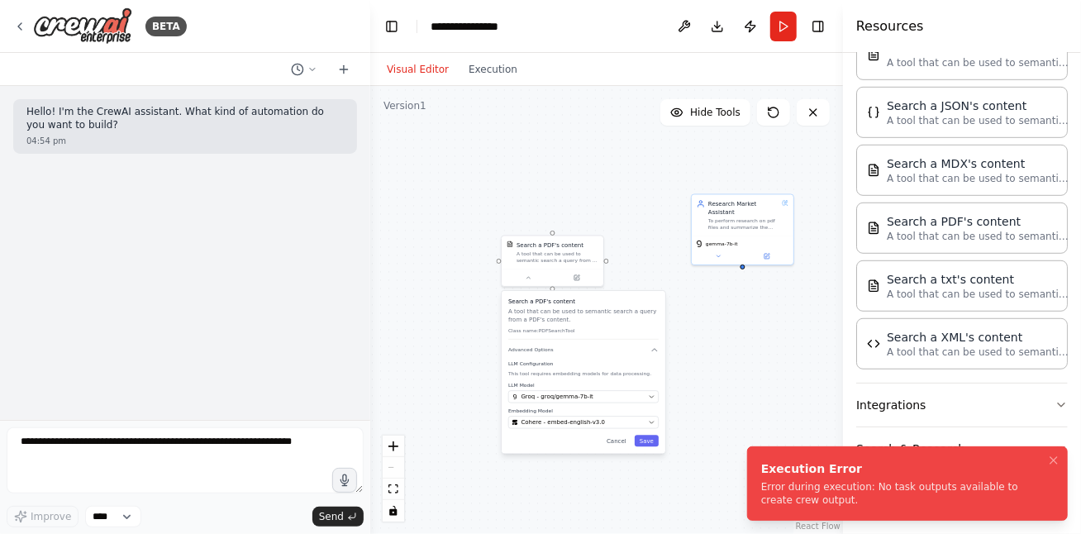
click at [806, 461] on div "Execution Error" at bounding box center [904, 468] width 286 height 17
drag, startPoint x: 824, startPoint y: 499, endPoint x: 784, endPoint y: 446, distance: 66.8
click at [765, 417] on div "**********" at bounding box center [540, 267] width 1081 height 534
drag, startPoint x: 790, startPoint y: 473, endPoint x: 781, endPoint y: 388, distance: 84.8
click at [781, 388] on div "**********" at bounding box center [540, 267] width 1081 height 534
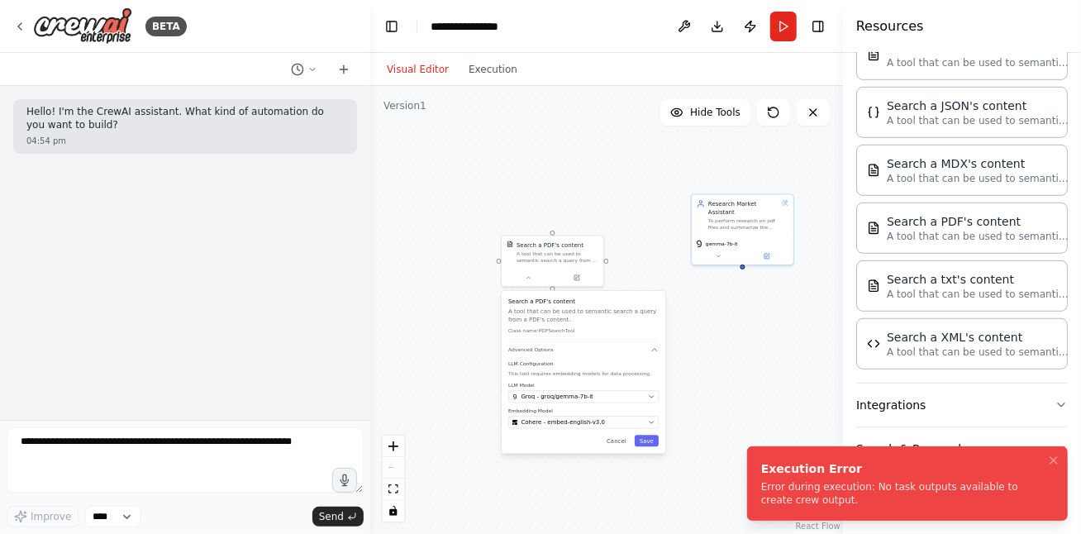
click at [1029, 475] on div "Execution Error" at bounding box center [904, 468] width 286 height 17
click at [1056, 459] on icon "Notifications (F8)" at bounding box center [1053, 460] width 13 height 13
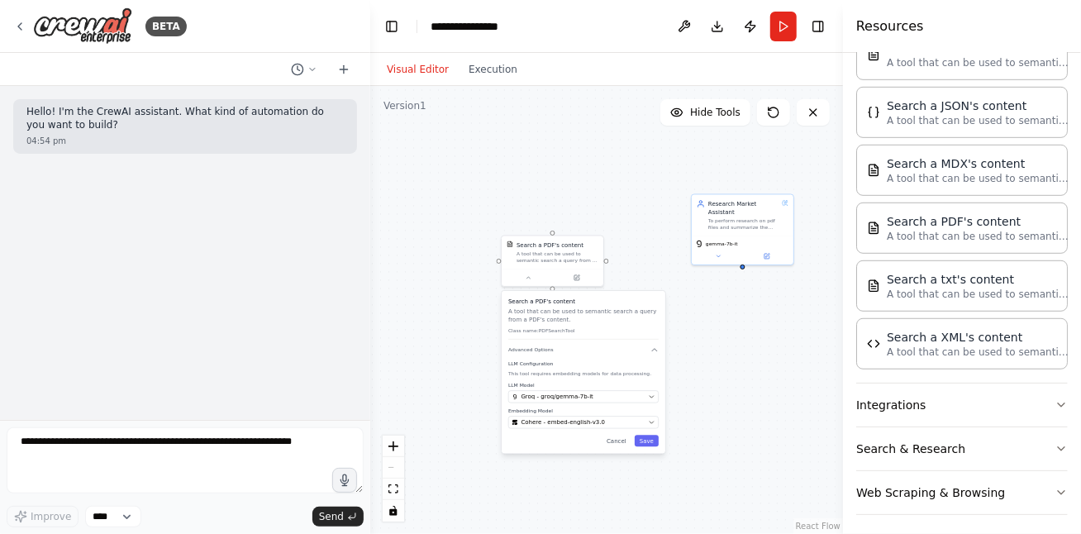
click at [573, 324] on div "Search a PDF's content A tool that can be used to semantic search a query from …" at bounding box center [583, 319] width 150 height 42
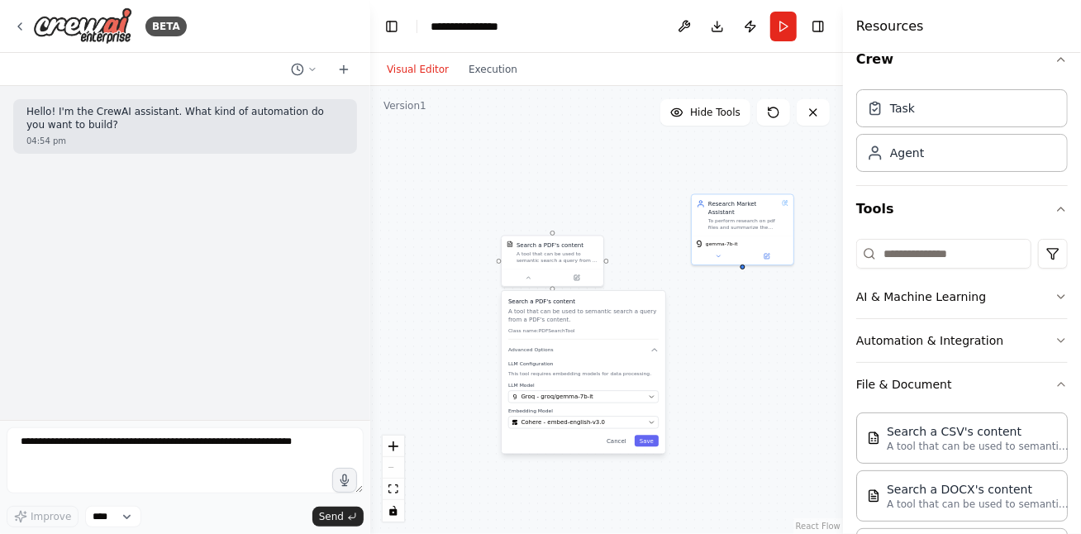
scroll to position [0, 0]
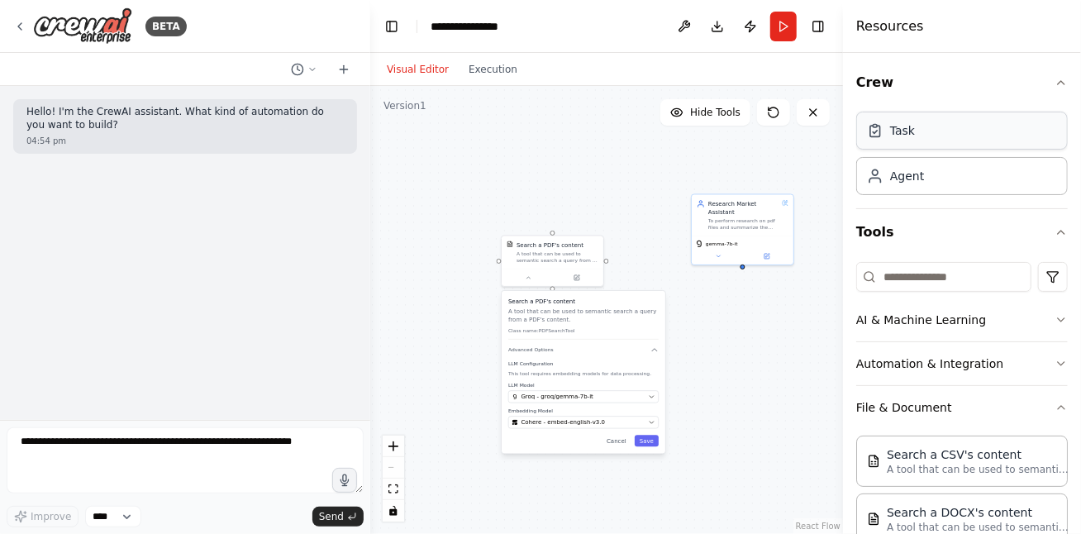
click at [934, 134] on div "Task" at bounding box center [962, 131] width 212 height 38
drag, startPoint x: 599, startPoint y: 184, endPoint x: 465, endPoint y: 183, distance: 134.7
click at [465, 183] on div "Task description" at bounding box center [467, 185] width 80 height 7
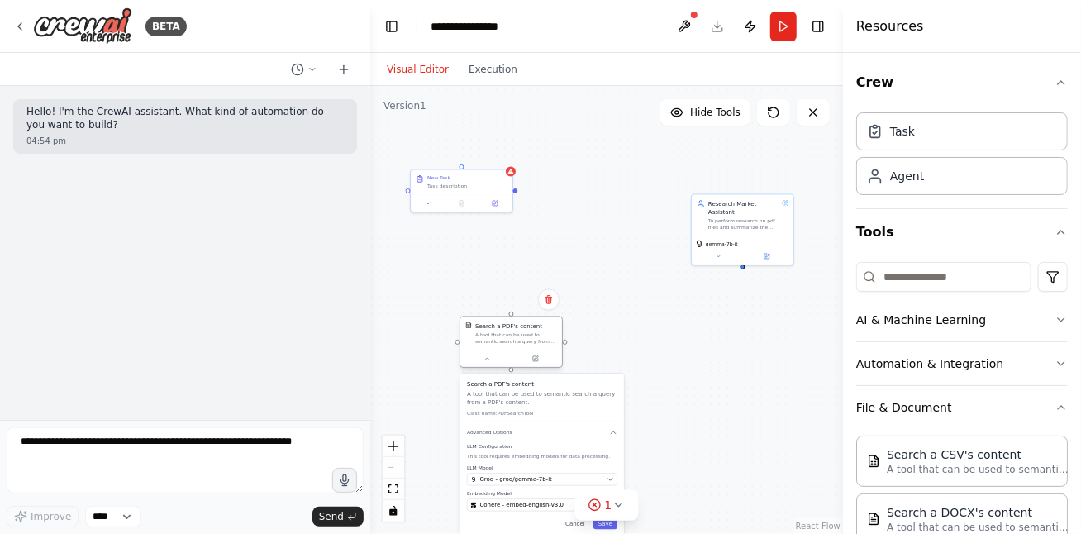
drag, startPoint x: 626, startPoint y: 323, endPoint x: 541, endPoint y: 320, distance: 85.2
click at [571, 389] on div "Search a PDF's content A tool that can be used to semantic search a query from …" at bounding box center [542, 401] width 150 height 42
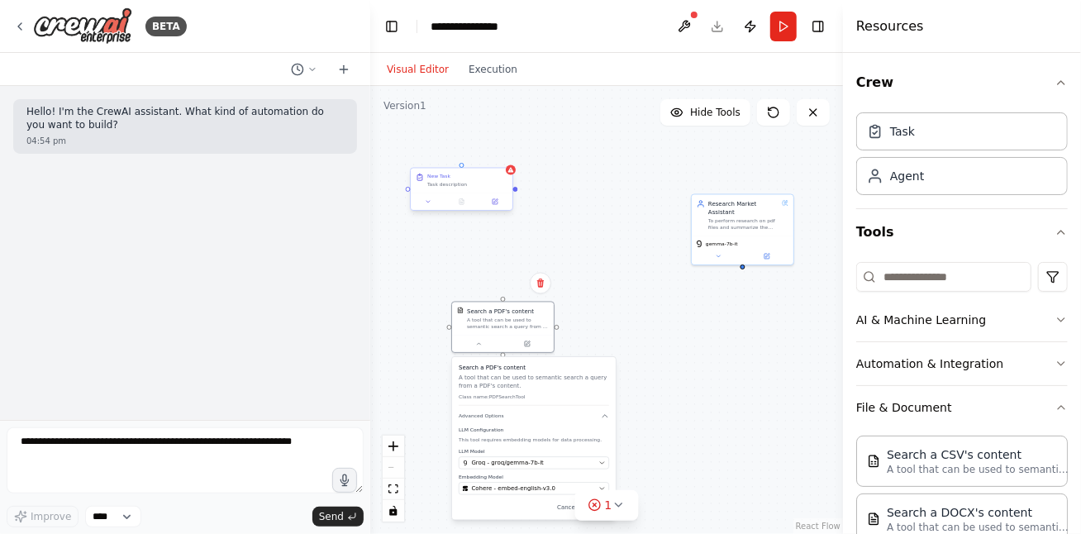
click at [470, 186] on div "Task description" at bounding box center [467, 185] width 80 height 7
click at [430, 203] on icon at bounding box center [428, 201] width 7 height 7
click at [431, 206] on div at bounding box center [462, 201] width 102 height 17
click at [431, 201] on button at bounding box center [428, 202] width 28 height 10
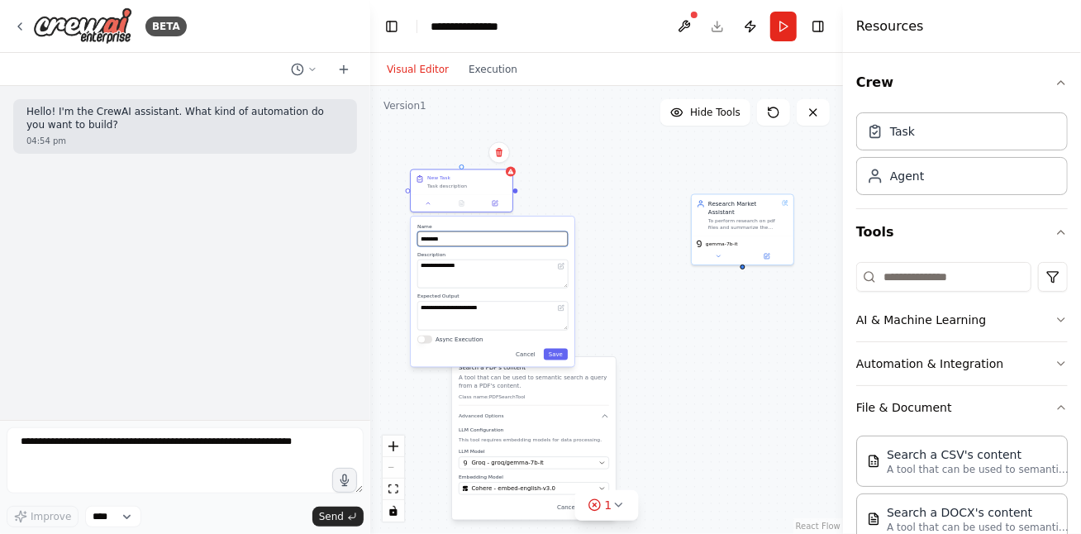
click at [466, 236] on input "********" at bounding box center [492, 238] width 150 height 15
drag, startPoint x: 475, startPoint y: 269, endPoint x: 491, endPoint y: 268, distance: 15.8
click at [476, 268] on textarea "**********" at bounding box center [492, 274] width 151 height 29
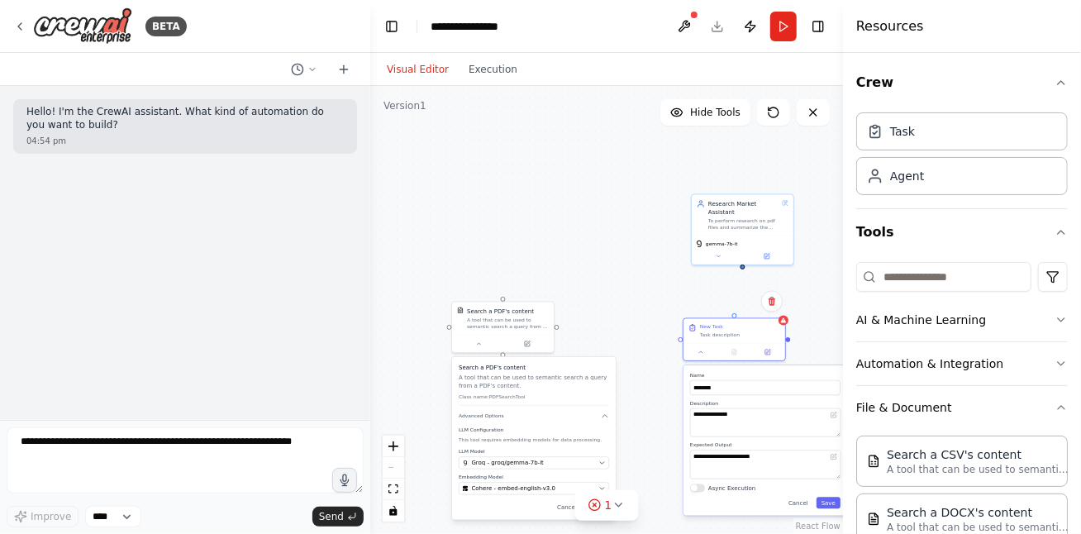
drag, startPoint x: 469, startPoint y: 187, endPoint x: 562, endPoint y: 342, distance: 181.3
click at [744, 338] on div "New Task Task description" at bounding box center [735, 331] width 102 height 25
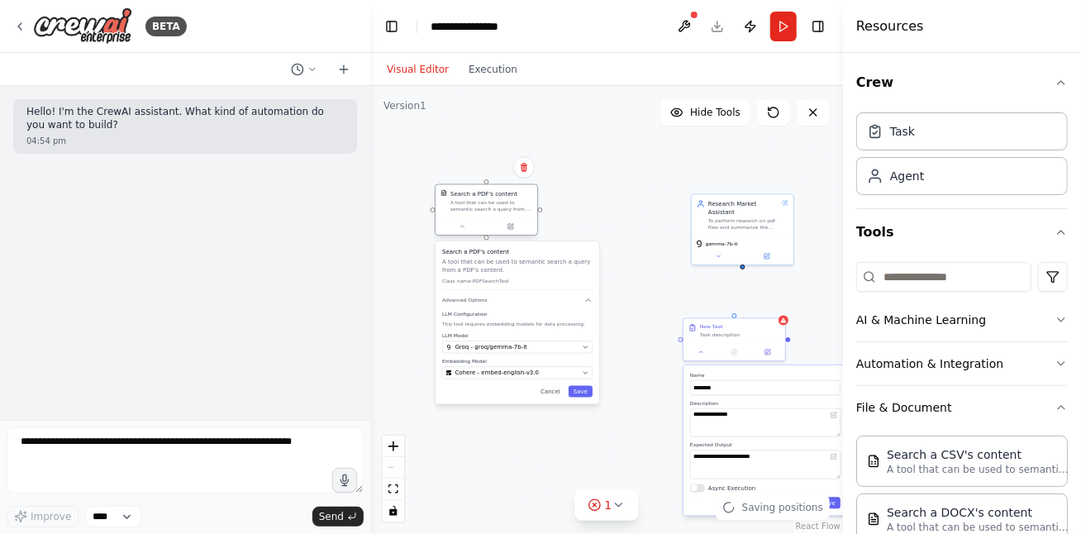
drag, startPoint x: 508, startPoint y: 317, endPoint x: 488, endPoint y: 198, distance: 121.4
click at [488, 198] on div "Search a PDF's content A tool that can be used to semantic search a query from …" at bounding box center [491, 201] width 82 height 23
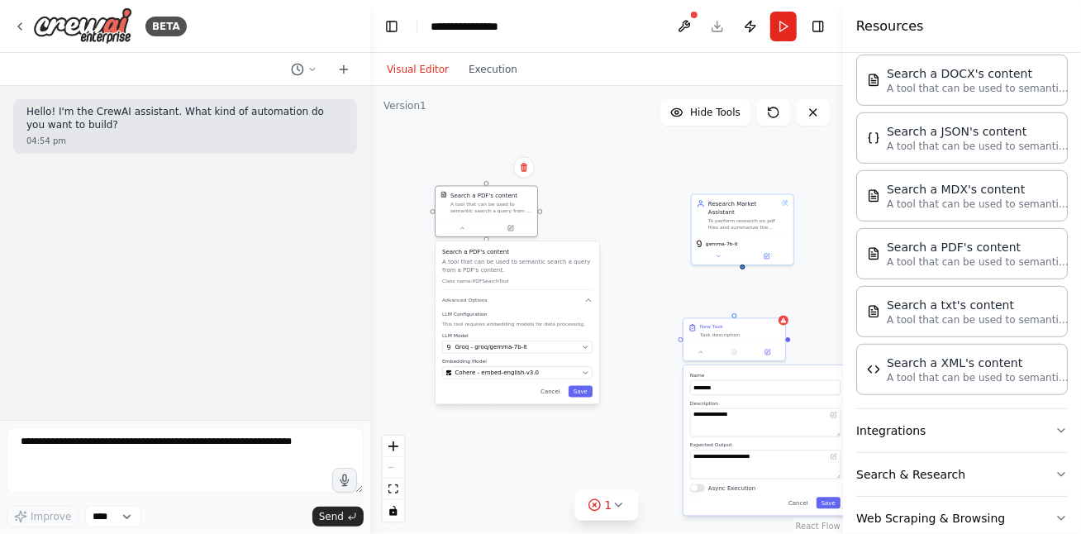
scroll to position [465, 0]
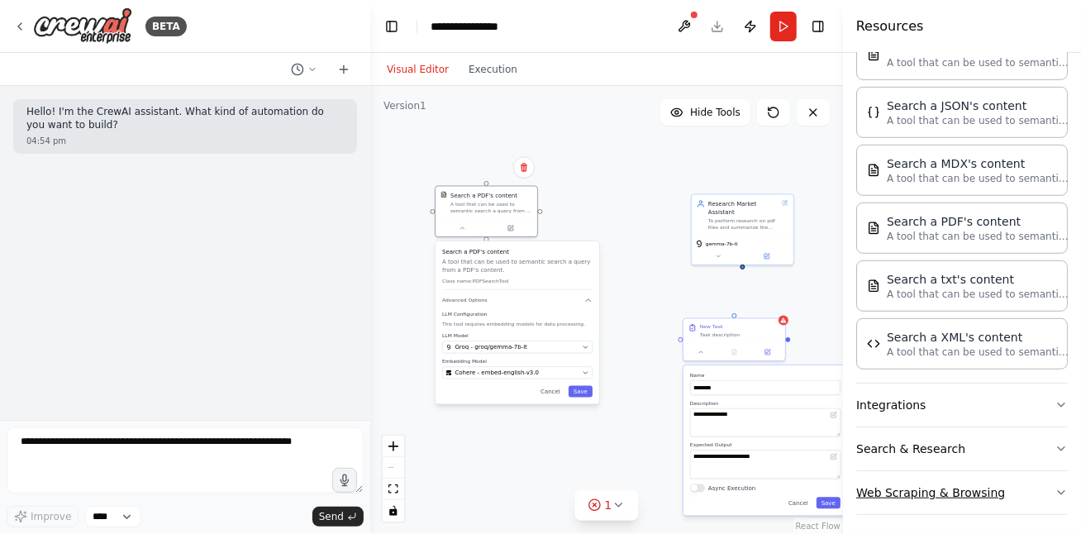
click at [975, 493] on button "Web Scraping & Browsing" at bounding box center [962, 492] width 212 height 43
click at [1019, 484] on button "Web Scraping & Browsing" at bounding box center [962, 492] width 212 height 43
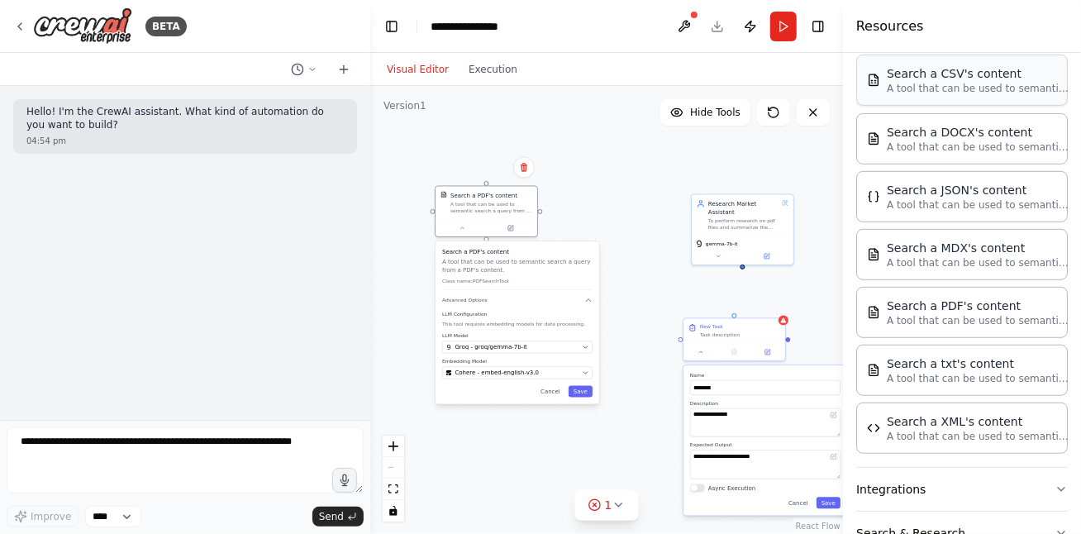
scroll to position [266, 0]
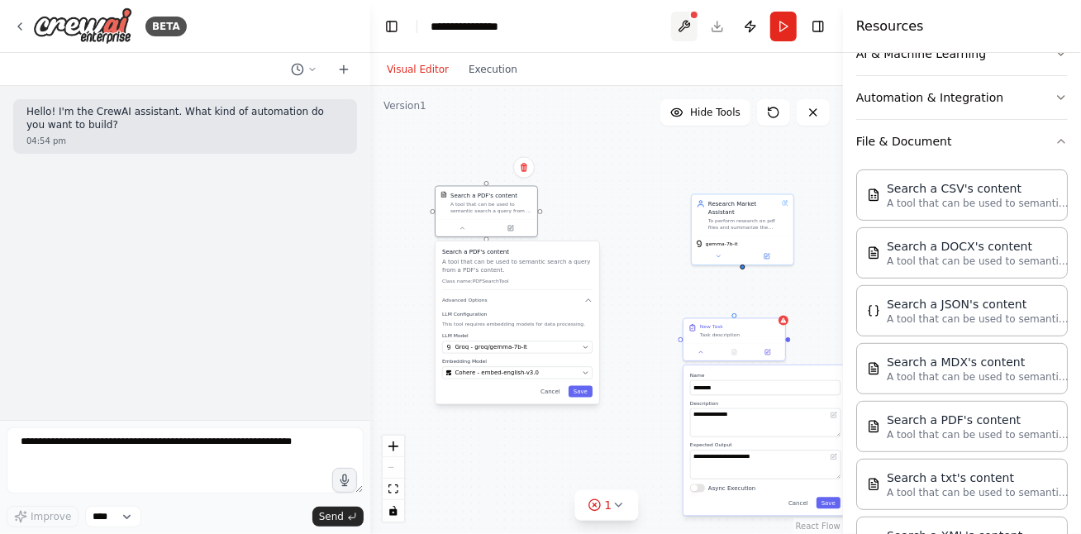
click at [690, 22] on button at bounding box center [684, 27] width 26 height 30
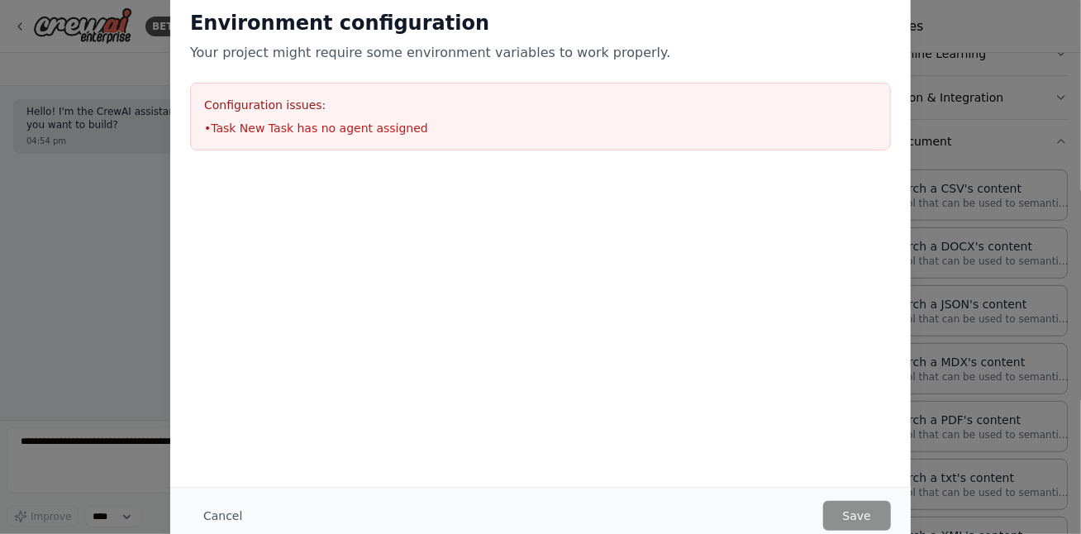
click at [221, 511] on button "Cancel" at bounding box center [222, 516] width 65 height 30
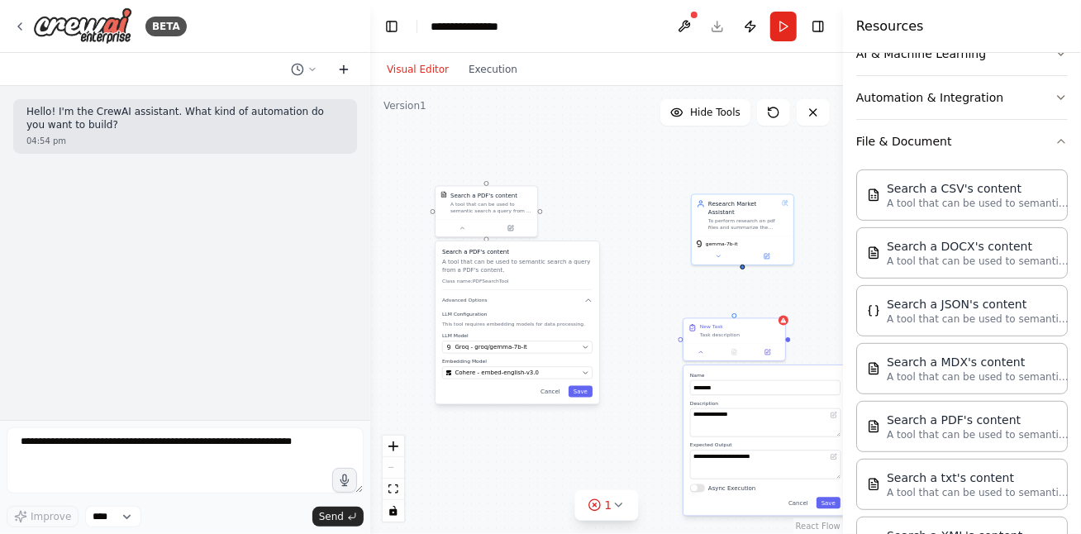
click at [342, 70] on icon at bounding box center [343, 69] width 13 height 13
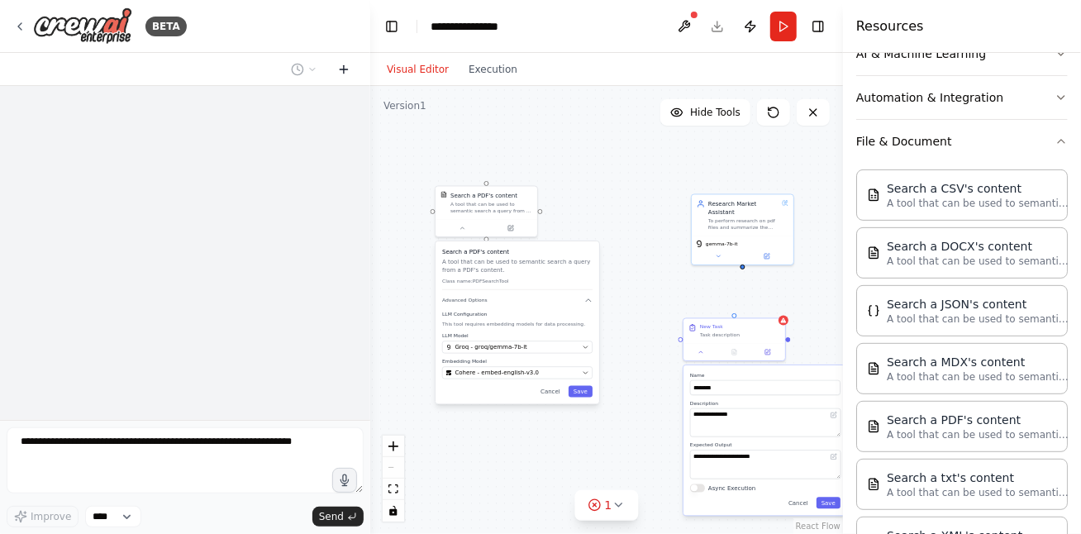
click at [342, 70] on icon at bounding box center [343, 69] width 13 height 13
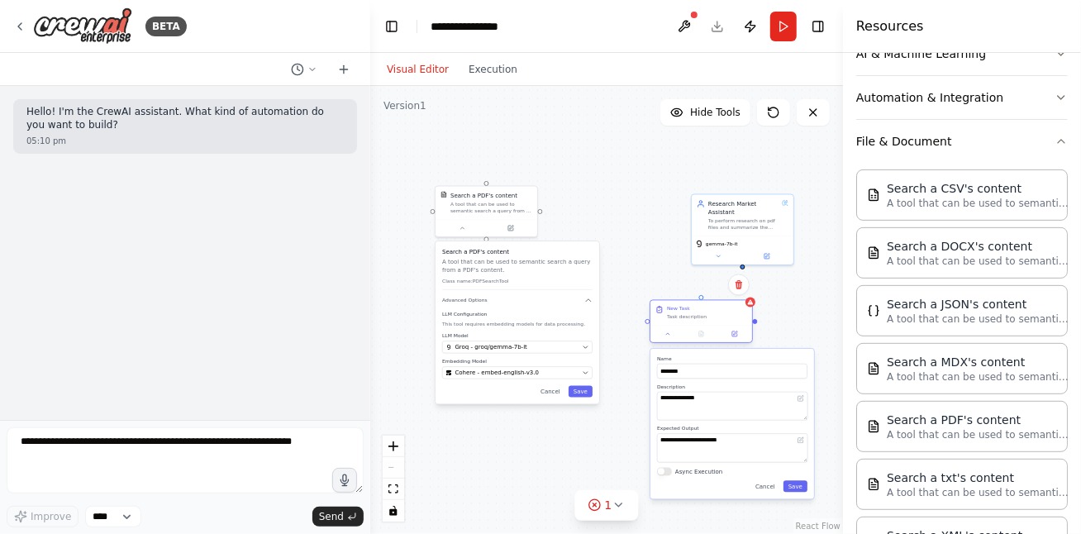
drag, startPoint x: 742, startPoint y: 329, endPoint x: 714, endPoint y: 318, distance: 30.1
click at [715, 312] on div "New Task" at bounding box center [707, 309] width 80 height 7
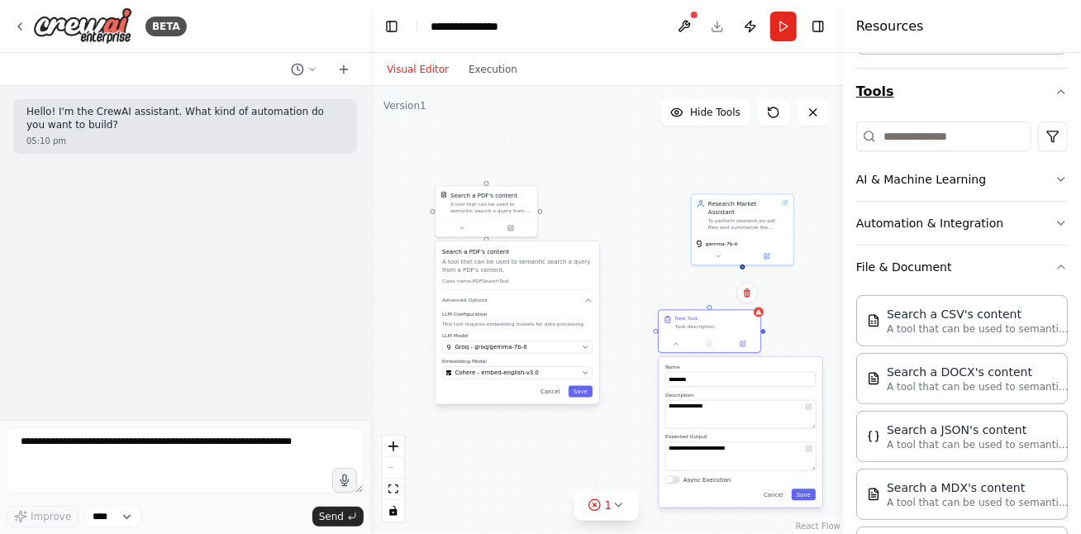
scroll to position [0, 0]
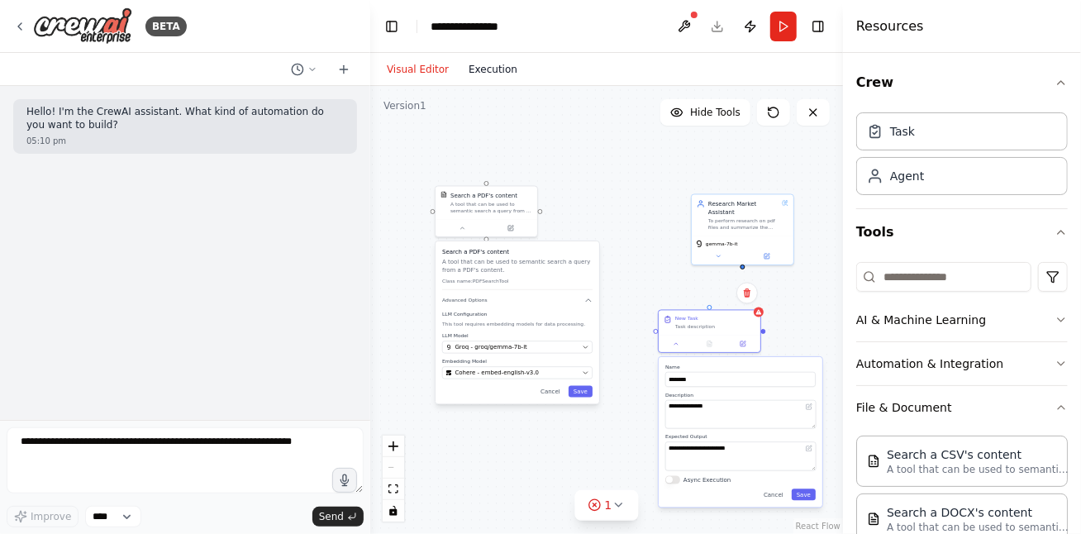
click at [486, 74] on button "Execution" at bounding box center [493, 70] width 69 height 20
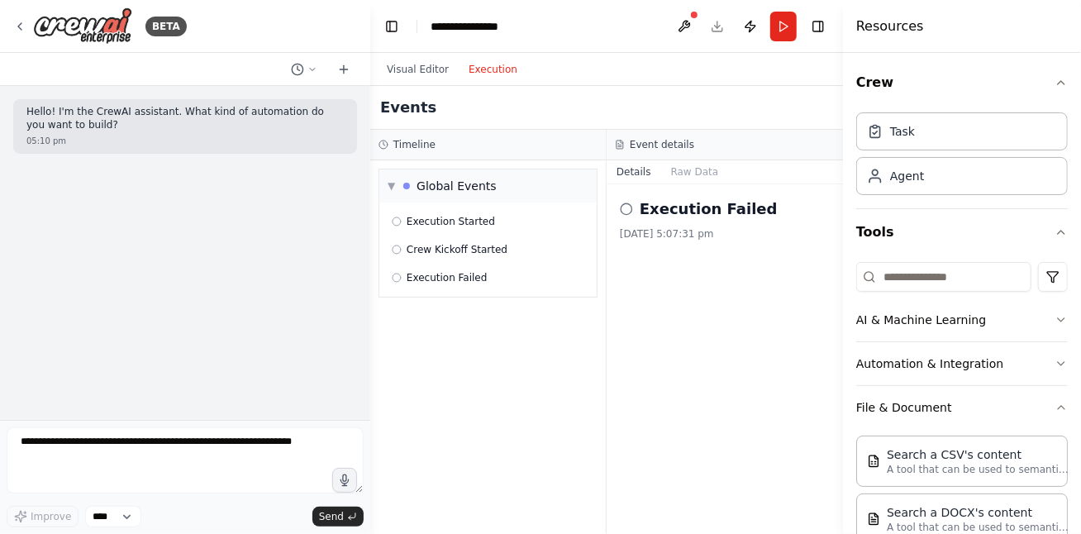
click at [1053, 225] on div "Crew Task Agent Tools AI & Machine Learning Automation & Integration File & Doc…" at bounding box center [962, 293] width 238 height 481
click at [1055, 231] on icon "button" at bounding box center [1061, 232] width 13 height 13
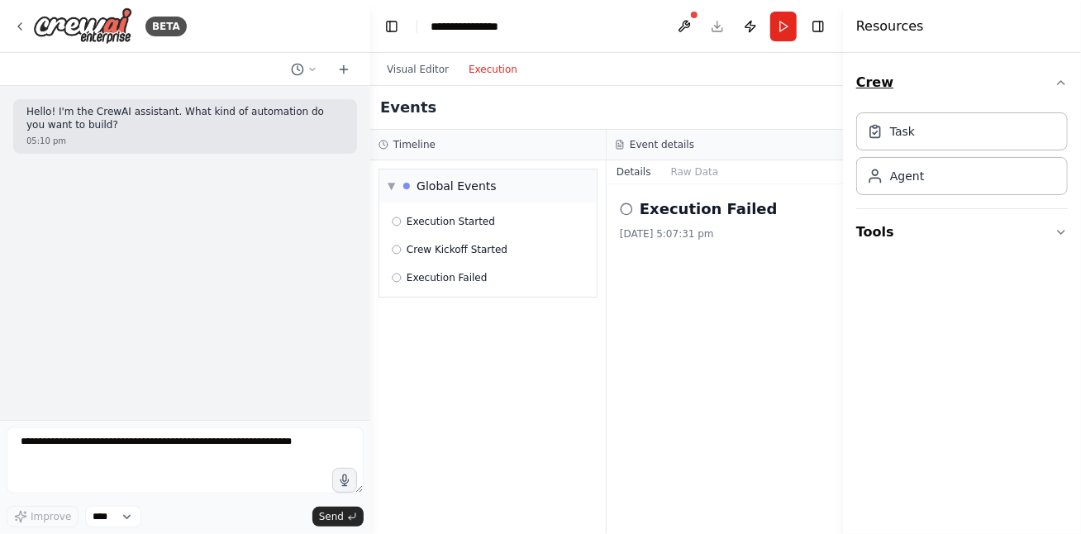
click at [1054, 85] on button "Crew" at bounding box center [962, 83] width 212 height 46
click at [1054, 83] on button "Crew" at bounding box center [962, 83] width 212 height 46
click at [418, 65] on button "Visual Editor" at bounding box center [418, 70] width 82 height 20
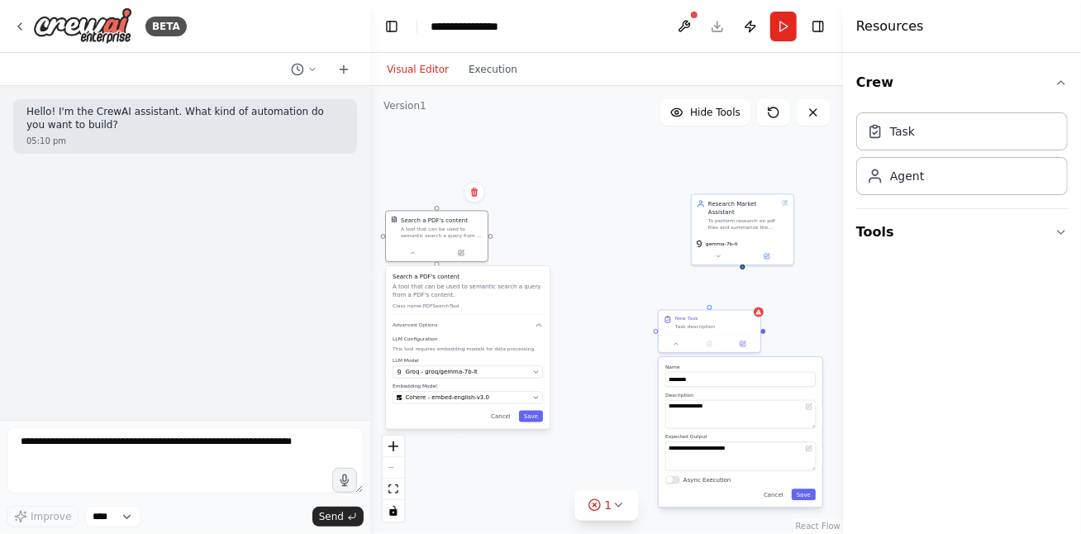
drag, startPoint x: 559, startPoint y: 267, endPoint x: 508, endPoint y: 289, distance: 55.9
click at [508, 289] on p "A tool that can be used to semantic search a query from a PDF's content." at bounding box center [468, 291] width 150 height 17
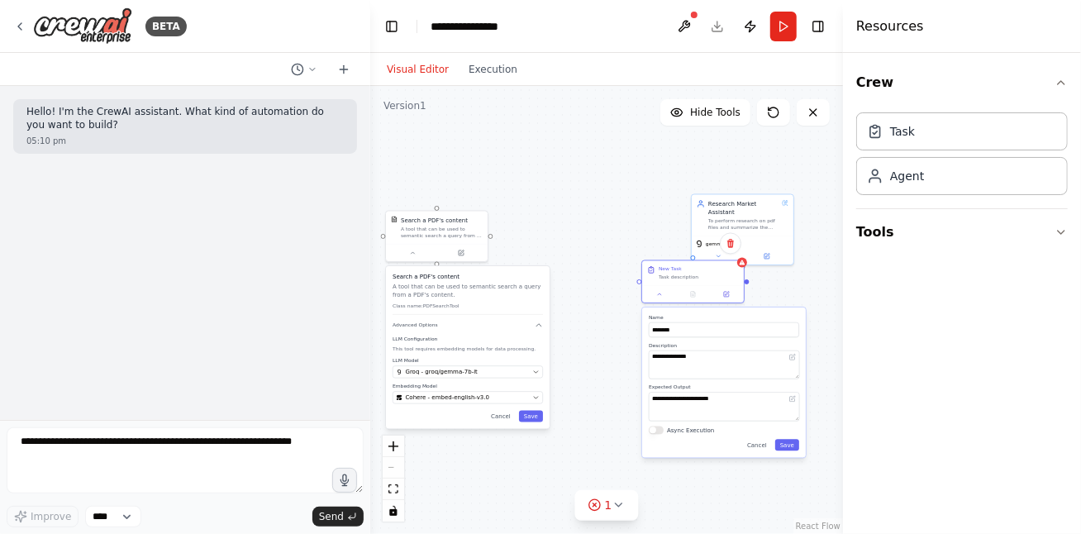
drag, startPoint x: 776, startPoint y: 365, endPoint x: 757, endPoint y: 320, distance: 49.3
click at [757, 314] on label "Name" at bounding box center [724, 317] width 150 height 7
click at [764, 444] on button "Cancel" at bounding box center [757, 445] width 30 height 12
click at [717, 273] on div "Task description" at bounding box center [699, 276] width 80 height 7
click at [712, 273] on div "Task description" at bounding box center [699, 276] width 80 height 7
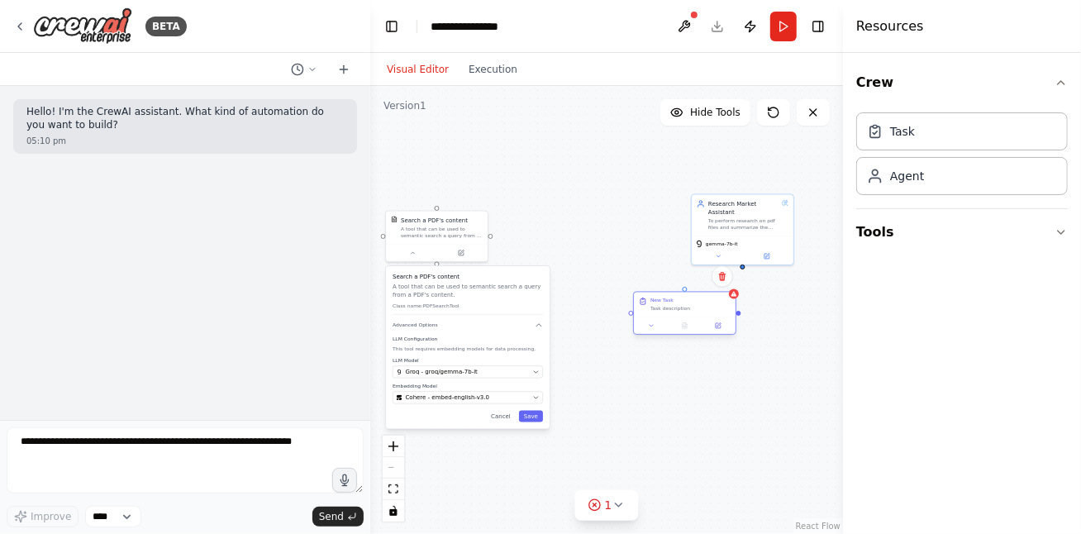
drag, startPoint x: 712, startPoint y: 280, endPoint x: 707, endPoint y: 311, distance: 31.1
click at [707, 311] on div "New Task Task description" at bounding box center [685, 305] width 102 height 25
drag, startPoint x: 709, startPoint y: 309, endPoint x: 694, endPoint y: 309, distance: 14.9
click at [694, 309] on div "Task description" at bounding box center [691, 309] width 80 height 7
click at [723, 280] on icon at bounding box center [722, 276] width 7 height 9
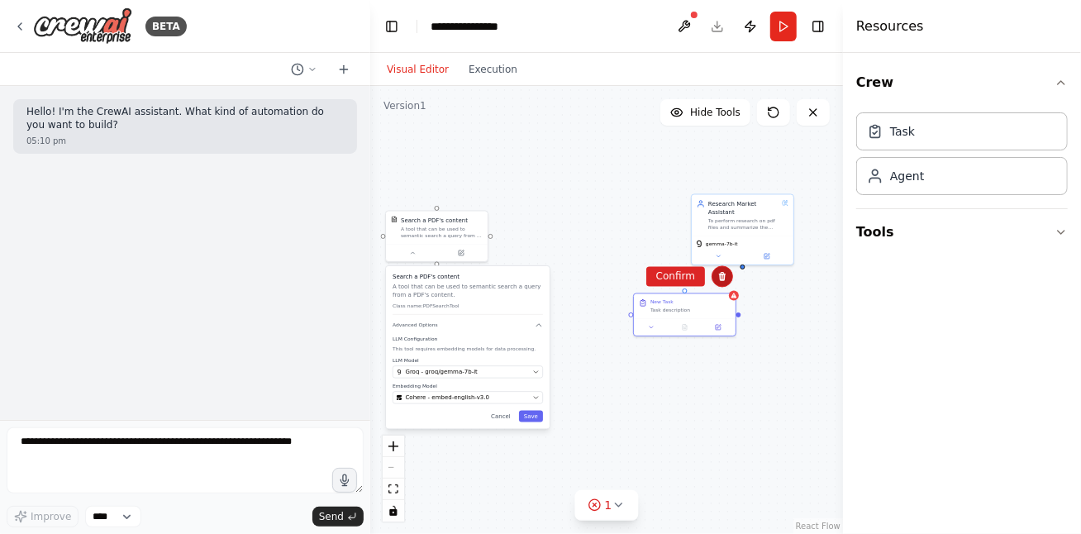
click at [723, 276] on icon at bounding box center [722, 277] width 10 height 10
click at [725, 278] on icon at bounding box center [724, 279] width 10 height 10
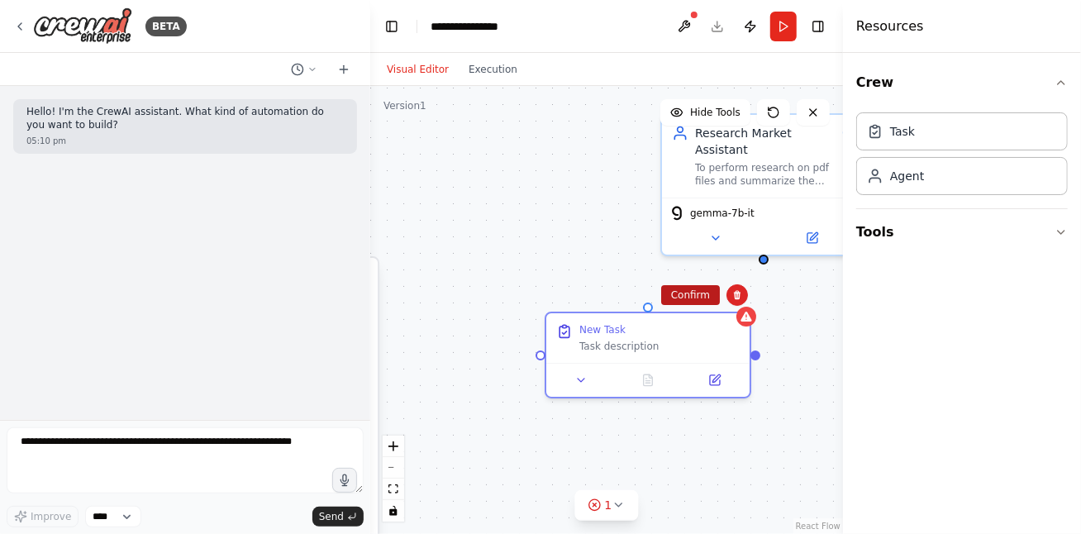
drag, startPoint x: 688, startPoint y: 298, endPoint x: 703, endPoint y: 298, distance: 14.9
click at [688, 299] on button "Confirm" at bounding box center [690, 295] width 59 height 20
click at [698, 294] on button "Confirm" at bounding box center [690, 296] width 59 height 20
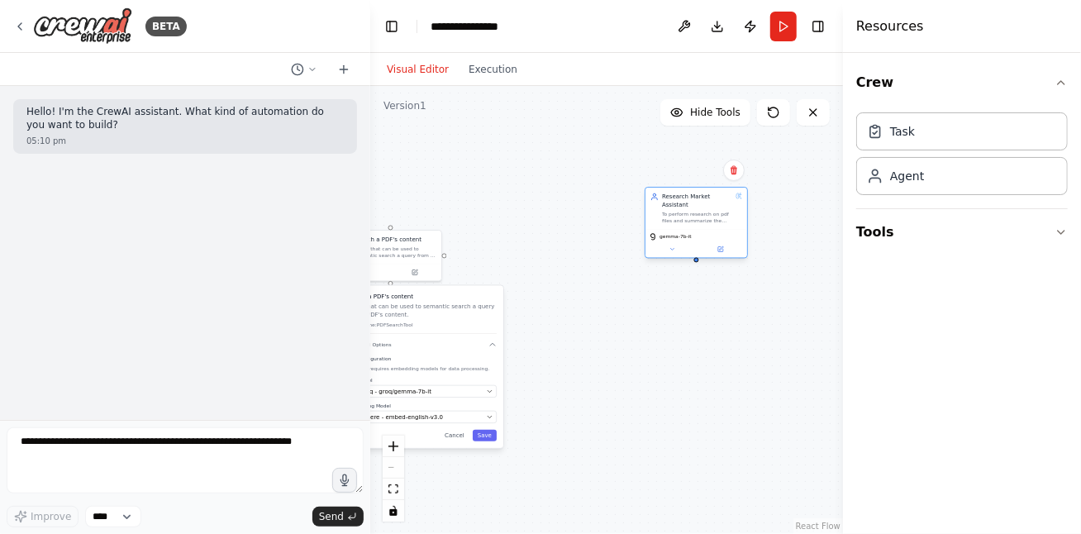
drag, startPoint x: 708, startPoint y: 249, endPoint x: 707, endPoint y: 216, distance: 33.1
click at [707, 233] on div "gemma-7b-it" at bounding box center [696, 237] width 95 height 8
click at [674, 238] on icon at bounding box center [672, 241] width 7 height 7
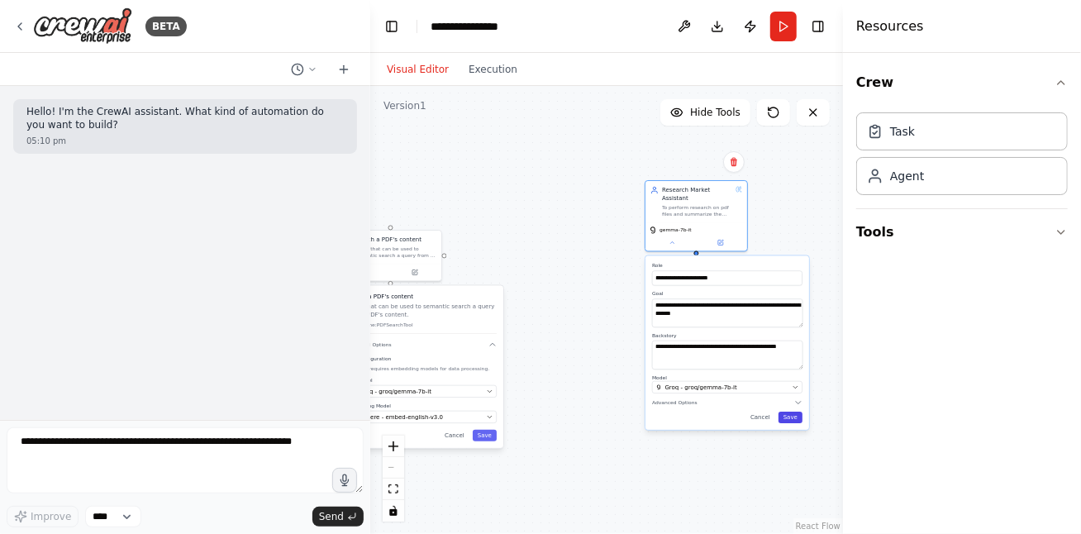
click at [795, 412] on button "Save" at bounding box center [791, 418] width 24 height 12
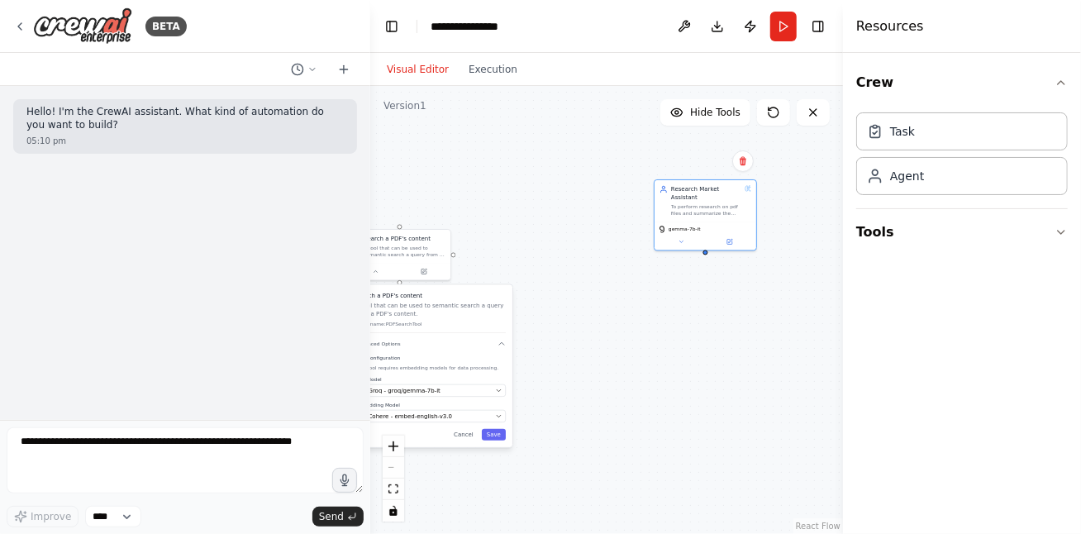
drag, startPoint x: 394, startPoint y: 216, endPoint x: 403, endPoint y: 223, distance: 11.1
click at [403, 223] on div "Research Market Assistant To perform research on pdf files and summarize the an…" at bounding box center [606, 310] width 473 height 448
click at [403, 218] on div "Research Market Assistant To perform research on pdf files and summarize the an…" at bounding box center [606, 310] width 473 height 448
click at [503, 219] on div "Research Market Assistant To perform research on pdf files and summarize the an…" at bounding box center [606, 310] width 473 height 448
drag, startPoint x: 400, startPoint y: 228, endPoint x: 407, endPoint y: 239, distance: 13.1
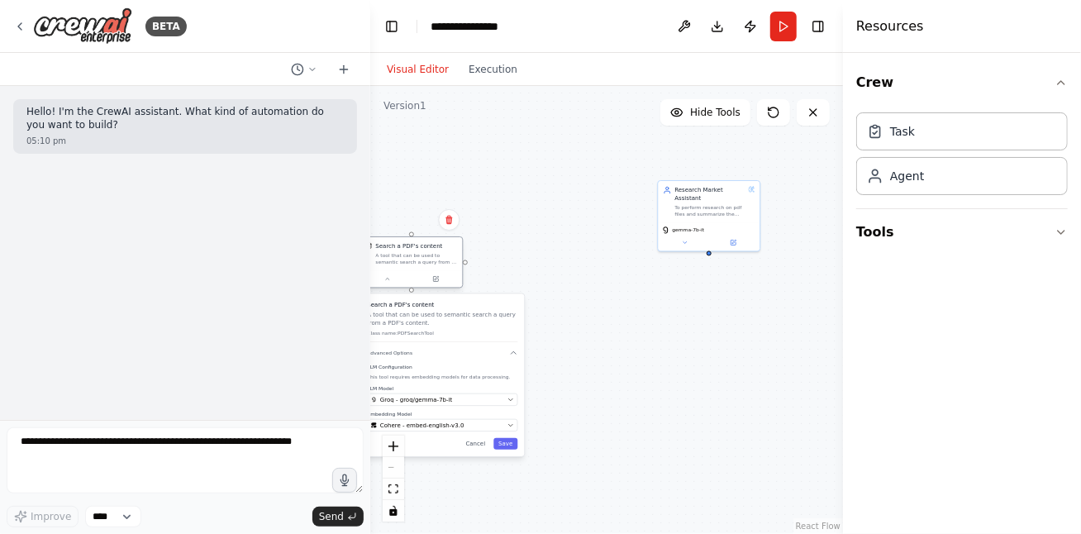
click at [407, 239] on div "Search a PDF's content A tool that can be used to semantic search a query from …" at bounding box center [411, 253] width 102 height 33
drag, startPoint x: 412, startPoint y: 233, endPoint x: 709, endPoint y: 247, distance: 297.1
click at [709, 247] on div "Research Market Assistant To perform research on pdf files and summarize the an…" at bounding box center [606, 310] width 473 height 448
click at [779, 30] on button "Run" at bounding box center [783, 27] width 26 height 30
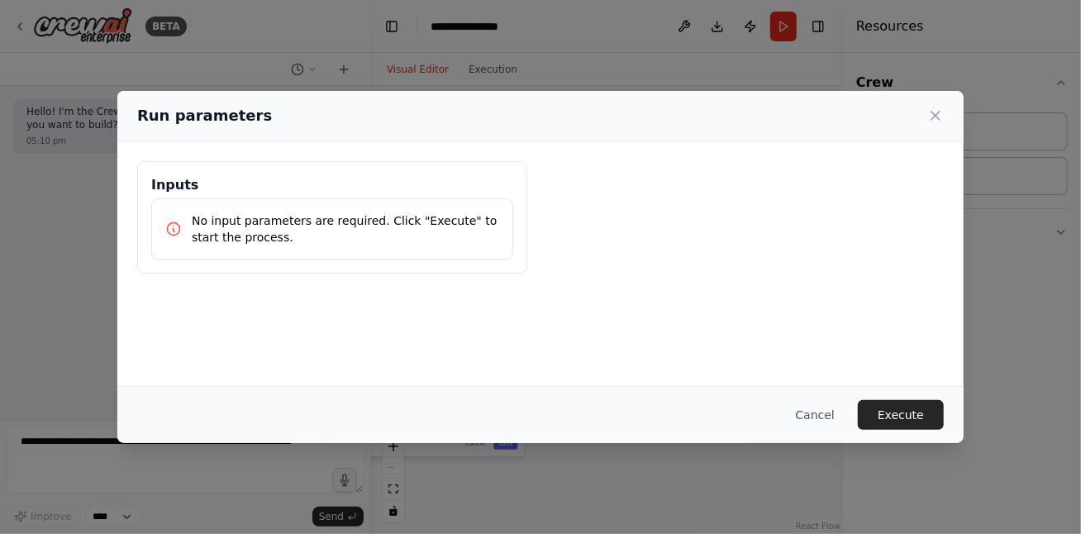
click at [917, 413] on button "Execute" at bounding box center [901, 415] width 86 height 30
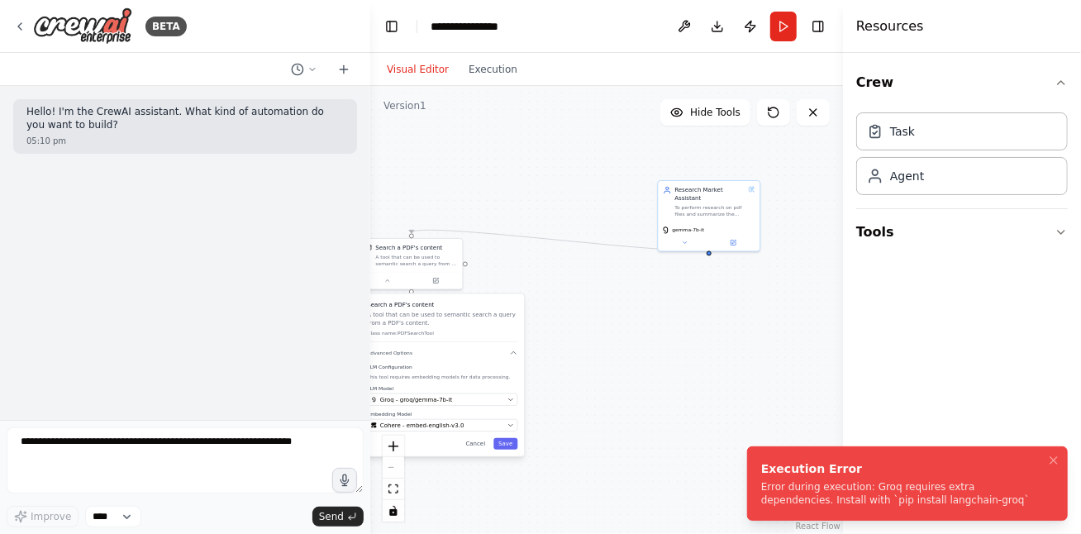
click at [861, 497] on div "Error during execution: Groq requires extra dependencies. Install with `pip ins…" at bounding box center [904, 493] width 286 height 26
drag, startPoint x: 874, startPoint y: 488, endPoint x: 812, endPoint y: 480, distance: 62.5
click at [806, 477] on div "Execution Error Error during execution: Groq requires extra dependencies. Insta…" at bounding box center [904, 483] width 286 height 46
click at [1053, 460] on icon "Notifications (F8)" at bounding box center [1054, 460] width 7 height 7
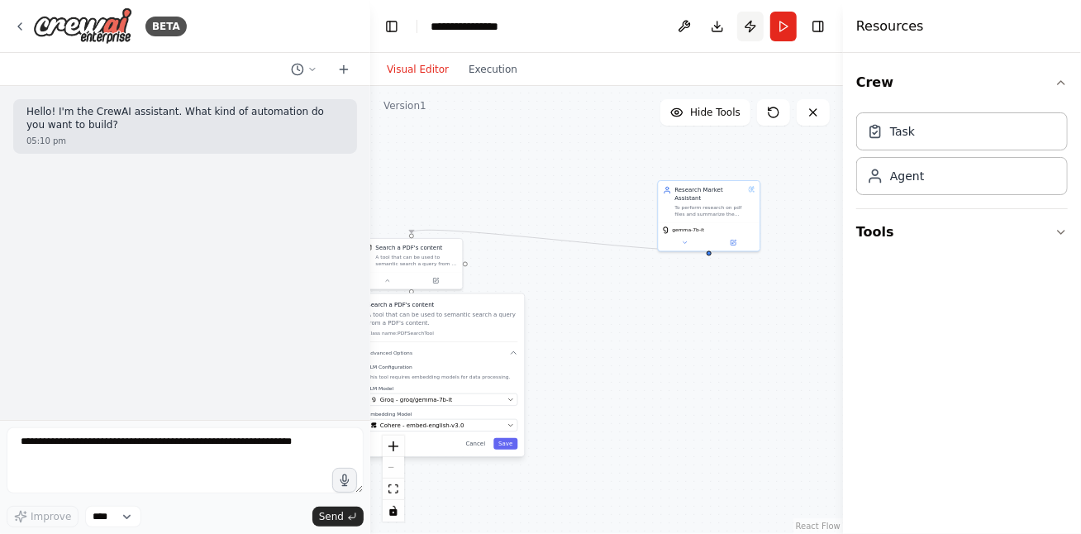
click at [748, 33] on button "Publish" at bounding box center [750, 27] width 26 height 30
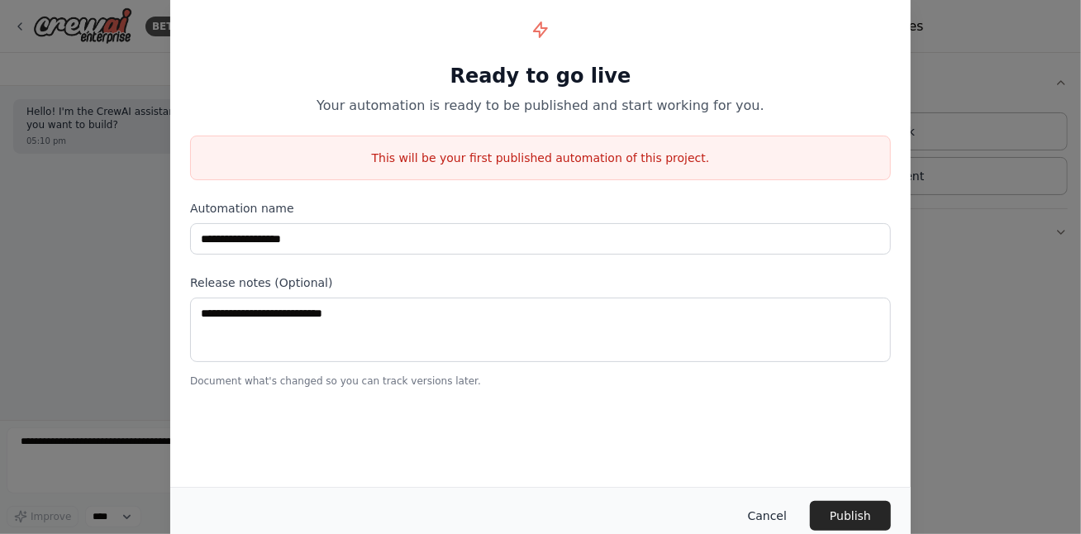
click at [766, 512] on button "Cancel" at bounding box center [767, 516] width 65 height 30
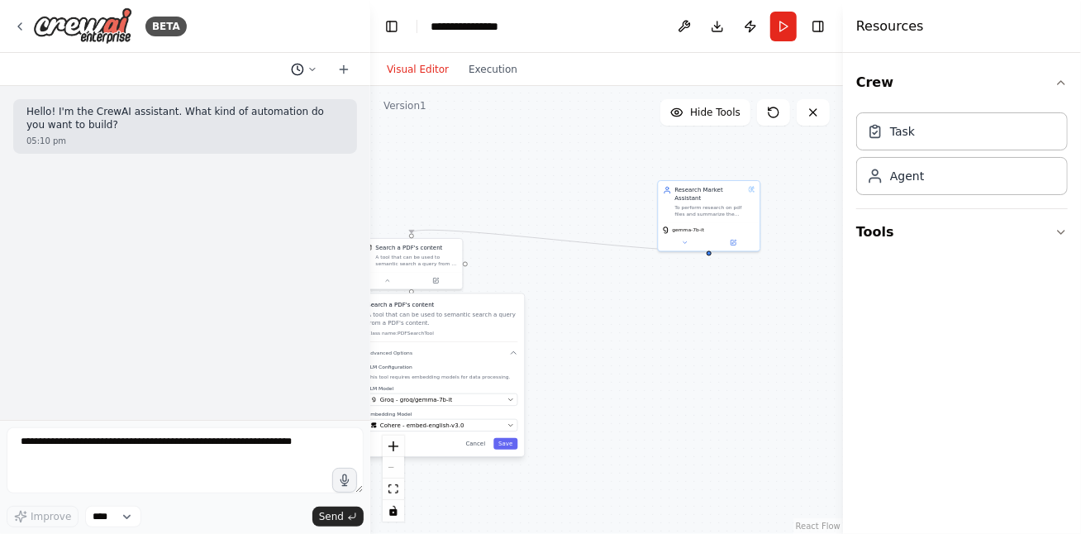
click at [314, 69] on icon at bounding box center [312, 69] width 10 height 10
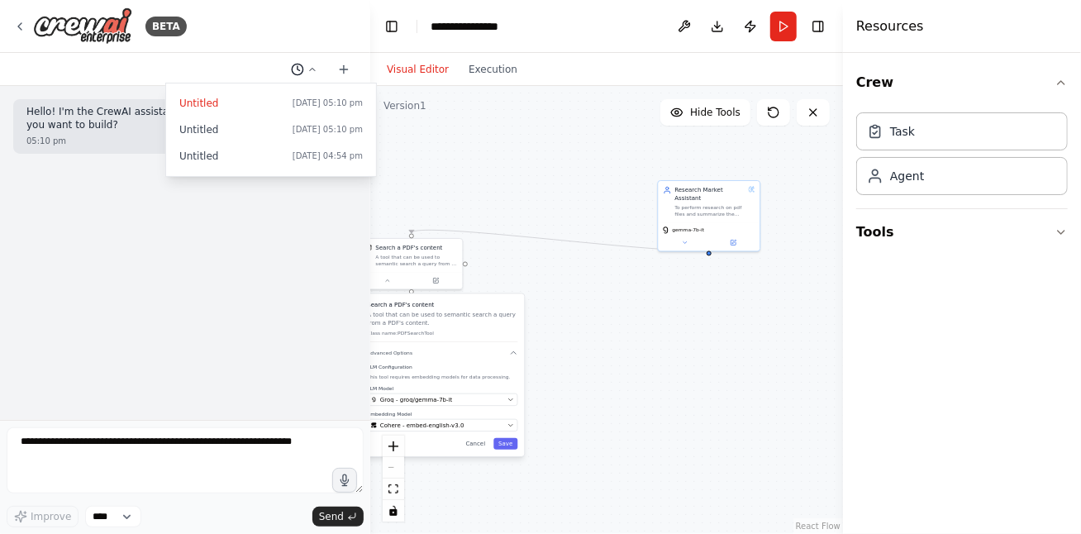
click at [315, 69] on div at bounding box center [185, 267] width 370 height 534
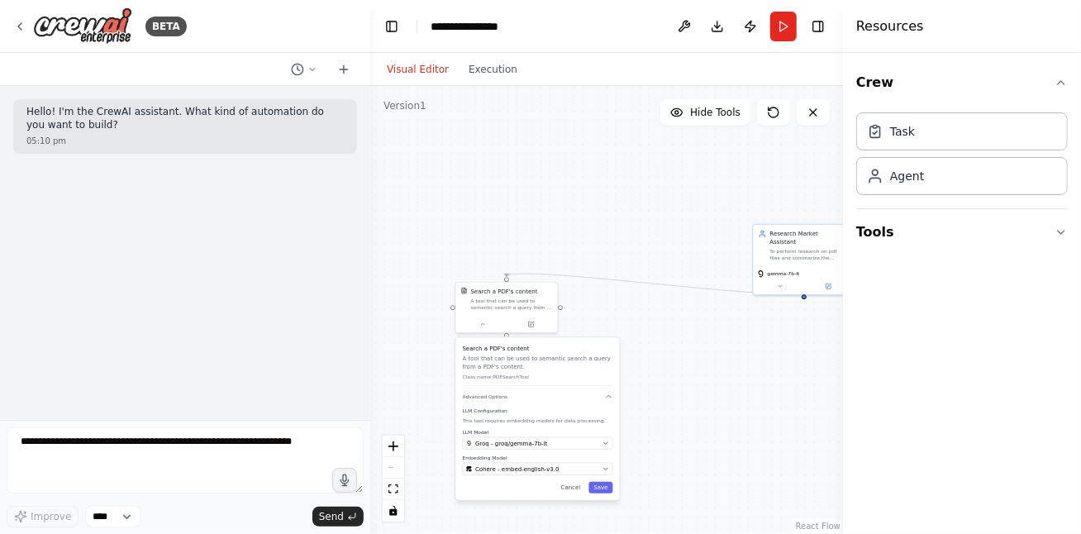
drag, startPoint x: 569, startPoint y: 399, endPoint x: 730, endPoint y: 392, distance: 161.4
click at [730, 392] on div ".deletable-edge-delete-btn { width: 20px; height: 20px; border: 0px solid #ffff…" at bounding box center [606, 310] width 473 height 448
click at [17, 24] on icon at bounding box center [19, 26] width 13 height 13
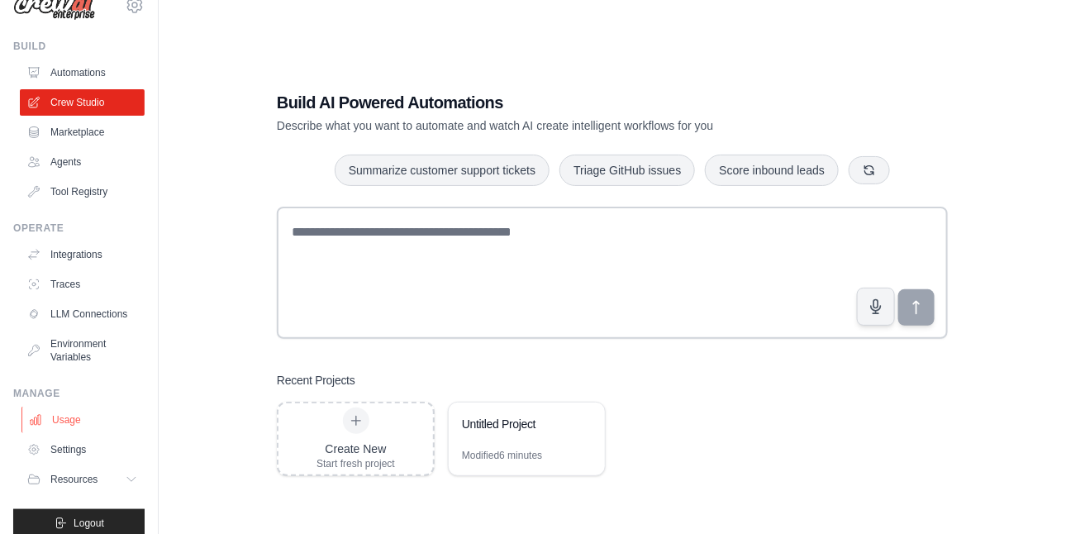
scroll to position [59, 0]
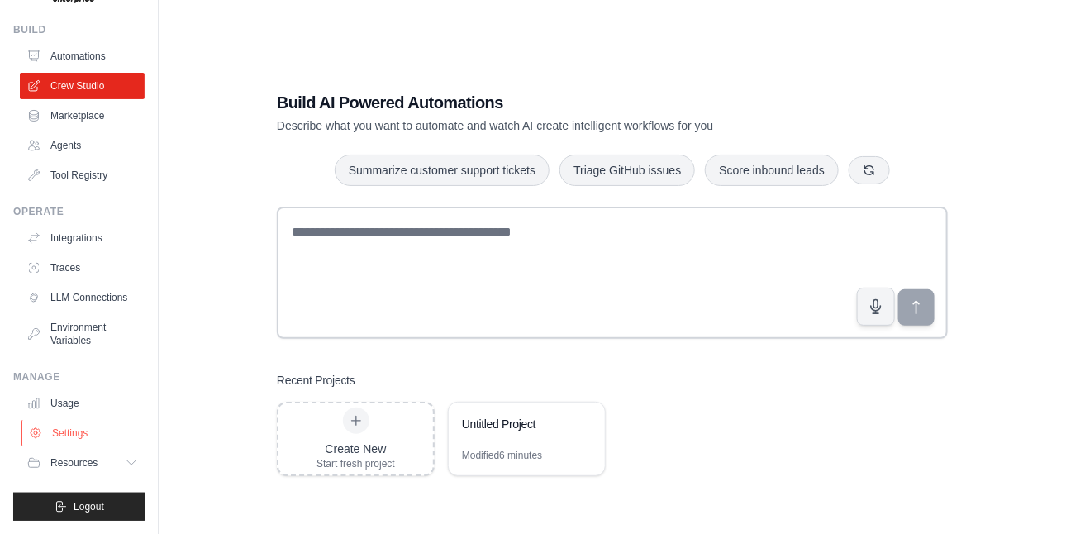
click at [79, 434] on link "Settings" at bounding box center [83, 433] width 125 height 26
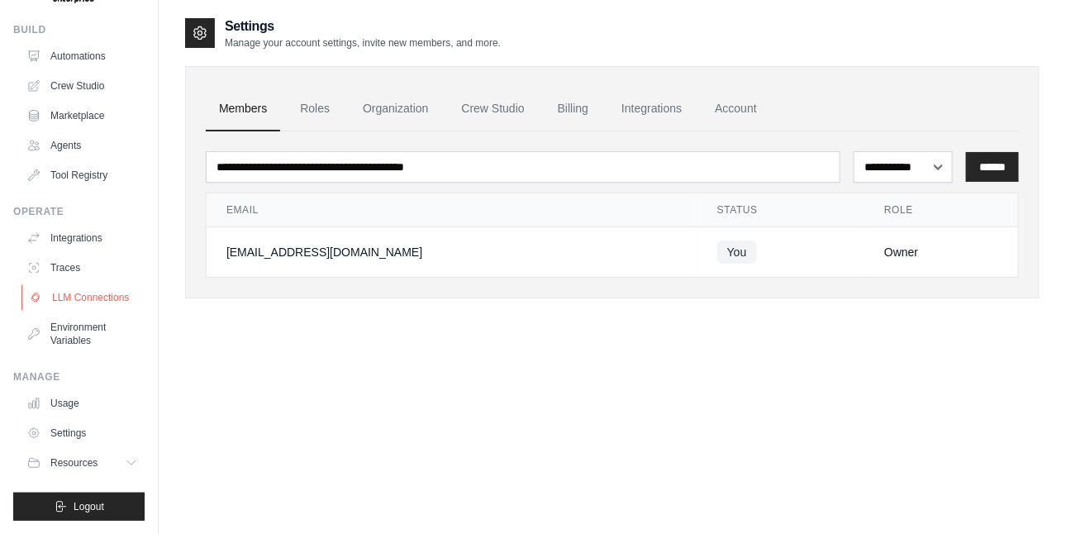
scroll to position [59, 0]
click at [66, 162] on link "Tool Registry" at bounding box center [83, 175] width 125 height 26
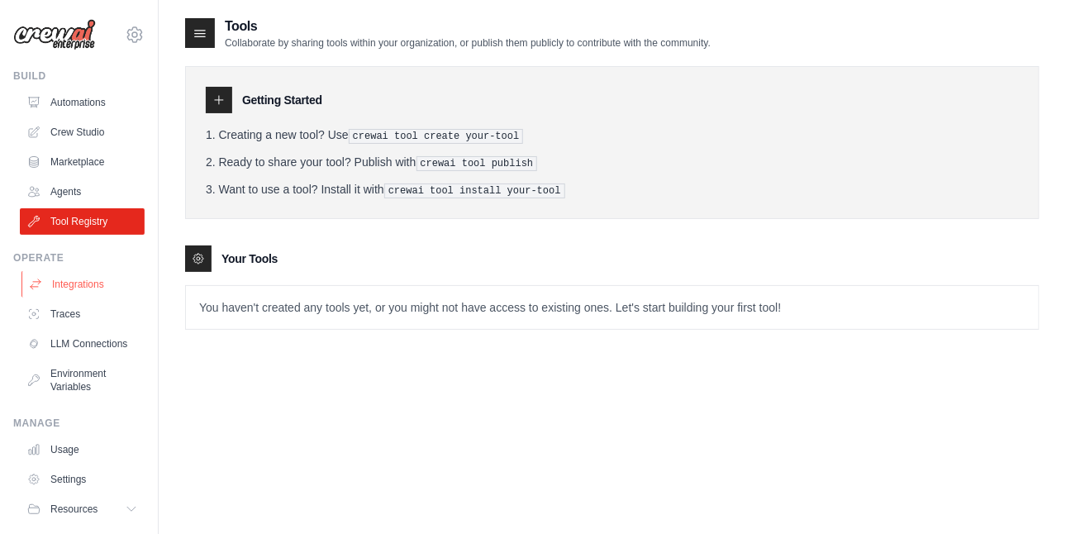
click at [96, 282] on link "Integrations" at bounding box center [83, 284] width 125 height 26
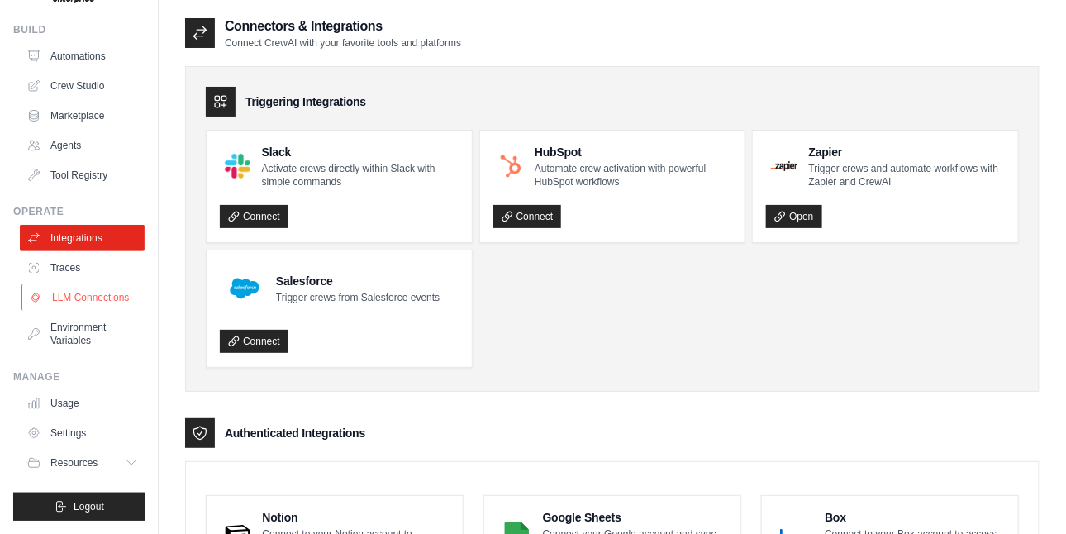
scroll to position [59, 0]
click at [81, 441] on link "Settings" at bounding box center [83, 433] width 125 height 26
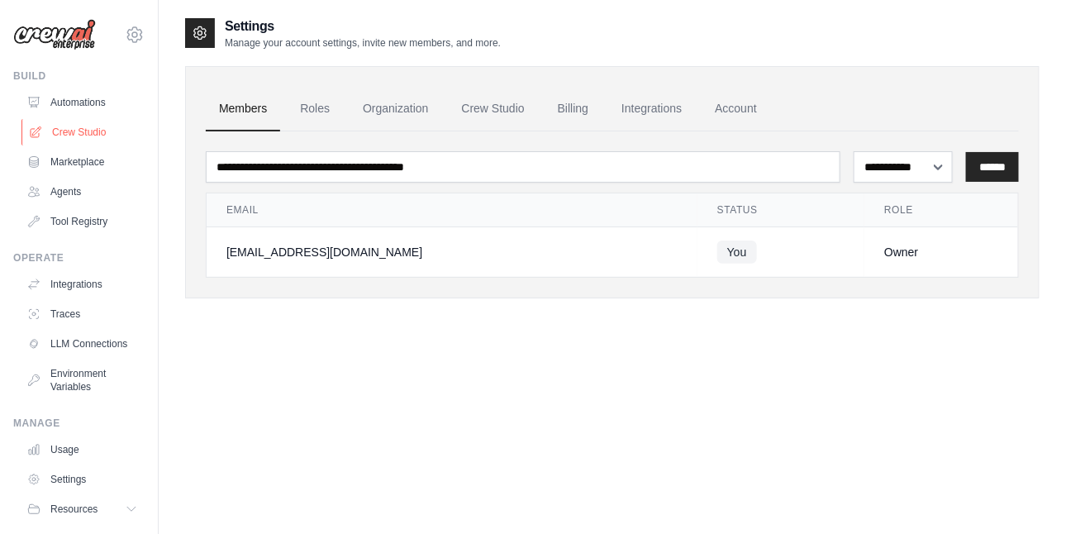
click at [95, 136] on link "Crew Studio" at bounding box center [83, 132] width 125 height 26
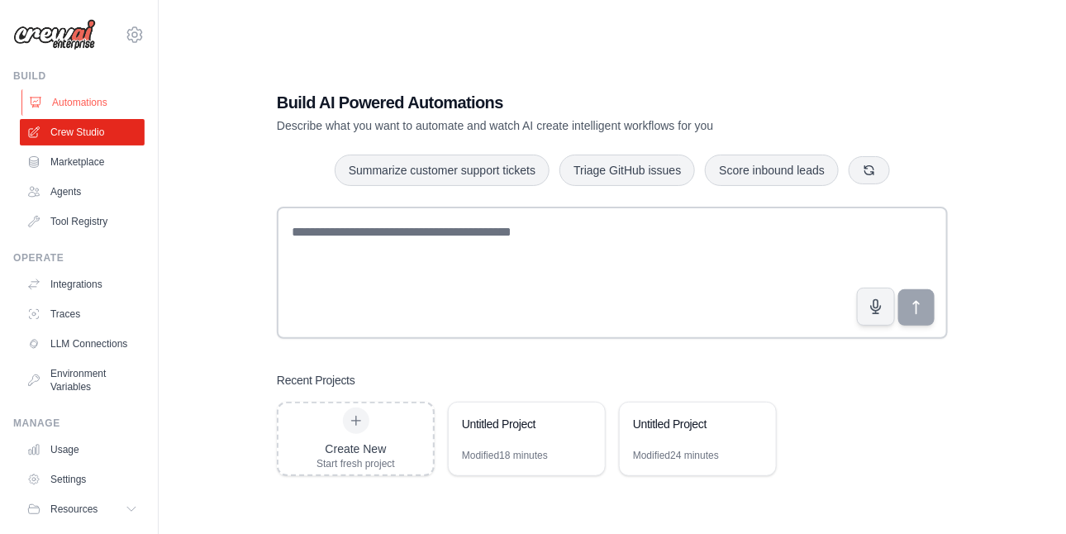
click at [74, 106] on link "Automations" at bounding box center [83, 102] width 125 height 26
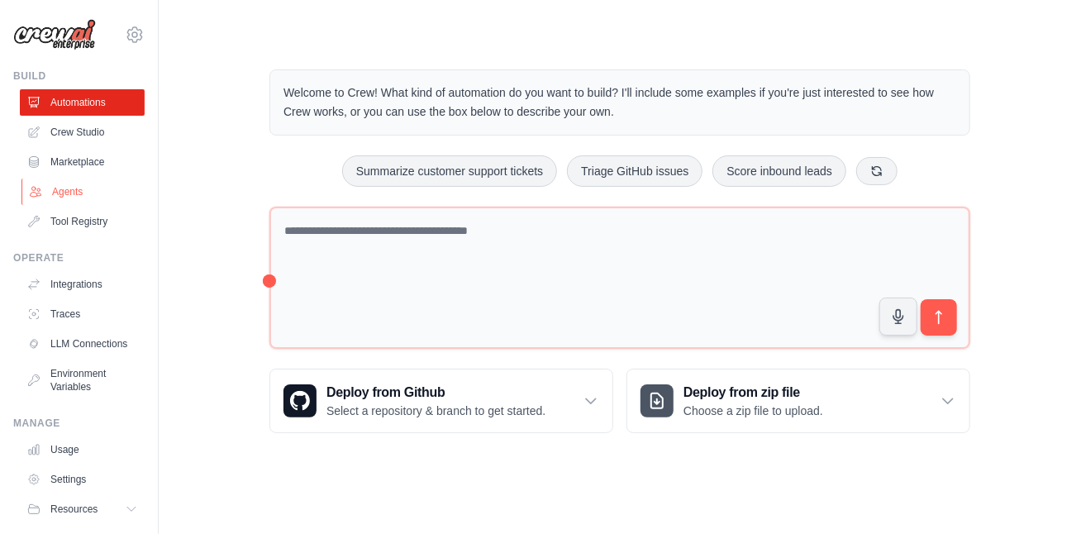
click at [71, 195] on link "Agents" at bounding box center [83, 192] width 125 height 26
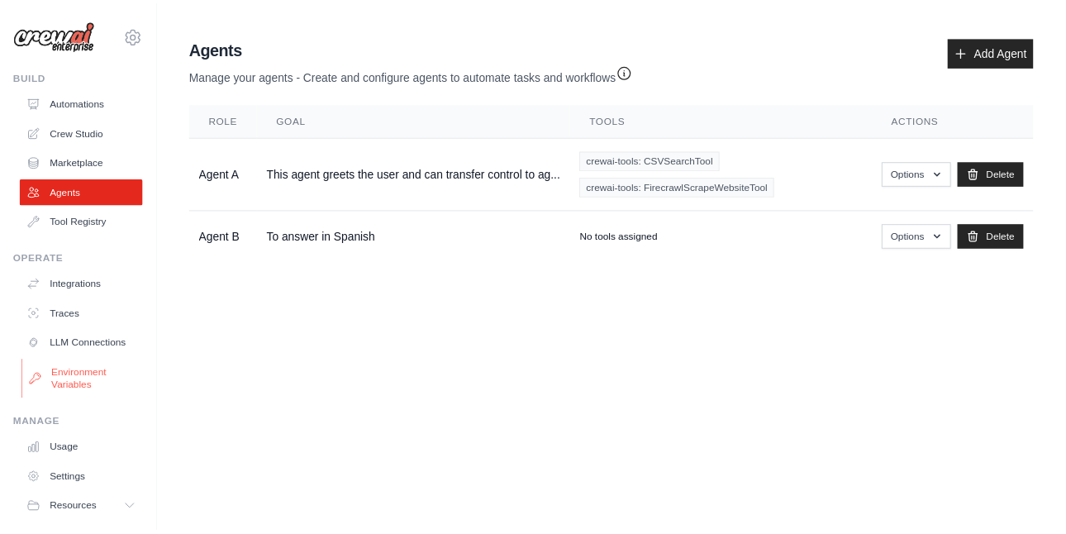
scroll to position [59, 0]
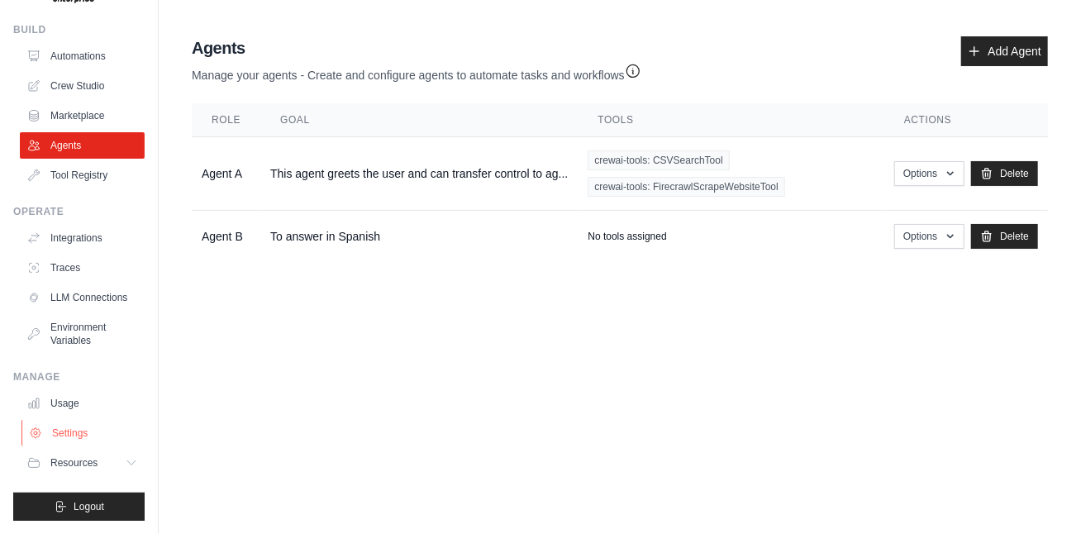
click at [81, 430] on link "Settings" at bounding box center [83, 433] width 125 height 26
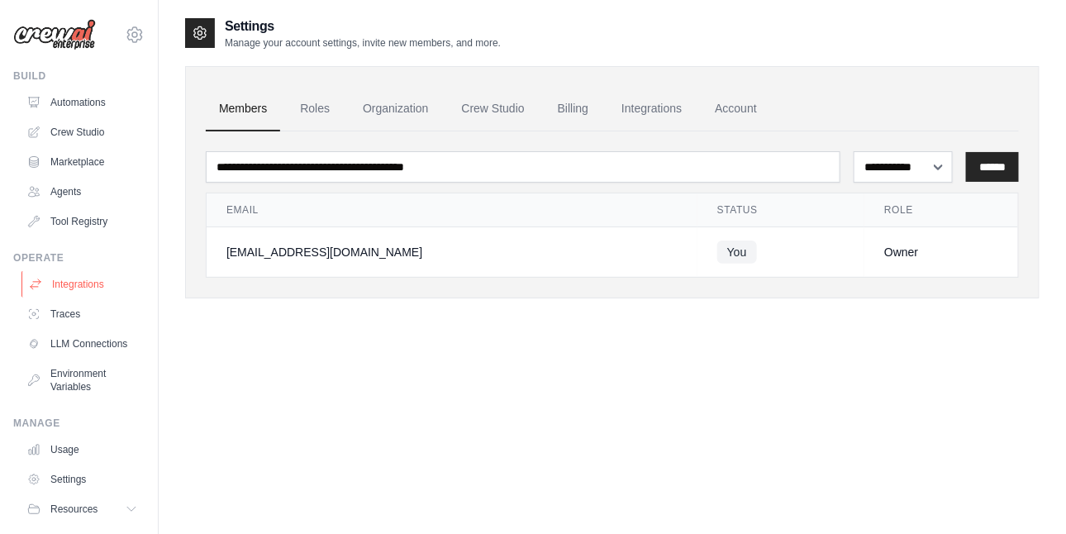
click at [89, 284] on link "Integrations" at bounding box center [83, 284] width 125 height 26
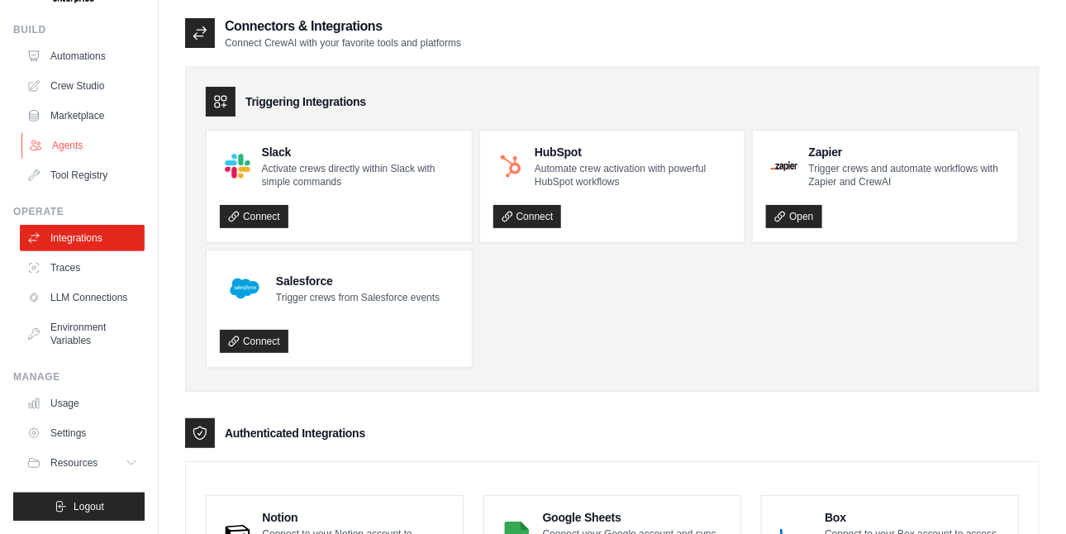
click at [74, 132] on link "Agents" at bounding box center [83, 145] width 125 height 26
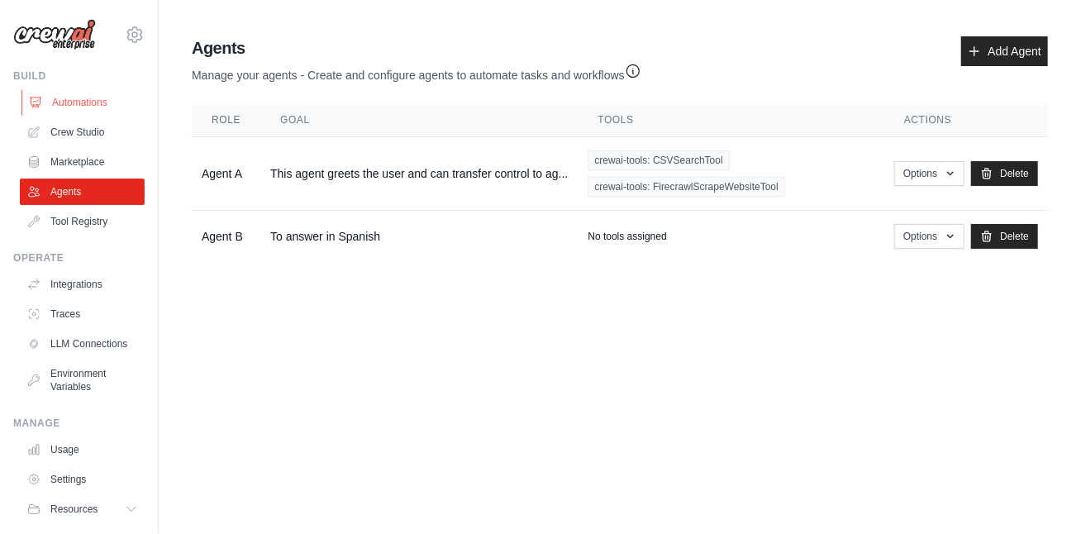
click at [102, 102] on link "Automations" at bounding box center [83, 102] width 125 height 26
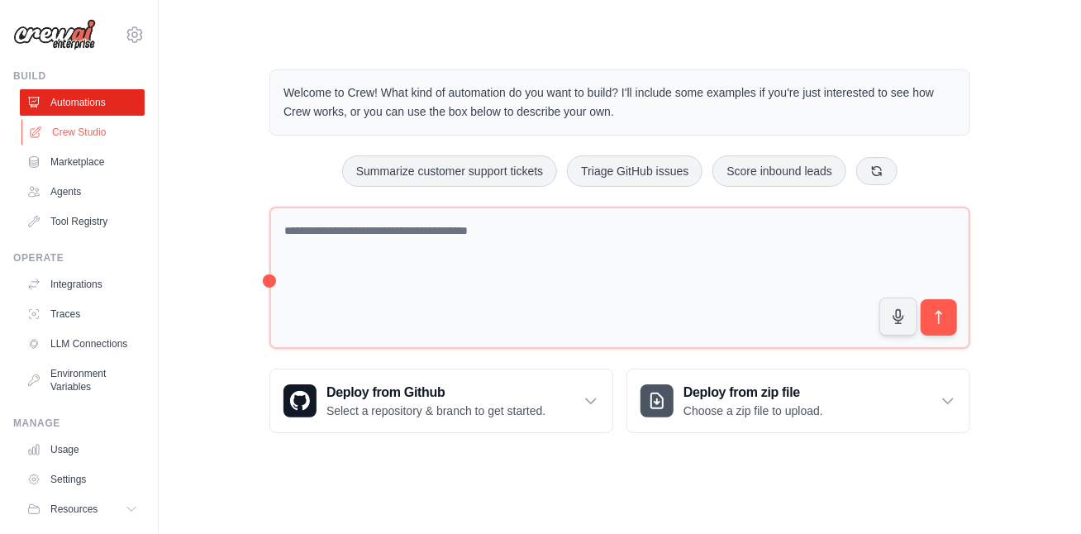
click at [66, 132] on link "Crew Studio" at bounding box center [83, 132] width 125 height 26
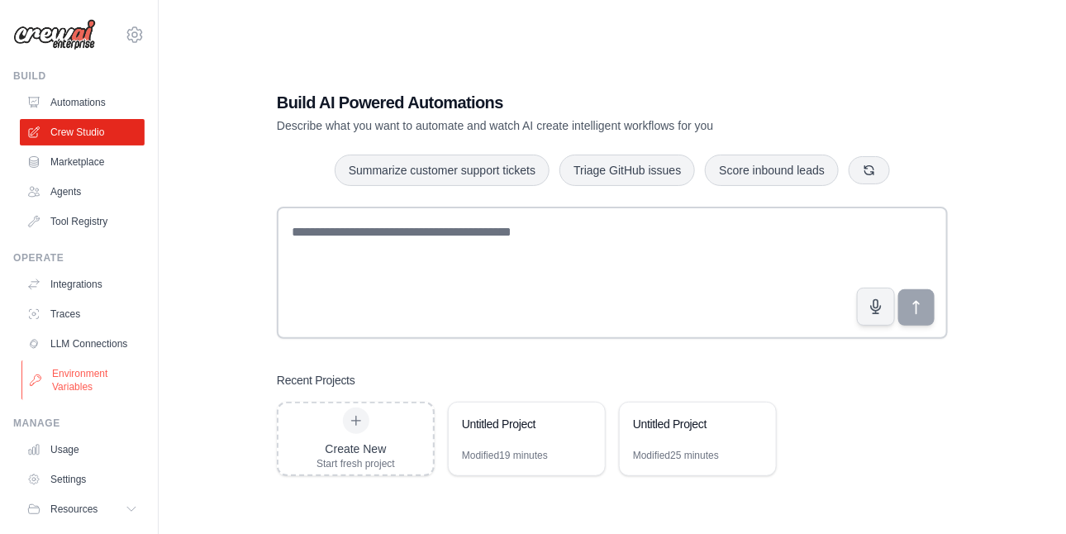
click at [60, 400] on link "Environment Variables" at bounding box center [83, 380] width 125 height 40
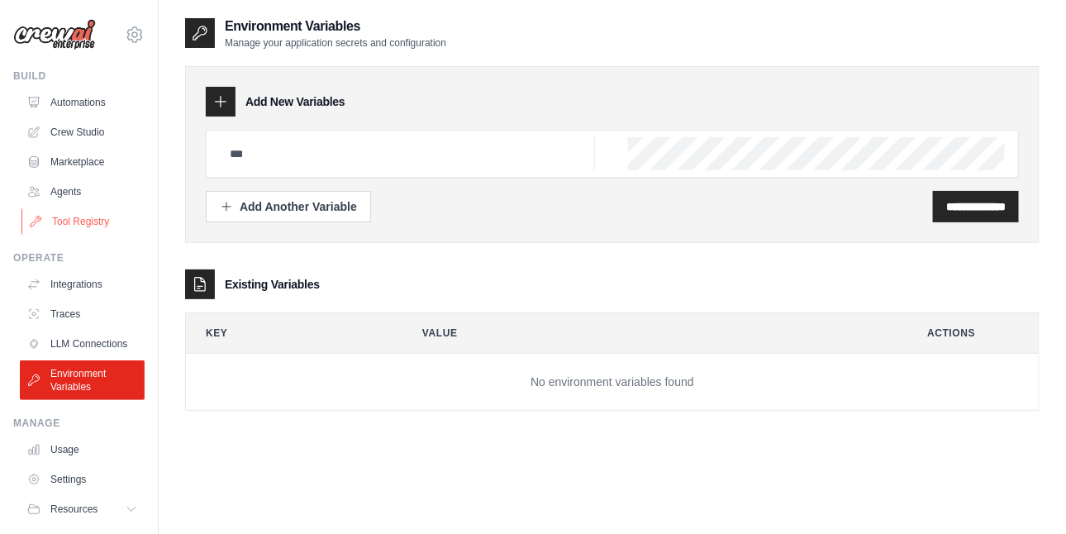
click at [84, 221] on link "Tool Registry" at bounding box center [83, 221] width 125 height 26
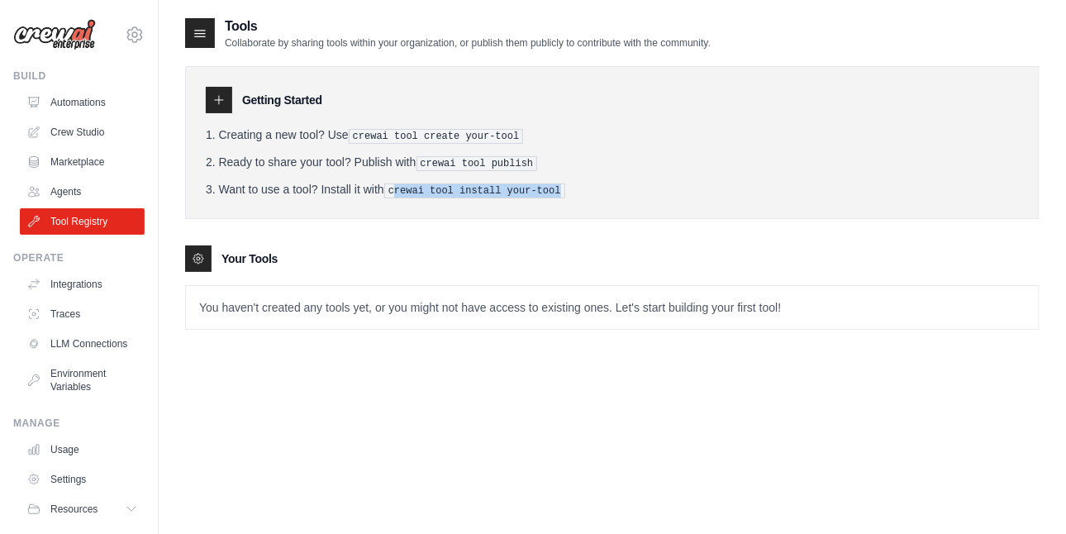
drag, startPoint x: 398, startPoint y: 191, endPoint x: 552, endPoint y: 191, distance: 153.7
click at [552, 191] on pre "crewai tool install your-tool" at bounding box center [474, 190] width 181 height 15
drag, startPoint x: 432, startPoint y: 162, endPoint x: 508, endPoint y: 163, distance: 75.2
click at [508, 163] on pre "crewai tool publish" at bounding box center [478, 163] width 122 height 15
drag, startPoint x: 508, startPoint y: 163, endPoint x: 509, endPoint y: 133, distance: 29.8
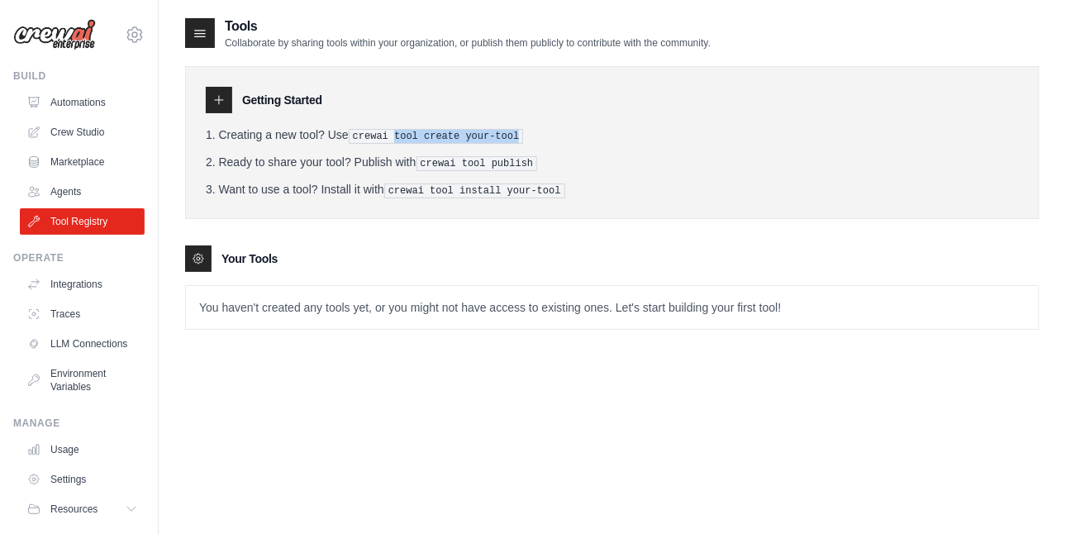
click at [509, 133] on pre "crewai tool create your-tool" at bounding box center [436, 136] width 175 height 15
drag, startPoint x: 778, startPoint y: 380, endPoint x: 736, endPoint y: 367, distance: 43.4
click at [778, 380] on div "Tools Collaborate by sharing tools within your organization, or publish them pu…" at bounding box center [612, 284] width 855 height 534
